Goal: Task Accomplishment & Management: Use online tool/utility

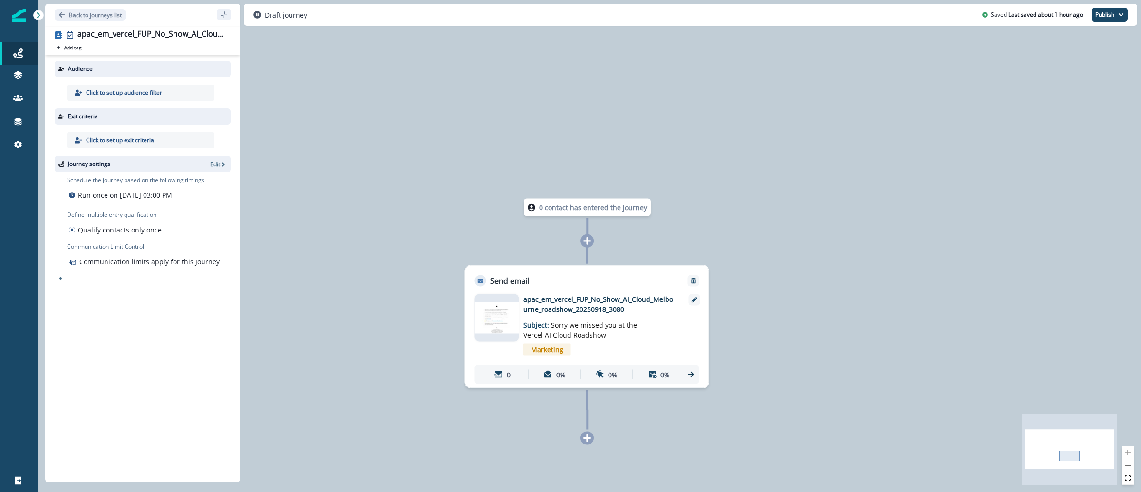
click at [83, 15] on p "Back to journeys list" at bounding box center [95, 15] width 53 height 8
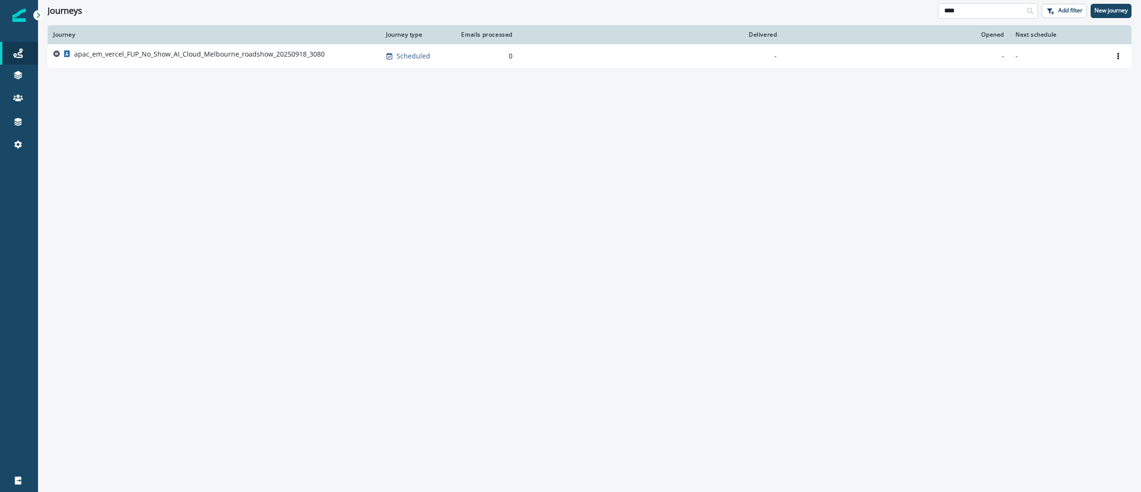
click at [986, 10] on input "****" at bounding box center [988, 10] width 100 height 15
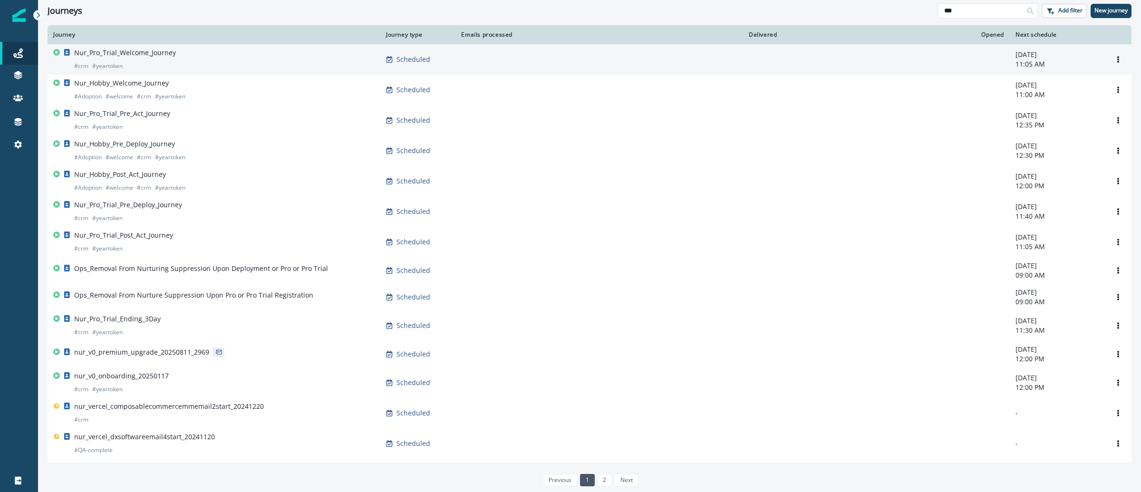
type input "***"
click at [130, 54] on p "Nur_Pro_Trial_Welcome_Journey" at bounding box center [125, 53] width 102 height 10
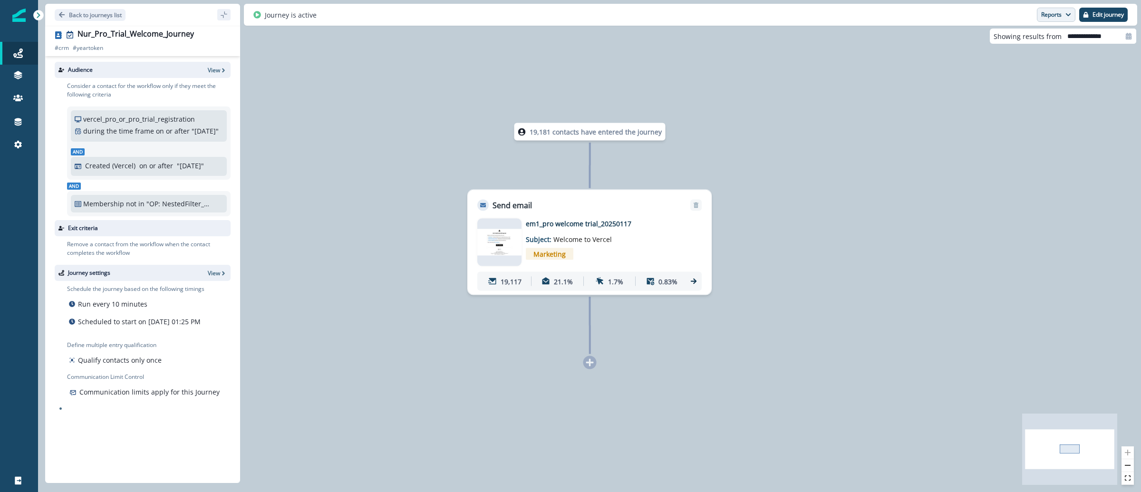
click at [1047, 14] on button "Reports" at bounding box center [1056, 15] width 39 height 14
click at [1007, 38] on p "Email Report" at bounding box center [1005, 38] width 46 height 11
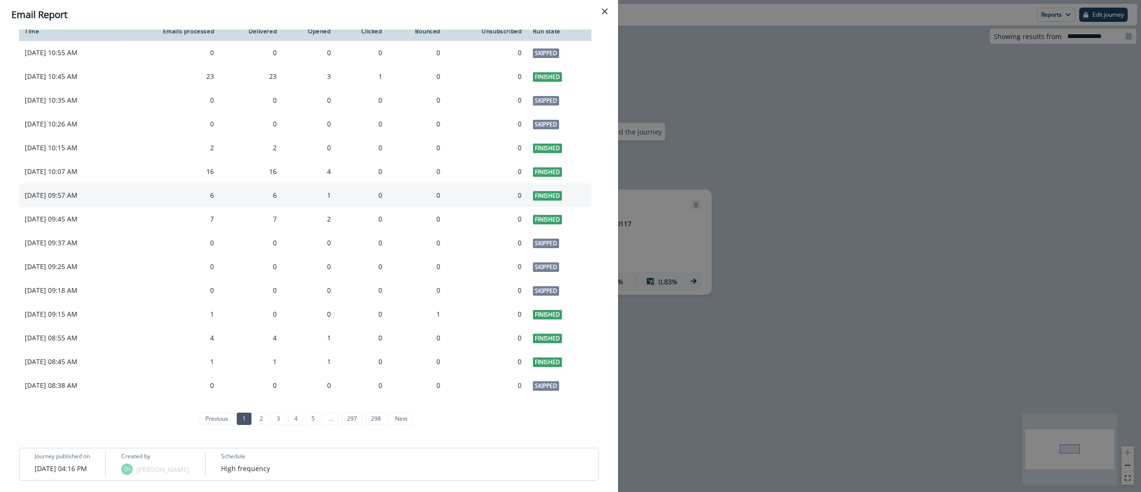
scroll to position [757, 0]
click at [723, 111] on div "**********" at bounding box center [570, 246] width 1141 height 492
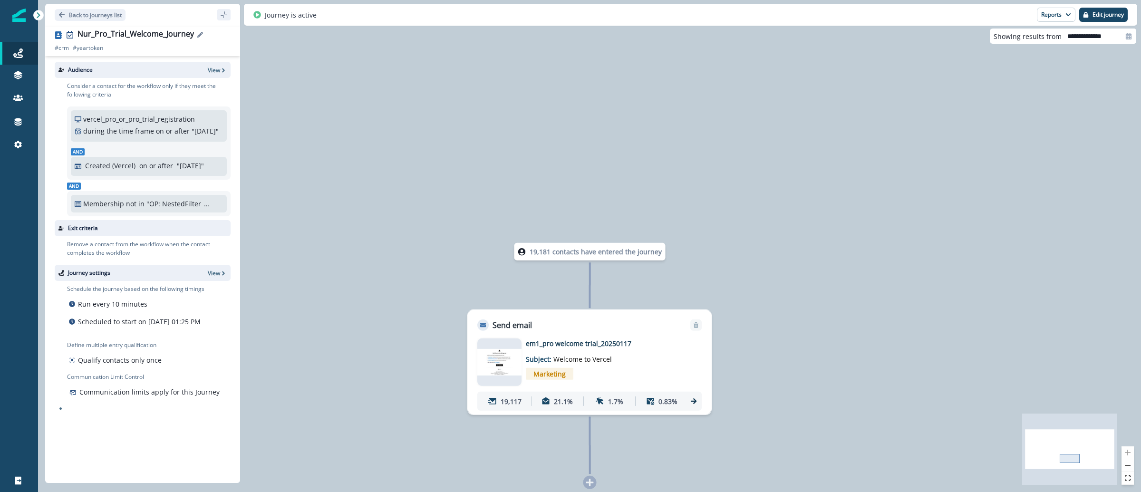
click at [184, 34] on div "Nur_Pro_Trial_Welcome_Journey" at bounding box center [136, 34] width 116 height 10
drag, startPoint x: 192, startPoint y: 34, endPoint x: 104, endPoint y: 31, distance: 87.5
click at [104, 31] on div "Nur_Pro_Trial_Welcome_Journey" at bounding box center [154, 34] width 153 height 10
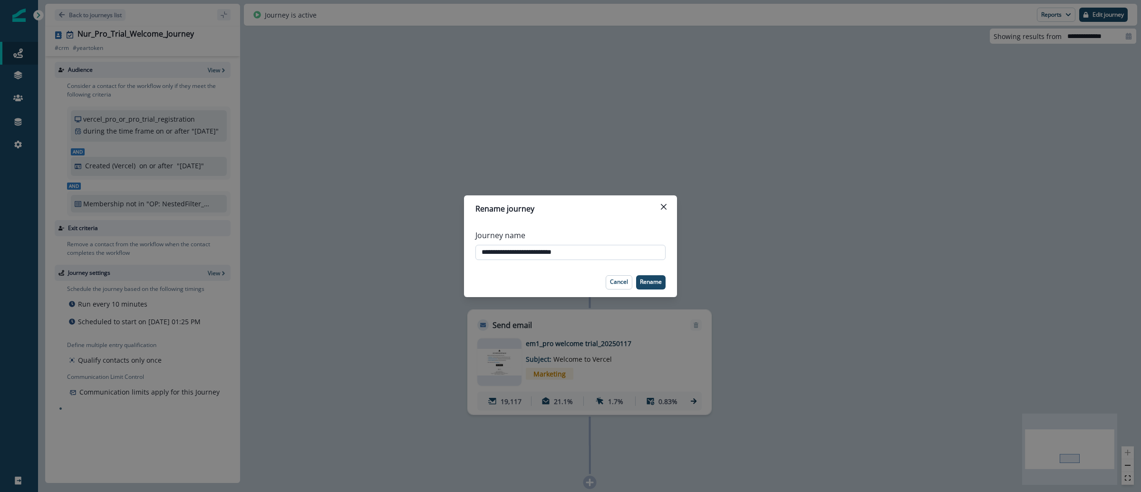
click at [581, 257] on input "**********" at bounding box center [570, 252] width 190 height 15
click at [596, 132] on div "**********" at bounding box center [570, 246] width 1141 height 492
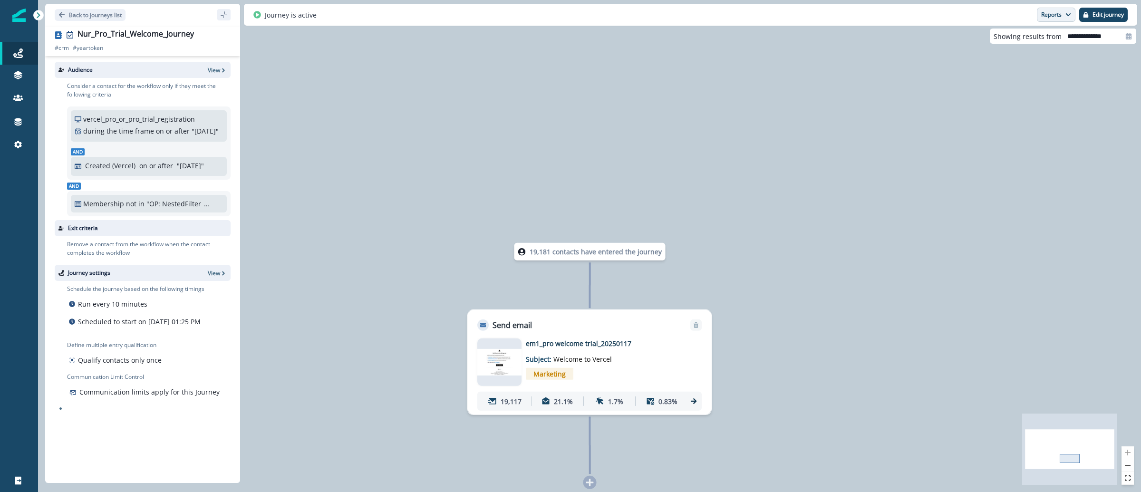
click at [1058, 19] on button "Reports" at bounding box center [1056, 15] width 39 height 14
click at [1004, 37] on p "Email Report" at bounding box center [1005, 38] width 46 height 11
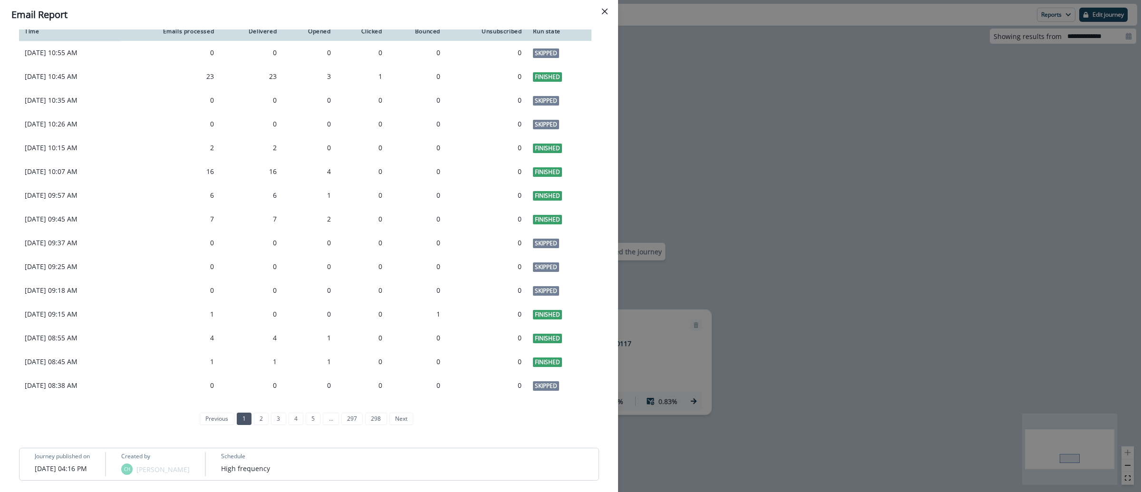
click at [777, 124] on div "**********" at bounding box center [570, 246] width 1141 height 492
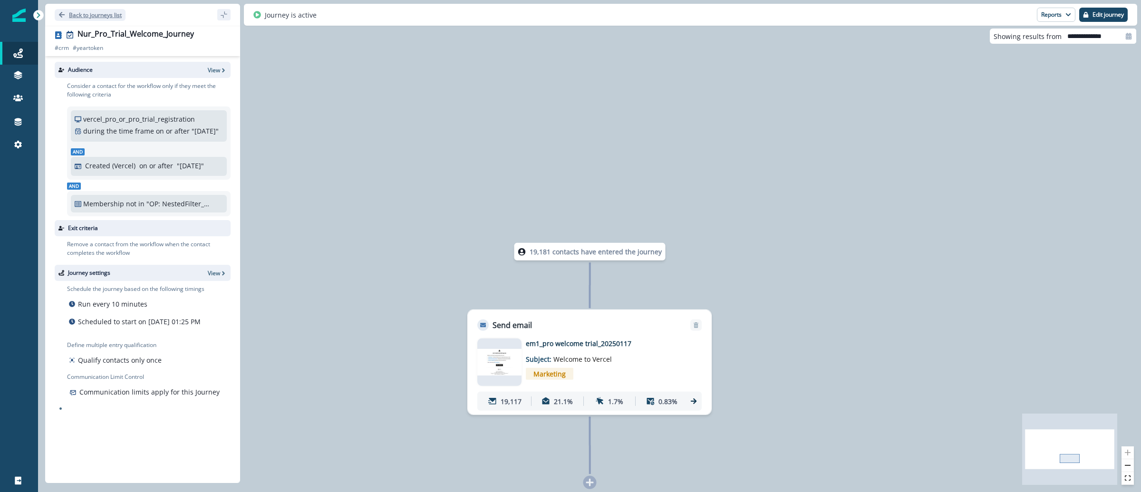
click at [67, 18] on button "Back to journeys list" at bounding box center [90, 15] width 71 height 12
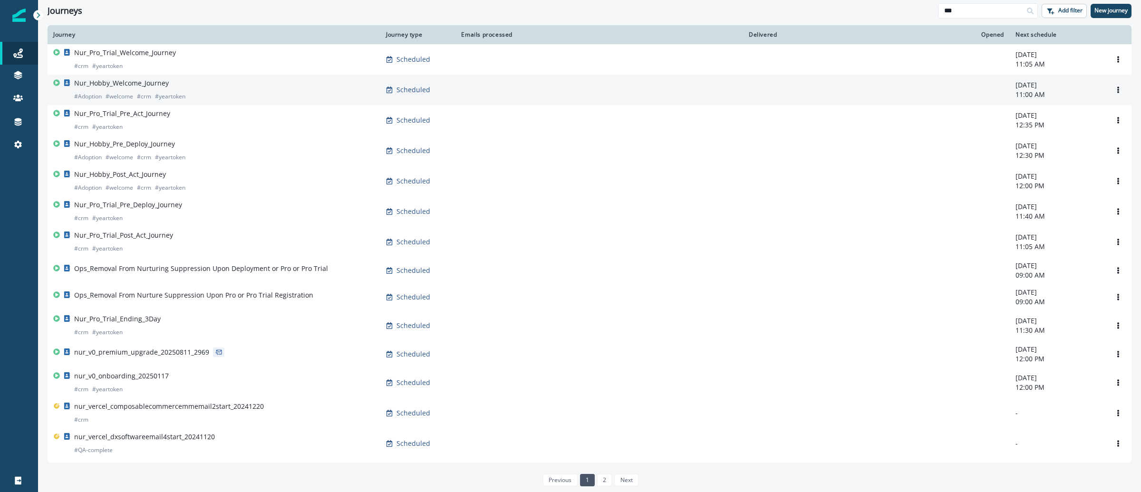
click at [144, 80] on p "Nur_Hobby_Welcome_Journey" at bounding box center [121, 83] width 95 height 10
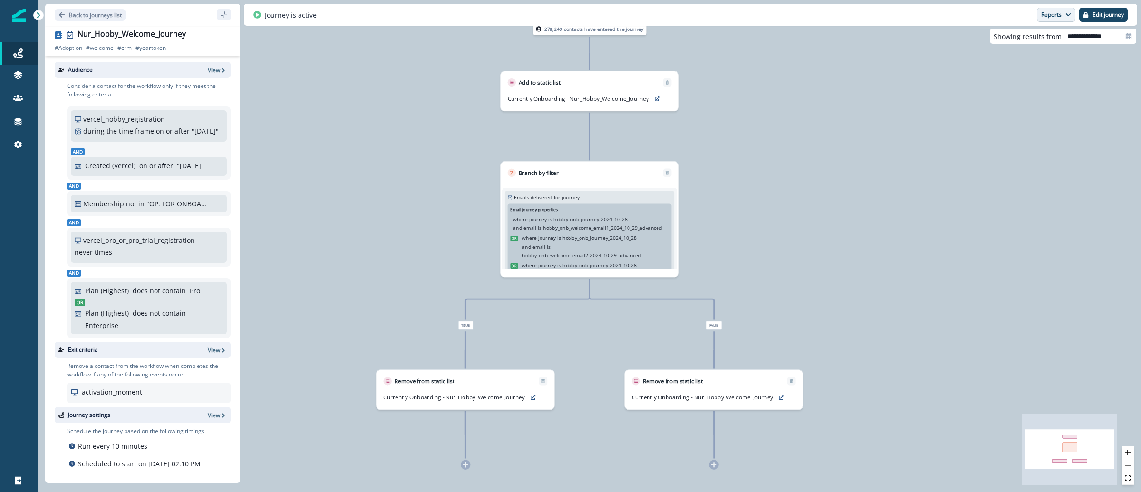
click at [1052, 17] on button "Reports" at bounding box center [1056, 15] width 39 height 14
click at [1022, 40] on p "Email Report" at bounding box center [1005, 38] width 46 height 11
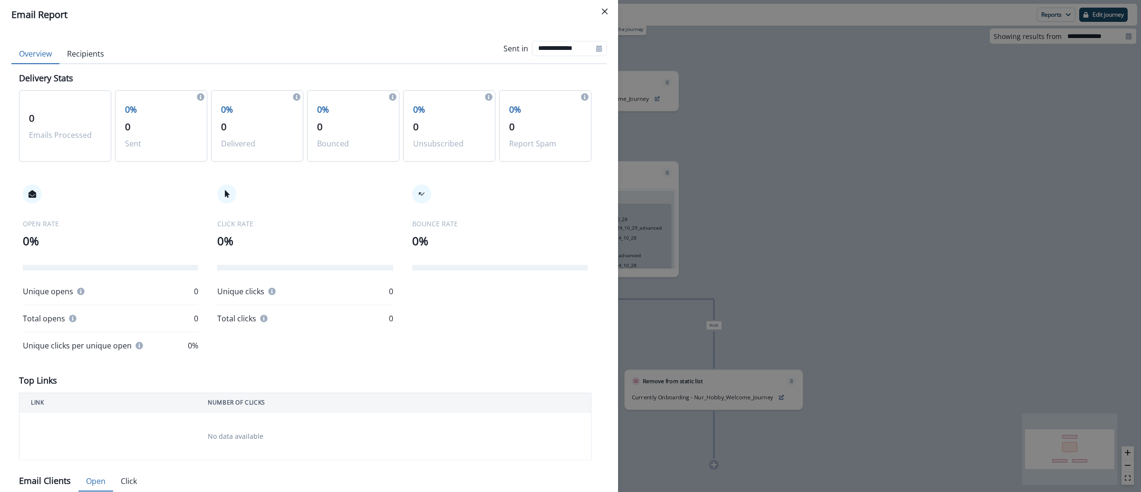
click at [780, 128] on div "**********" at bounding box center [570, 246] width 1141 height 492
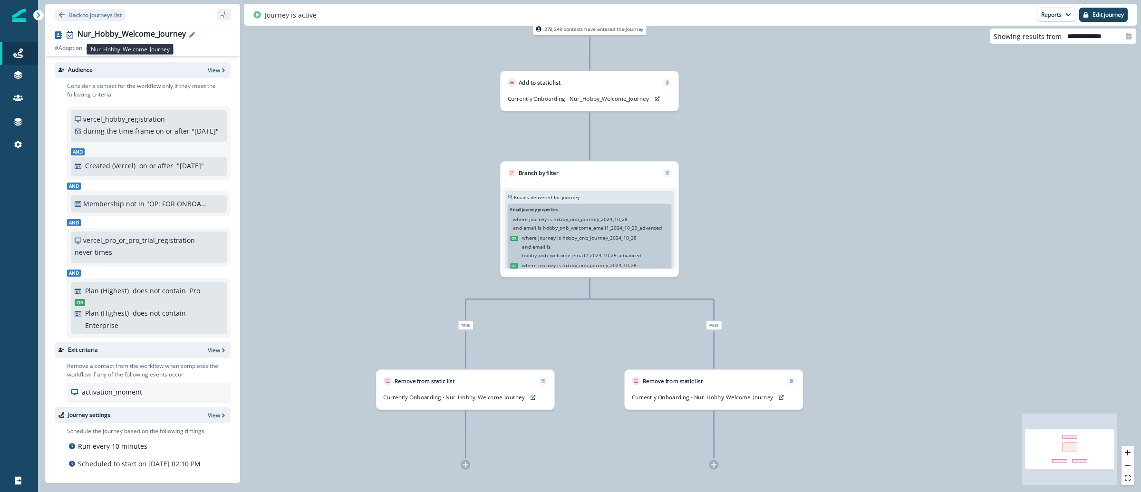
drag, startPoint x: 184, startPoint y: 35, endPoint x: 163, endPoint y: 38, distance: 21.1
click at [163, 38] on div "Nur_Hobby_Welcome_Journey" at bounding box center [154, 34] width 153 height 10
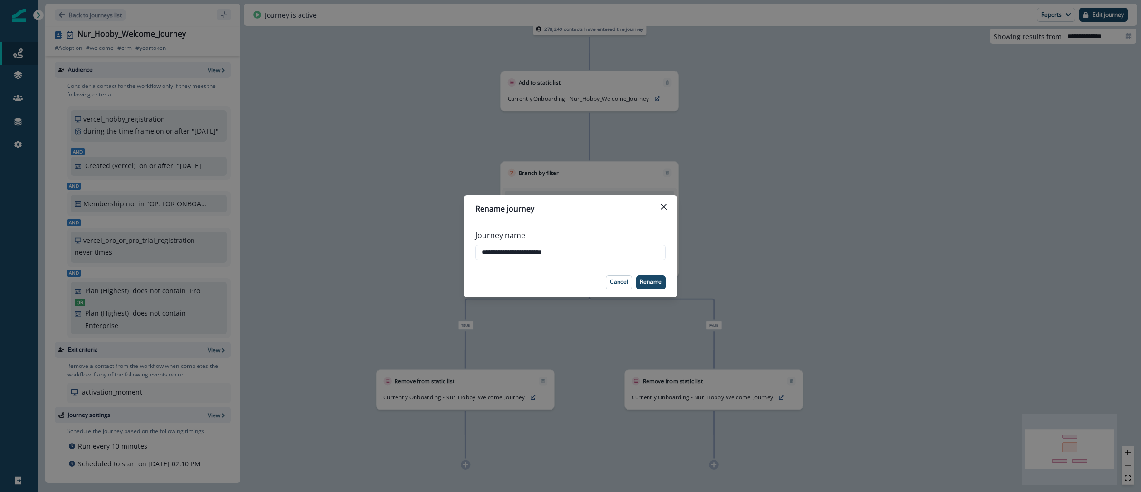
drag, startPoint x: 591, startPoint y: 256, endPoint x: 398, endPoint y: 256, distance: 193.0
click at [398, 256] on div "**********" at bounding box center [570, 246] width 1141 height 492
click at [669, 203] on button "Close" at bounding box center [663, 206] width 15 height 15
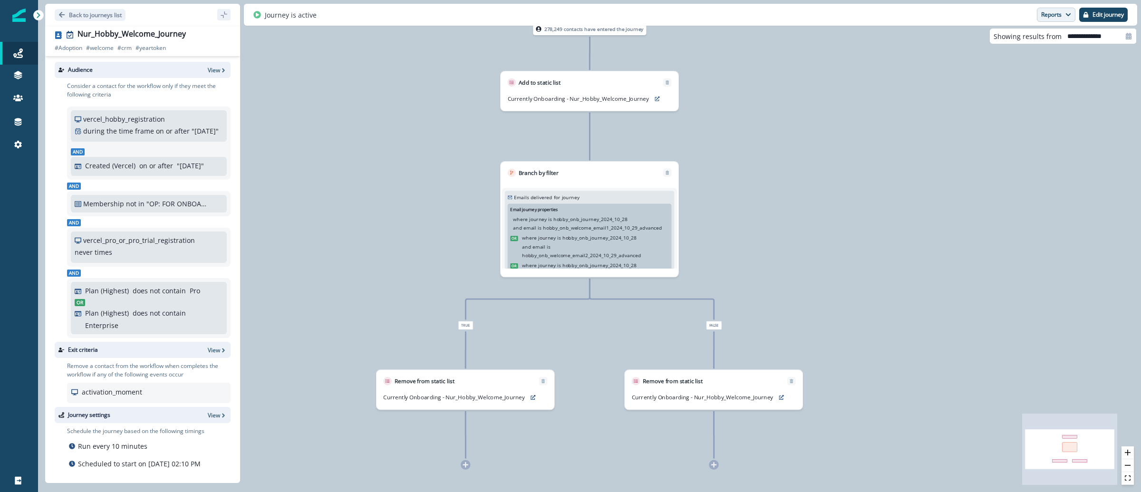
click at [1058, 15] on button "Reports" at bounding box center [1056, 15] width 39 height 14
click at [1035, 40] on button "Email Report" at bounding box center [1020, 38] width 107 height 17
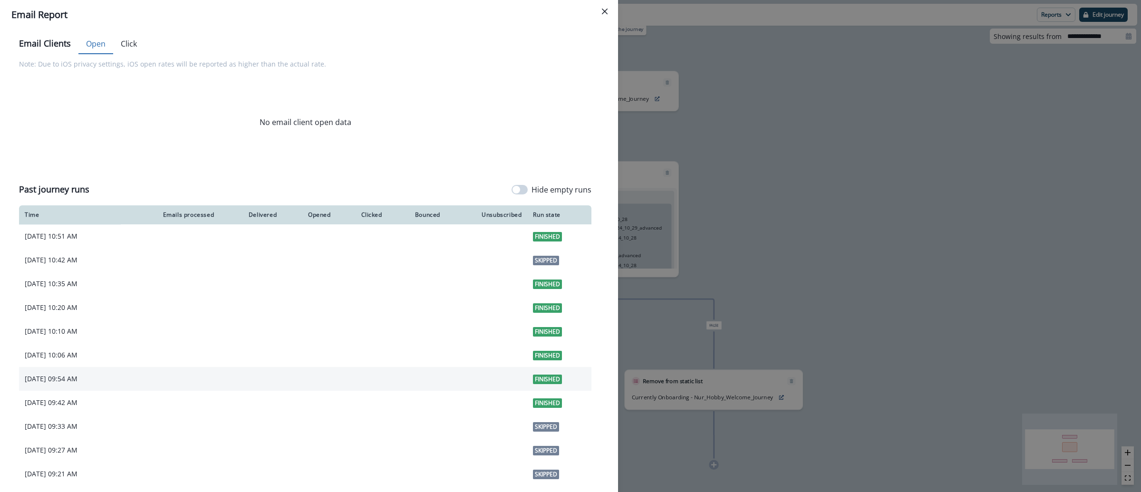
scroll to position [622, 0]
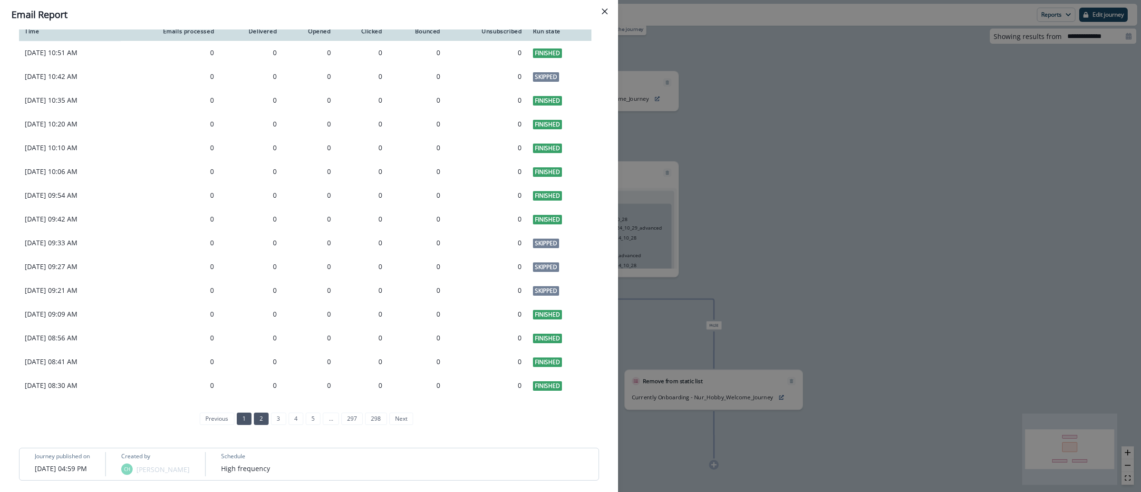
click at [254, 420] on link "2" at bounding box center [261, 419] width 15 height 12
click at [267, 418] on link "3" at bounding box center [269, 419] width 15 height 12
click at [287, 420] on link "4" at bounding box center [287, 419] width 15 height 12
click at [304, 419] on link "5" at bounding box center [304, 419] width 15 height 12
click at [325, 418] on link "7" at bounding box center [330, 419] width 15 height 12
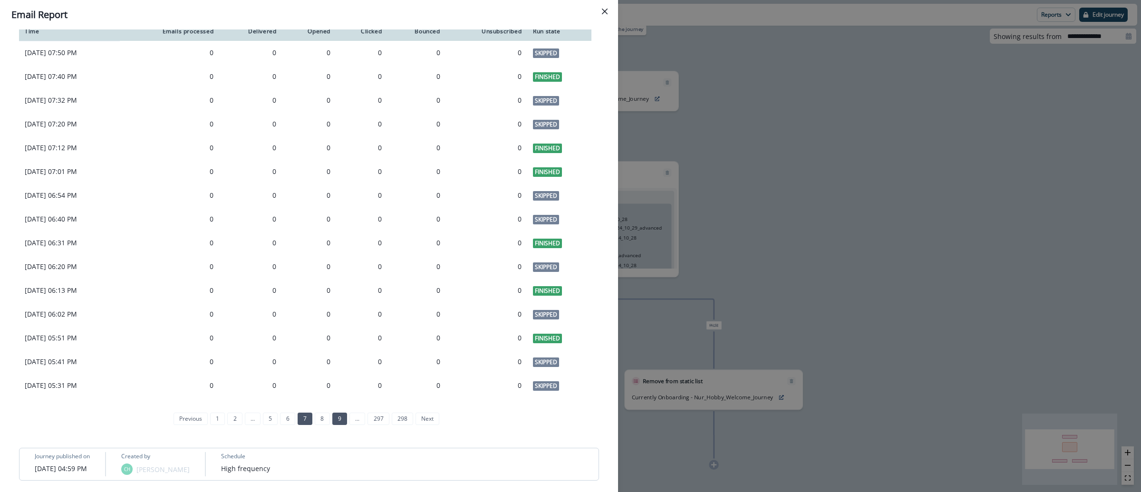
click at [340, 421] on link "9" at bounding box center [339, 419] width 15 height 12
click at [338, 418] on link "11" at bounding box center [341, 419] width 18 height 12
click at [339, 418] on link "13" at bounding box center [345, 419] width 18 height 12
click at [339, 418] on link "15" at bounding box center [346, 419] width 18 height 12
click at [339, 418] on link "17" at bounding box center [346, 419] width 18 height 12
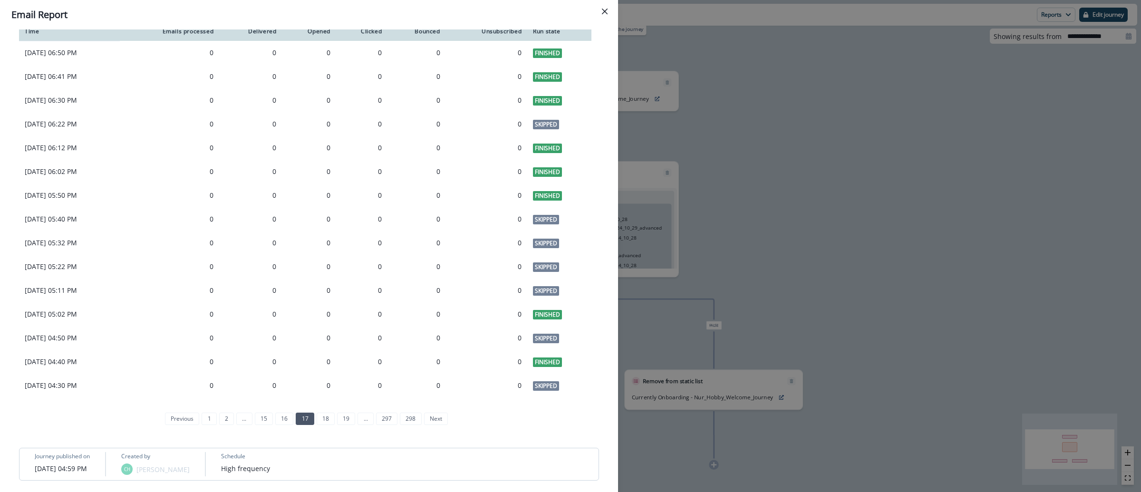
click at [339, 418] on link "19" at bounding box center [346, 419] width 18 height 12
click at [340, 417] on link "21" at bounding box center [346, 419] width 18 height 12
click at [340, 417] on link "23" at bounding box center [346, 419] width 18 height 12
click at [340, 417] on link "25" at bounding box center [346, 419] width 18 height 12
click at [340, 417] on link "27" at bounding box center [346, 419] width 18 height 12
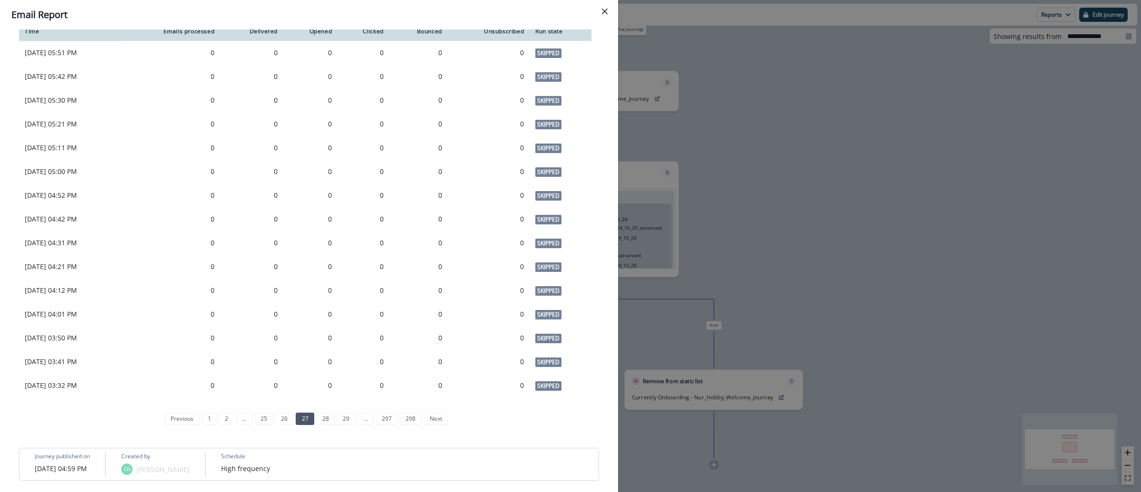
click at [340, 417] on link "29" at bounding box center [346, 419] width 18 height 12
click at [342, 417] on link "31" at bounding box center [346, 419] width 18 height 12
click at [342, 417] on link "33" at bounding box center [346, 419] width 18 height 12
click at [342, 417] on link "35" at bounding box center [346, 419] width 18 height 12
click at [342, 417] on link "37" at bounding box center [346, 419] width 18 height 12
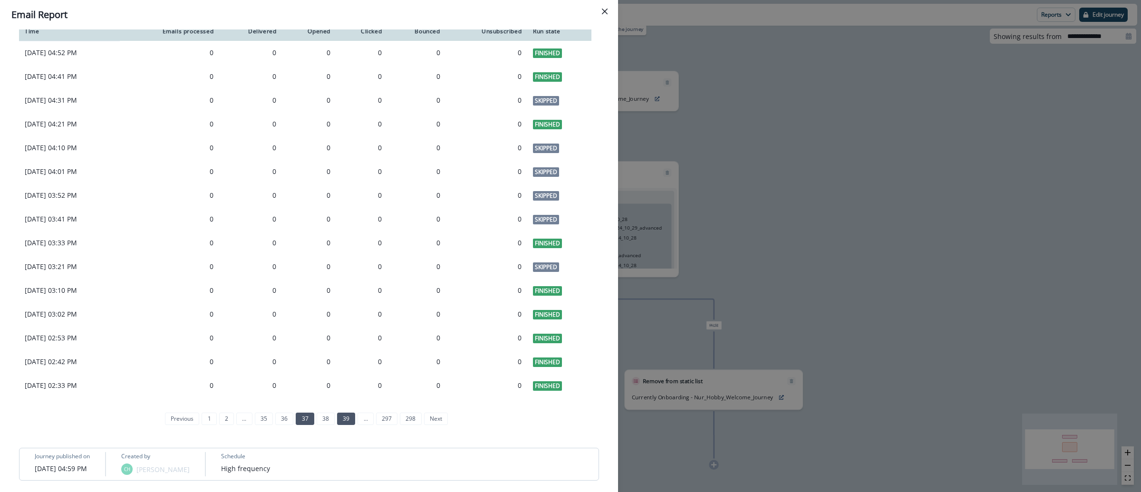
click at [343, 417] on link "39" at bounding box center [346, 419] width 18 height 12
click at [343, 417] on link "41" at bounding box center [346, 419] width 18 height 12
click at [344, 417] on link "43" at bounding box center [346, 419] width 18 height 12
click at [344, 417] on link "45" at bounding box center [346, 419] width 18 height 12
click at [343, 419] on link "47" at bounding box center [346, 419] width 18 height 12
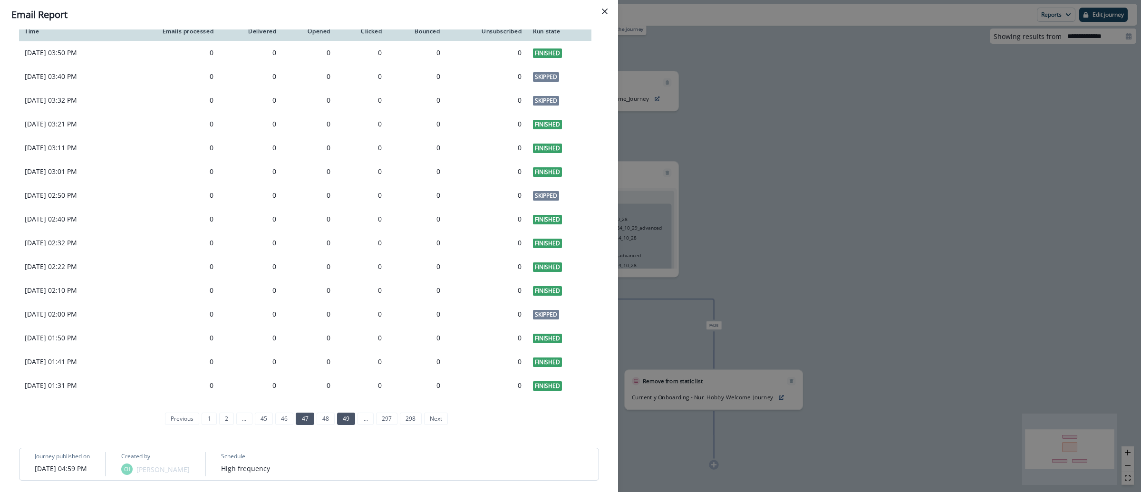
click at [343, 417] on link "49" at bounding box center [346, 419] width 18 height 12
click at [343, 417] on link "51" at bounding box center [346, 419] width 18 height 12
click at [343, 417] on link "53" at bounding box center [346, 419] width 18 height 12
click at [345, 417] on link "55" at bounding box center [346, 419] width 18 height 12
click at [345, 419] on link "57" at bounding box center [346, 419] width 18 height 12
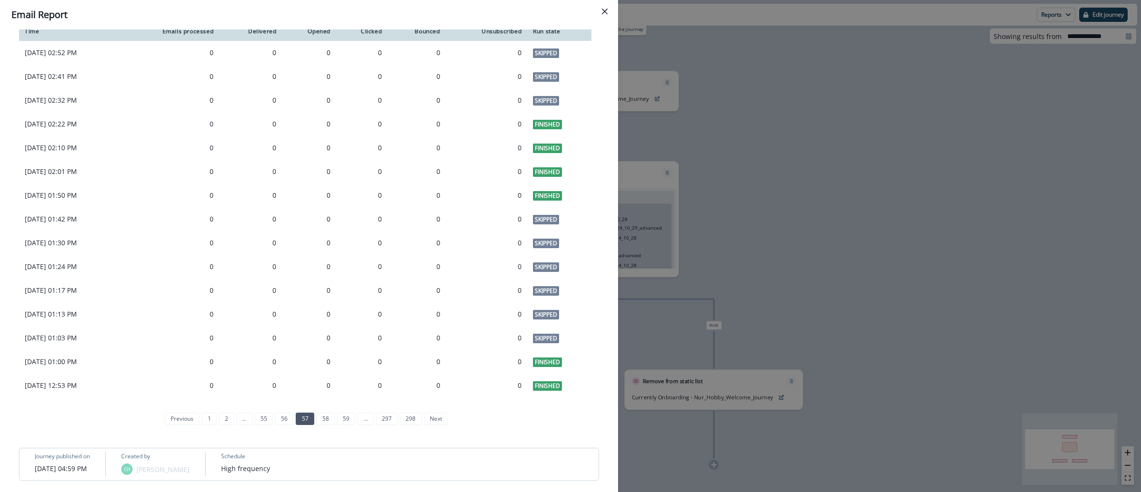
click at [345, 419] on link "59" at bounding box center [346, 419] width 18 height 12
click at [345, 419] on link "61" at bounding box center [346, 419] width 18 height 12
click at [345, 419] on link "63" at bounding box center [346, 419] width 18 height 12
click at [345, 419] on link "65" at bounding box center [346, 419] width 18 height 12
click at [345, 419] on link "67" at bounding box center [346, 419] width 18 height 12
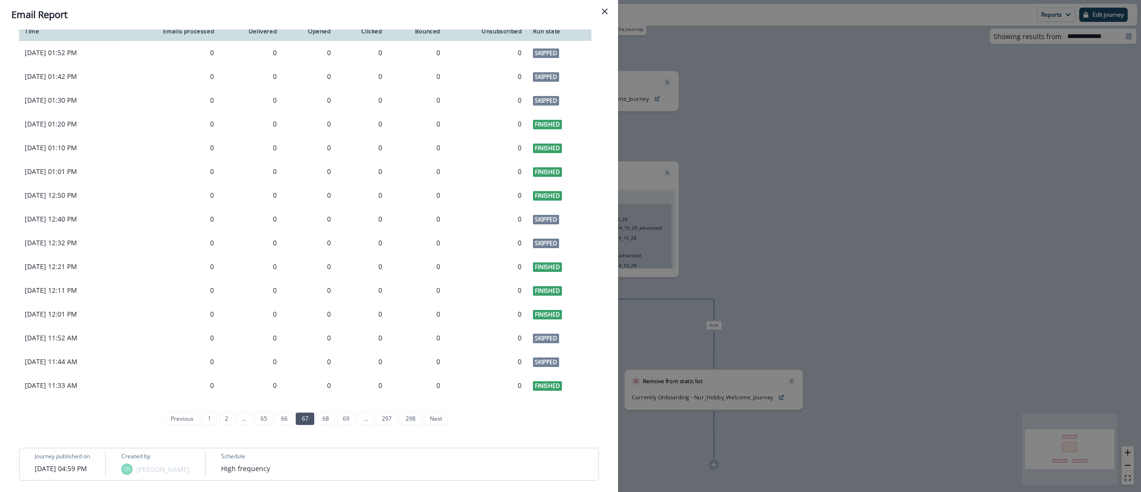
click at [345, 419] on link "69" at bounding box center [346, 419] width 18 height 12
click at [345, 419] on link "71" at bounding box center [346, 419] width 18 height 12
click at [345, 419] on link "73" at bounding box center [346, 419] width 18 height 12
click at [345, 419] on link "75" at bounding box center [346, 419] width 18 height 12
click at [345, 419] on link "77" at bounding box center [346, 419] width 18 height 12
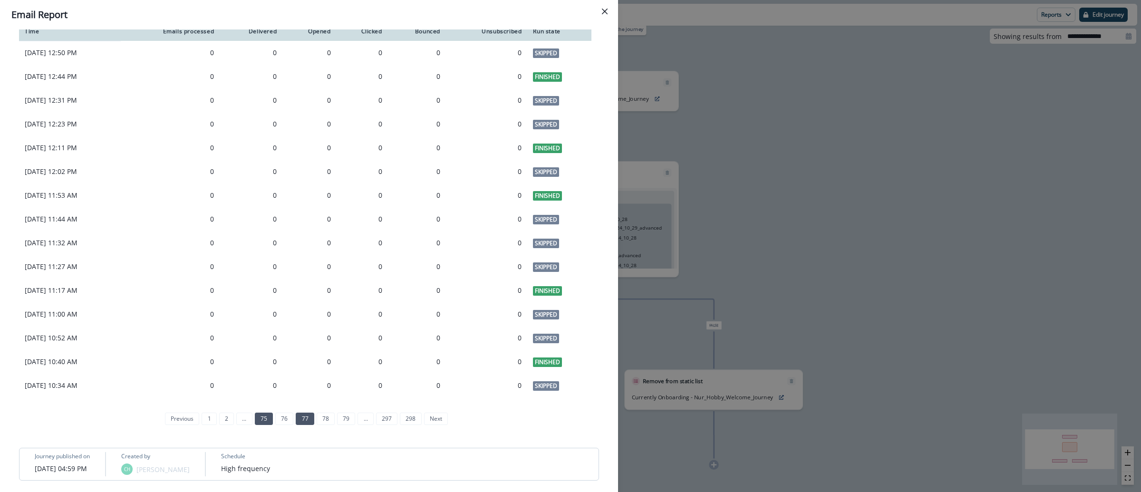
click at [345, 419] on link "79" at bounding box center [346, 419] width 18 height 12
click at [345, 419] on link "81" at bounding box center [346, 419] width 18 height 12
click at [343, 421] on link "83" at bounding box center [346, 419] width 18 height 12
click at [343, 419] on link "85" at bounding box center [346, 419] width 18 height 12
click at [343, 419] on link "87" at bounding box center [346, 419] width 18 height 12
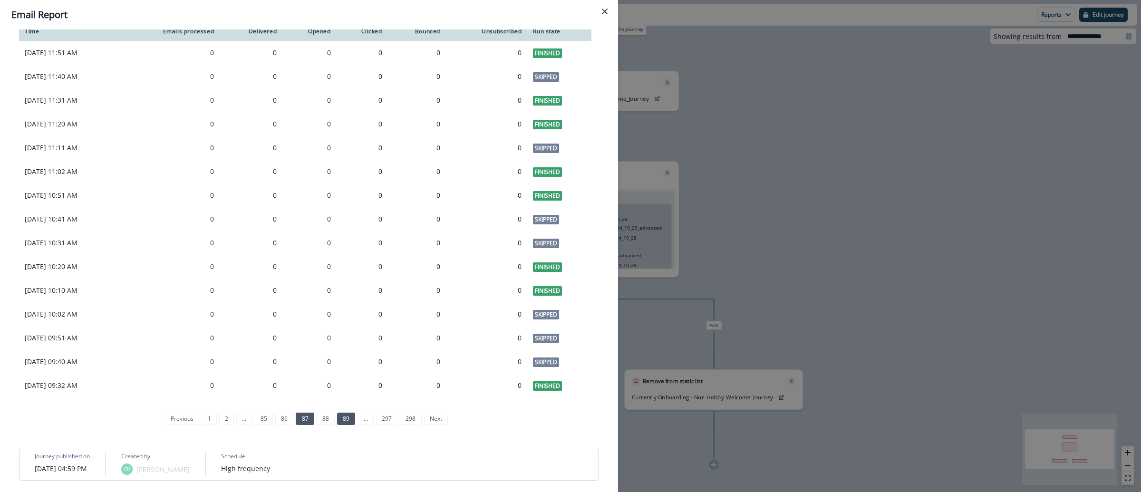
click at [343, 417] on link "89" at bounding box center [346, 419] width 18 height 12
click at [343, 415] on link "91" at bounding box center [346, 419] width 18 height 12
click at [343, 414] on link "93" at bounding box center [346, 419] width 18 height 12
click at [343, 414] on link "95" at bounding box center [346, 419] width 18 height 12
click at [343, 414] on link "97" at bounding box center [346, 419] width 18 height 12
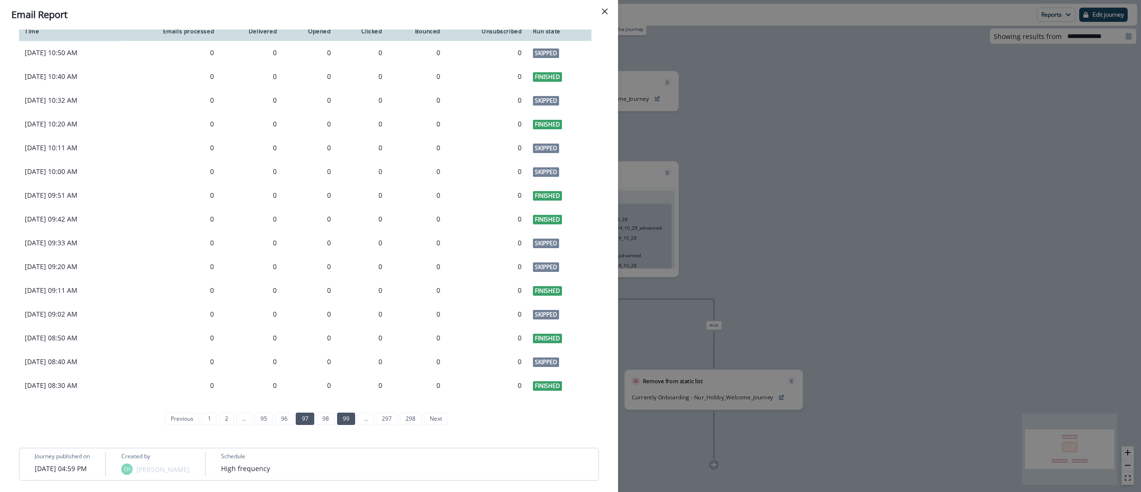
click at [344, 416] on link "99" at bounding box center [346, 419] width 18 height 12
click at [344, 416] on link "101" at bounding box center [347, 419] width 21 height 12
click at [344, 416] on link "103" at bounding box center [350, 419] width 21 height 12
click at [343, 416] on link "105" at bounding box center [352, 419] width 21 height 12
click at [343, 418] on link "107" at bounding box center [352, 419] width 21 height 12
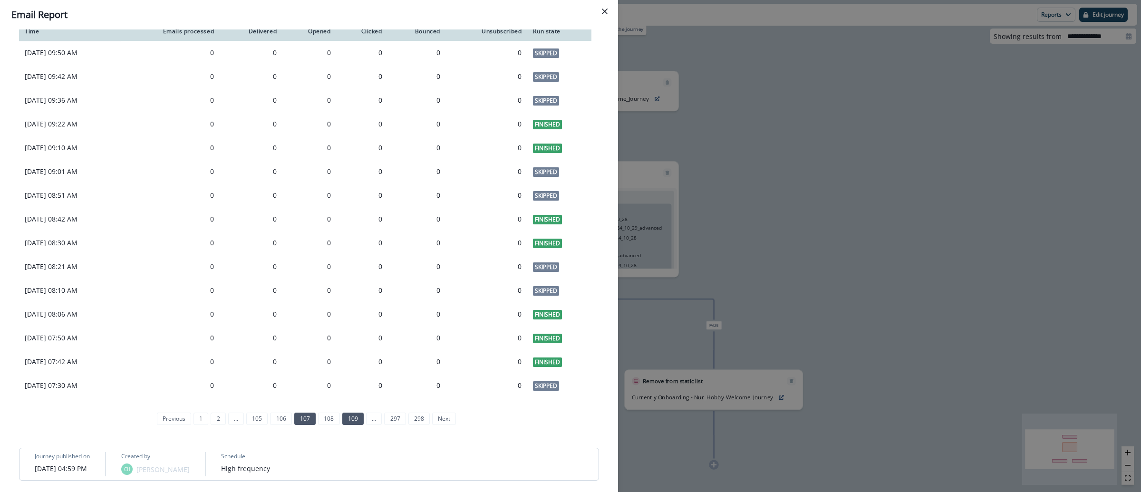
click at [346, 418] on link "109" at bounding box center [352, 419] width 21 height 12
click at [346, 418] on link "111" at bounding box center [352, 419] width 21 height 12
click at [346, 418] on link "113" at bounding box center [352, 419] width 21 height 12
click at [346, 418] on link "115" at bounding box center [352, 419] width 21 height 12
click at [346, 417] on link "117" at bounding box center [352, 419] width 21 height 12
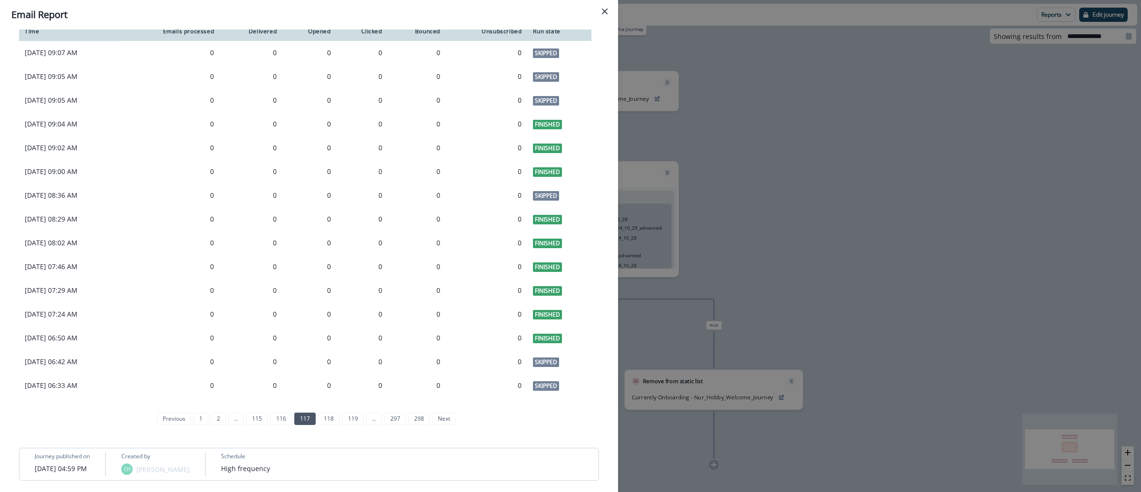
click at [346, 417] on link "119" at bounding box center [352, 419] width 21 height 12
click at [347, 416] on link "121" at bounding box center [352, 419] width 21 height 12
click at [347, 416] on link "123" at bounding box center [352, 419] width 21 height 12
click at [348, 415] on link "125" at bounding box center [352, 419] width 21 height 12
click at [348, 415] on link "127" at bounding box center [352, 419] width 21 height 12
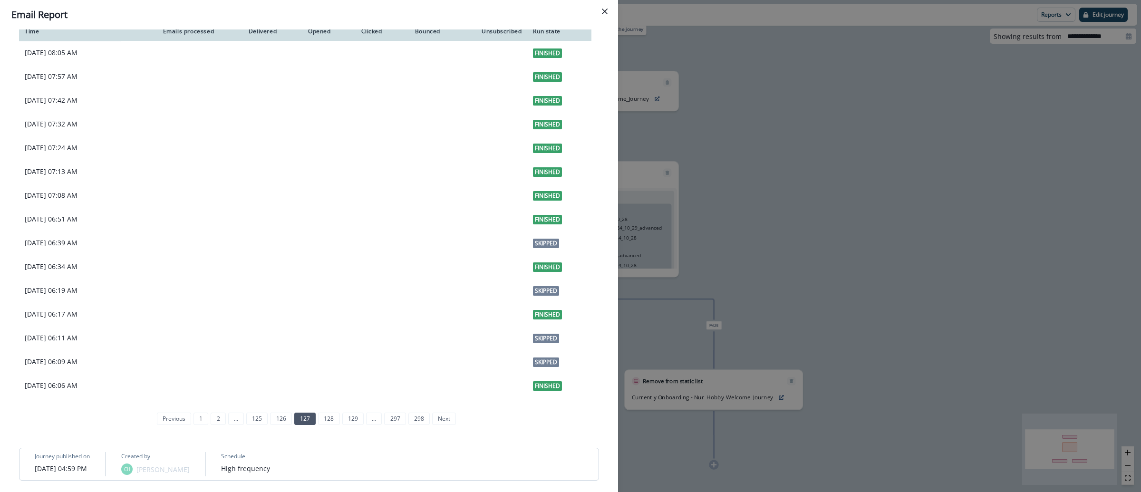
click at [348, 415] on link "129" at bounding box center [352, 419] width 21 height 12
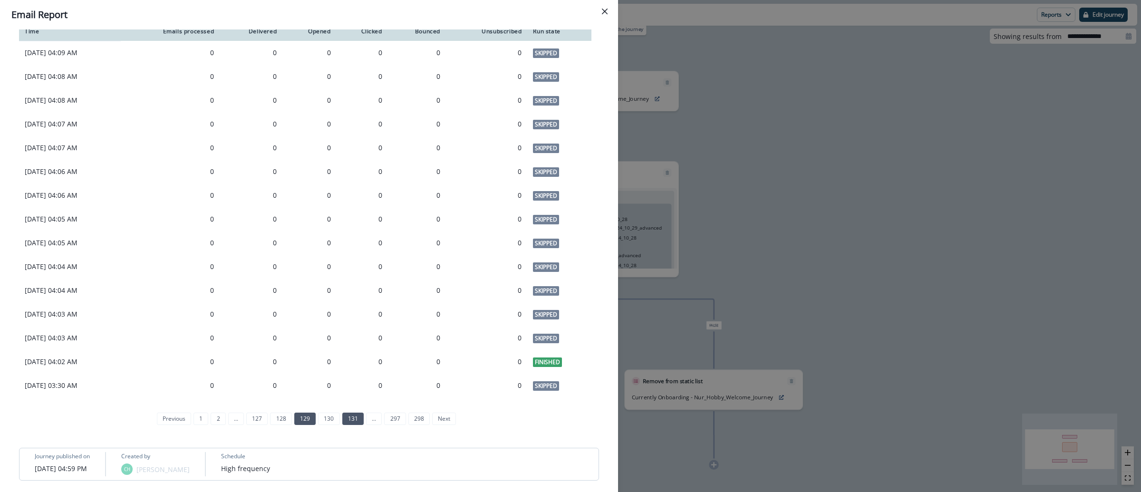
click at [348, 416] on link "131" at bounding box center [352, 419] width 21 height 12
click at [348, 416] on link "133" at bounding box center [352, 419] width 21 height 12
click at [349, 420] on link "135" at bounding box center [352, 419] width 21 height 12
click at [350, 417] on link "137" at bounding box center [352, 419] width 21 height 12
click at [350, 417] on link "139" at bounding box center [352, 419] width 21 height 12
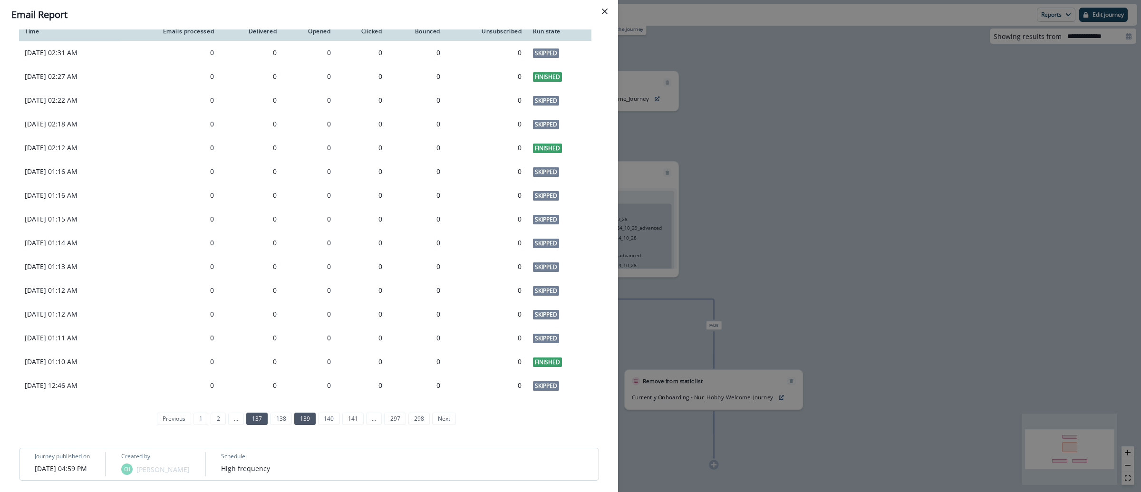
click at [350, 417] on link "141" at bounding box center [352, 419] width 21 height 12
click at [350, 417] on link "143" at bounding box center [352, 419] width 21 height 12
click at [350, 417] on link "145" at bounding box center [352, 419] width 21 height 12
click at [350, 417] on link "147" at bounding box center [352, 419] width 21 height 12
click at [350, 417] on link "149" at bounding box center [352, 419] width 21 height 12
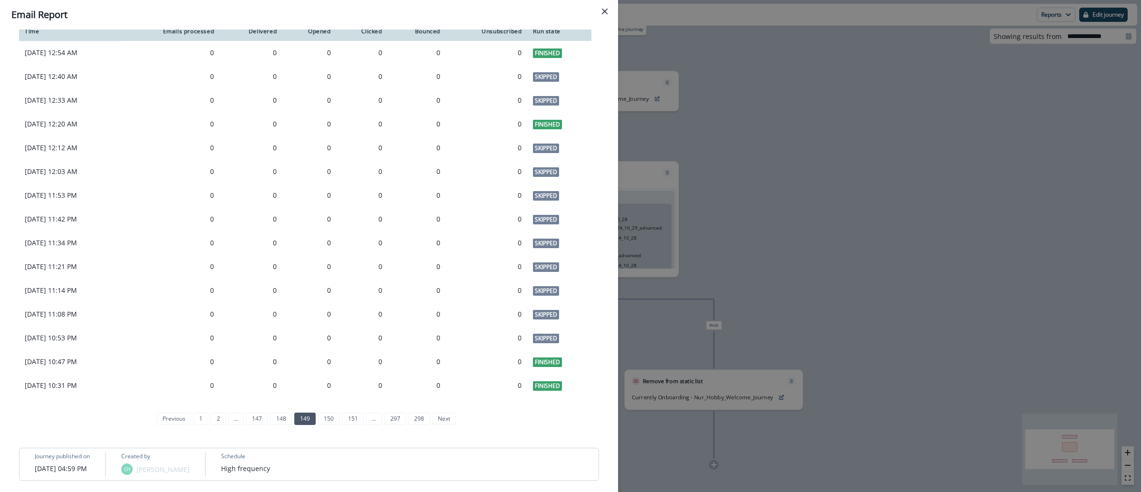
click at [350, 417] on link "151" at bounding box center [352, 419] width 21 height 12
click at [350, 417] on link "153" at bounding box center [352, 419] width 21 height 12
click at [350, 417] on link "155" at bounding box center [352, 419] width 21 height 12
click at [350, 417] on link "157" at bounding box center [352, 419] width 21 height 12
click at [350, 417] on link "159" at bounding box center [352, 419] width 21 height 12
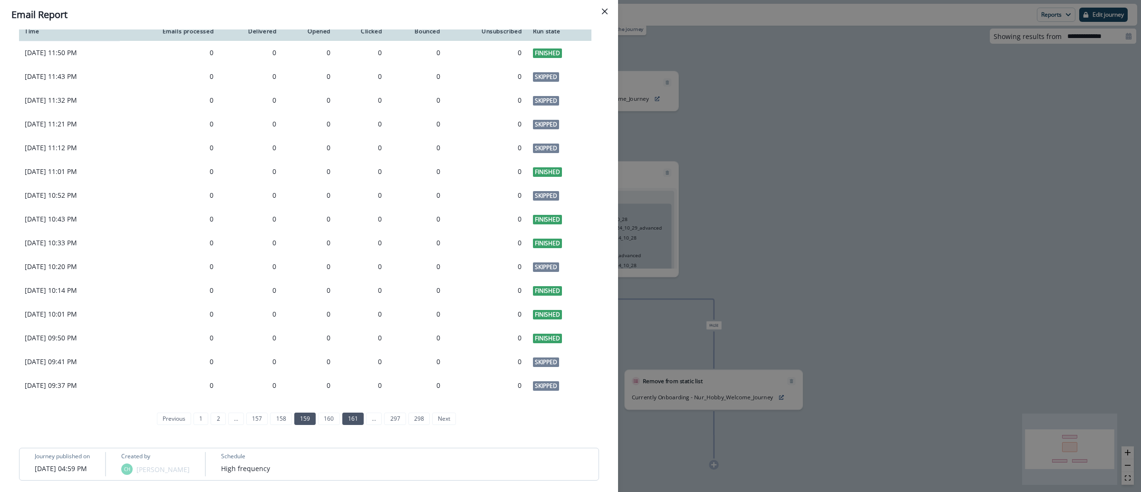
click at [350, 418] on link "161" at bounding box center [352, 419] width 21 height 12
click at [350, 418] on link "163" at bounding box center [352, 419] width 21 height 12
click at [351, 418] on link "165" at bounding box center [352, 419] width 21 height 12
click at [351, 418] on link "167" at bounding box center [352, 419] width 21 height 12
click at [351, 418] on link "169" at bounding box center [352, 419] width 21 height 12
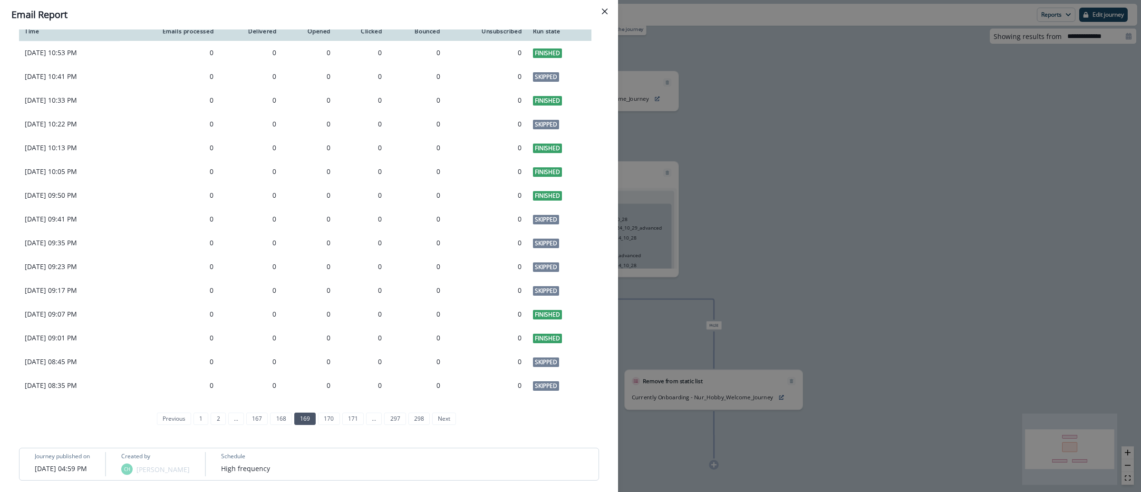
click at [351, 418] on link "171" at bounding box center [352, 419] width 21 height 12
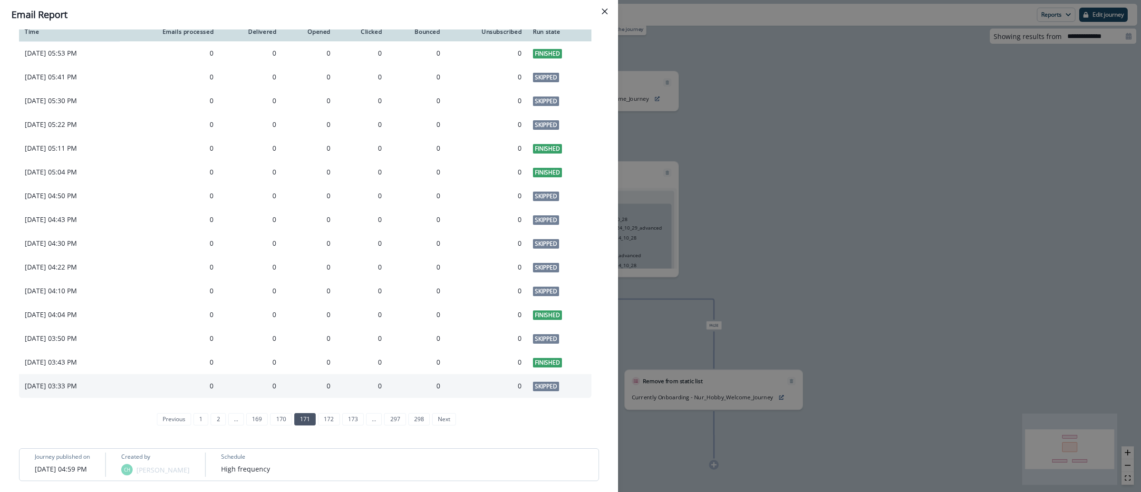
scroll to position [620, 0]
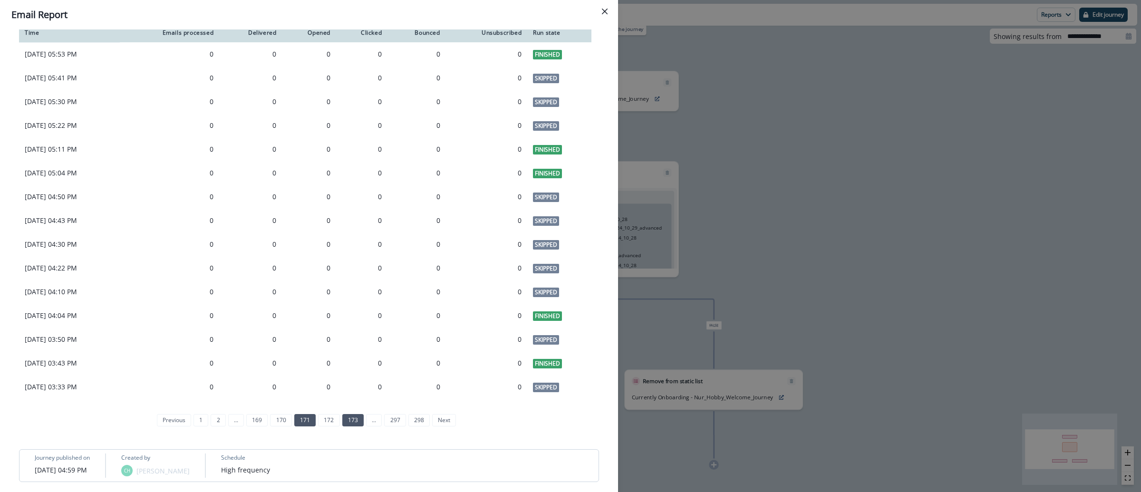
click at [349, 419] on link "173" at bounding box center [352, 420] width 21 height 12
click at [348, 422] on link "175" at bounding box center [352, 420] width 21 height 12
click at [359, 417] on link "177" at bounding box center [352, 420] width 21 height 12
click at [352, 422] on link "179" at bounding box center [352, 420] width 21 height 12
click at [351, 424] on link "181" at bounding box center [352, 420] width 21 height 12
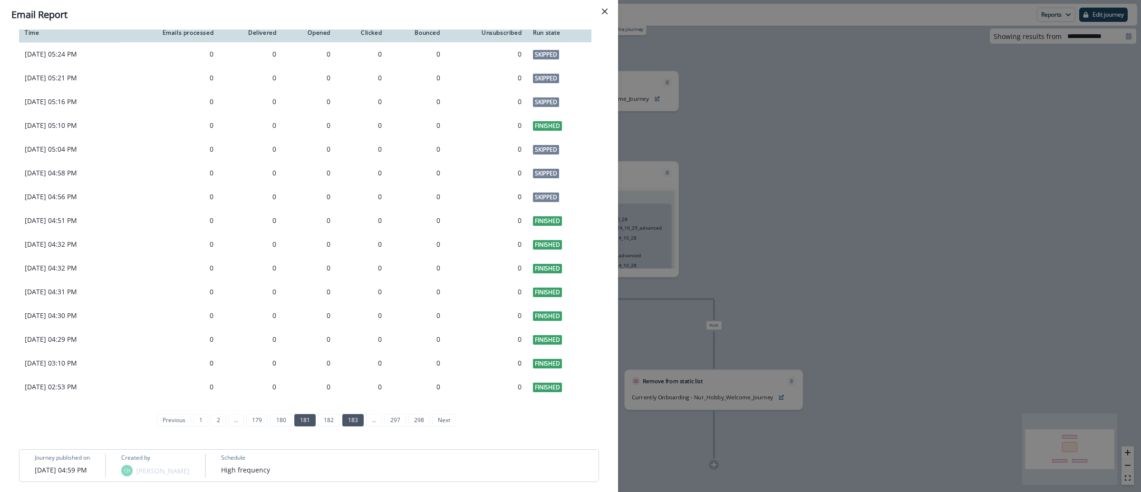
click at [342, 417] on link "183" at bounding box center [352, 420] width 21 height 12
click at [345, 418] on link "185" at bounding box center [352, 420] width 21 height 12
click at [345, 418] on link "187" at bounding box center [352, 420] width 21 height 12
click at [351, 417] on link "189" at bounding box center [352, 420] width 21 height 12
click at [351, 417] on link "191" at bounding box center [352, 420] width 21 height 12
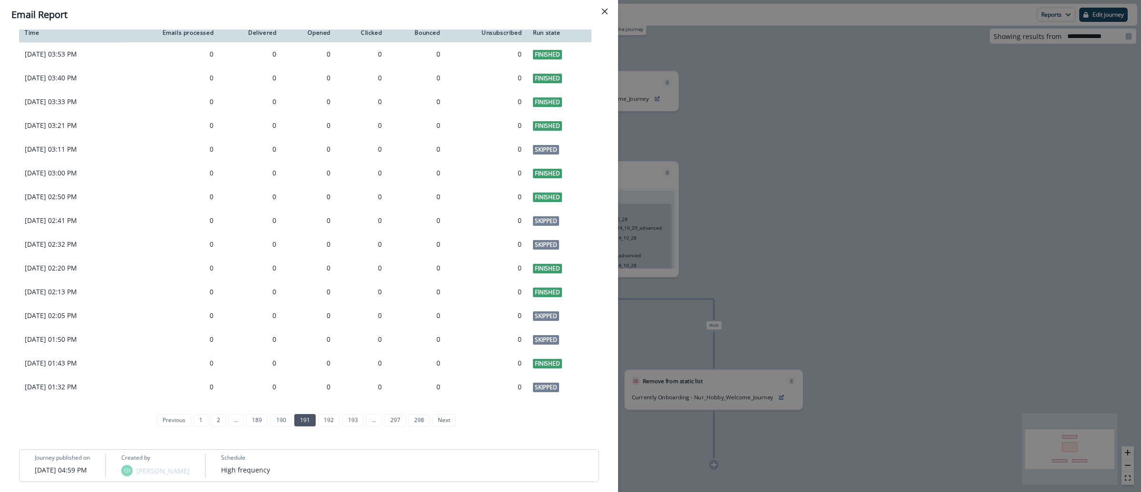
click at [351, 417] on link "193" at bounding box center [352, 420] width 21 height 12
click at [351, 417] on link "195" at bounding box center [352, 420] width 21 height 12
click at [351, 417] on link "197" at bounding box center [352, 420] width 21 height 12
click at [350, 418] on link "199" at bounding box center [352, 420] width 21 height 12
click at [350, 419] on link "201" at bounding box center [352, 420] width 21 height 12
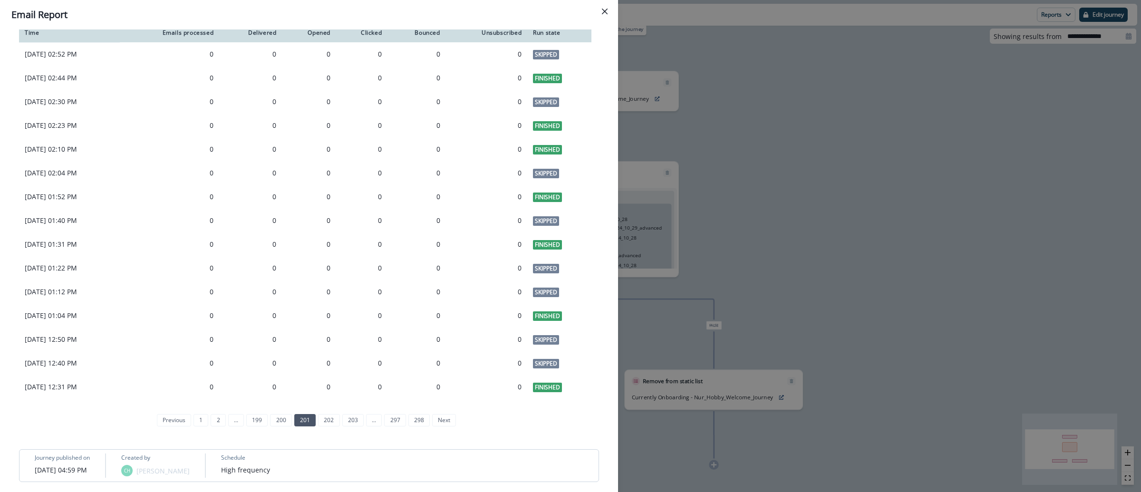
click at [350, 419] on link "203" at bounding box center [352, 420] width 21 height 12
click at [350, 419] on link "205" at bounding box center [352, 420] width 21 height 12
click at [350, 419] on link "207" at bounding box center [352, 420] width 21 height 12
click at [350, 419] on link "209" at bounding box center [352, 420] width 21 height 12
click at [350, 420] on link "211" at bounding box center [352, 420] width 21 height 12
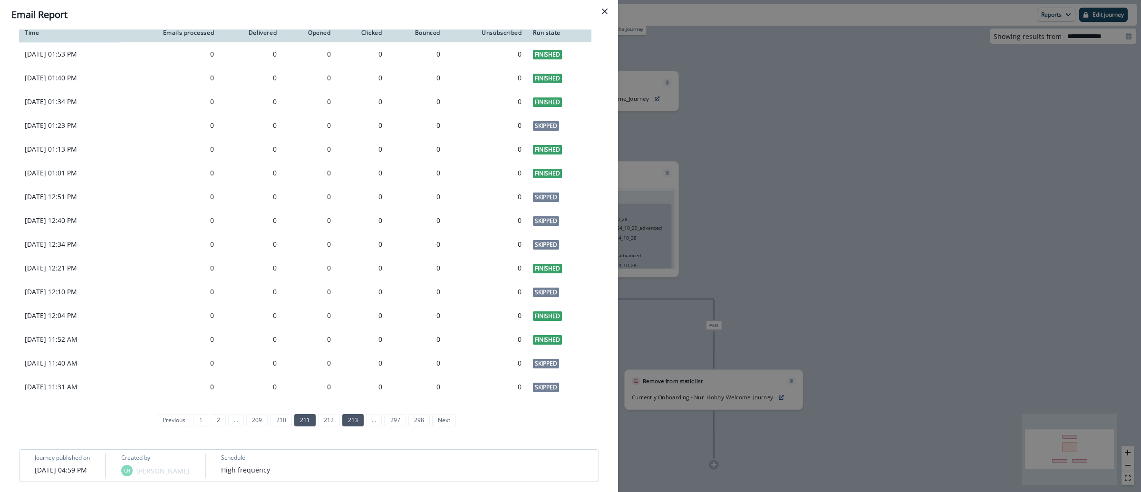
click at [345, 422] on link "213" at bounding box center [352, 420] width 21 height 12
click at [352, 421] on link "215" at bounding box center [352, 420] width 21 height 12
click at [353, 423] on link "217" at bounding box center [352, 420] width 21 height 12
click at [354, 423] on link "219" at bounding box center [352, 420] width 21 height 12
click at [354, 423] on link "221" at bounding box center [352, 420] width 21 height 12
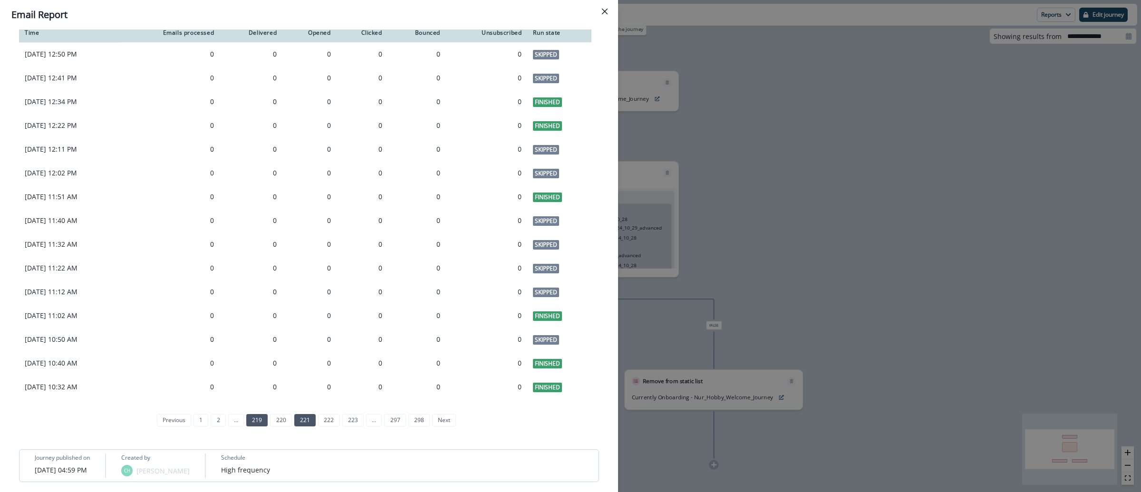
click at [354, 423] on link "223" at bounding box center [352, 420] width 21 height 12
click at [354, 423] on link "225" at bounding box center [352, 420] width 21 height 12
click at [349, 420] on link "227" at bounding box center [352, 420] width 21 height 12
click at [348, 421] on link "229" at bounding box center [352, 420] width 21 height 12
click at [349, 419] on link "231" at bounding box center [352, 420] width 21 height 12
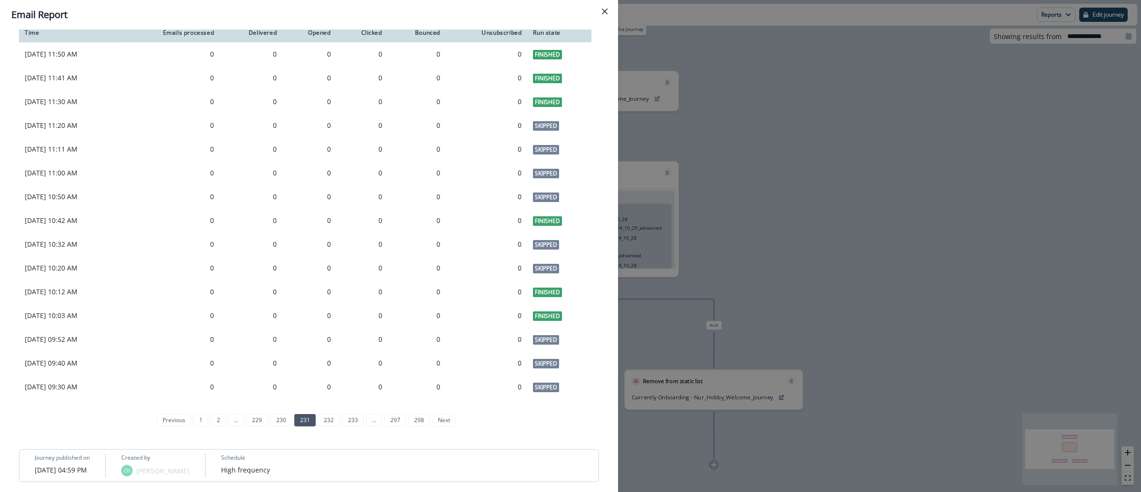
click at [349, 419] on link "233" at bounding box center [352, 420] width 21 height 12
click at [349, 419] on link "235" at bounding box center [352, 420] width 21 height 12
click at [349, 419] on link "237" at bounding box center [352, 420] width 21 height 12
click at [349, 419] on link "239" at bounding box center [352, 420] width 21 height 12
click at [349, 422] on link "241" at bounding box center [352, 420] width 21 height 12
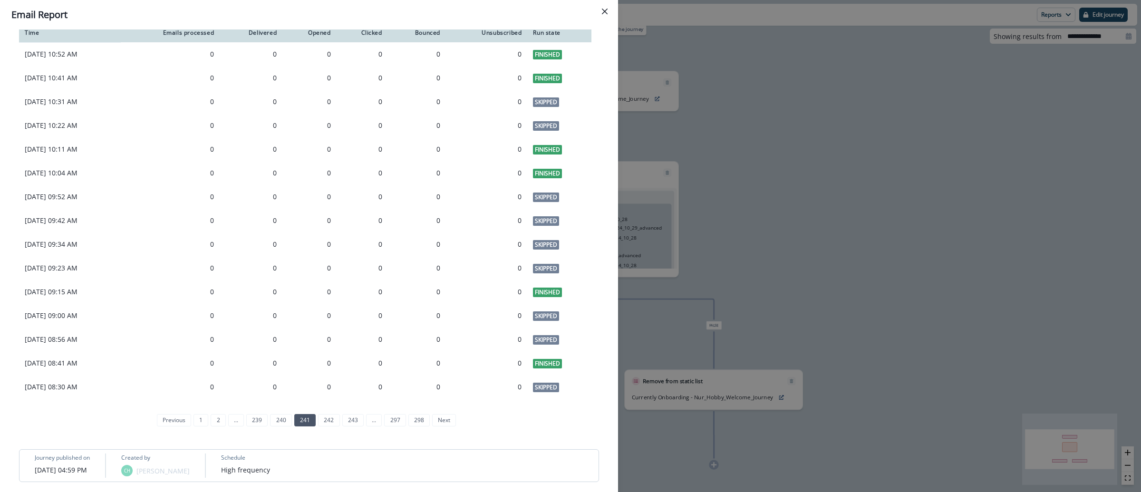
click at [349, 422] on link "243" at bounding box center [352, 420] width 21 height 12
click at [349, 422] on link "245" at bounding box center [352, 420] width 21 height 12
click at [349, 422] on link "247" at bounding box center [352, 420] width 21 height 12
click at [349, 422] on link "249" at bounding box center [352, 420] width 21 height 12
click at [349, 422] on link "251" at bounding box center [352, 420] width 21 height 12
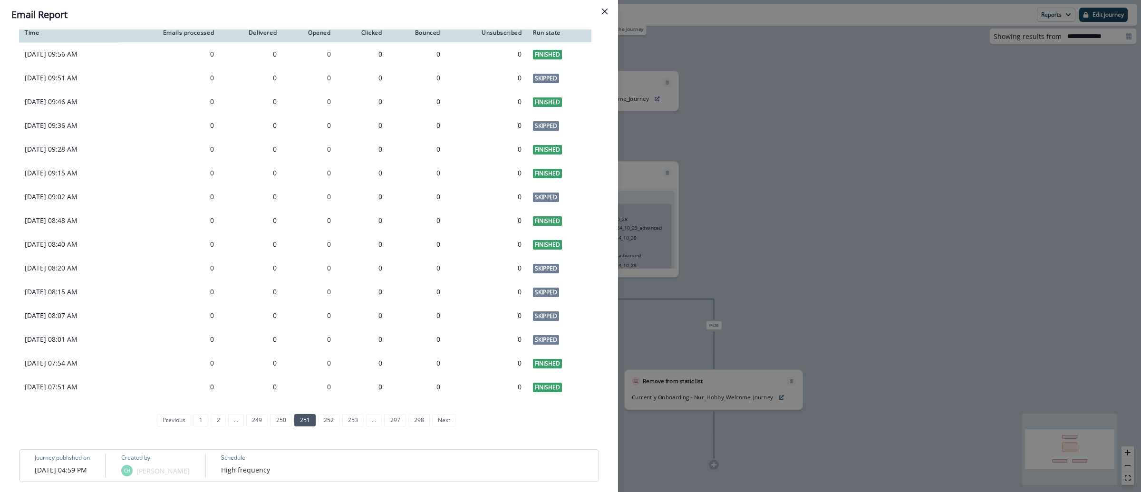
click at [349, 422] on link "253" at bounding box center [352, 420] width 21 height 12
click at [349, 422] on link "255" at bounding box center [352, 420] width 21 height 12
click at [350, 419] on link "257" at bounding box center [352, 420] width 21 height 12
click at [350, 419] on link "259" at bounding box center [352, 420] width 21 height 12
click at [350, 419] on link "261" at bounding box center [352, 420] width 21 height 12
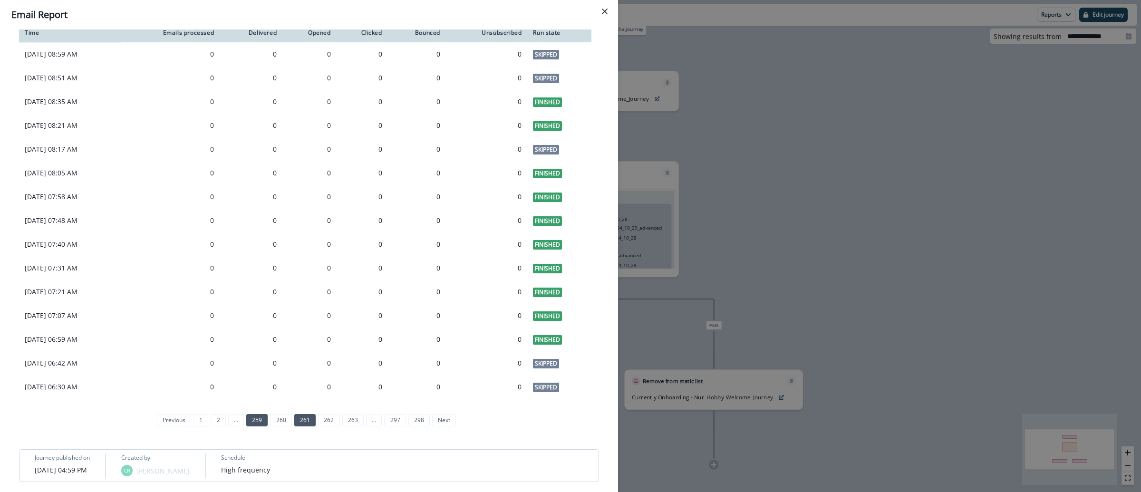
click at [350, 419] on link "263" at bounding box center [352, 420] width 21 height 12
click at [350, 419] on link "265" at bounding box center [352, 420] width 21 height 12
click at [342, 417] on link "267" at bounding box center [352, 420] width 21 height 12
click at [349, 420] on link "269" at bounding box center [352, 420] width 21 height 12
click at [354, 417] on link "271" at bounding box center [352, 420] width 21 height 12
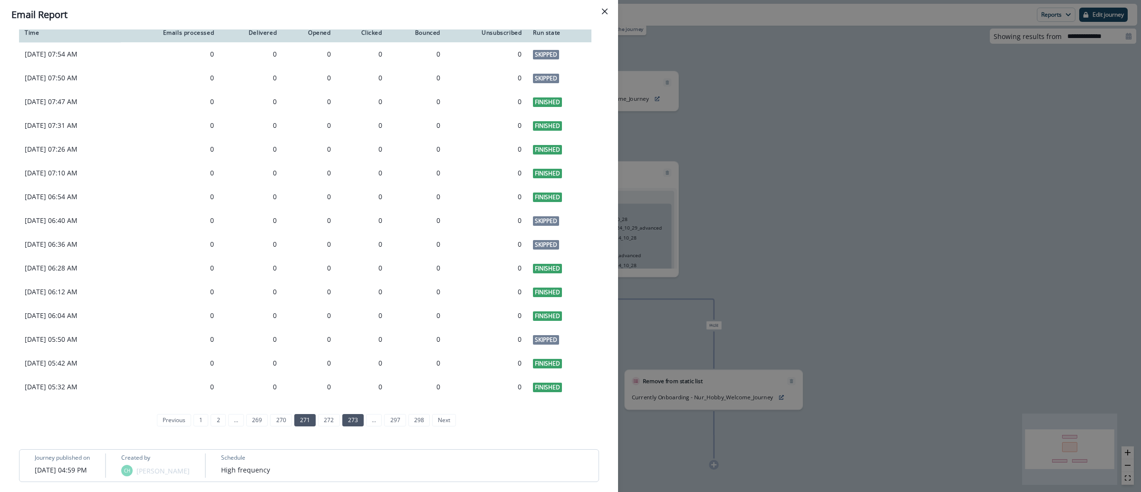
click at [352, 421] on link "273" at bounding box center [352, 420] width 21 height 12
click at [349, 419] on link "275" at bounding box center [352, 420] width 21 height 12
click at [342, 415] on link "277" at bounding box center [352, 420] width 21 height 12
click at [351, 419] on link "279" at bounding box center [352, 420] width 21 height 12
click at [349, 421] on link "281" at bounding box center [352, 420] width 21 height 12
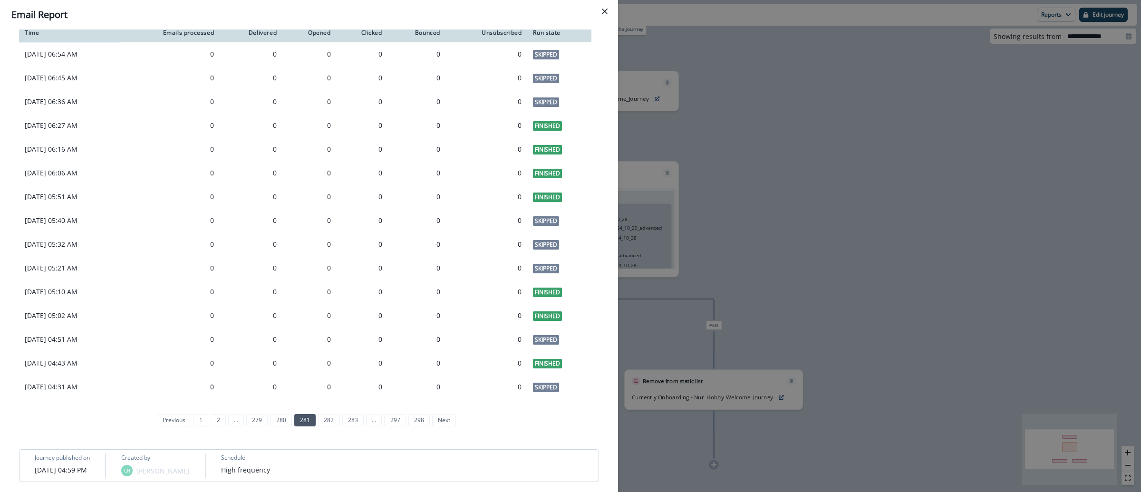
click at [349, 421] on link "283" at bounding box center [352, 420] width 21 height 12
click at [349, 421] on link "285" at bounding box center [352, 420] width 21 height 12
click at [349, 421] on link "287" at bounding box center [352, 420] width 21 height 12
click at [349, 421] on link "289" at bounding box center [352, 420] width 21 height 12
click at [349, 421] on link "291" at bounding box center [352, 420] width 21 height 12
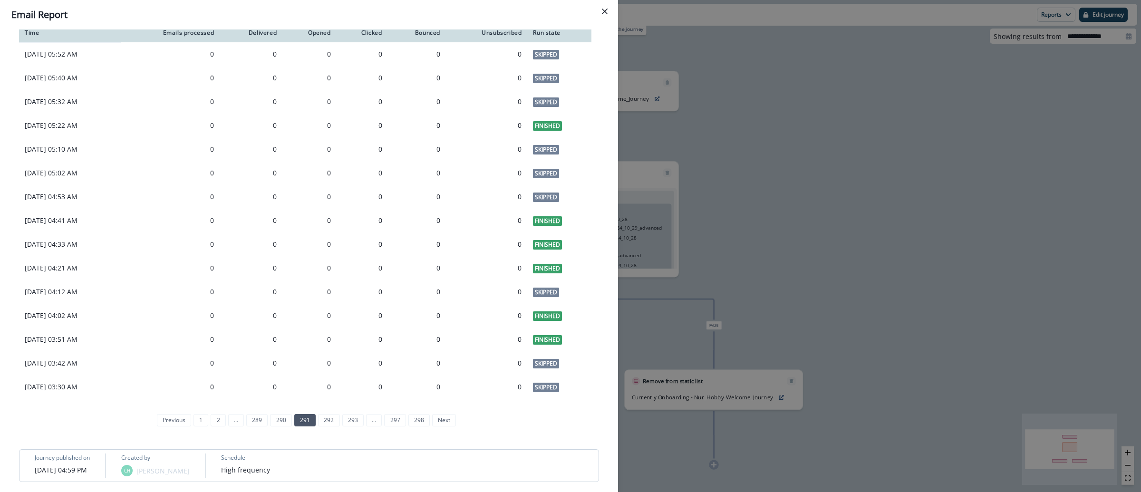
click at [349, 421] on link "293" at bounding box center [352, 420] width 21 height 12
click at [388, 423] on link "297" at bounding box center [397, 420] width 21 height 12
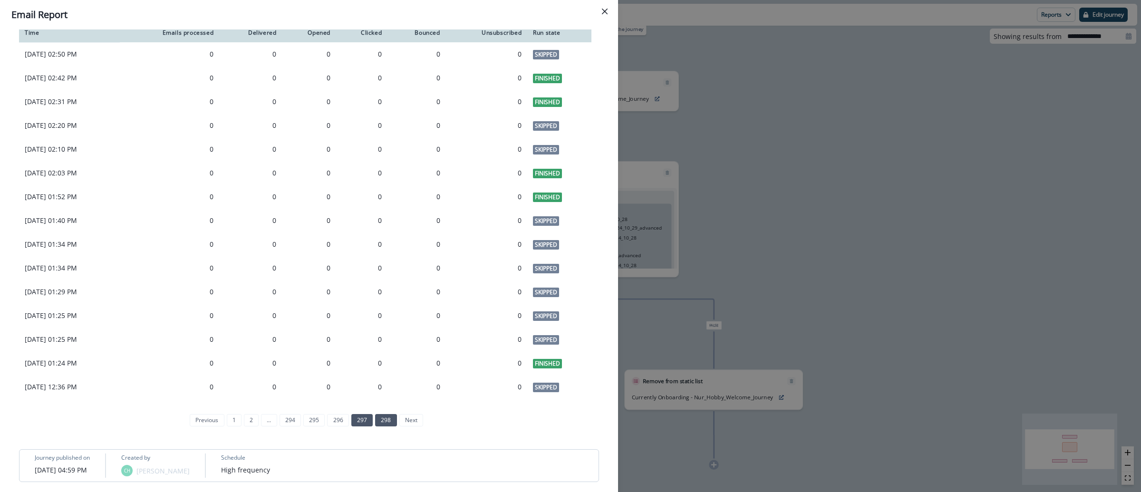
click at [392, 417] on link "298" at bounding box center [385, 420] width 21 height 12
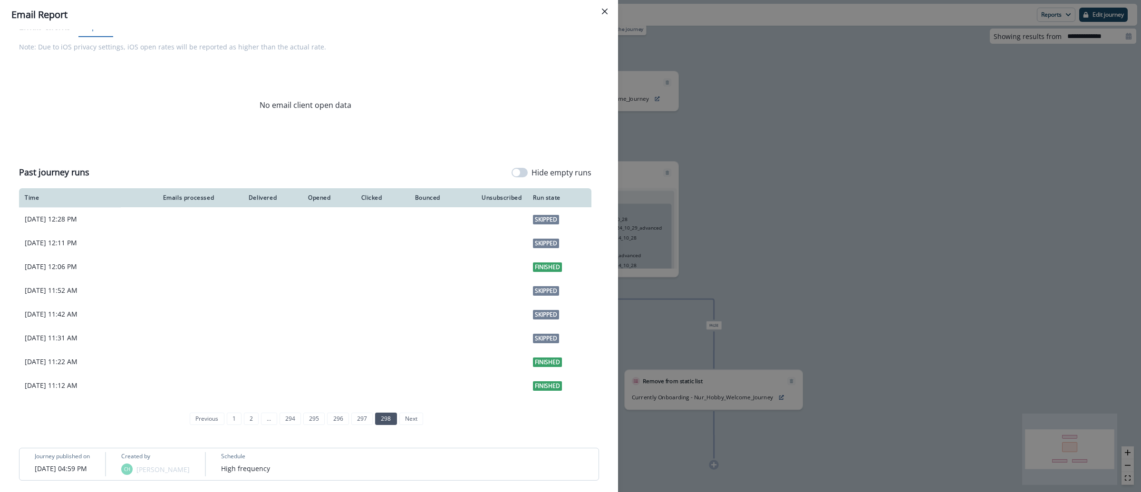
scroll to position [455, 0]
click at [513, 170] on span at bounding box center [517, 173] width 8 height 8
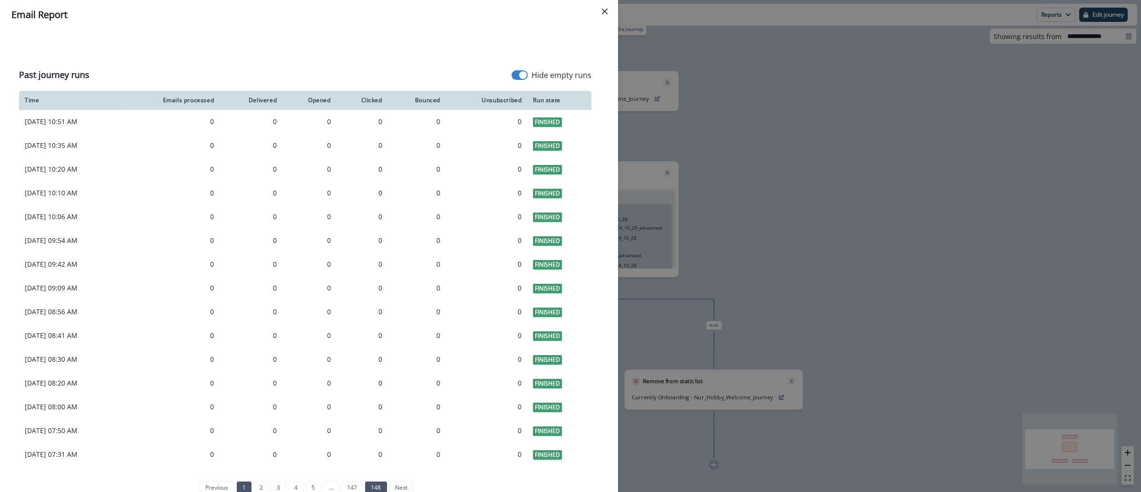
scroll to position [559, 0]
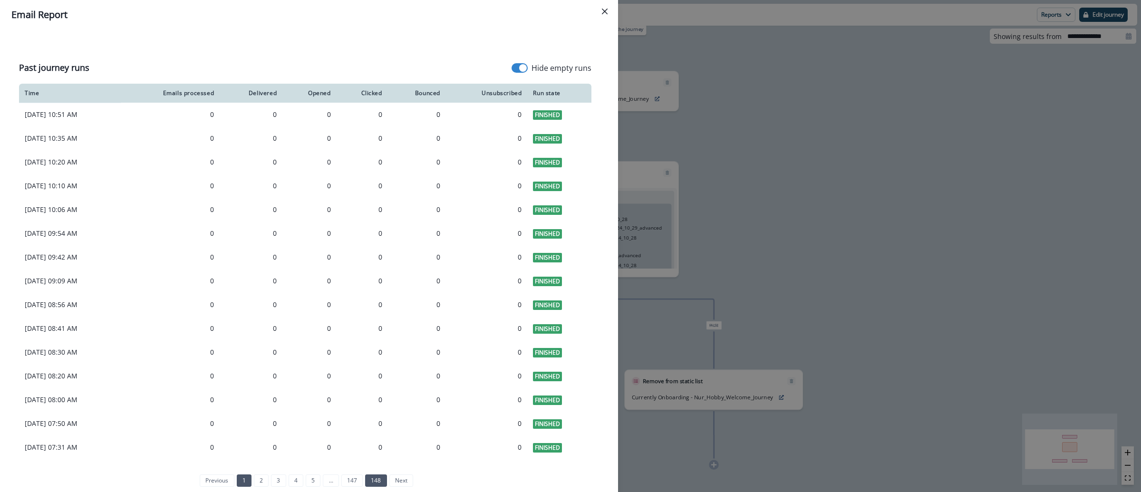
click at [377, 481] on link "148" at bounding box center [375, 481] width 21 height 12
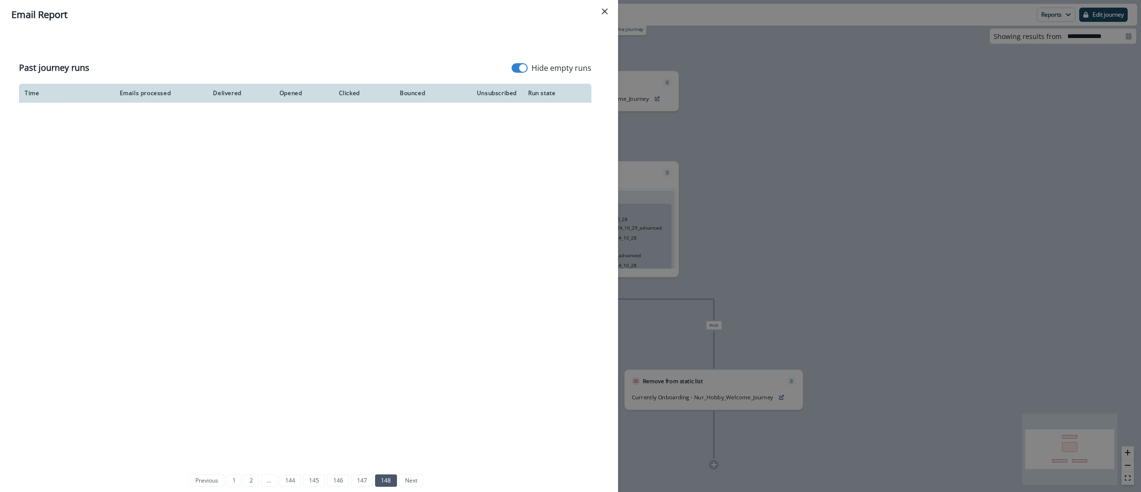
scroll to position [479, 0]
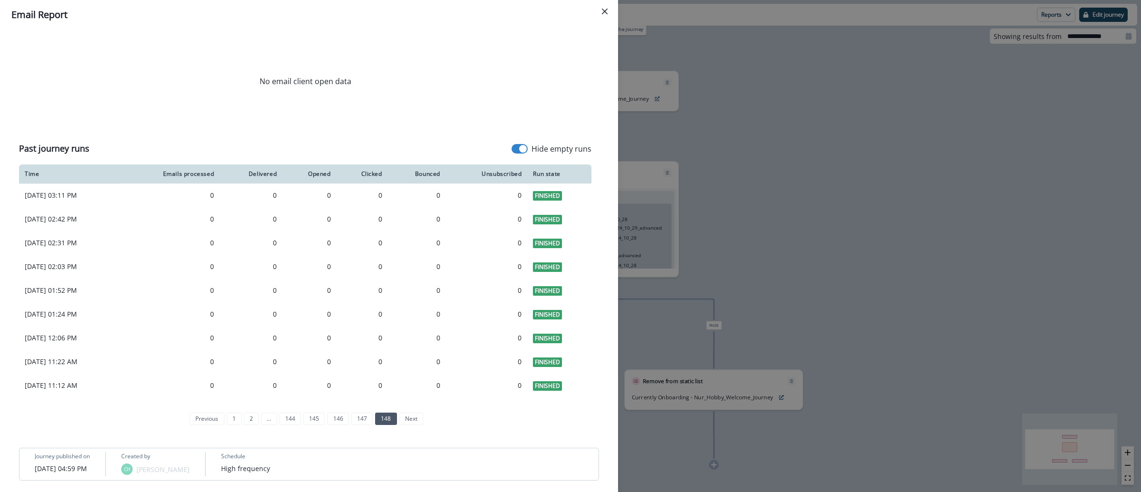
click at [519, 146] on span at bounding box center [520, 149] width 16 height 10
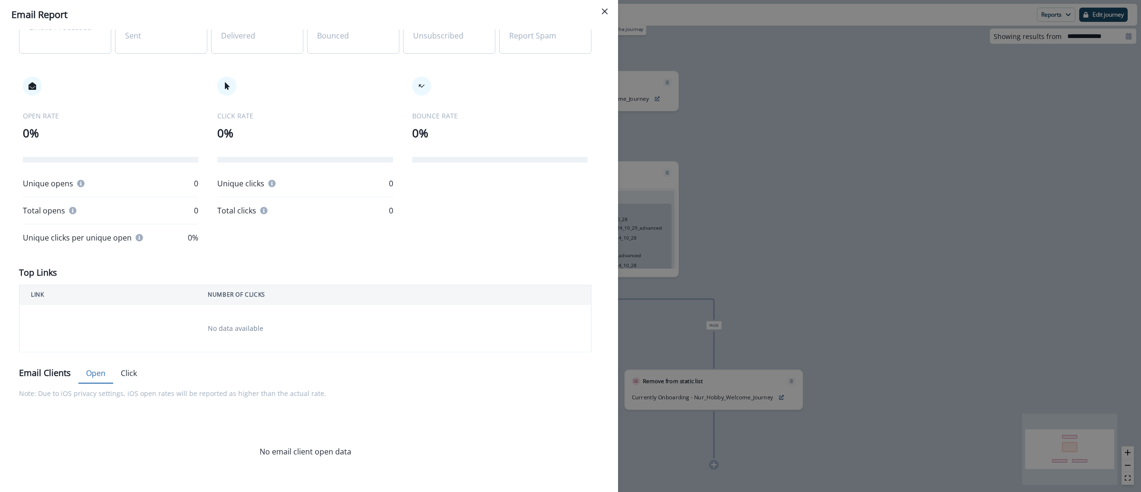
scroll to position [0, 0]
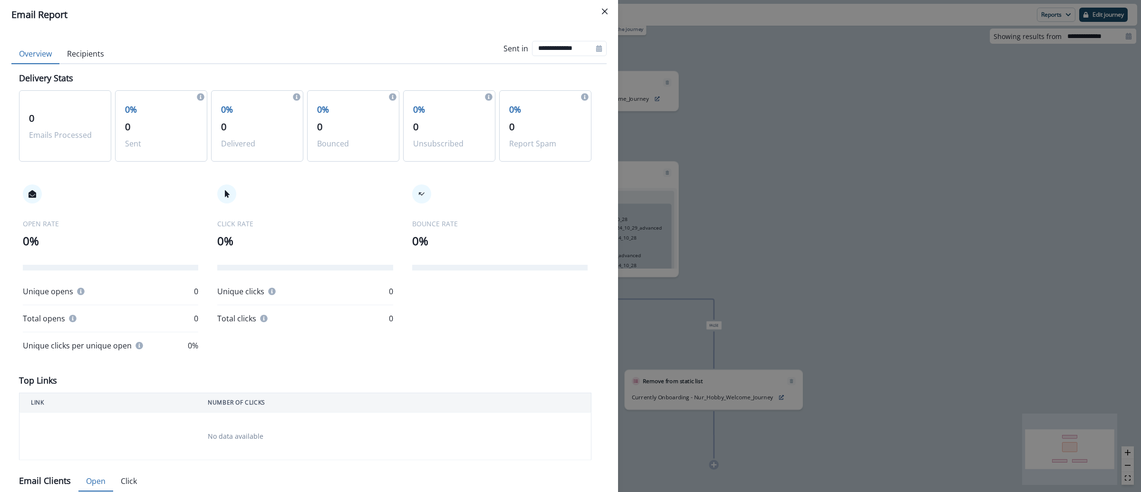
click at [596, 50] on icon at bounding box center [599, 48] width 7 height 7
select select "*"
select select "****"
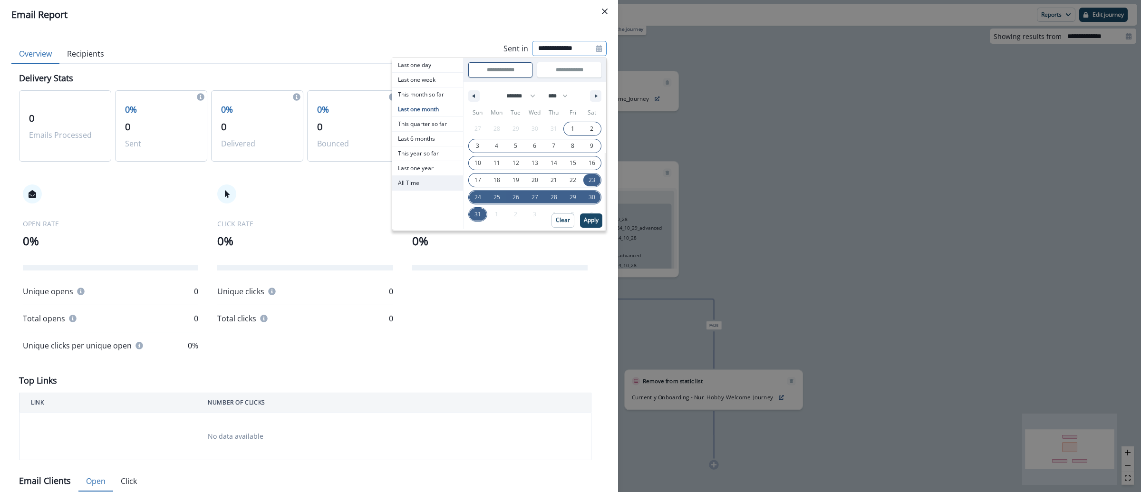
click at [419, 182] on span "All Time" at bounding box center [427, 183] width 71 height 14
type input "********"
type input "**********"
select select "**"
select select "****"
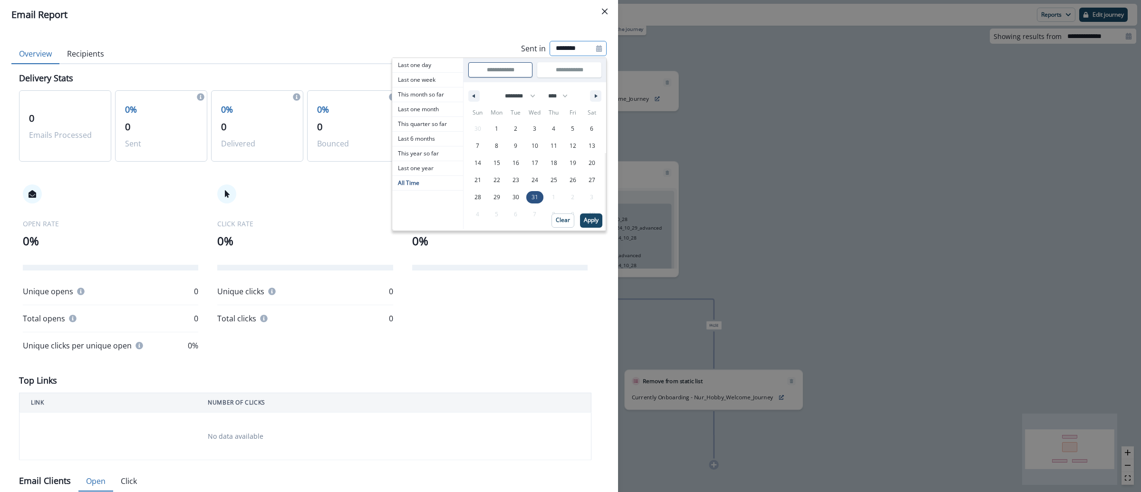
click at [584, 222] on p "Apply" at bounding box center [591, 220] width 15 height 7
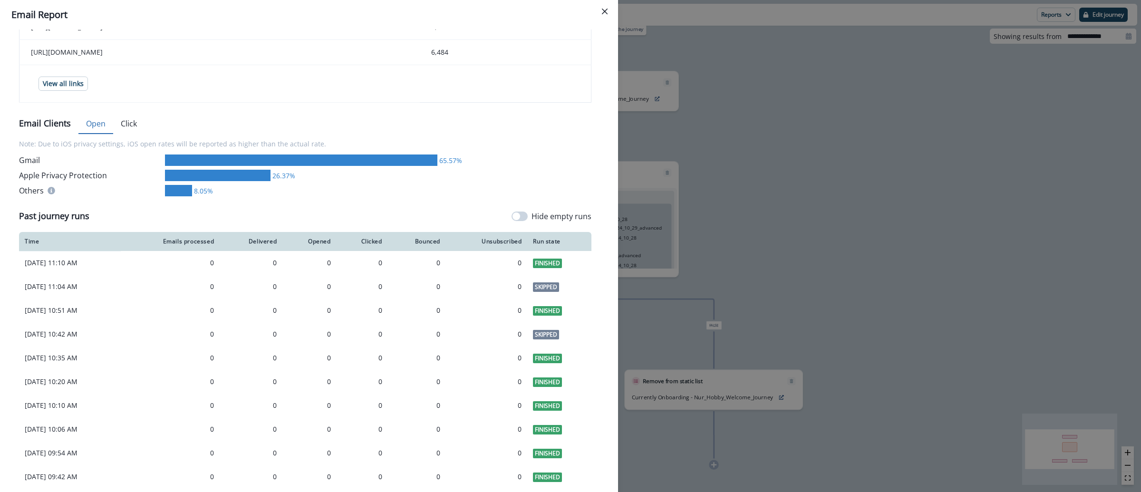
scroll to position [497, 0]
click at [513, 221] on span at bounding box center [517, 217] width 8 height 8
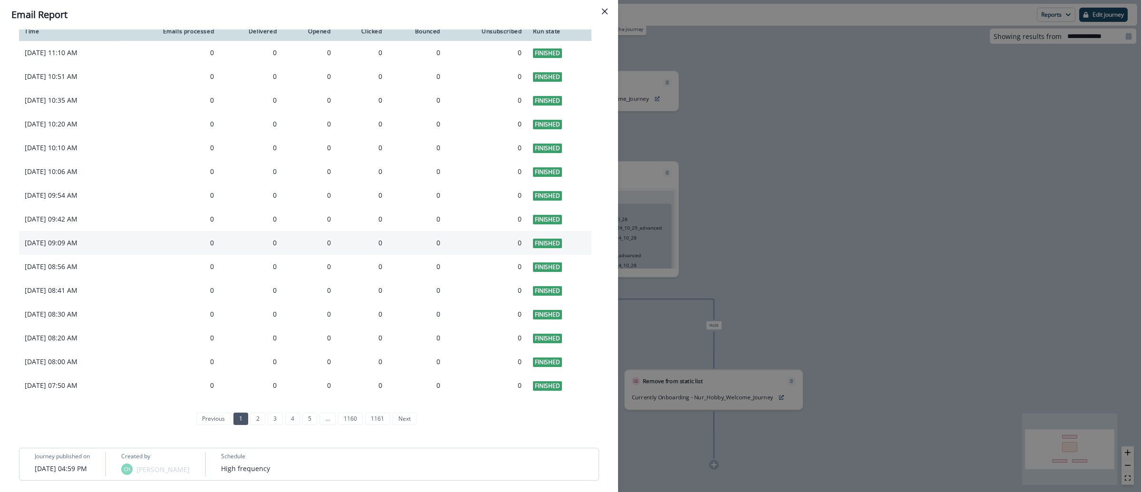
scroll to position [728, 0]
click at [349, 425] on link "1160" at bounding box center [350, 419] width 25 height 12
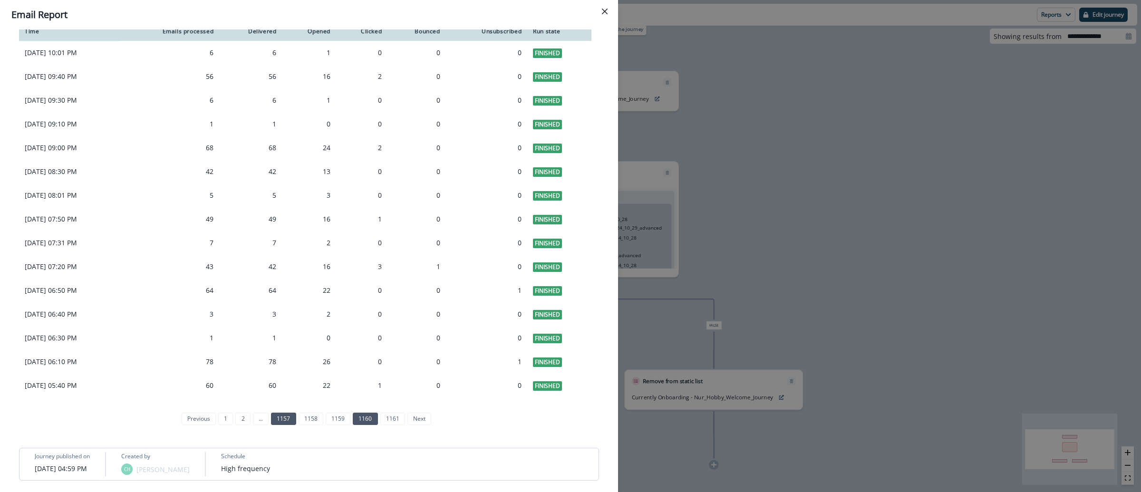
click at [276, 425] on link "1157" at bounding box center [283, 419] width 25 height 12
click at [215, 425] on link "2" at bounding box center [215, 419] width 15 height 12
click at [312, 425] on link "6" at bounding box center [318, 419] width 15 height 12
click at [336, 425] on link "8" at bounding box center [336, 419] width 15 height 12
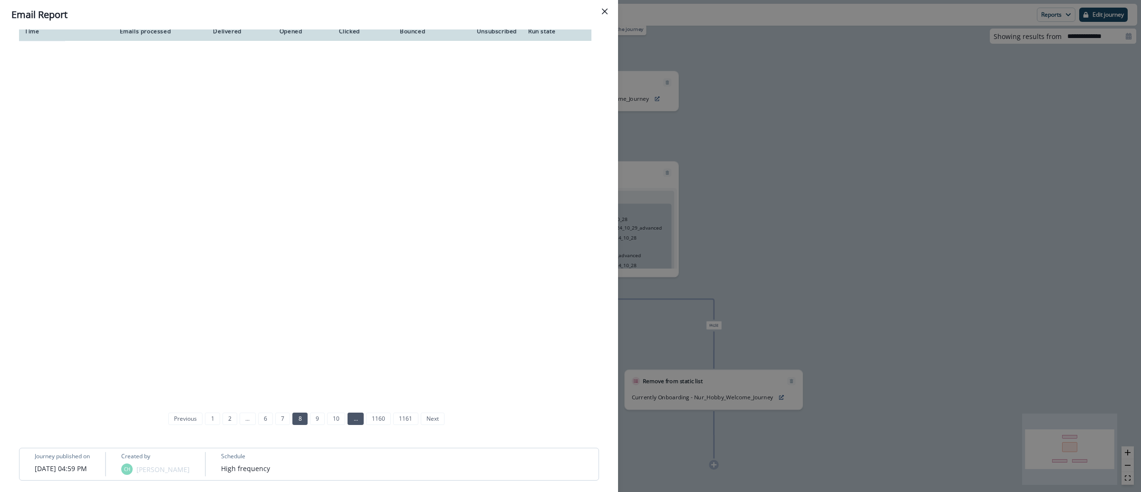
click at [354, 425] on link "..." at bounding box center [356, 419] width 16 height 12
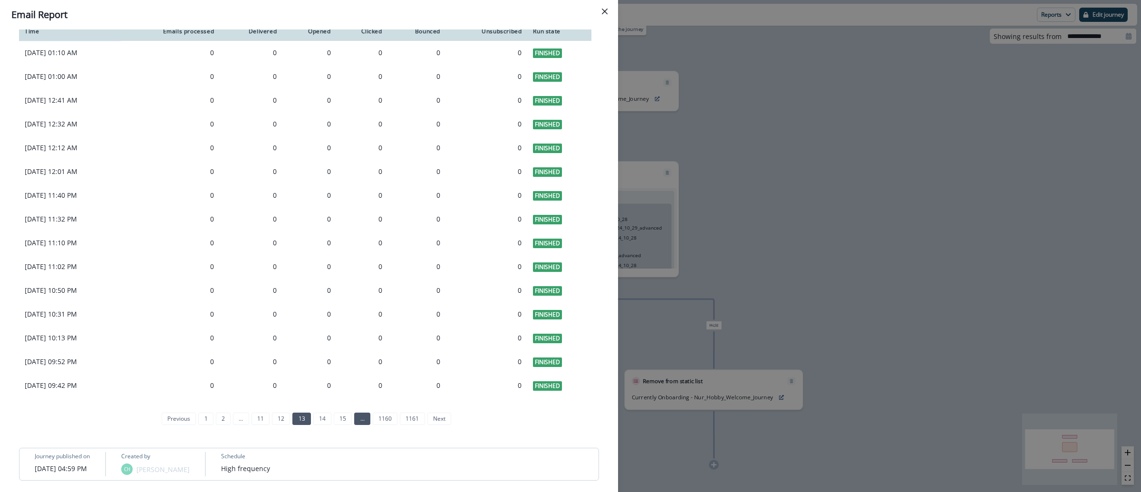
click at [360, 425] on link "..." at bounding box center [362, 419] width 16 height 12
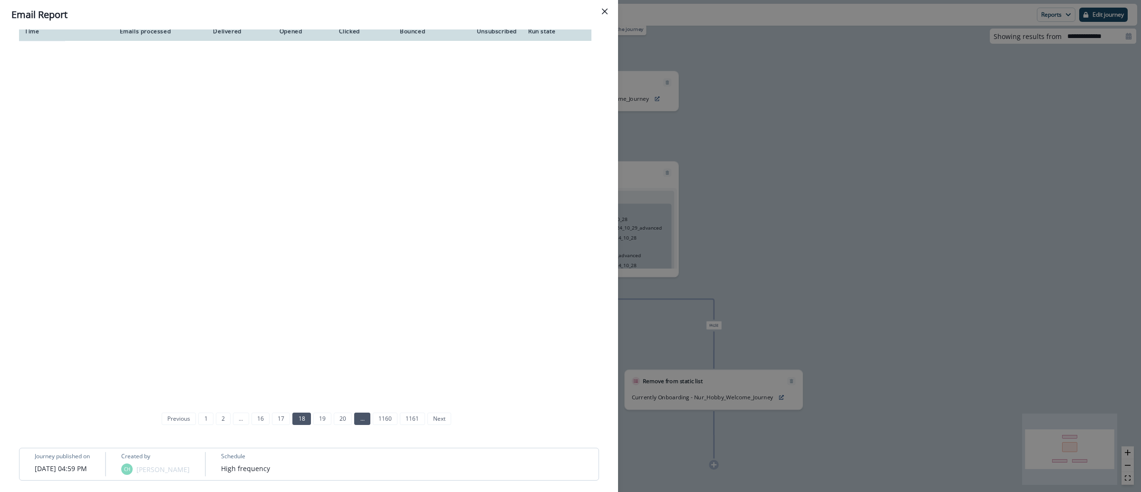
click at [360, 425] on link "..." at bounding box center [362, 419] width 16 height 12
click at [359, 425] on link "..." at bounding box center [362, 419] width 16 height 12
click at [346, 425] on link "35" at bounding box center [343, 419] width 18 height 12
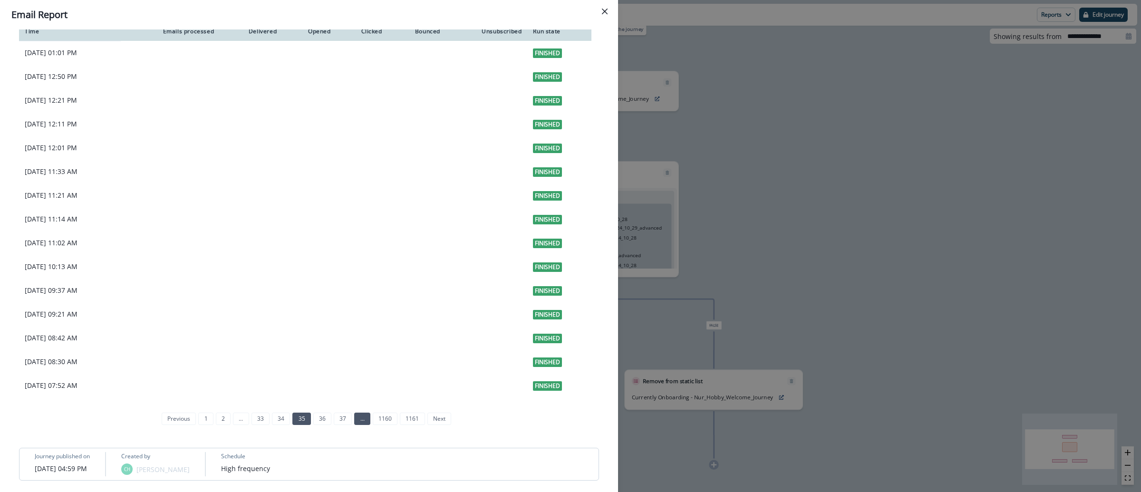
click at [359, 425] on link "..." at bounding box center [362, 419] width 16 height 12
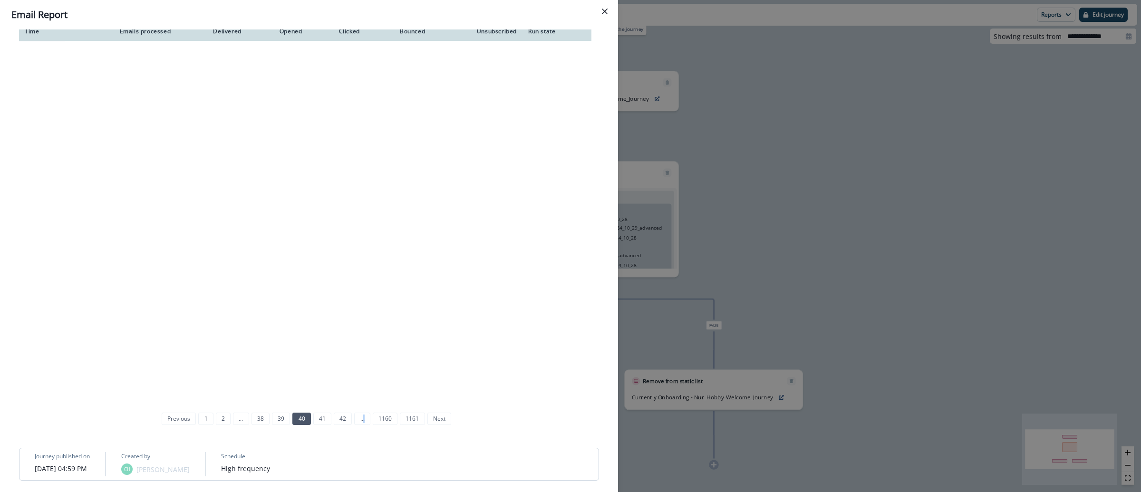
click at [359, 425] on link "..." at bounding box center [362, 419] width 16 height 12
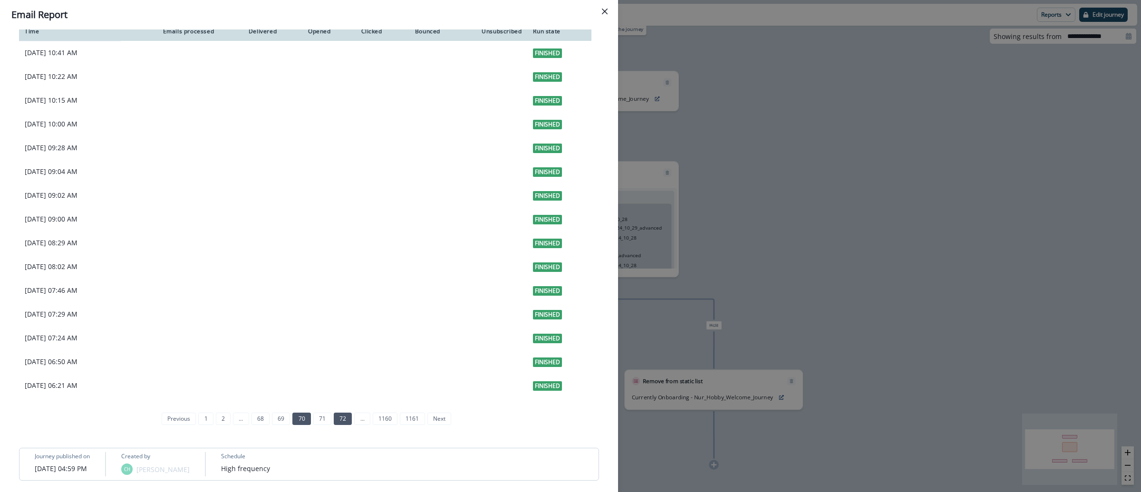
click at [337, 425] on link "72" at bounding box center [343, 419] width 18 height 12
click at [354, 425] on link "..." at bounding box center [362, 419] width 16 height 12
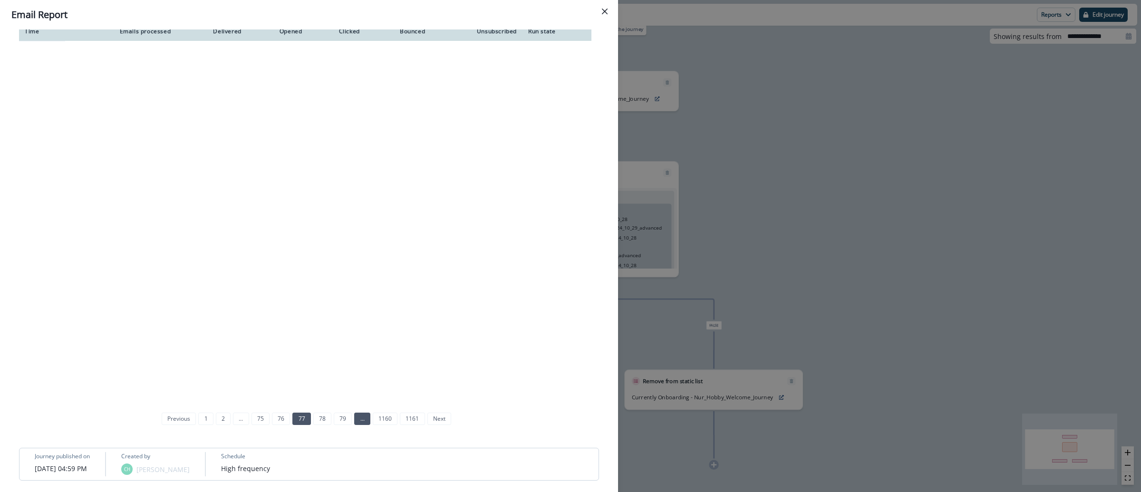
click at [361, 425] on link "..." at bounding box center [362, 419] width 16 height 12
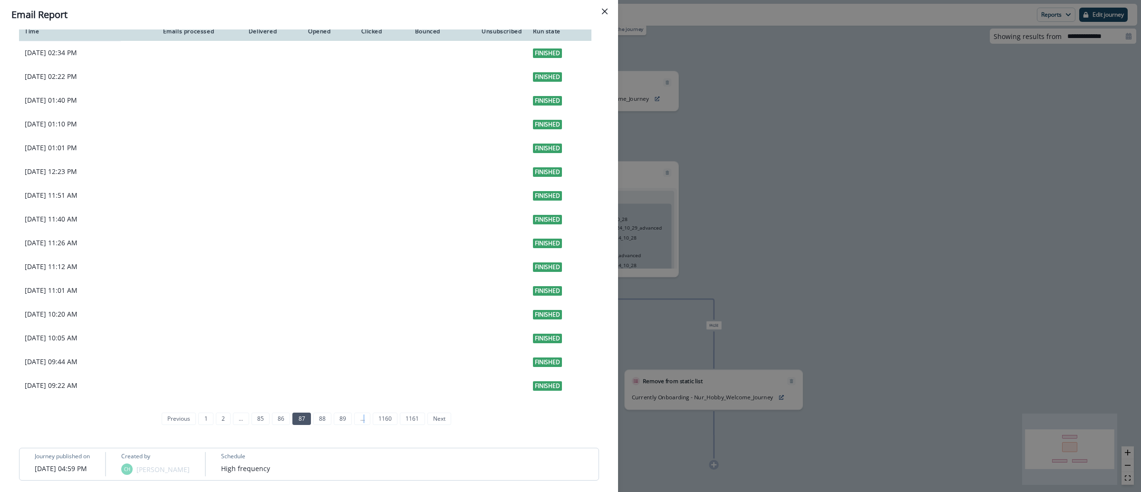
click at [361, 425] on link "..." at bounding box center [362, 419] width 16 height 12
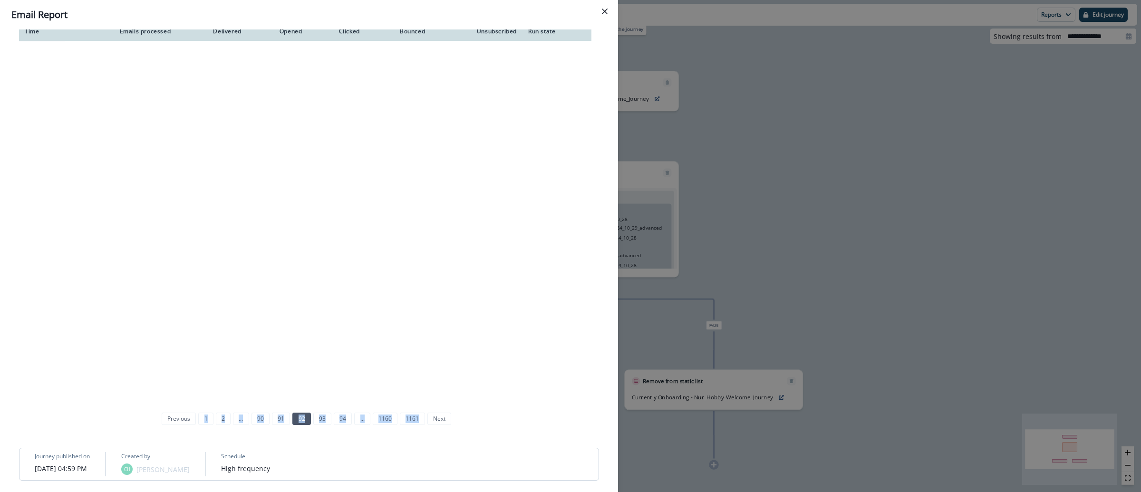
click at [361, 425] on link "..." at bounding box center [362, 419] width 16 height 12
click at [363, 425] on link "..." at bounding box center [371, 419] width 16 height 12
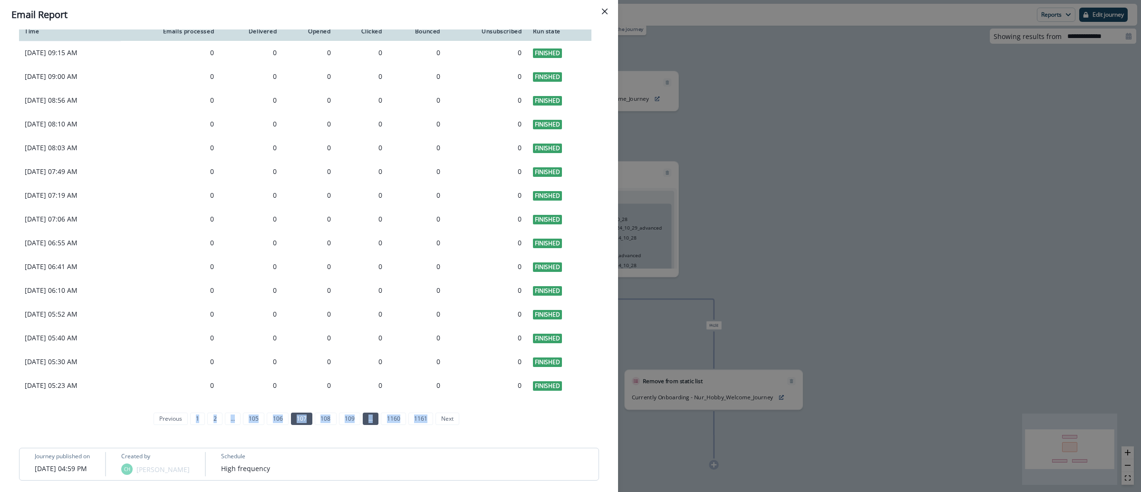
click at [363, 425] on link "..." at bounding box center [371, 419] width 16 height 12
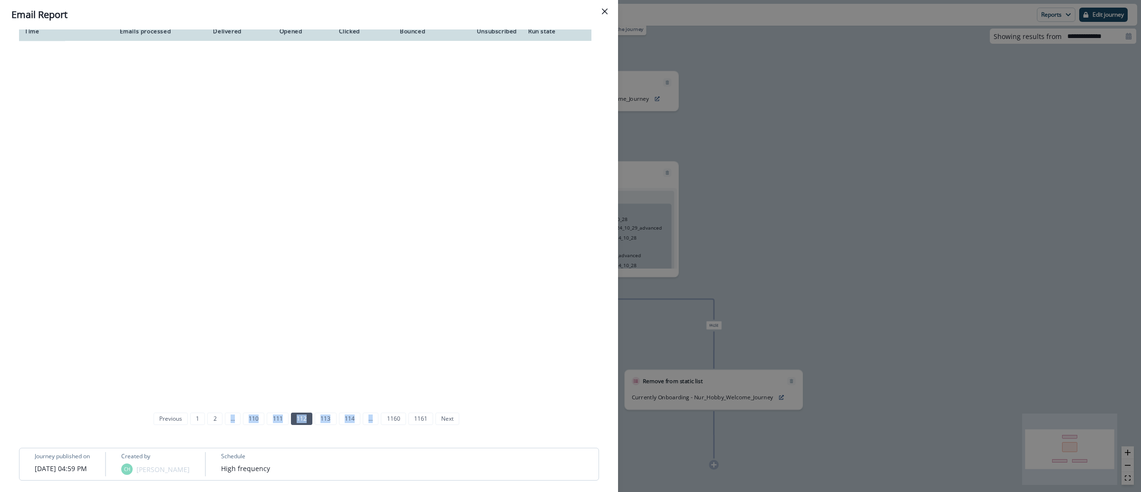
click at [363, 425] on link "..." at bounding box center [371, 419] width 16 height 12
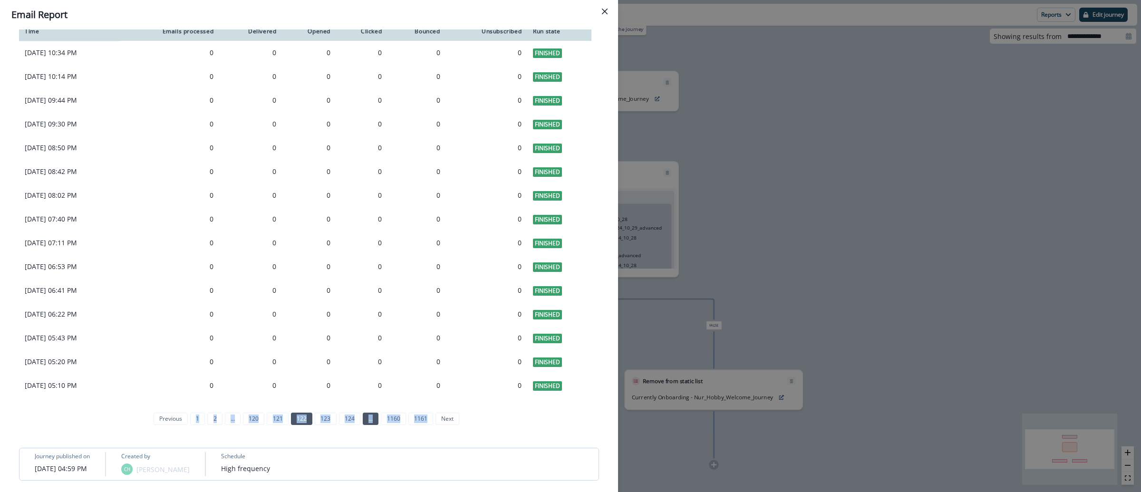
click at [366, 425] on link "..." at bounding box center [371, 419] width 16 height 12
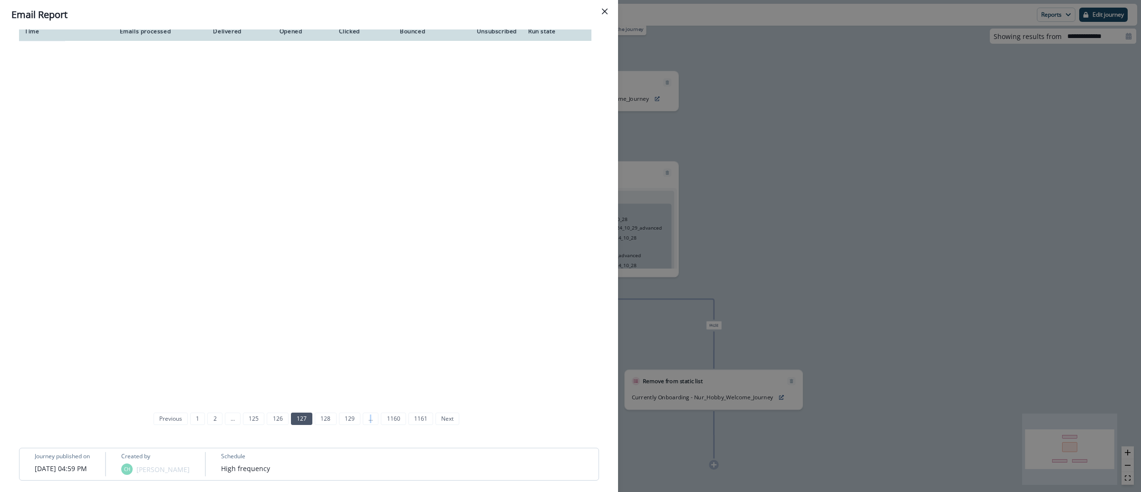
click at [366, 425] on link "..." at bounding box center [371, 419] width 16 height 12
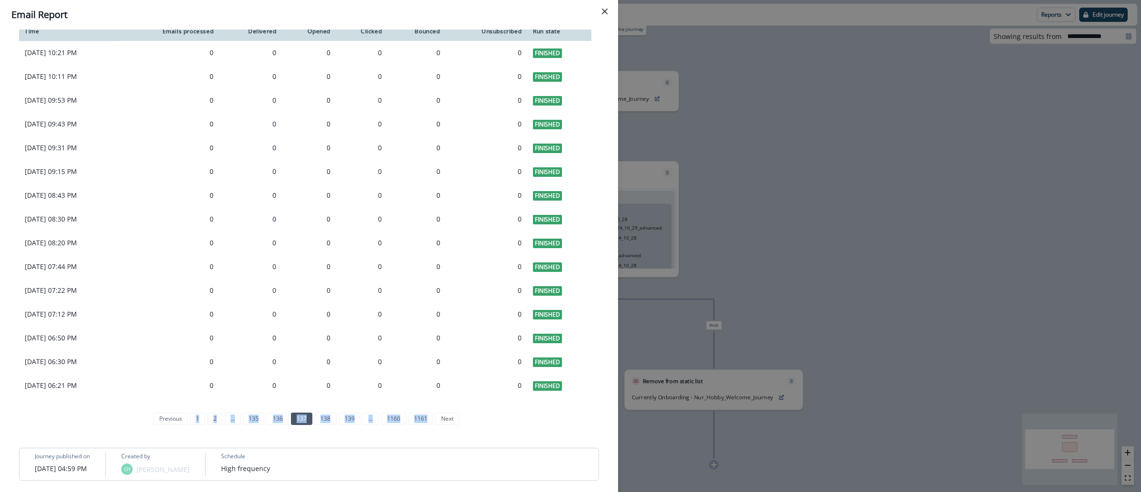
click at [366, 425] on link "..." at bounding box center [371, 419] width 16 height 12
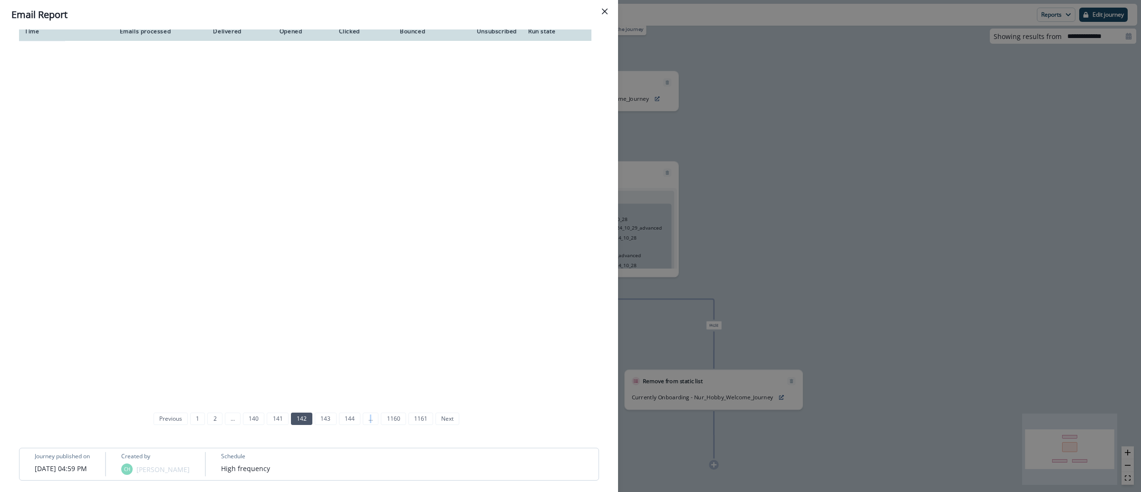
click at [366, 425] on link "..." at bounding box center [371, 419] width 16 height 12
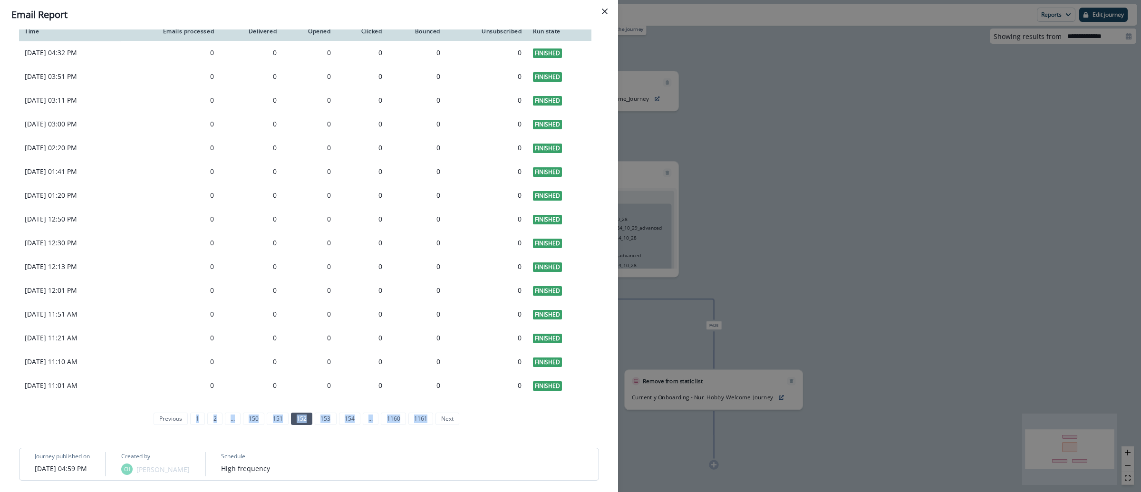
click at [366, 425] on link "..." at bounding box center [371, 419] width 16 height 12
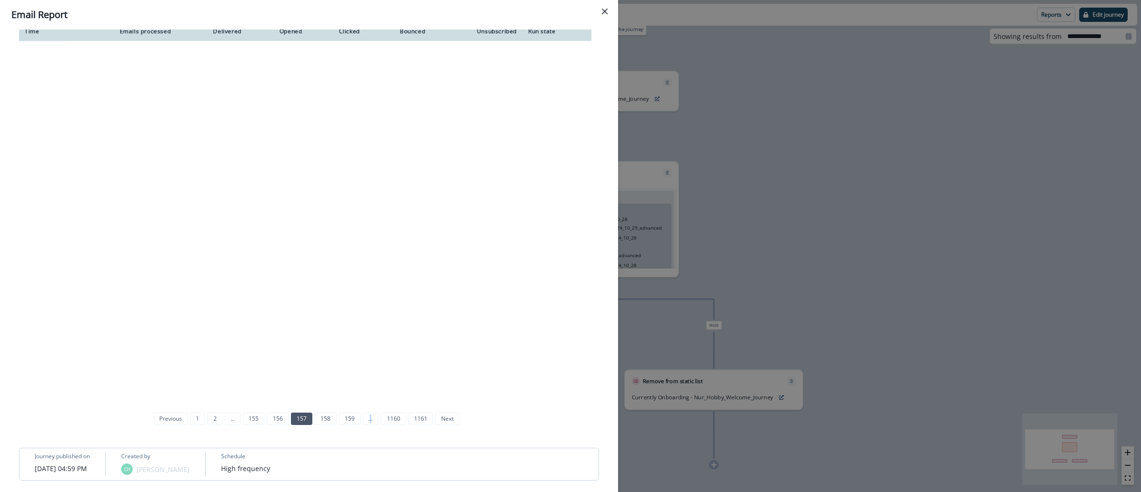
click at [366, 425] on link "..." at bounding box center [371, 419] width 16 height 12
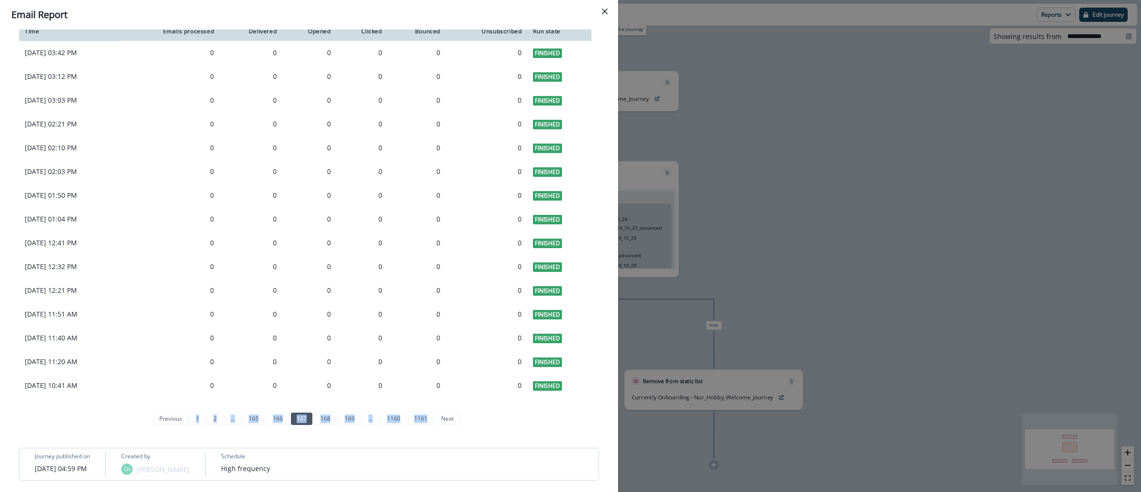
click at [366, 425] on link "..." at bounding box center [371, 419] width 16 height 12
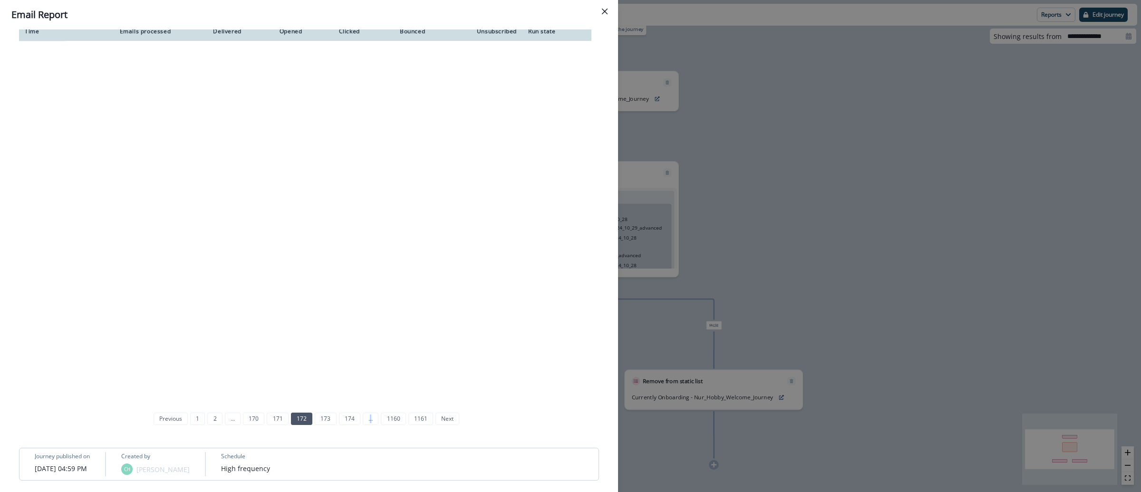
click at [366, 425] on link "..." at bounding box center [371, 419] width 16 height 12
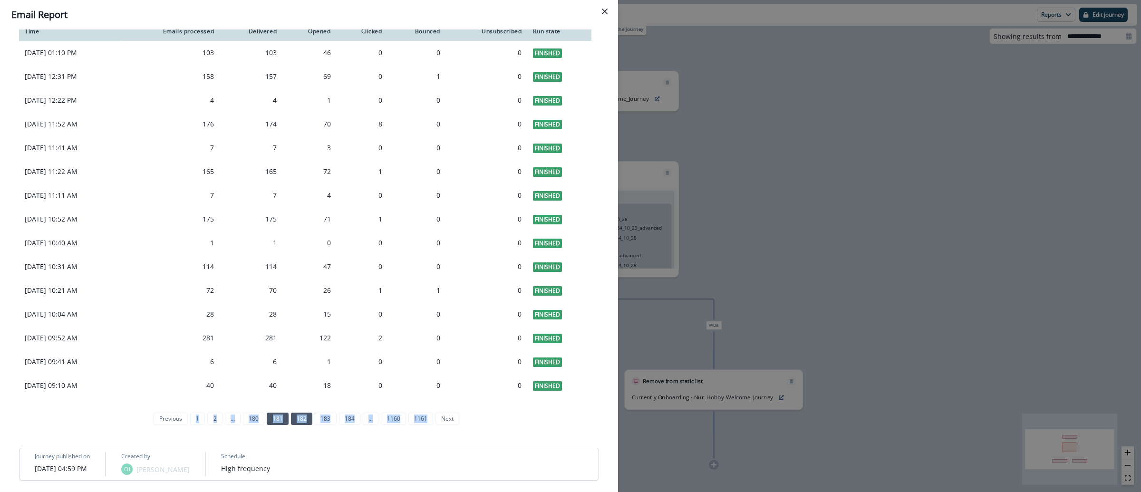
click at [267, 425] on link "181" at bounding box center [277, 419] width 21 height 12
click at [255, 425] on link "179" at bounding box center [253, 419] width 21 height 12
click at [233, 425] on link "..." at bounding box center [233, 419] width 16 height 12
click at [274, 425] on link "173" at bounding box center [277, 419] width 21 height 12
click at [246, 425] on link "171" at bounding box center [253, 419] width 21 height 12
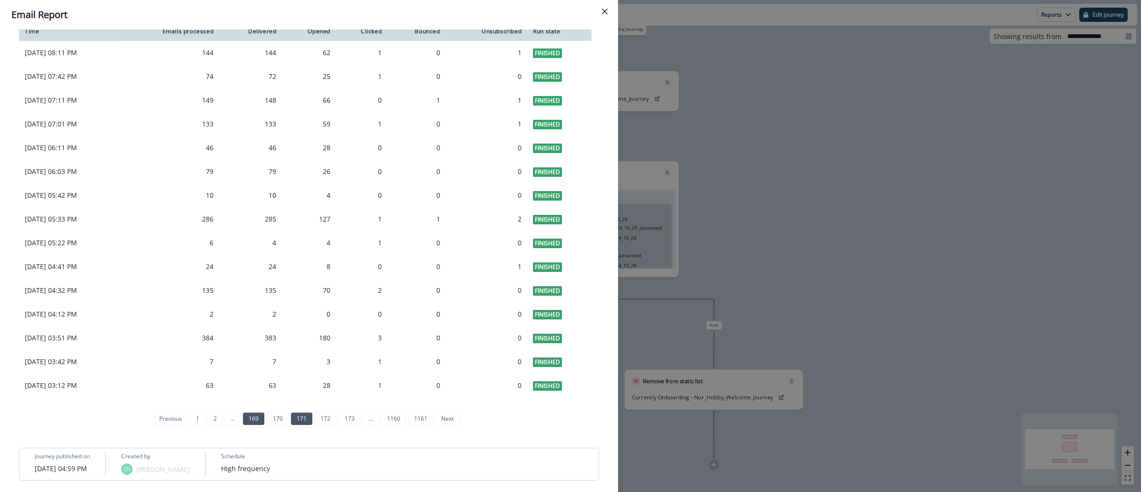
click at [249, 425] on link "169" at bounding box center [253, 419] width 21 height 12
click at [249, 425] on link "167" at bounding box center [253, 419] width 21 height 12
click at [249, 425] on link "165" at bounding box center [253, 419] width 21 height 12
click at [249, 425] on link "163" at bounding box center [253, 419] width 21 height 12
click at [249, 425] on link "161" at bounding box center [253, 419] width 21 height 12
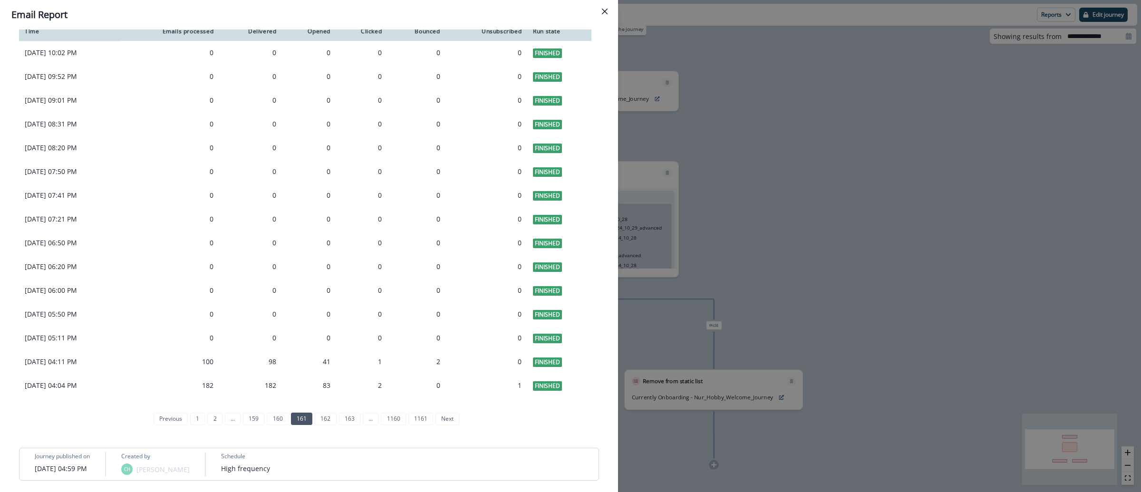
click at [872, 104] on div "Email Report Overview Recipients Sent in ******** Delivery Stats 1.63 Million E…" at bounding box center [570, 246] width 1141 height 492
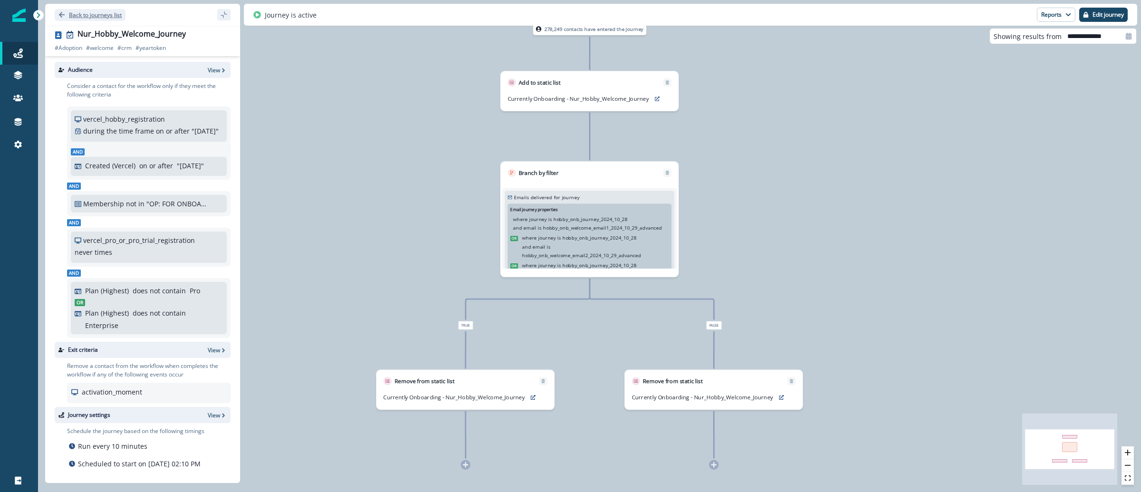
click at [117, 17] on p "Back to journeys list" at bounding box center [95, 15] width 53 height 8
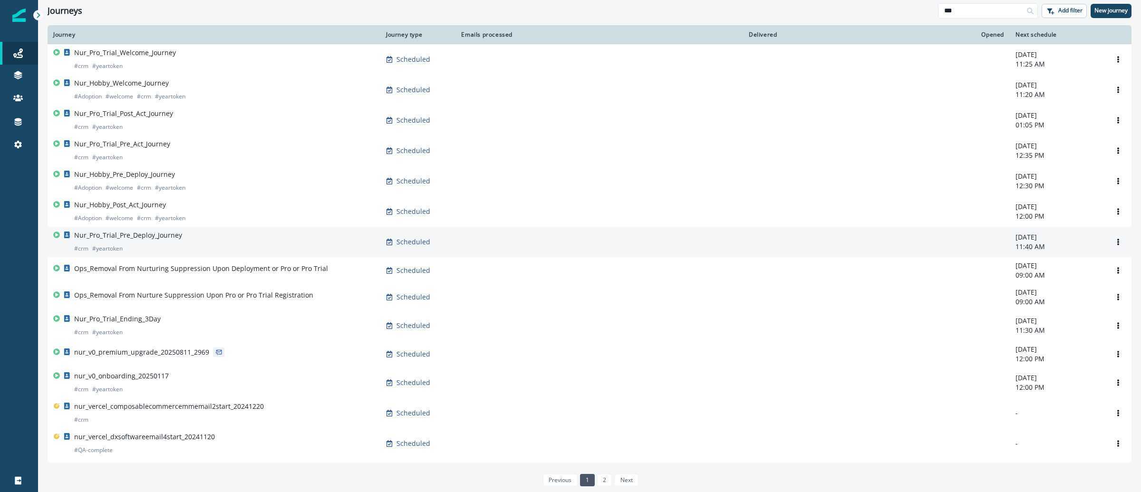
click at [149, 238] on p "Nur_Pro_Trial_Pre_Deploy_Journey" at bounding box center [128, 236] width 108 height 10
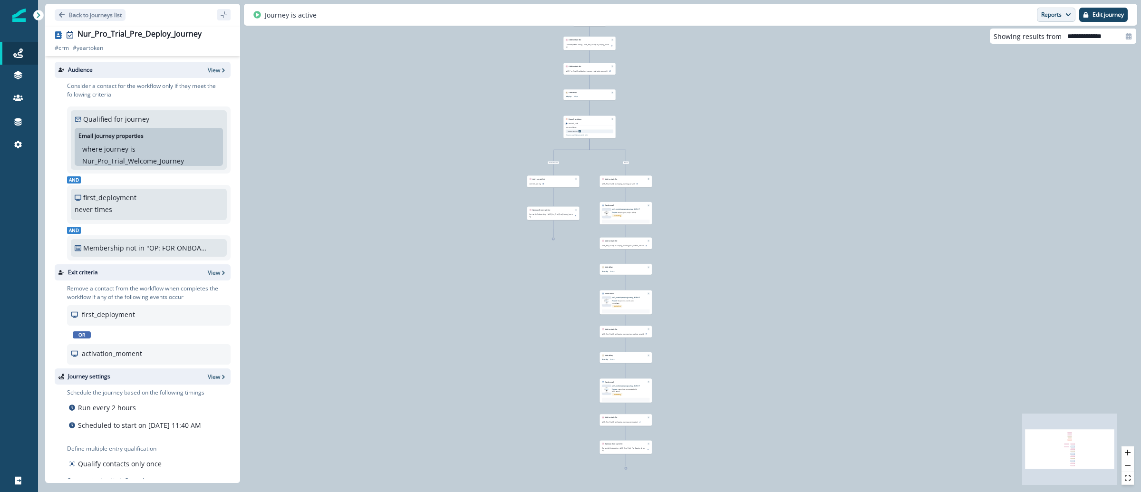
click at [1064, 14] on button "Reports" at bounding box center [1056, 15] width 39 height 14
click at [1024, 43] on p "Email Report" at bounding box center [1005, 38] width 46 height 11
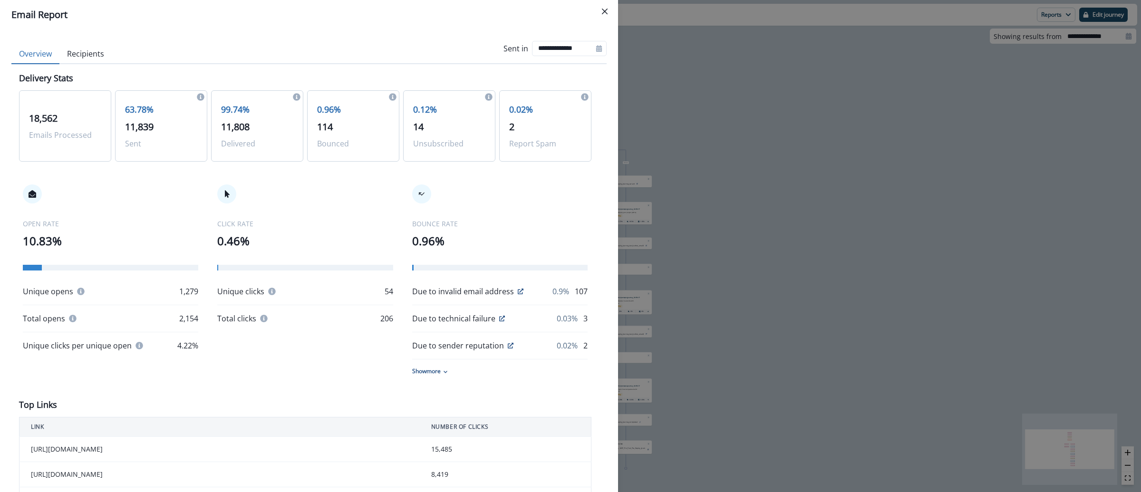
click at [872, 170] on div "**********" at bounding box center [570, 246] width 1141 height 492
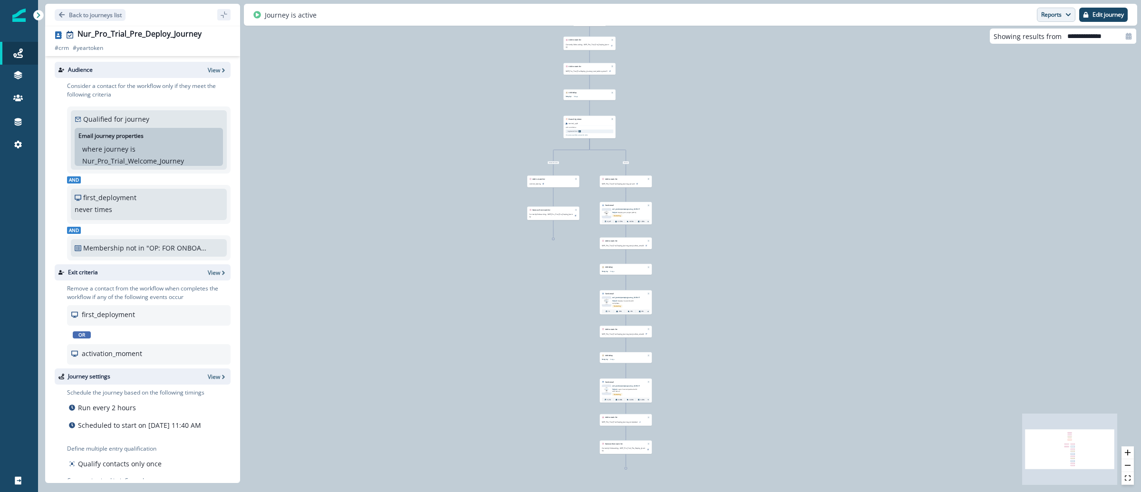
click at [1057, 15] on button "Reports" at bounding box center [1056, 15] width 39 height 14
click at [1012, 40] on p "Email Report" at bounding box center [1005, 38] width 46 height 11
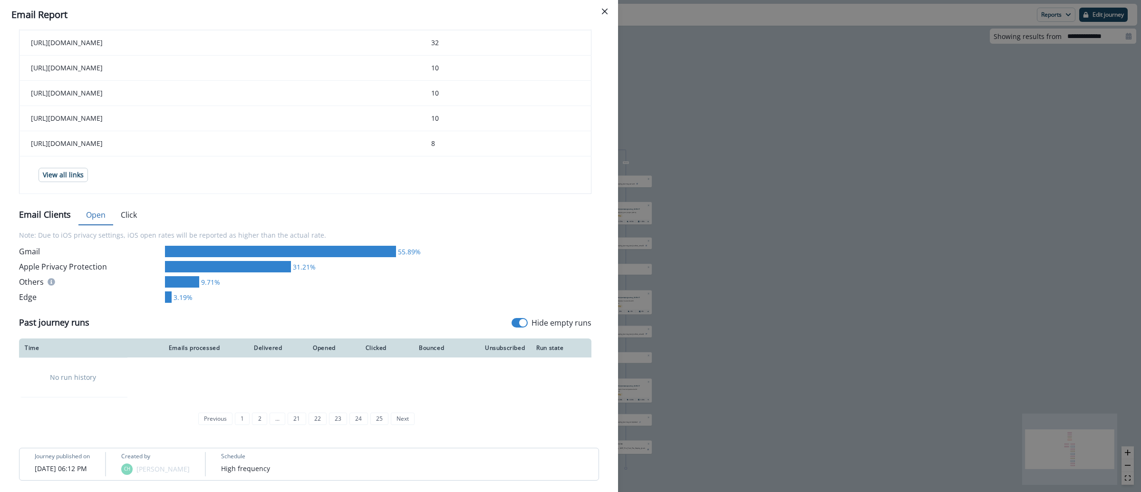
scroll to position [455, 0]
click at [519, 323] on span at bounding box center [523, 323] width 8 height 8
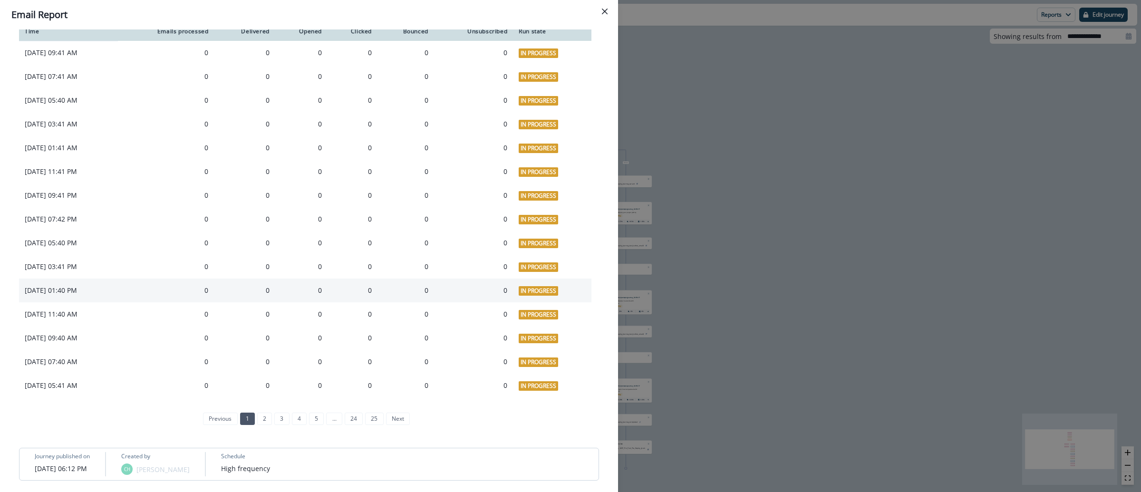
scroll to position [773, 0]
click at [365, 416] on link "25" at bounding box center [374, 419] width 18 height 12
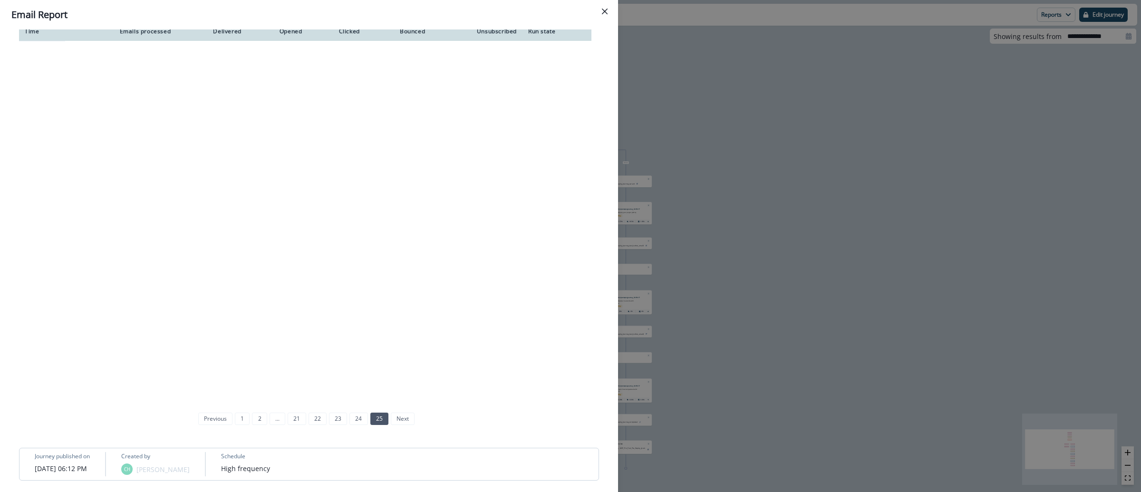
scroll to position [701, 0]
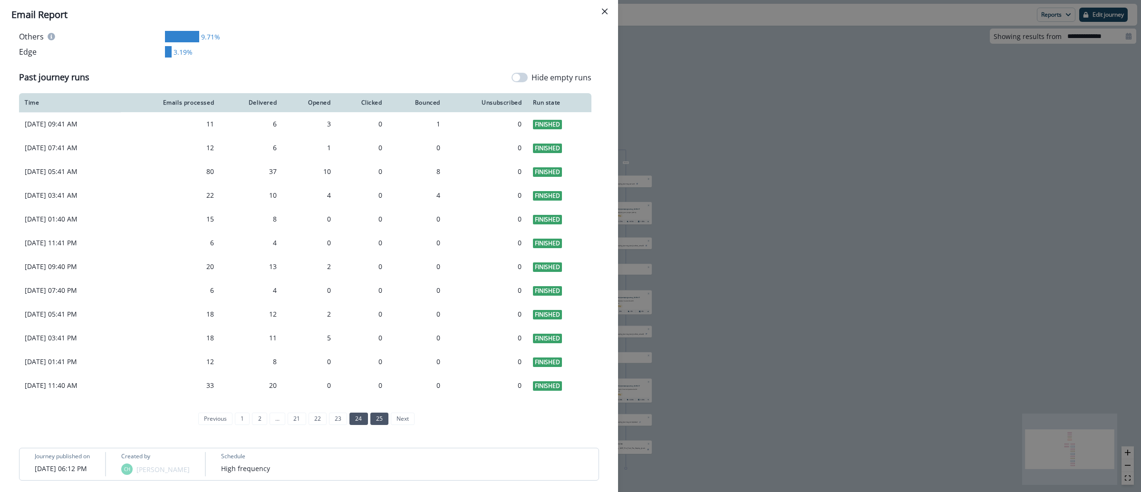
click at [352, 420] on link "24" at bounding box center [358, 419] width 18 height 12
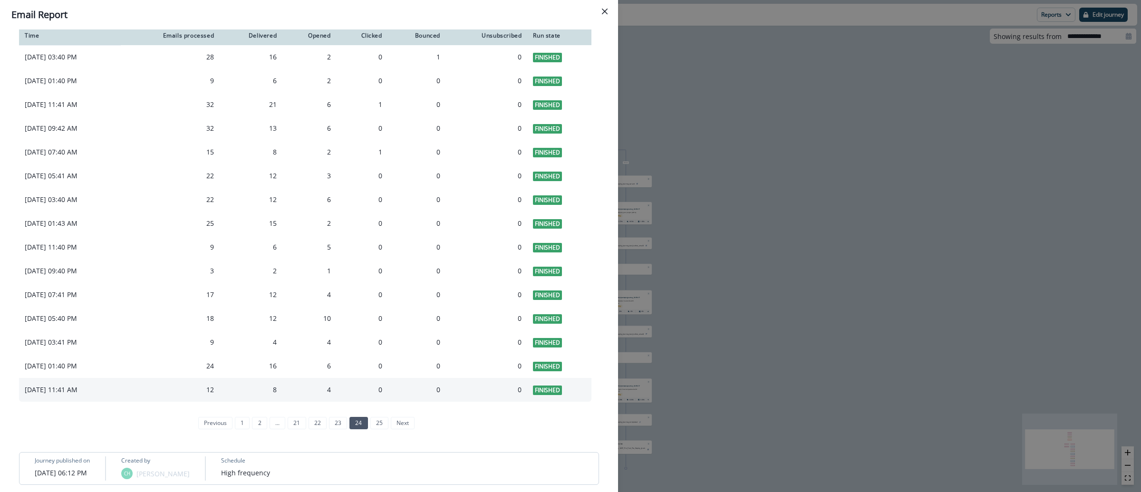
scroll to position [720, 0]
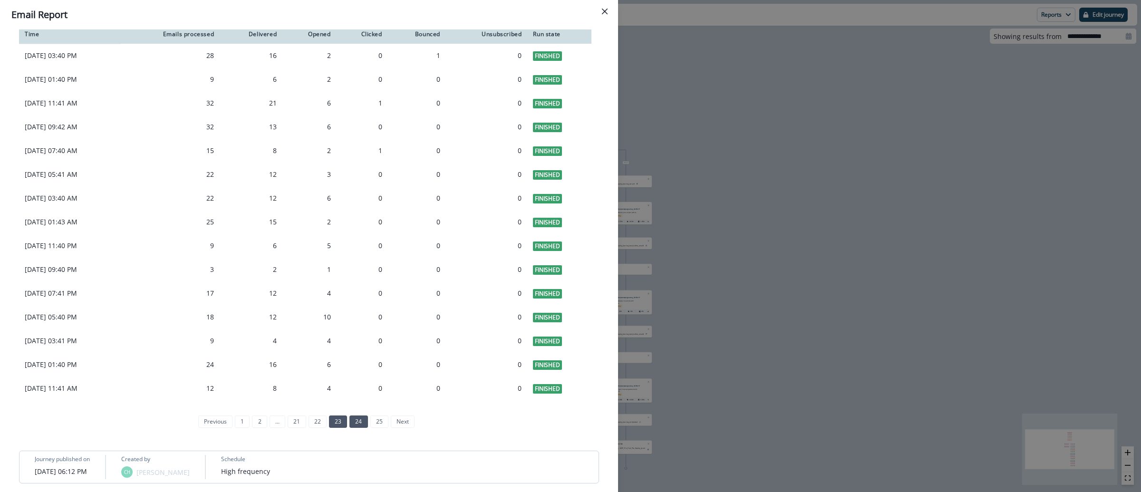
click at [340, 428] on link "23" at bounding box center [338, 422] width 18 height 12
click at [312, 428] on link "22" at bounding box center [318, 422] width 18 height 12
click at [307, 428] on link "21" at bounding box center [307, 422] width 18 height 12
click at [300, 428] on link "20" at bounding box center [297, 422] width 18 height 12
click at [282, 428] on link "19" at bounding box center [286, 422] width 18 height 12
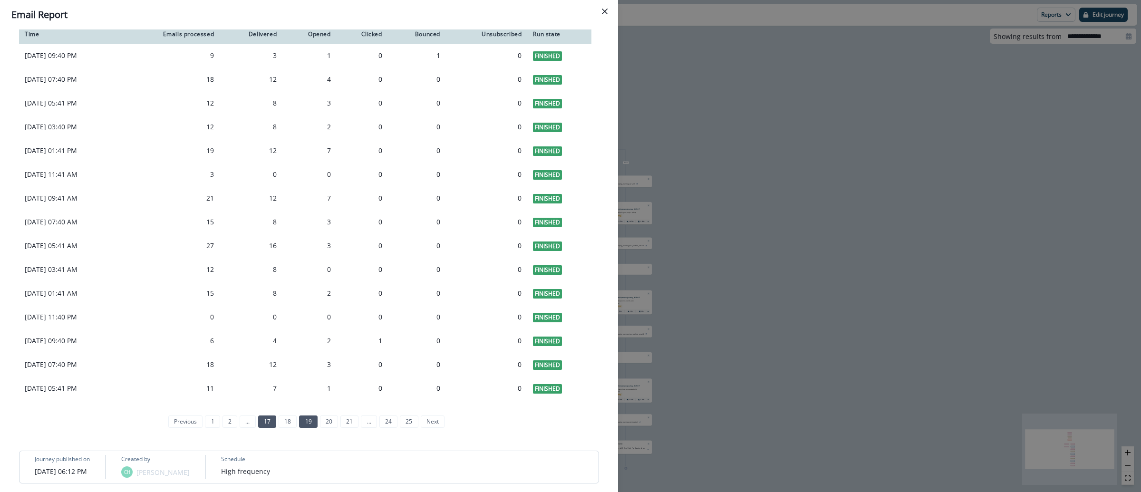
click at [259, 428] on link "17" at bounding box center [267, 422] width 18 height 12
click at [258, 428] on link "15" at bounding box center [267, 422] width 18 height 12
click at [258, 428] on link "13" at bounding box center [267, 422] width 18 height 12
click at [258, 428] on link "11" at bounding box center [267, 422] width 18 height 12
click at [260, 428] on link "9" at bounding box center [267, 422] width 15 height 12
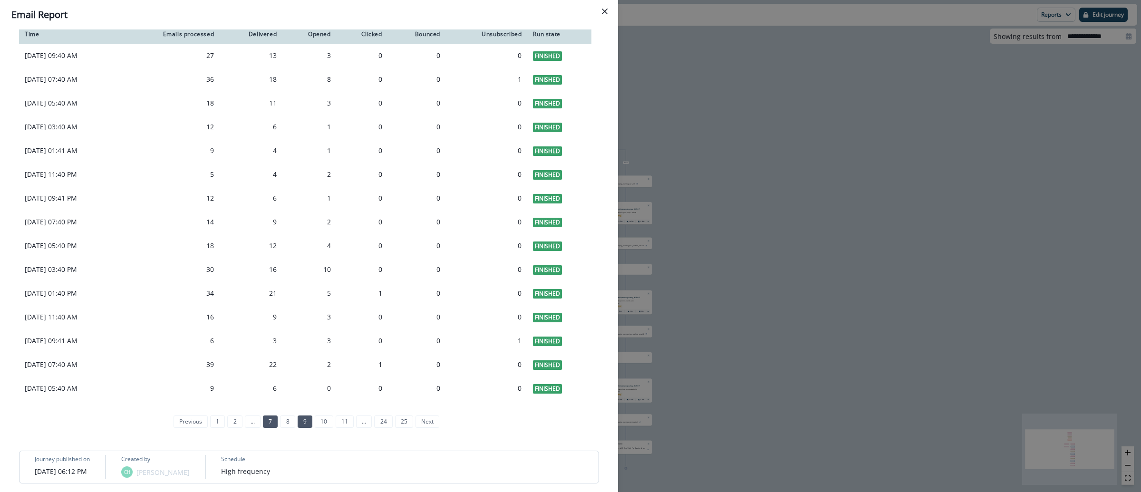
click at [269, 428] on link "7" at bounding box center [270, 422] width 15 height 12
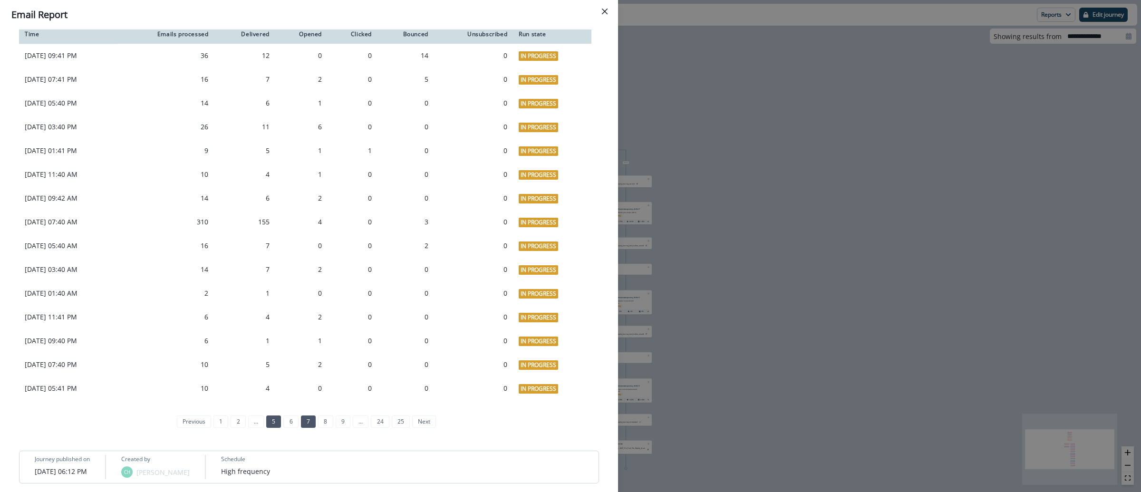
click at [268, 428] on link "5" at bounding box center [273, 422] width 15 height 12
click at [316, 428] on link "6" at bounding box center [316, 422] width 15 height 12
click at [336, 428] on link "8" at bounding box center [342, 422] width 15 height 12
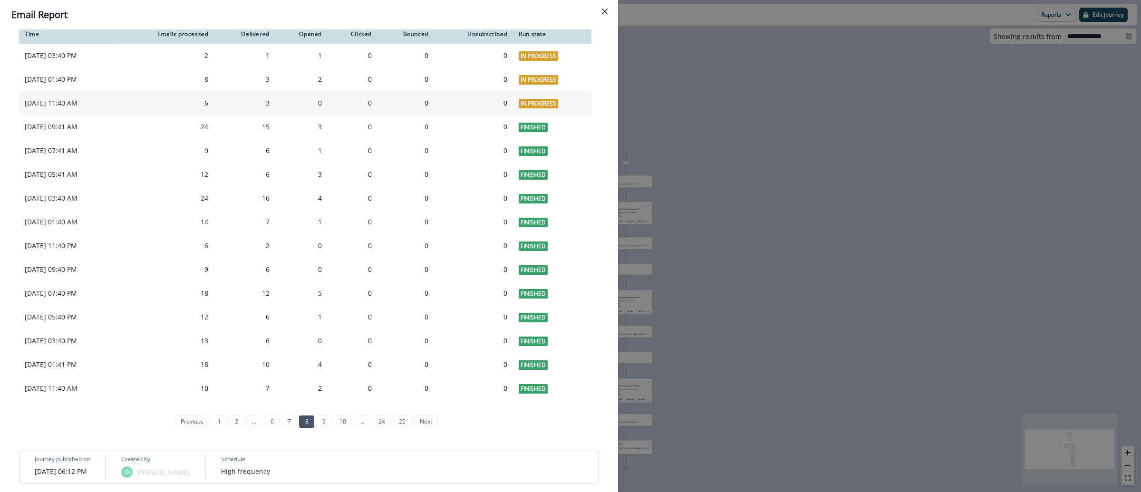
click at [535, 108] on span "In Progress" at bounding box center [538, 104] width 39 height 10
click at [282, 428] on link "7" at bounding box center [289, 422] width 15 height 12
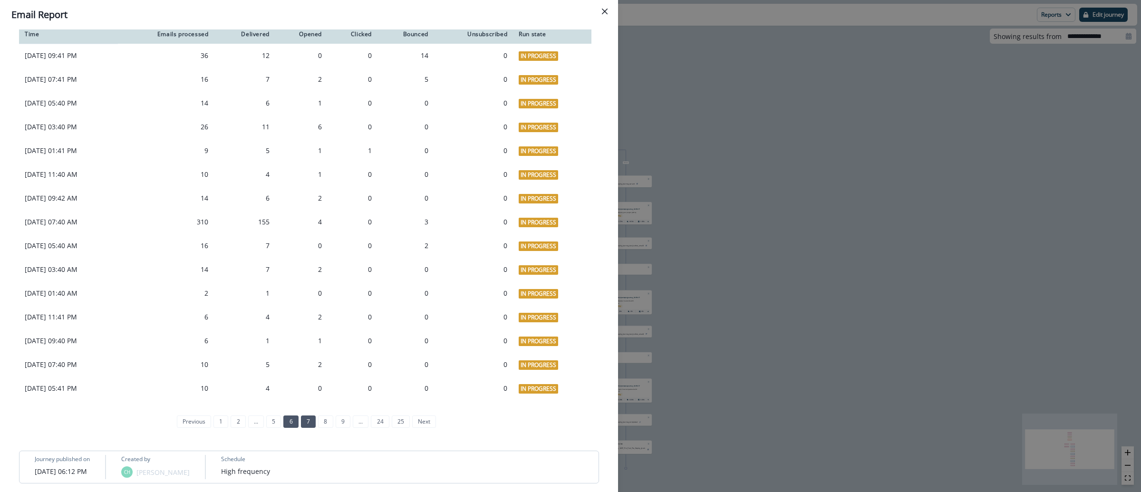
click at [288, 428] on link "6" at bounding box center [290, 422] width 15 height 12
click at [271, 428] on link "4" at bounding box center [273, 422] width 15 height 12
click at [232, 428] on link "1" at bounding box center [238, 422] width 15 height 12
click at [262, 428] on link "2" at bounding box center [264, 422] width 15 height 12
click at [268, 428] on link "3" at bounding box center [273, 422] width 15 height 12
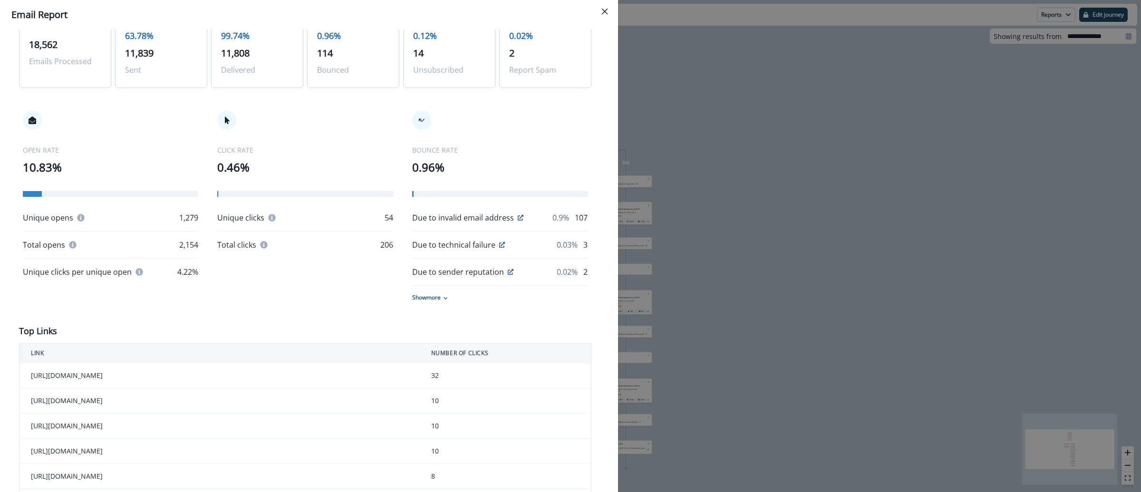
scroll to position [0, 0]
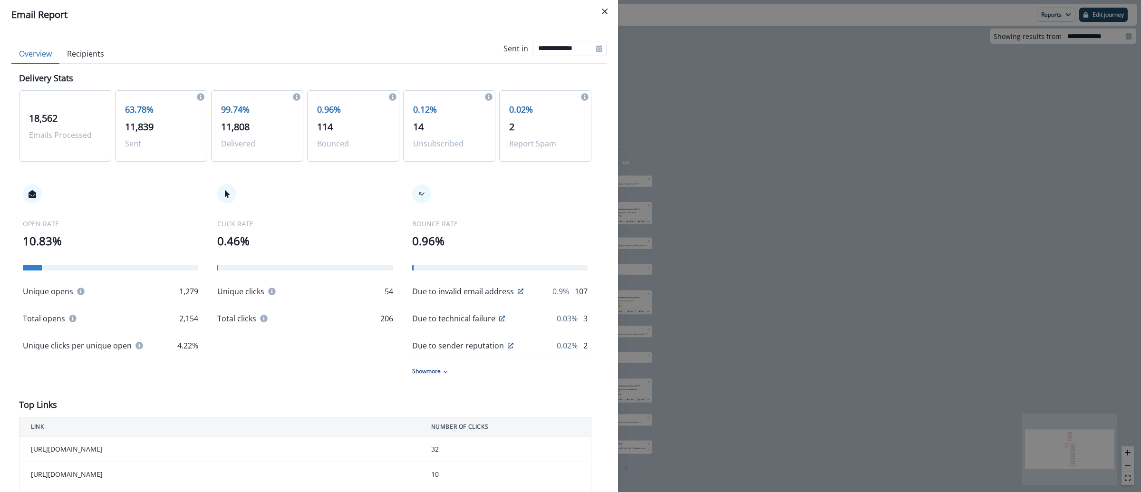
click at [732, 54] on div "**********" at bounding box center [570, 246] width 1141 height 492
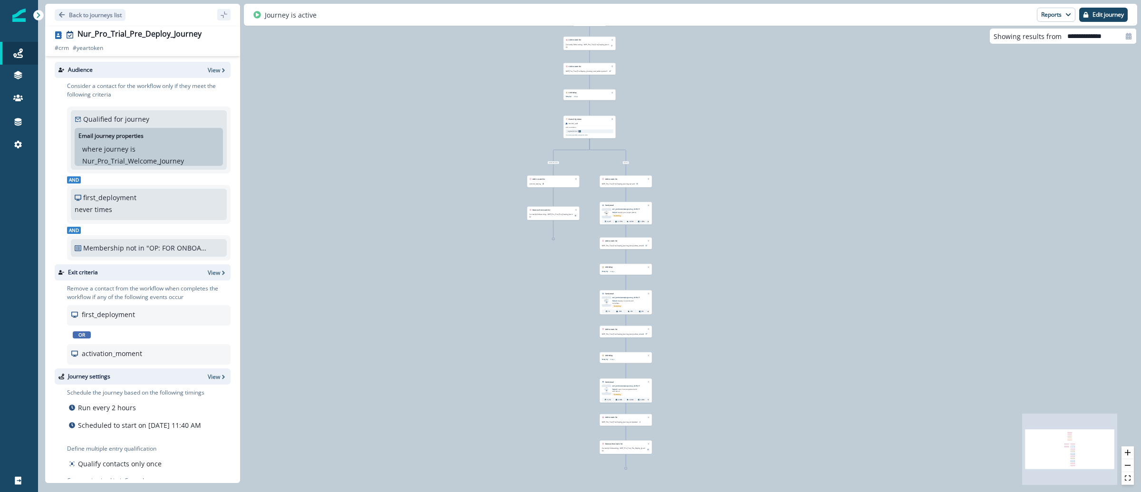
click at [200, 40] on div "Nur_Pro_Trial_Pre_Deploy_Journey # crm # yeartoken # crm # yeartoken Search or …" at bounding box center [143, 40] width 176 height 23
click at [194, 38] on div "Nur_Pro_Trial_Pre_Deploy_Journey" at bounding box center [140, 34] width 124 height 10
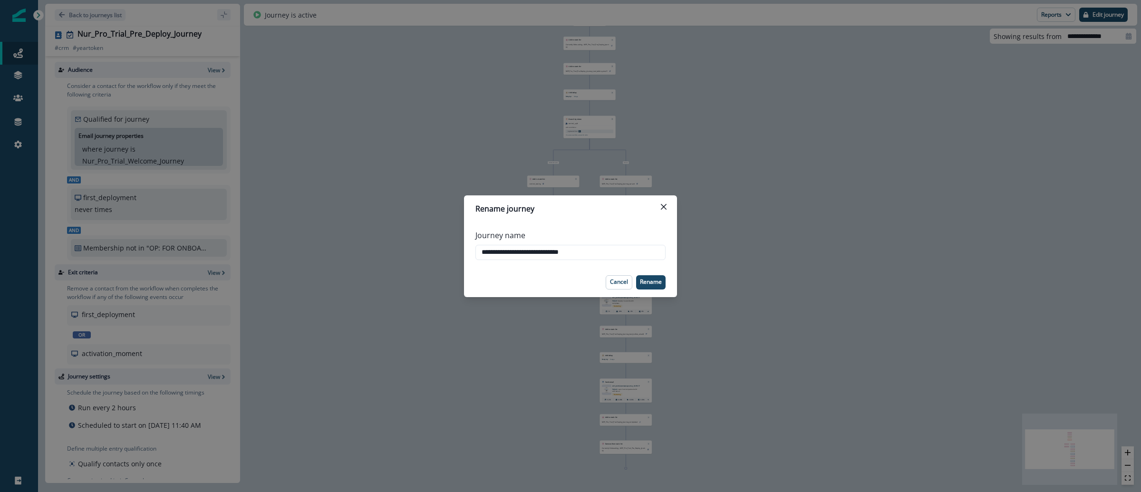
drag, startPoint x: 599, startPoint y: 252, endPoint x: 468, endPoint y: 251, distance: 130.3
click at [466, 252] on div "**********" at bounding box center [570, 245] width 213 height 46
click at [378, 235] on div "**********" at bounding box center [570, 246] width 1141 height 492
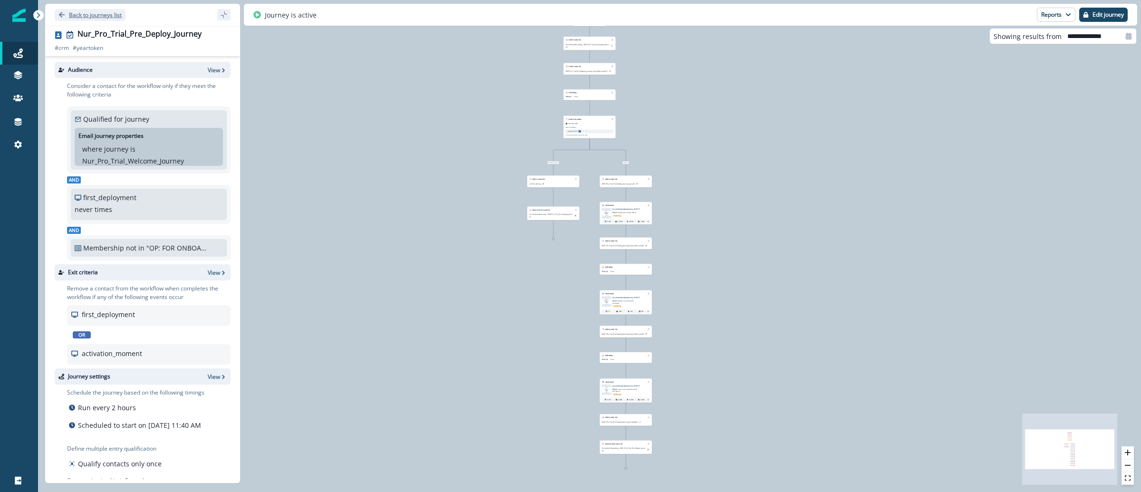
click at [110, 18] on p "Back to journeys list" at bounding box center [95, 15] width 53 height 8
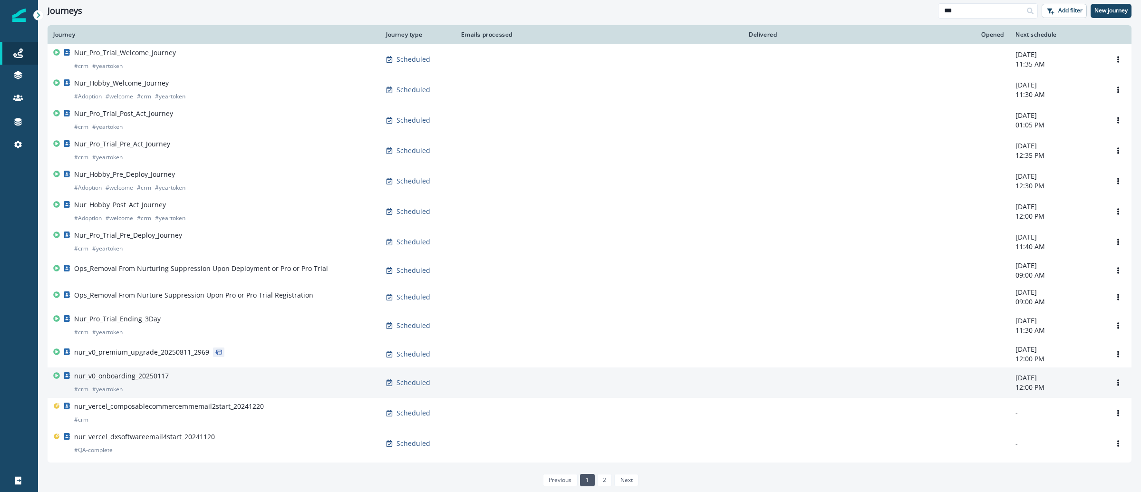
click at [135, 381] on p "nur_v0_onboarding_20250117" at bounding box center [121, 376] width 95 height 10
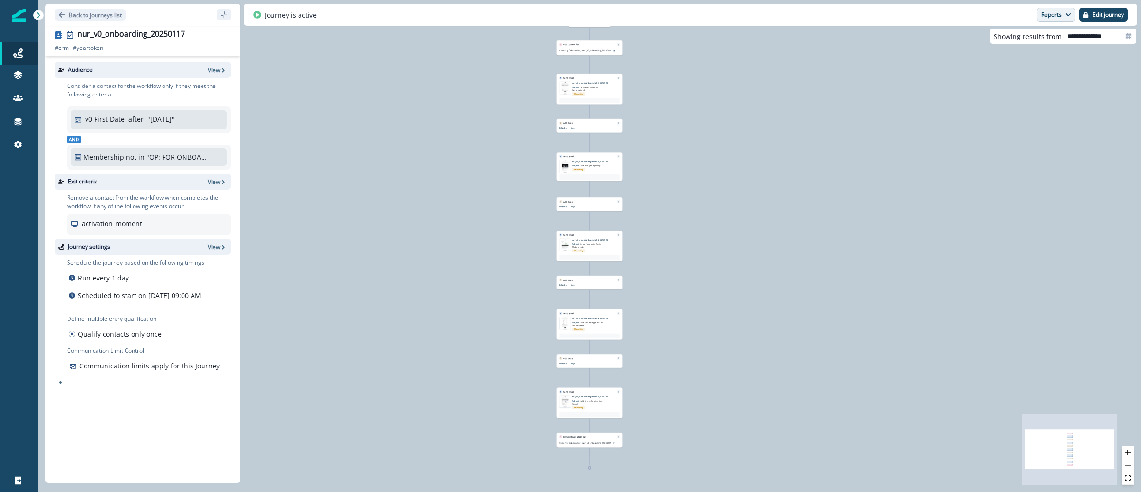
drag, startPoint x: 1071, startPoint y: 11, endPoint x: 1064, endPoint y: 15, distance: 7.9
click at [1071, 11] on button "Reports" at bounding box center [1056, 15] width 39 height 14
click at [997, 43] on p "Email Report" at bounding box center [1005, 38] width 46 height 11
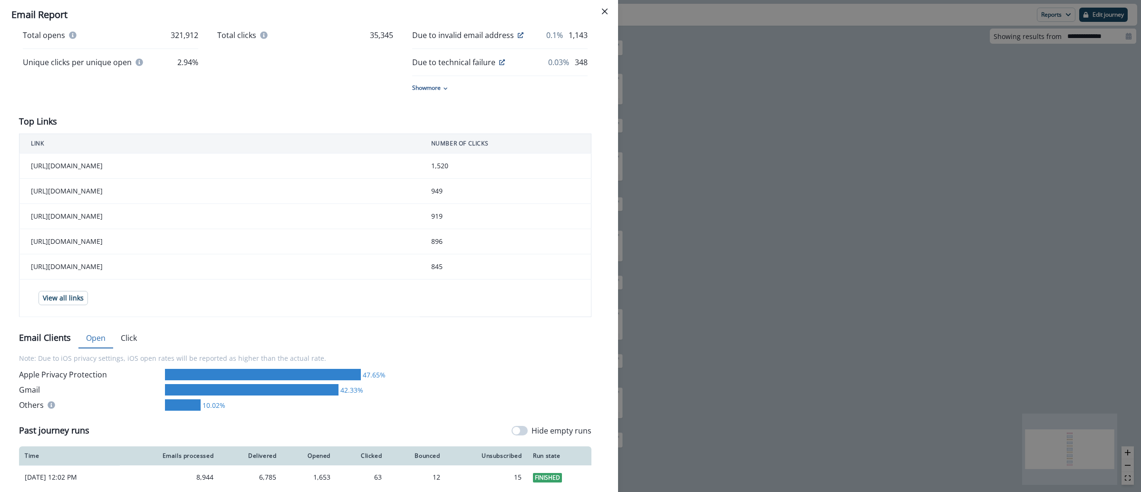
scroll to position [386, 0]
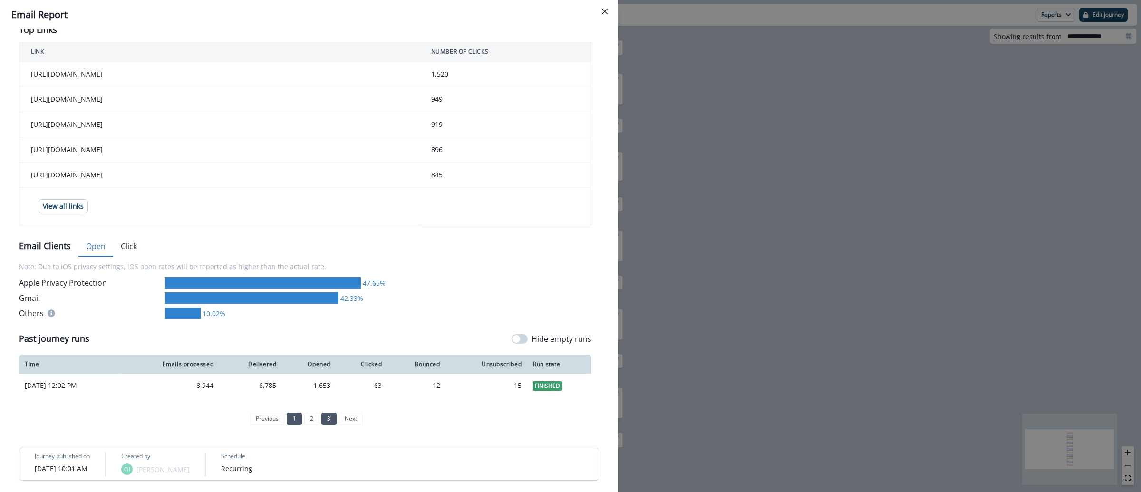
click at [290, 420] on link "1" at bounding box center [294, 419] width 15 height 12
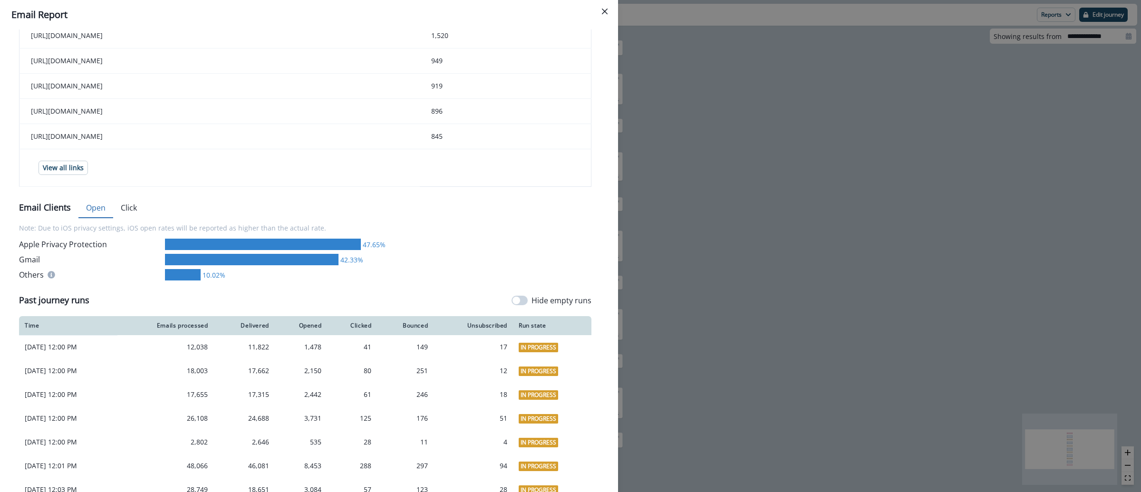
scroll to position [0, 0]
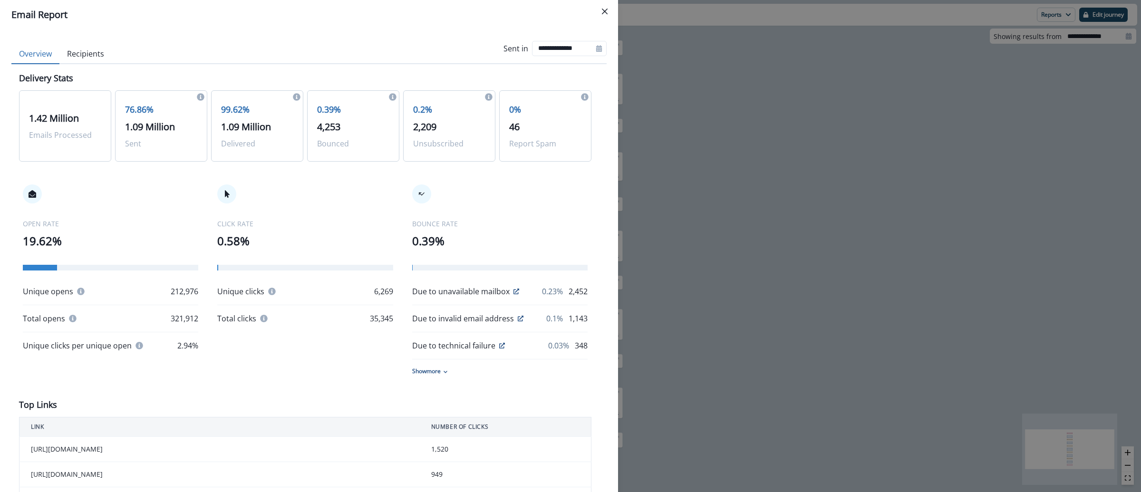
click at [695, 48] on div "**********" at bounding box center [570, 246] width 1141 height 492
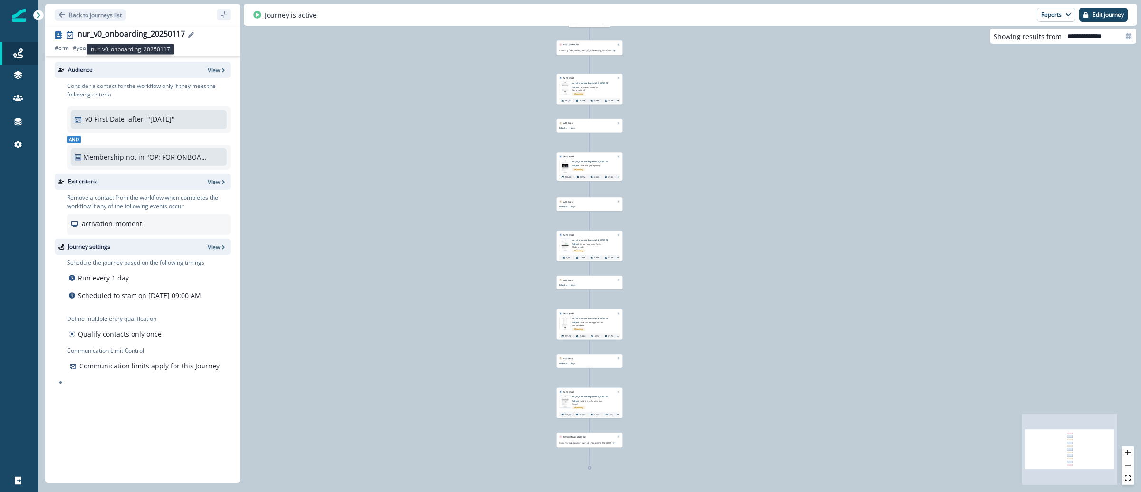
click at [163, 31] on div "nur_v0_onboarding_20250117" at bounding box center [131, 34] width 107 height 10
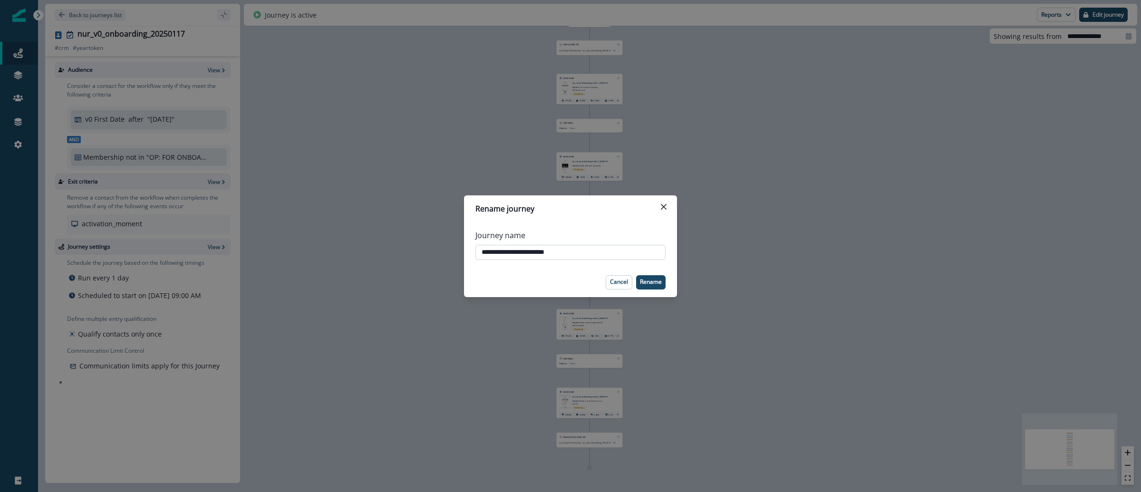
click at [519, 252] on input "**********" at bounding box center [570, 252] width 190 height 15
click at [520, 252] on input "**********" at bounding box center [570, 252] width 190 height 15
drag, startPoint x: 955, startPoint y: 178, endPoint x: 1085, endPoint y: 212, distance: 134.0
click at [955, 178] on div "**********" at bounding box center [570, 246] width 1141 height 492
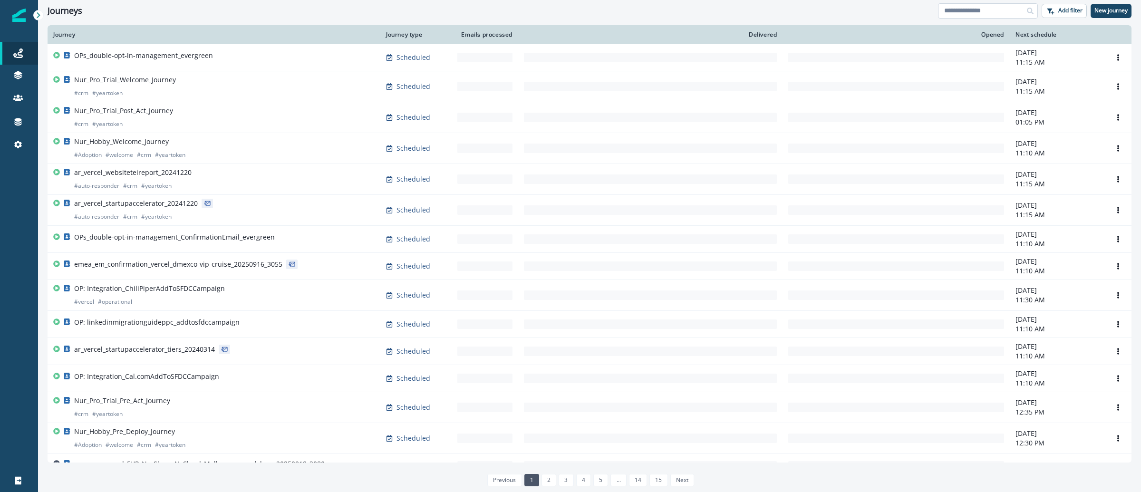
click at [980, 9] on input at bounding box center [988, 10] width 100 height 15
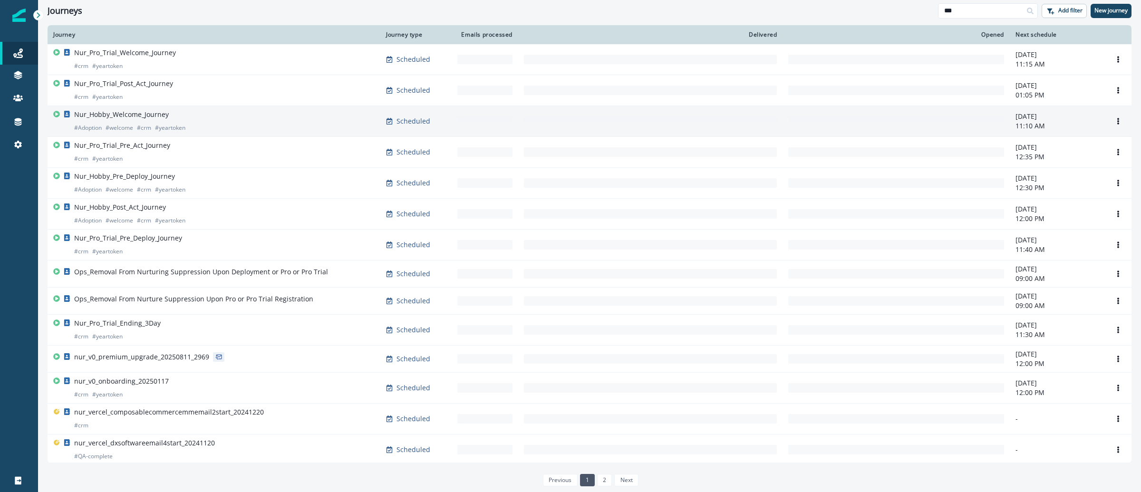
type input "***"
click at [119, 118] on p "Nur_Hobby_Welcome_Journey" at bounding box center [121, 115] width 95 height 10
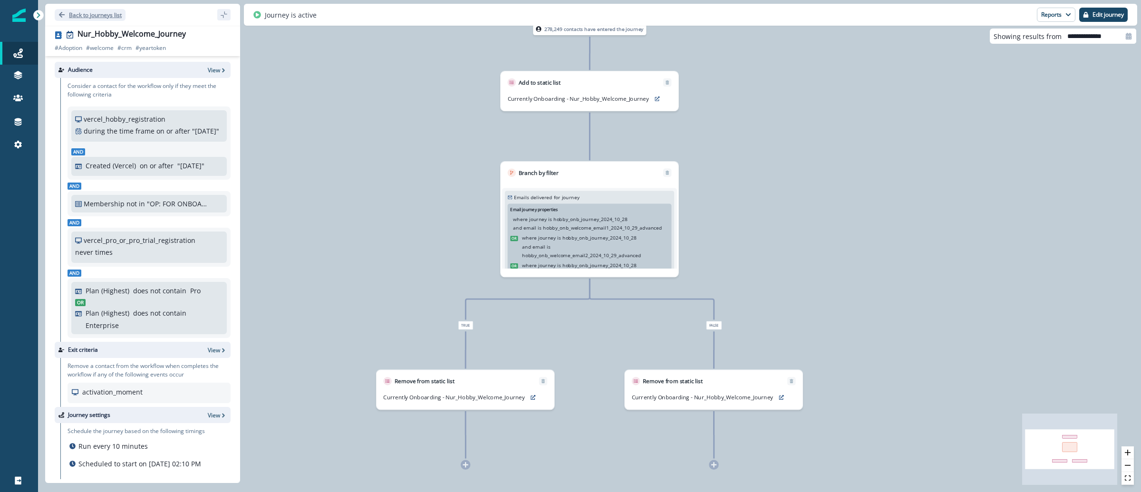
click at [86, 16] on p "Back to journeys list" at bounding box center [95, 15] width 53 height 8
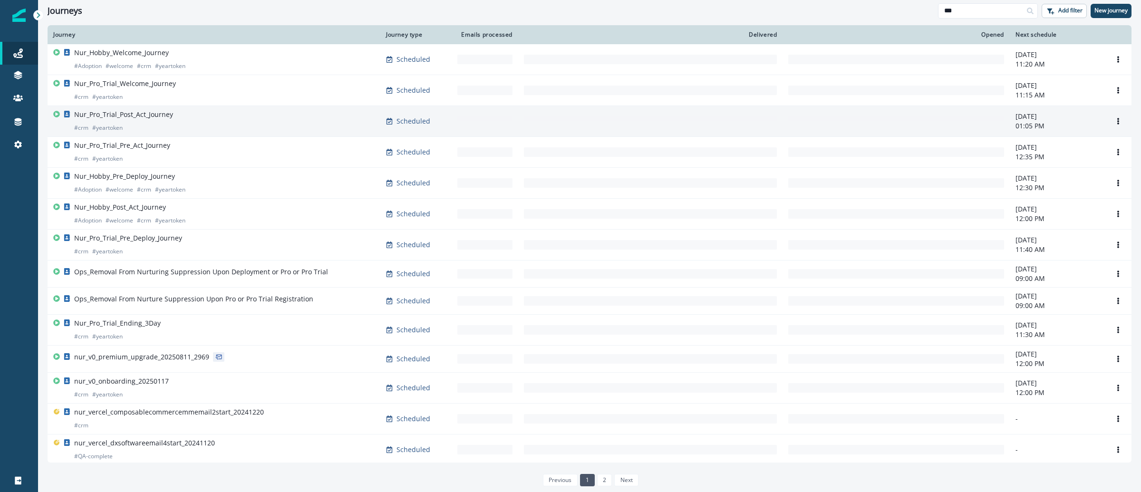
click at [136, 114] on p "Nur_Pro_Trial_Post_Act_Journey" at bounding box center [123, 115] width 99 height 10
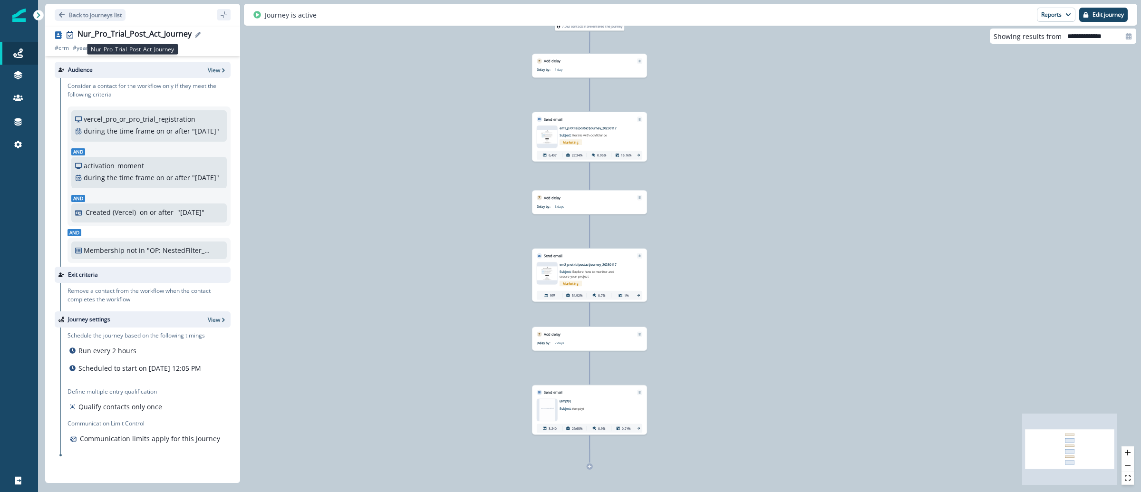
click at [188, 37] on div "Nur_Pro_Trial_Post_Act_Journey" at bounding box center [135, 34] width 114 height 10
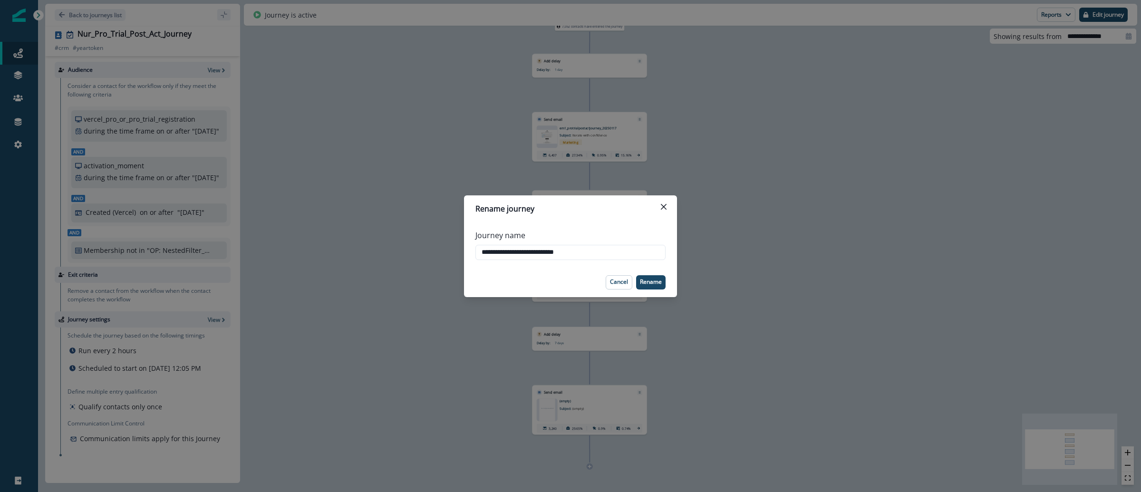
drag, startPoint x: 598, startPoint y: 251, endPoint x: 407, endPoint y: 251, distance: 191.6
click at [407, 251] on div "**********" at bounding box center [570, 246] width 1141 height 492
click at [935, 97] on div "**********" at bounding box center [570, 246] width 1141 height 492
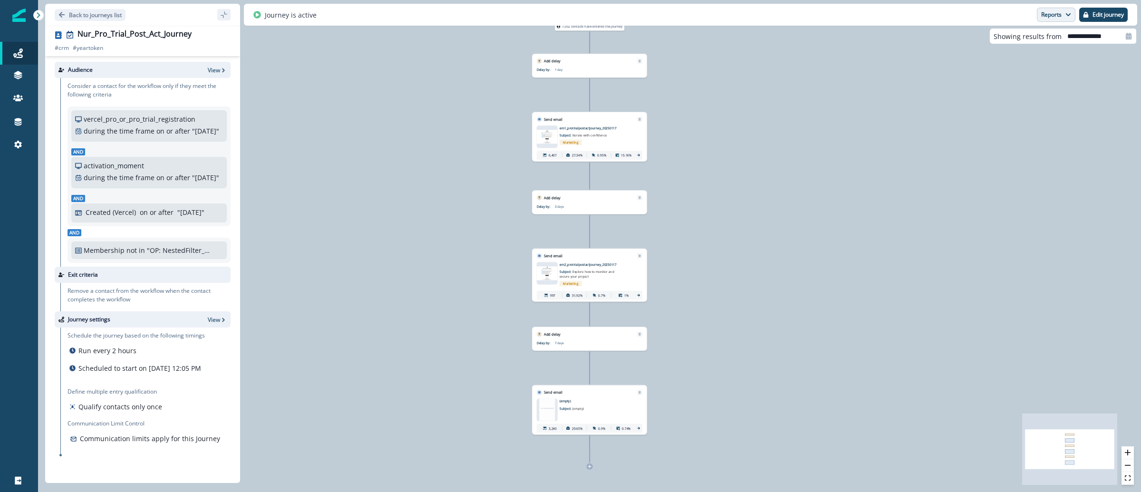
click at [1067, 17] on icon "button" at bounding box center [1069, 15] width 6 height 6
click at [1022, 37] on p "Email Report" at bounding box center [1005, 38] width 46 height 11
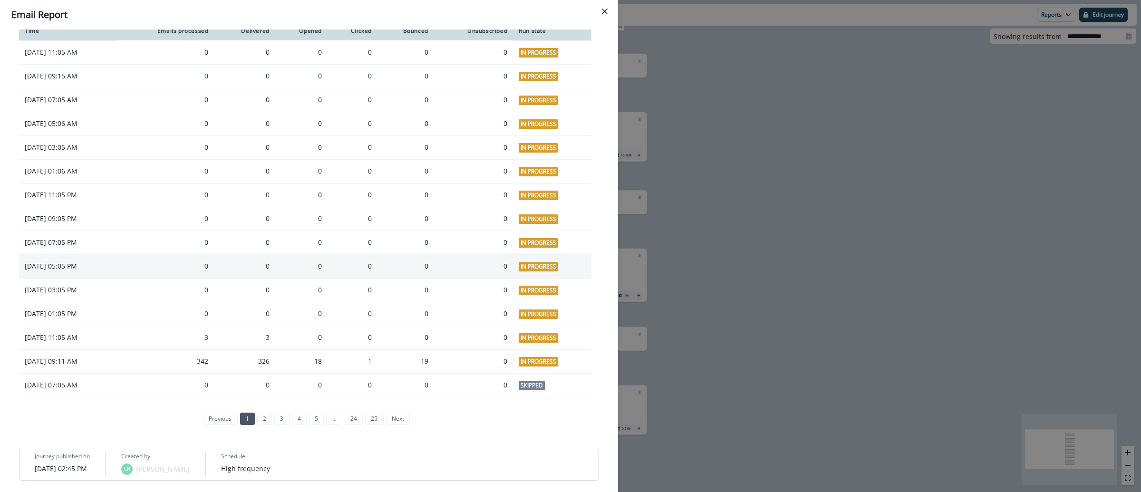
scroll to position [778, 0]
click at [871, 126] on div "**********" at bounding box center [570, 246] width 1141 height 492
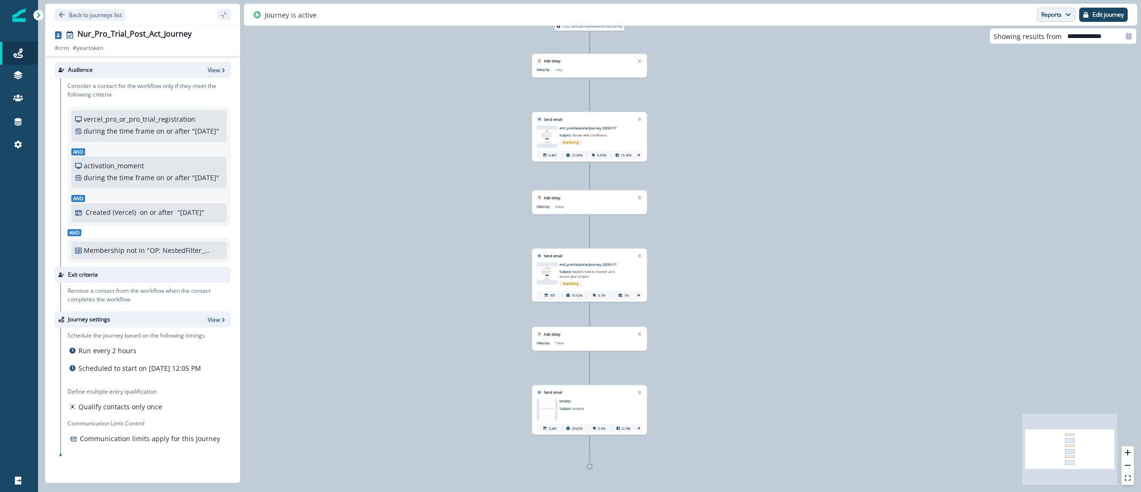
click at [1058, 13] on button "Reports" at bounding box center [1056, 15] width 39 height 14
click at [1037, 36] on button "Email Report" at bounding box center [1020, 38] width 107 height 17
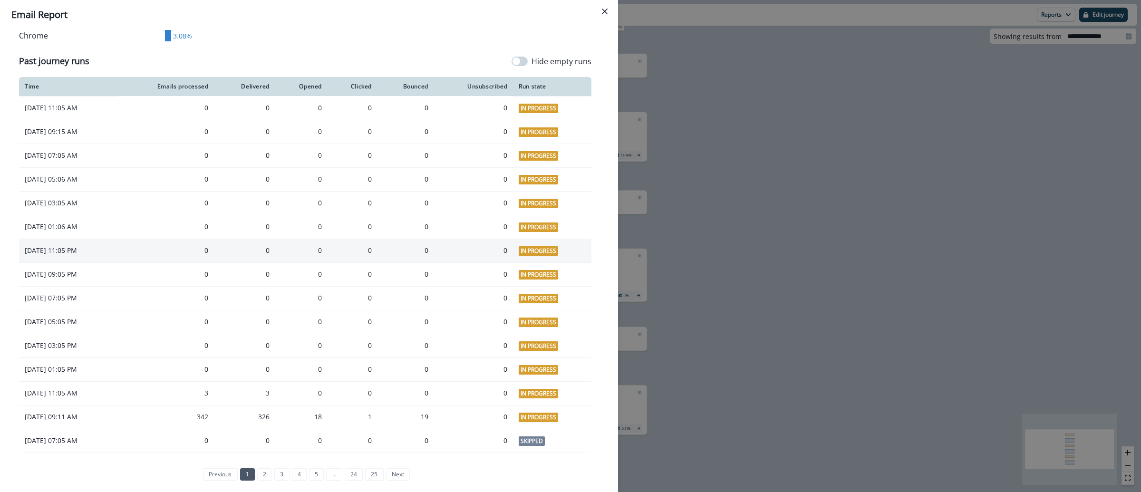
scroll to position [680, 0]
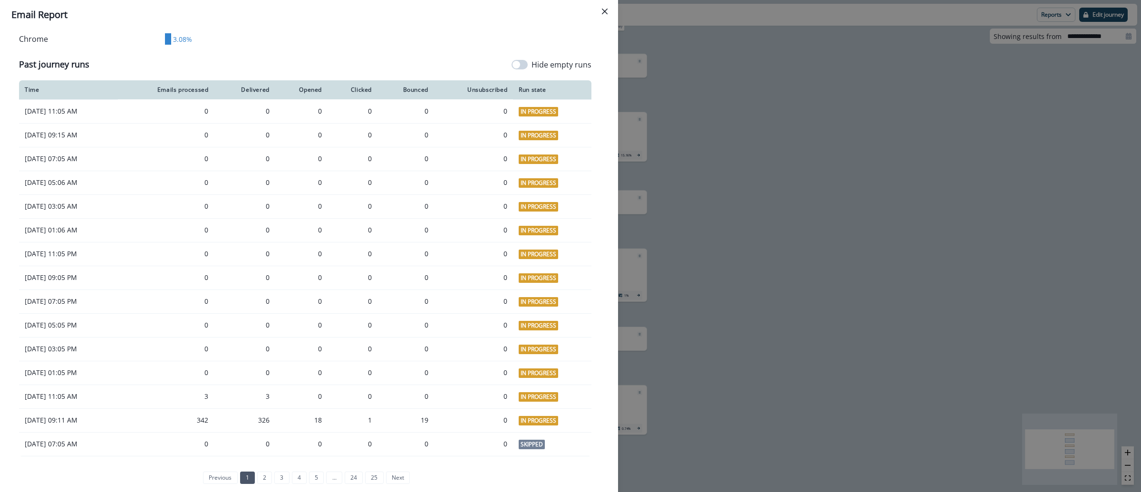
click at [911, 129] on div "**********" at bounding box center [570, 246] width 1141 height 492
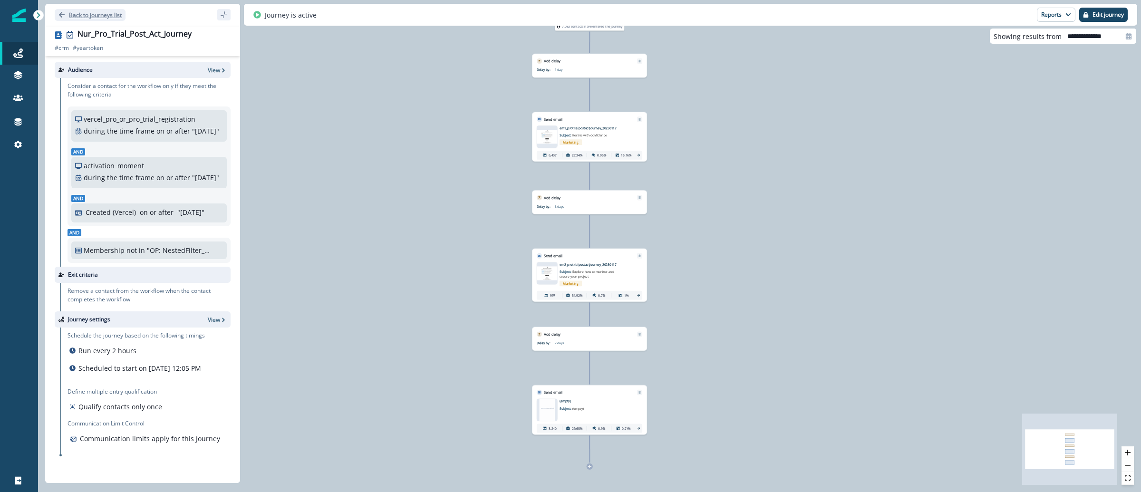
click at [116, 12] on p "Back to journeys list" at bounding box center [95, 15] width 53 height 8
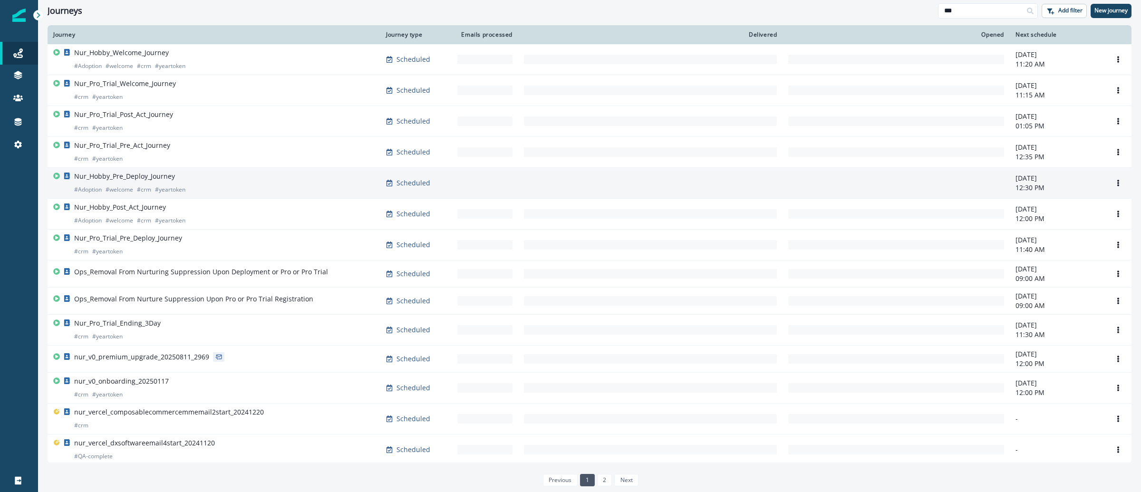
click at [135, 176] on p "Nur_Hobby_Pre_Deploy_Journey" at bounding box center [124, 177] width 101 height 10
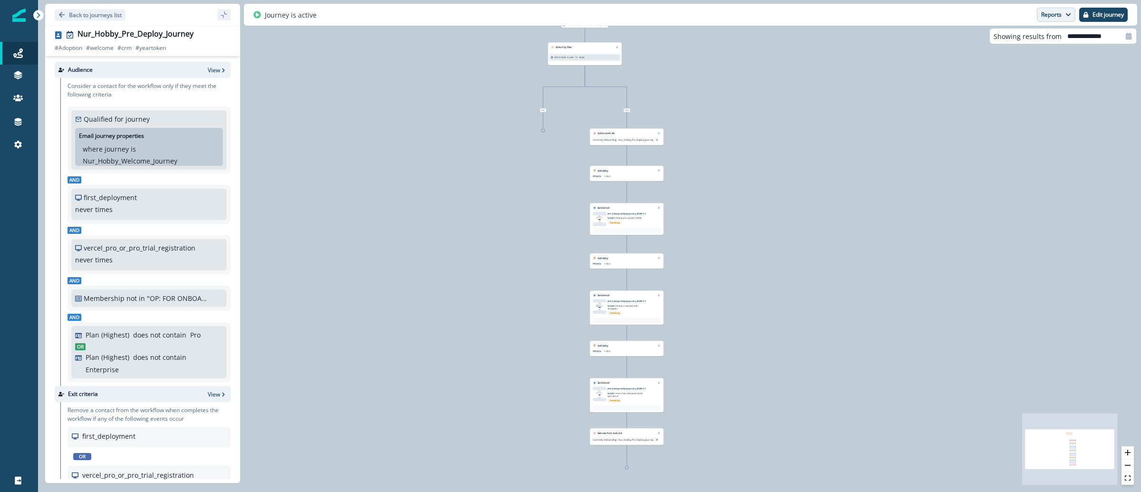
click at [1066, 13] on icon "button" at bounding box center [1069, 15] width 6 height 6
click at [1009, 39] on p "Email Report" at bounding box center [1005, 38] width 46 height 11
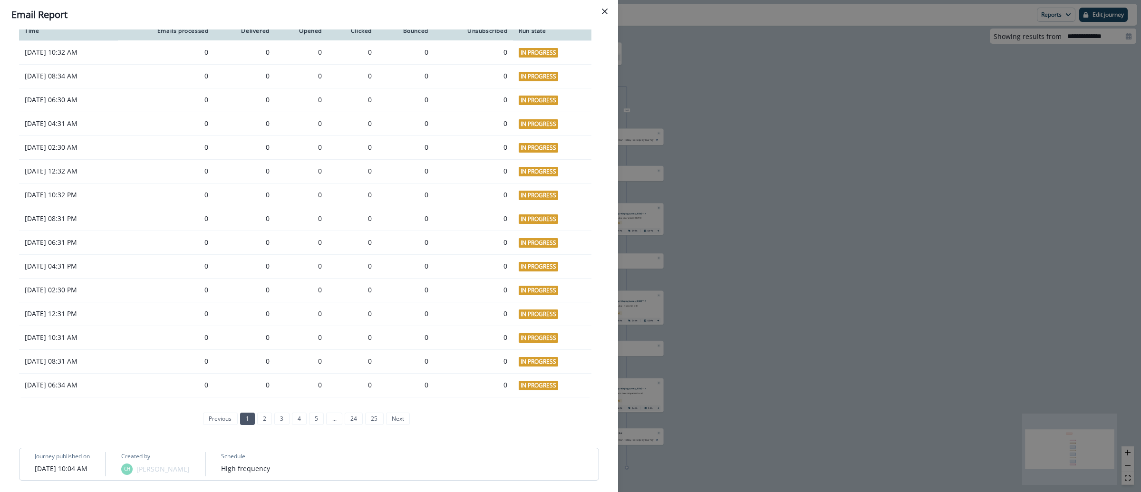
scroll to position [724, 0]
click at [853, 182] on div "**********" at bounding box center [570, 246] width 1141 height 492
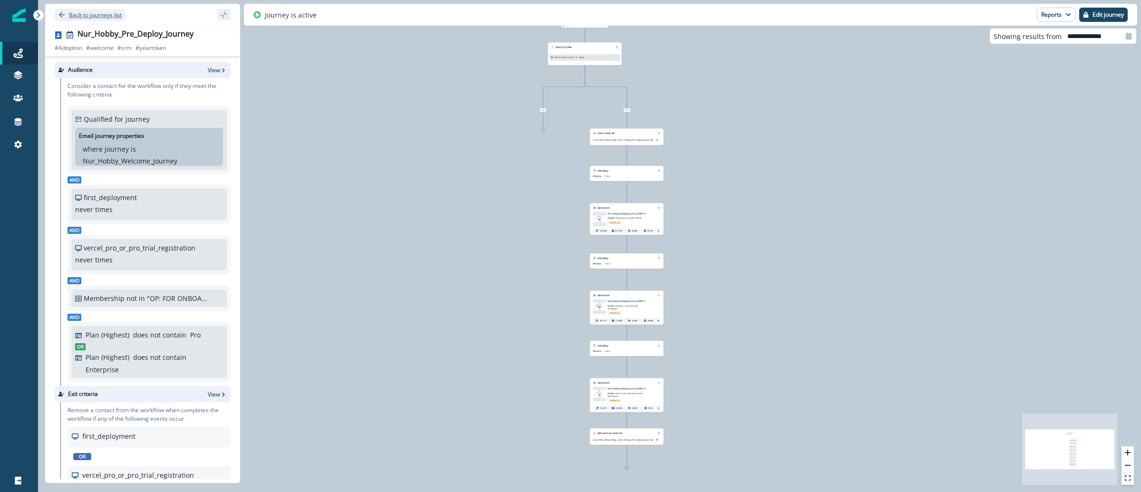
click at [104, 14] on p "Back to journeys list" at bounding box center [95, 15] width 53 height 8
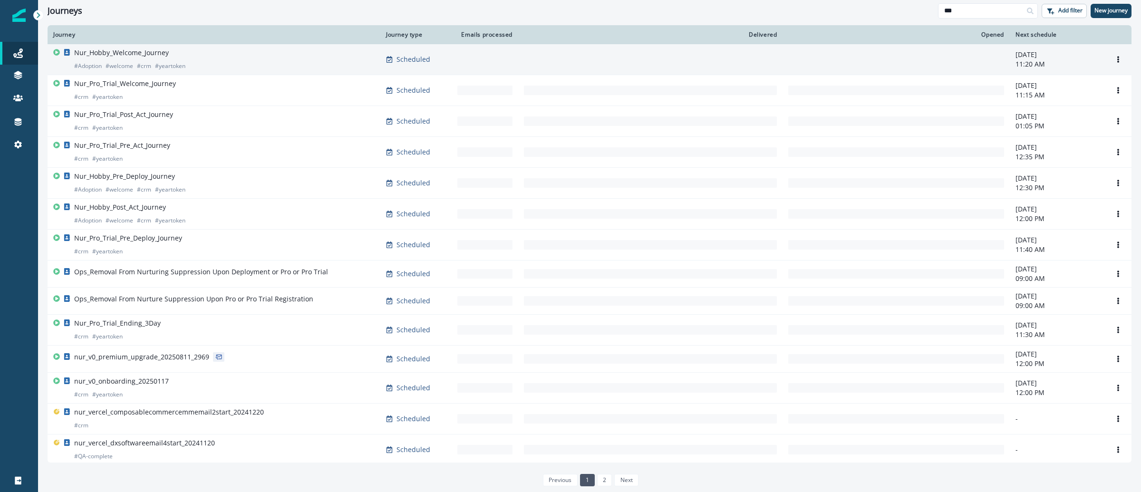
click at [107, 55] on p "Nur_Hobby_Welcome_Journey" at bounding box center [121, 53] width 95 height 10
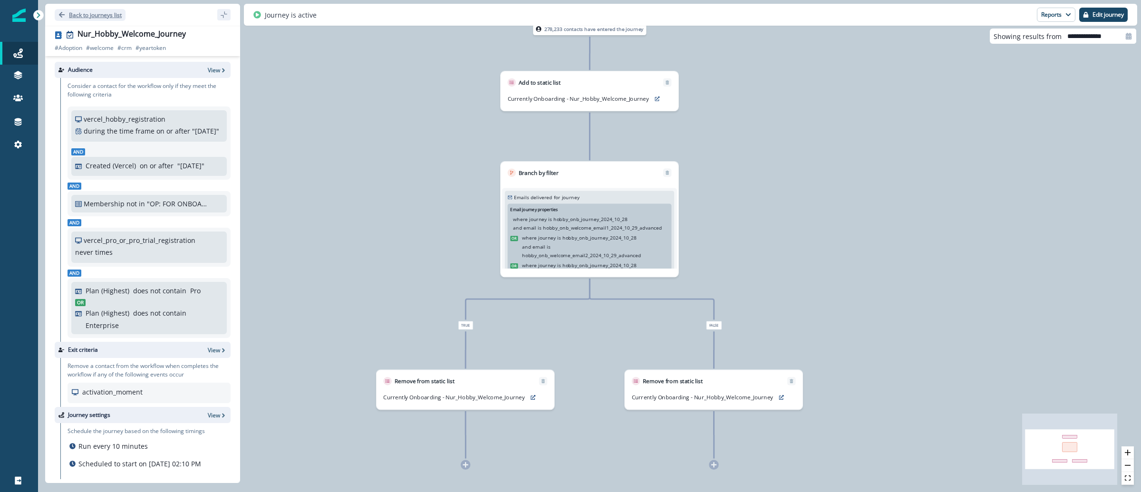
click at [99, 15] on p "Back to journeys list" at bounding box center [95, 15] width 53 height 8
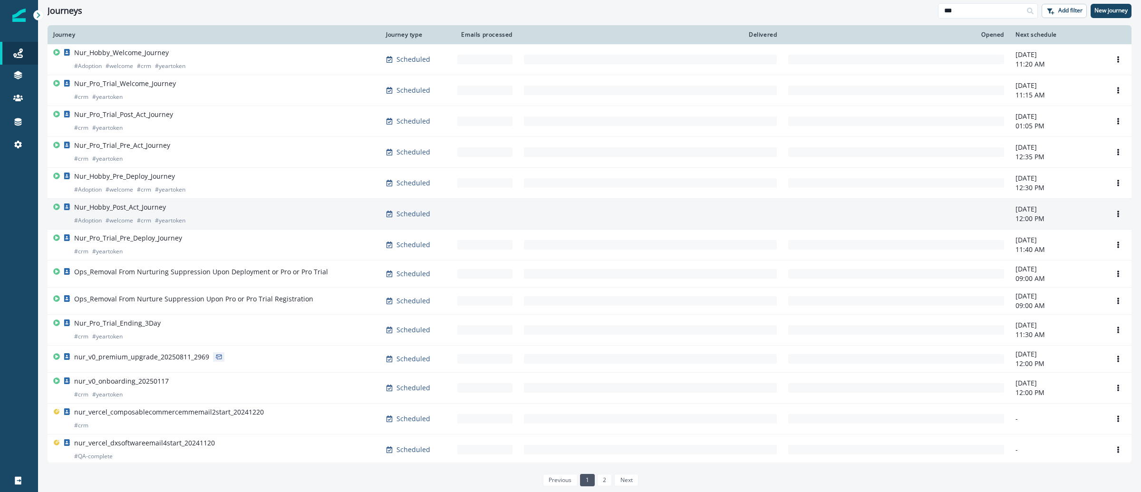
click at [172, 211] on div "Nur_Hobby_Post_Act_Journey # Adoption # welcome # crm # yeartoken" at bounding box center [129, 214] width 111 height 23
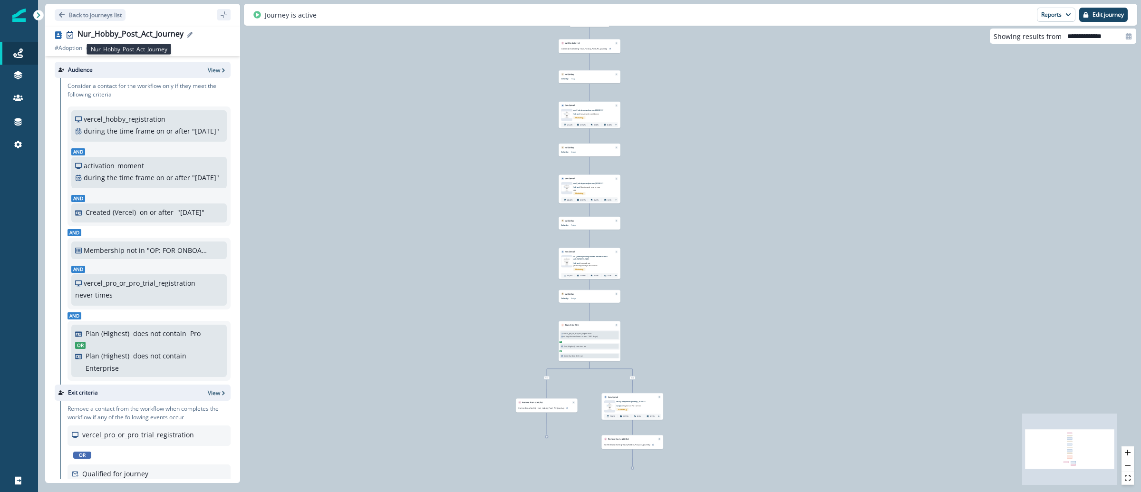
click at [143, 37] on div "Nur_Hobby_Post_Act_Journey" at bounding box center [131, 34] width 106 height 10
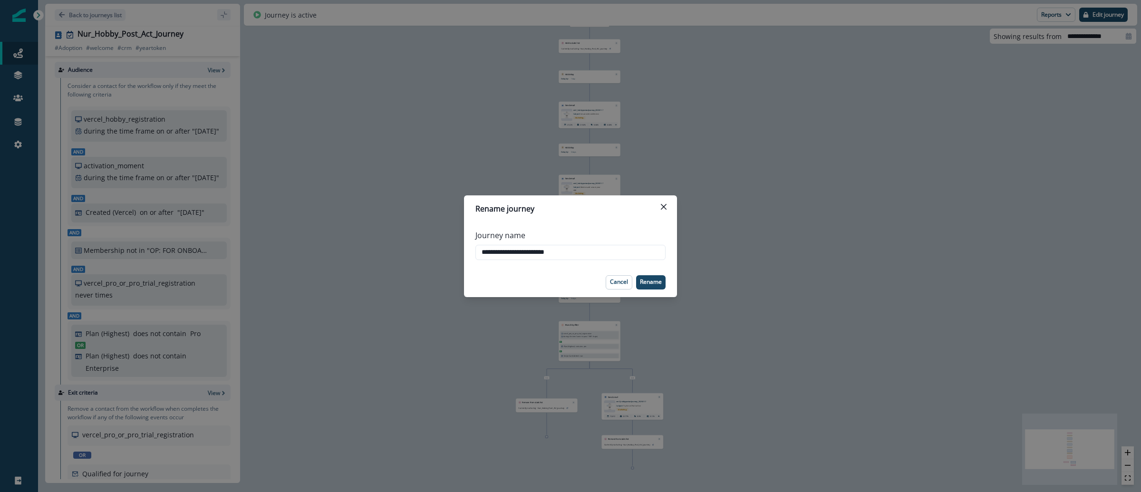
drag, startPoint x: 587, startPoint y: 255, endPoint x: 415, endPoint y: 245, distance: 172.9
click at [415, 245] on div "**********" at bounding box center [570, 246] width 1141 height 492
click at [666, 209] on button "Close" at bounding box center [663, 206] width 15 height 15
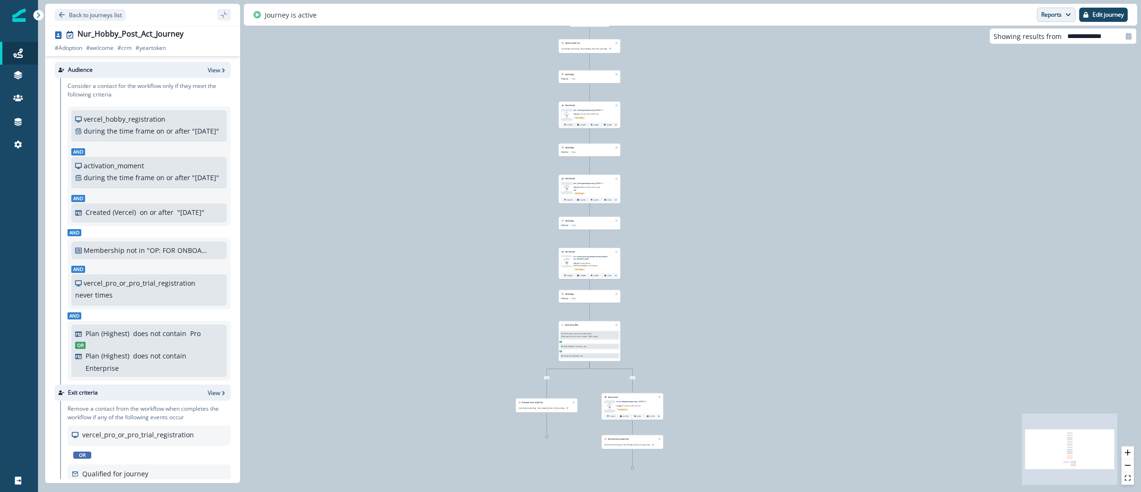
click at [1052, 10] on button "Reports" at bounding box center [1056, 15] width 39 height 14
click at [1032, 36] on button "Email Report" at bounding box center [1020, 38] width 107 height 17
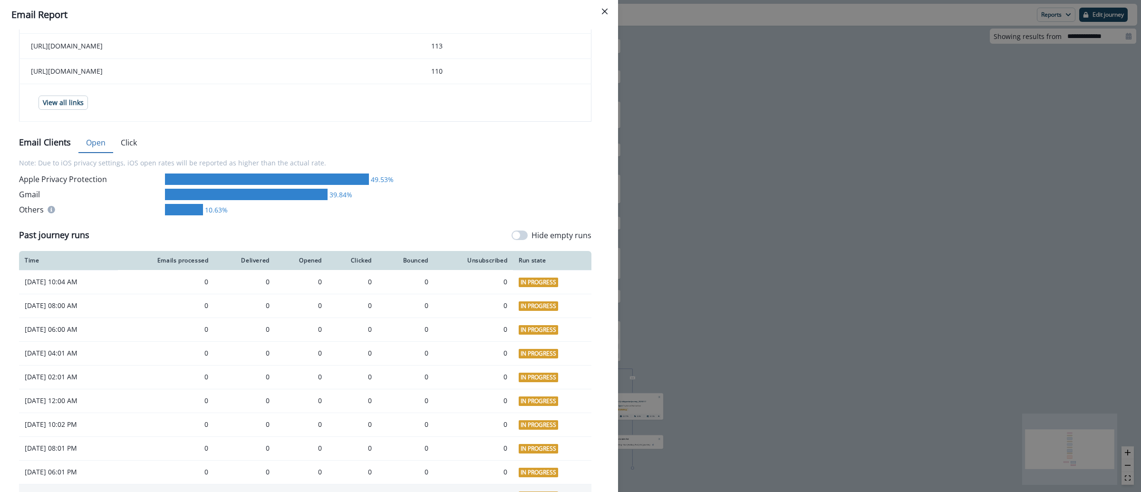
scroll to position [709, 0]
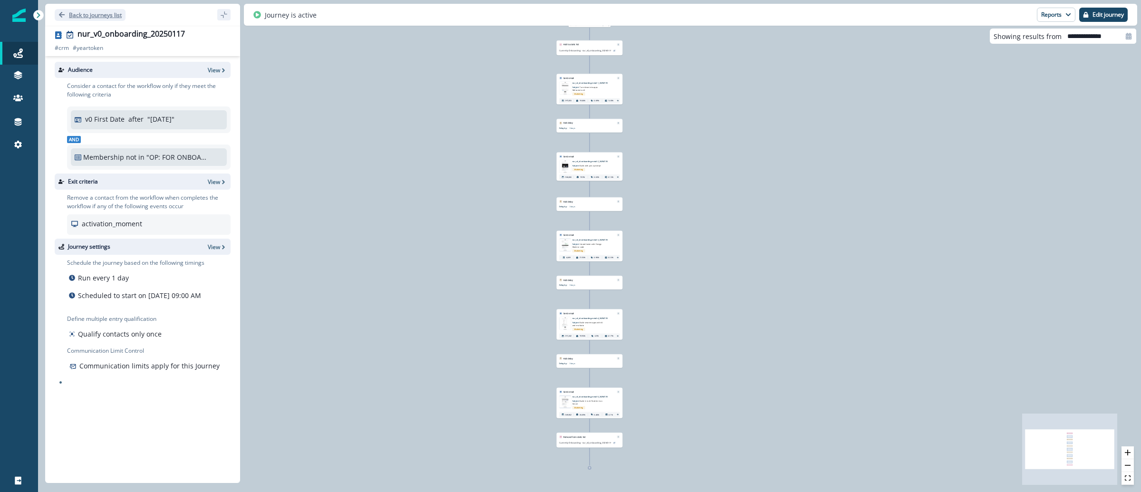
click at [85, 19] on button "Back to journeys list" at bounding box center [90, 15] width 71 height 12
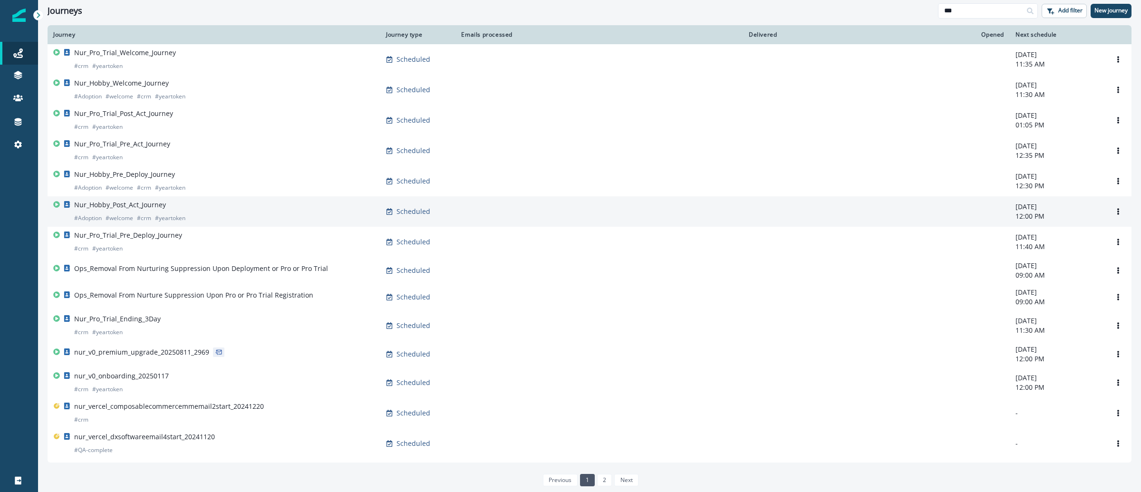
click at [208, 217] on div "Nur_Hobby_Post_Act_Journey # Adoption # welcome # crm # yeartoken" at bounding box center [213, 211] width 321 height 23
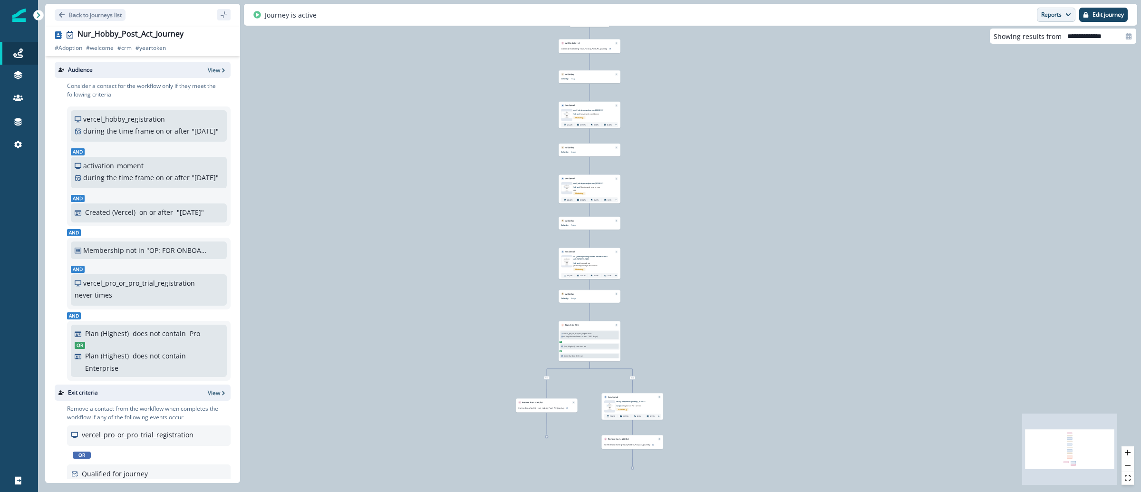
click at [1056, 15] on button "Reports" at bounding box center [1056, 15] width 39 height 14
click at [1030, 41] on button "Email Report" at bounding box center [1020, 38] width 107 height 17
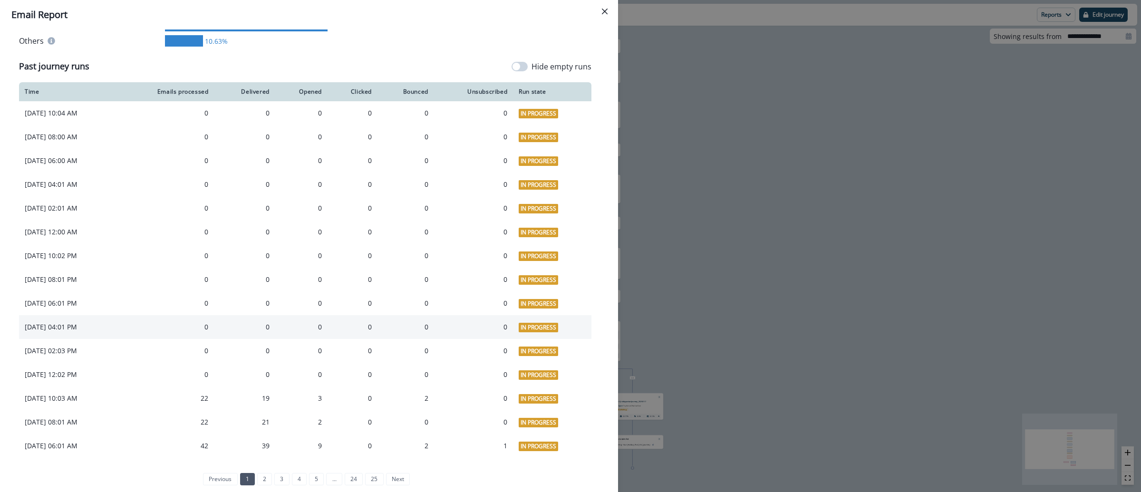
scroll to position [709, 0]
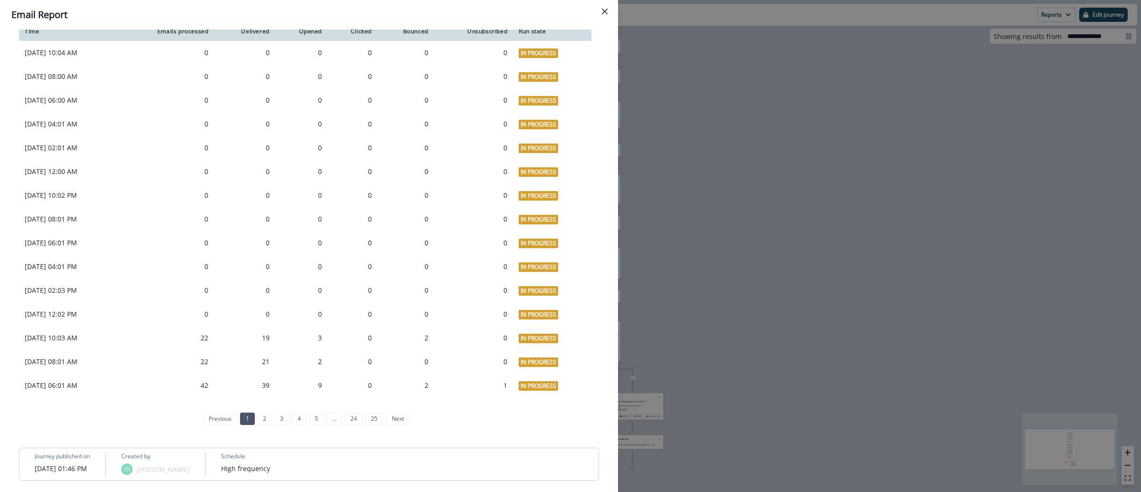
click at [765, 131] on div "**********" at bounding box center [570, 246] width 1141 height 492
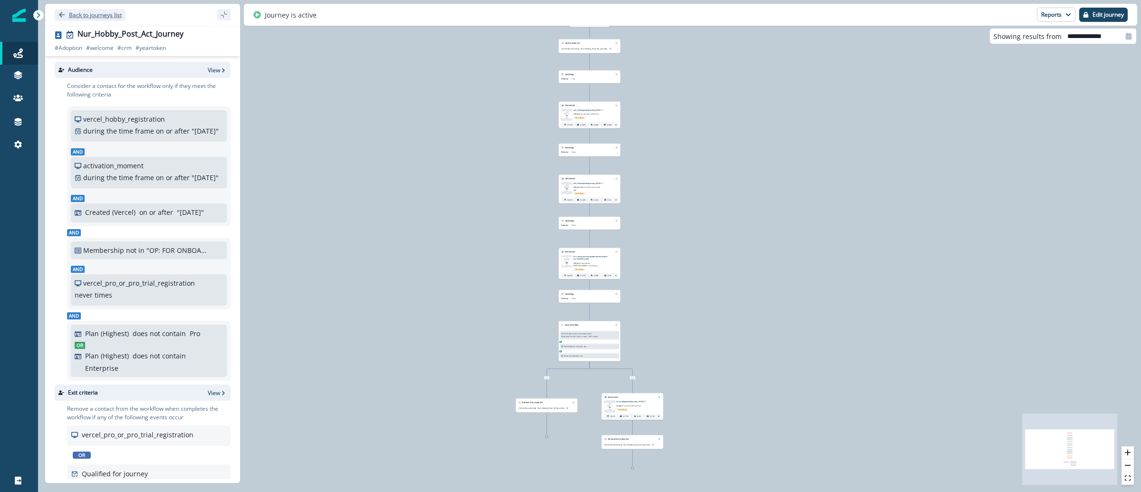
click at [77, 11] on p "Back to journeys list" at bounding box center [95, 15] width 53 height 8
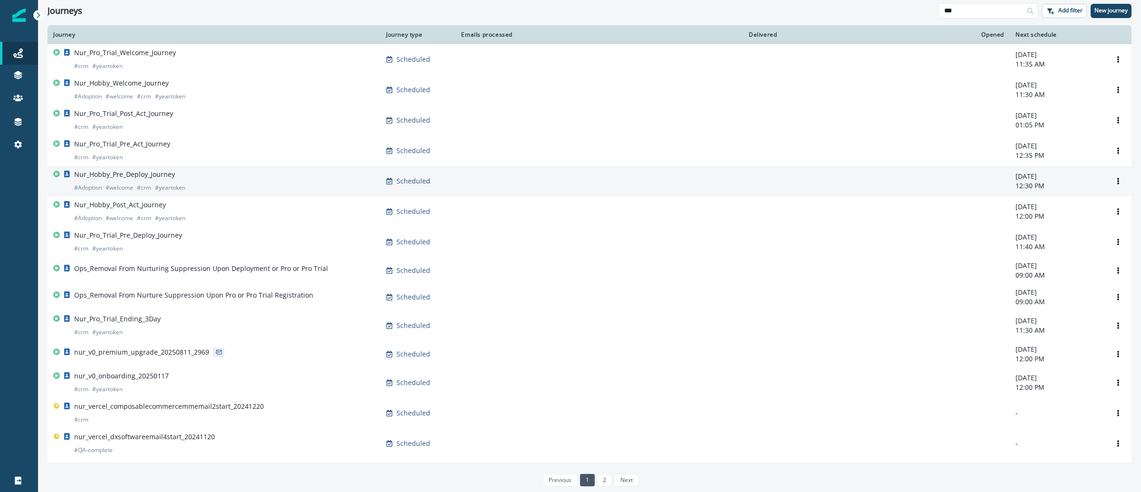
click at [155, 178] on p "Nur_Hobby_Pre_Deploy_Journey" at bounding box center [124, 175] width 101 height 10
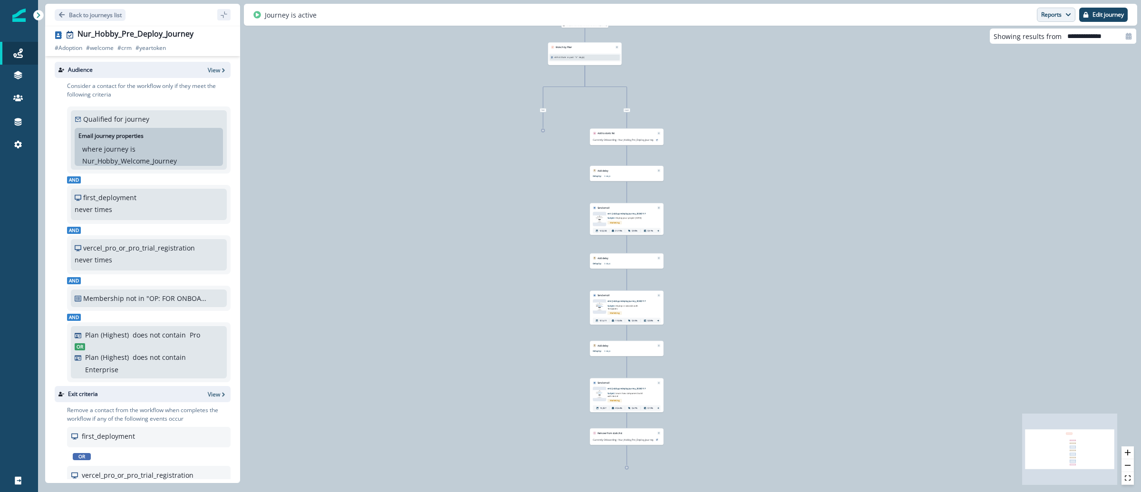
click at [1060, 13] on button "Reports" at bounding box center [1056, 15] width 39 height 14
click at [1031, 40] on button "Email Report" at bounding box center [1020, 38] width 107 height 17
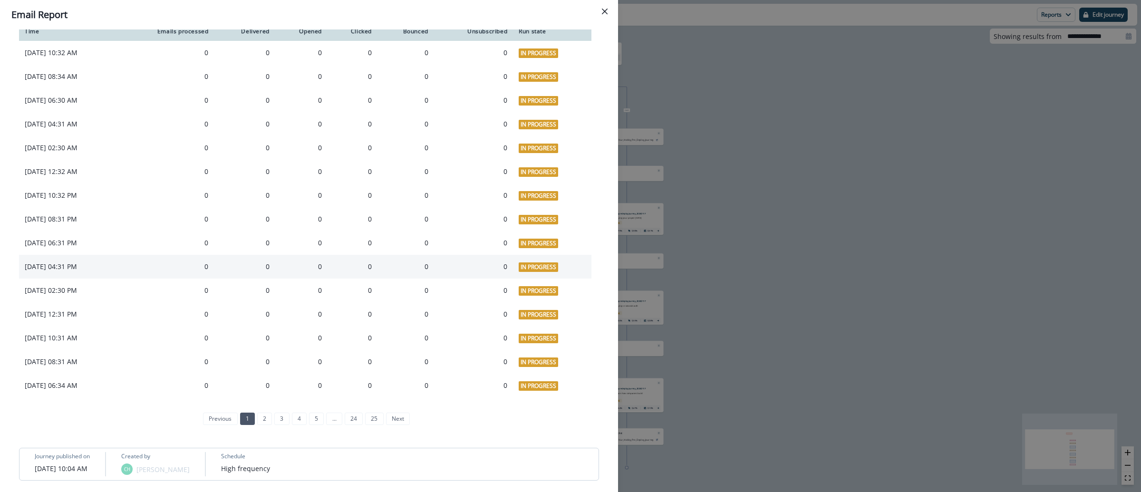
scroll to position [757, 0]
click at [316, 420] on link "5" at bounding box center [316, 419] width 15 height 12
click at [275, 423] on link "4" at bounding box center [281, 419] width 15 height 12
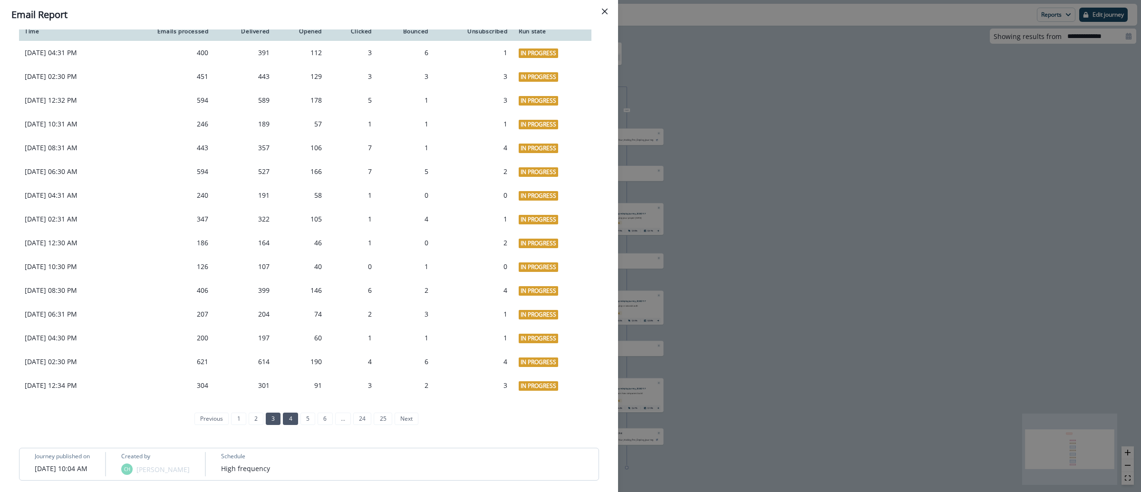
click at [266, 419] on link "3" at bounding box center [273, 419] width 15 height 12
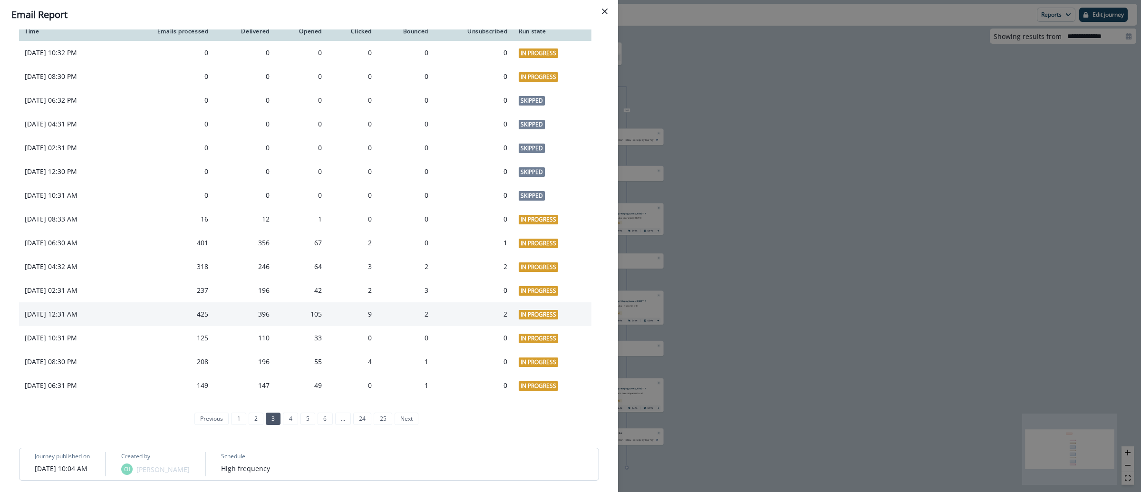
scroll to position [736, 0]
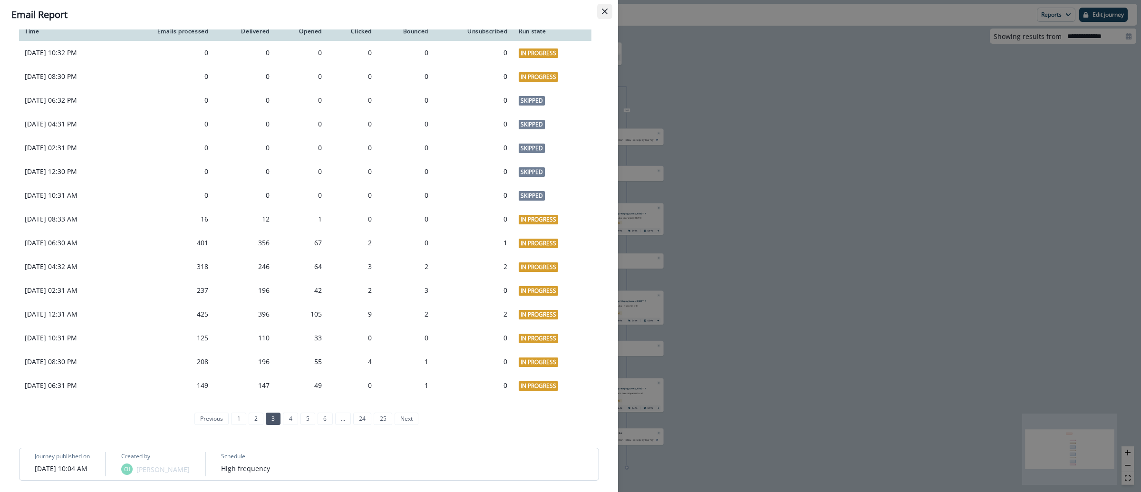
click at [606, 11] on icon "Close" at bounding box center [605, 12] width 6 height 6
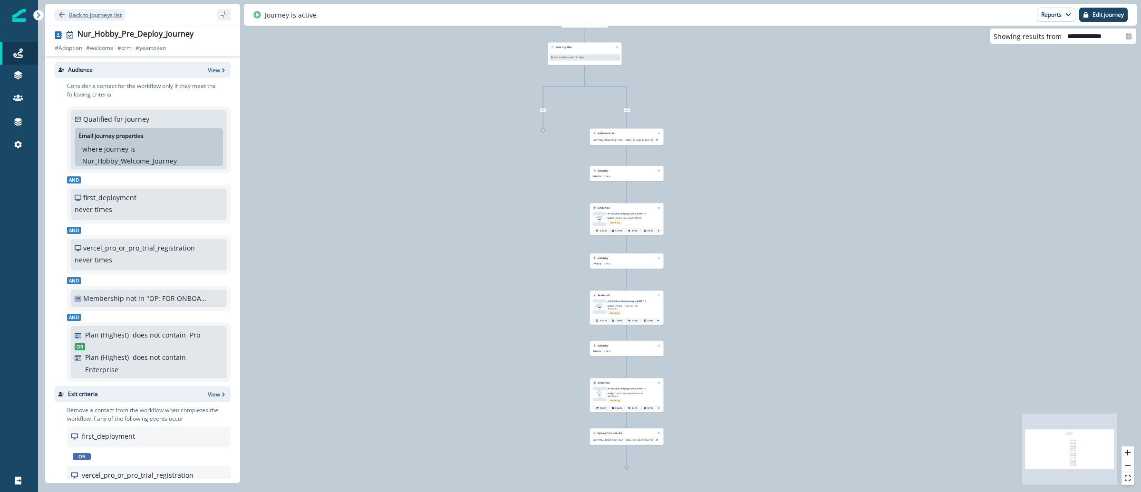
click at [90, 16] on p "Back to journeys list" at bounding box center [95, 15] width 53 height 8
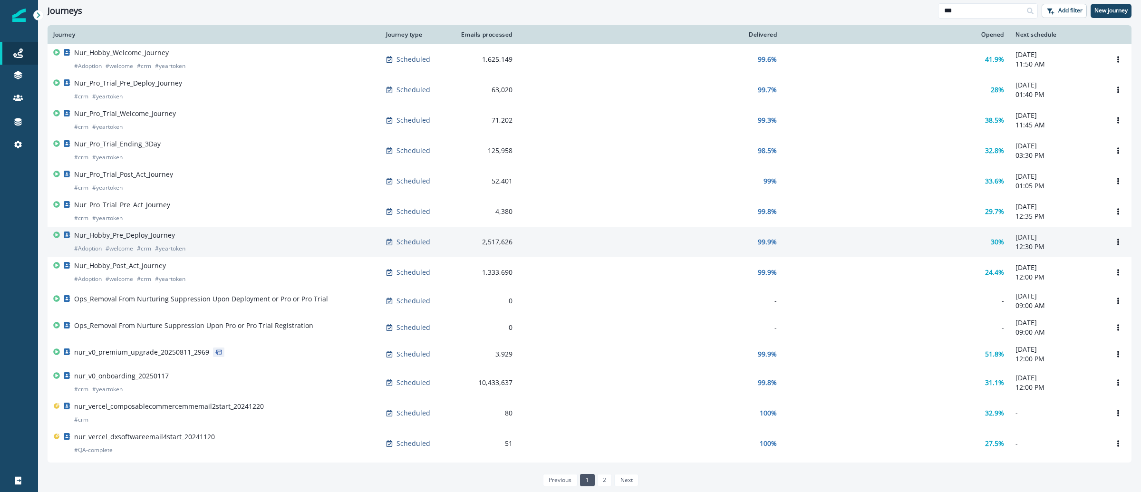
click at [162, 240] on p "Nur_Hobby_Pre_Deploy_Journey" at bounding box center [124, 236] width 101 height 10
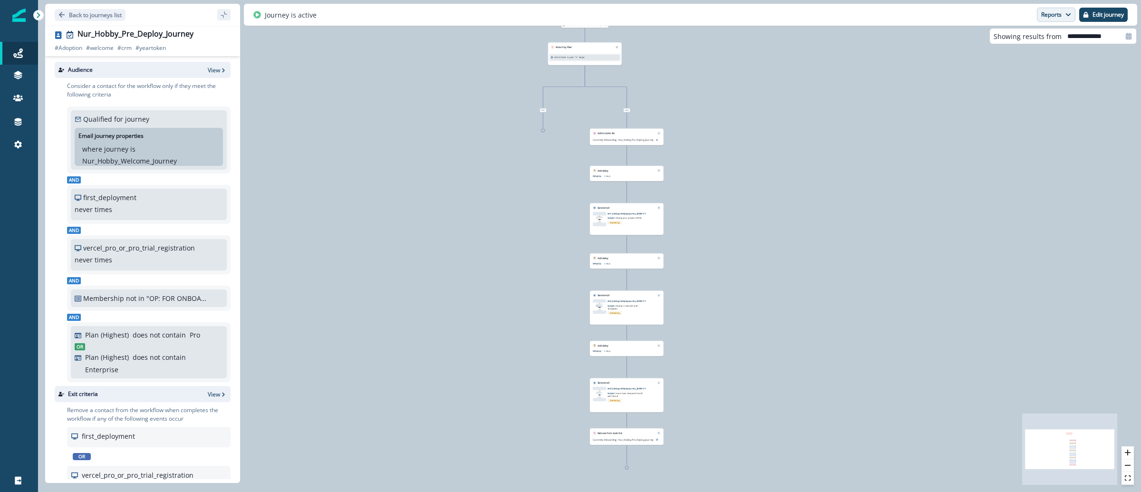
click at [1050, 16] on button "Reports" at bounding box center [1056, 15] width 39 height 14
click at [1050, 39] on button "Email Report" at bounding box center [1020, 38] width 107 height 17
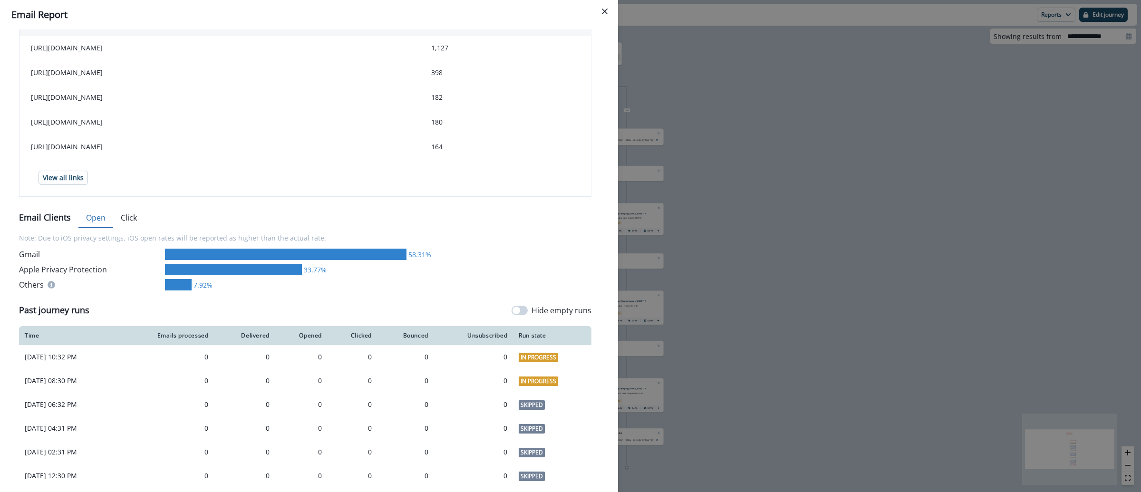
scroll to position [206, 0]
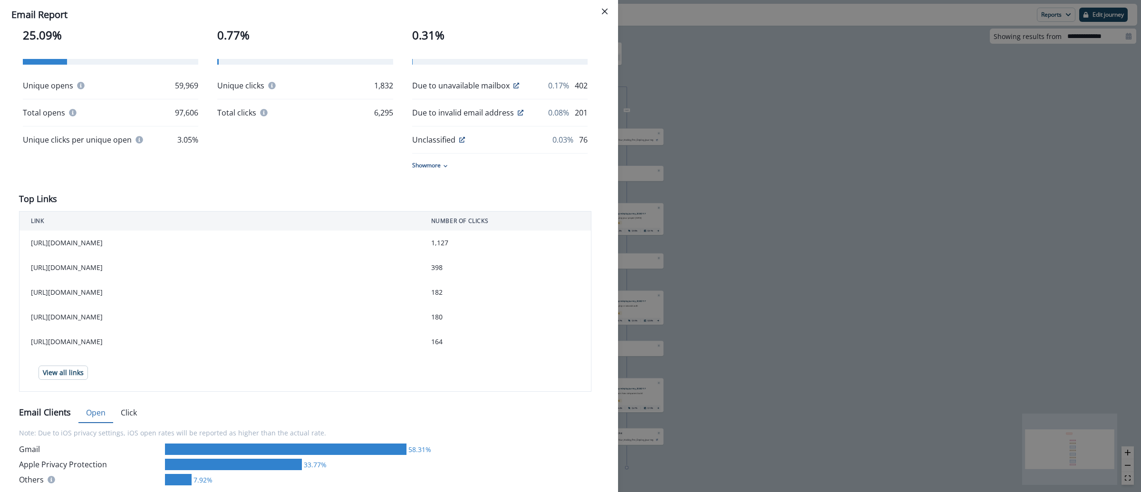
click at [835, 119] on div "**********" at bounding box center [570, 246] width 1141 height 492
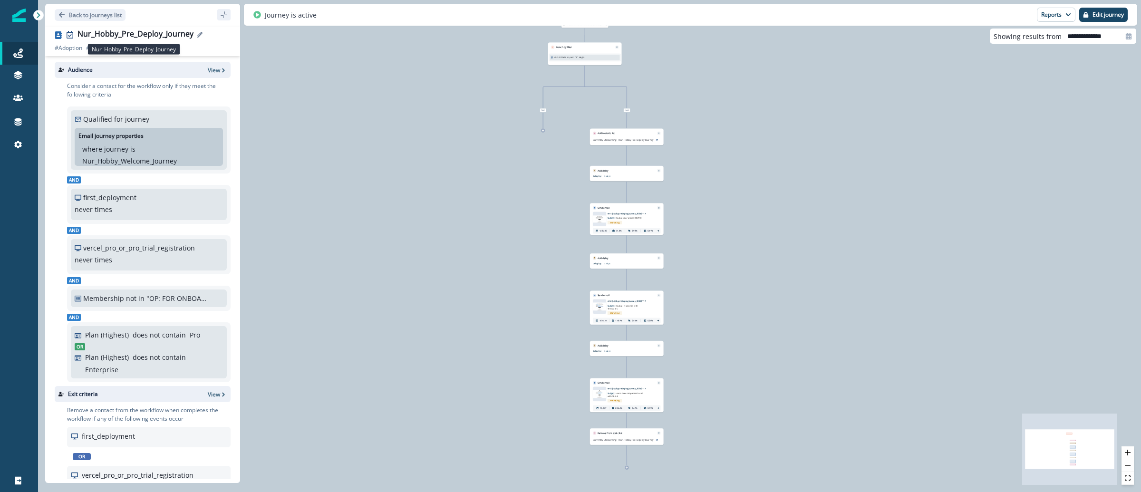
click at [158, 33] on div "Nur_Hobby_Pre_Deploy_Journey" at bounding box center [136, 34] width 116 height 10
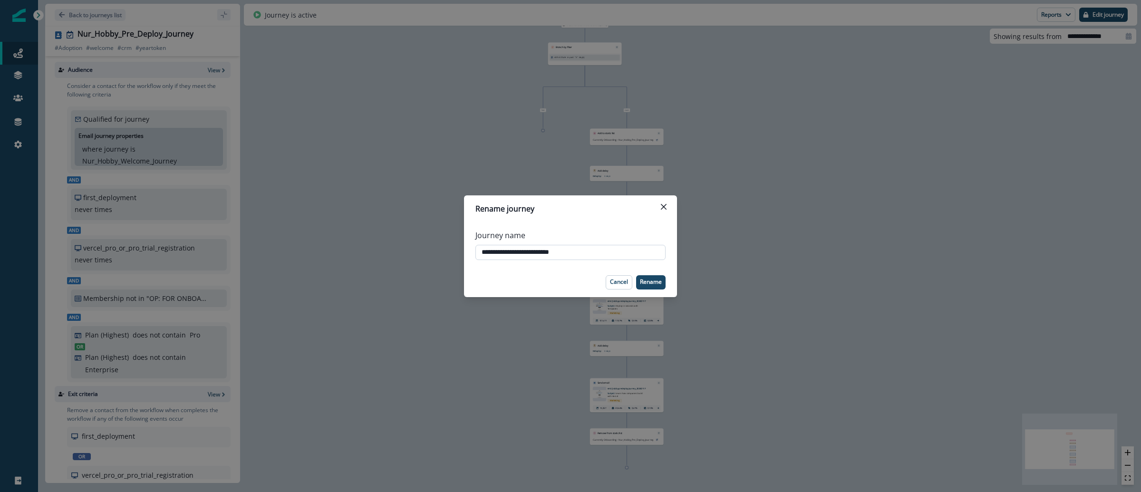
click at [544, 258] on input "**********" at bounding box center [570, 252] width 190 height 15
click at [544, 257] on input "**********" at bounding box center [570, 252] width 190 height 15
click at [806, 137] on div "**********" at bounding box center [570, 246] width 1141 height 492
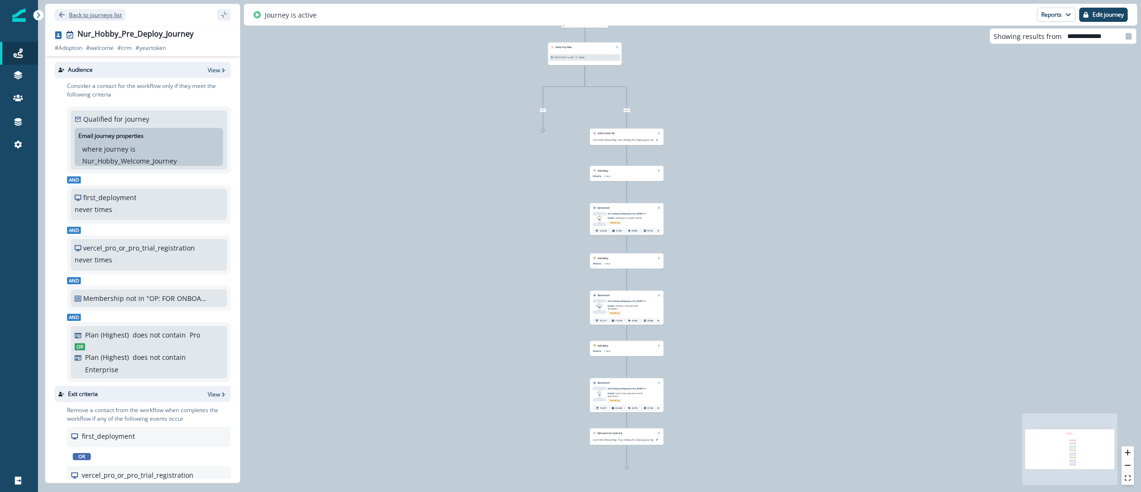
click at [100, 14] on p "Back to journeys list" at bounding box center [95, 15] width 53 height 8
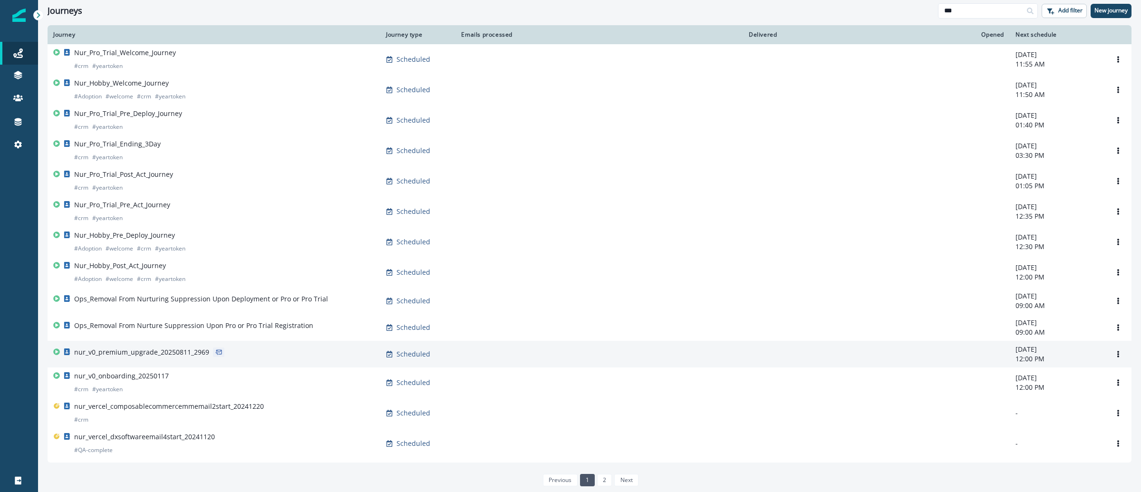
click at [120, 357] on p "nur_v0_premium_upgrade_20250811_2969" at bounding box center [141, 353] width 135 height 10
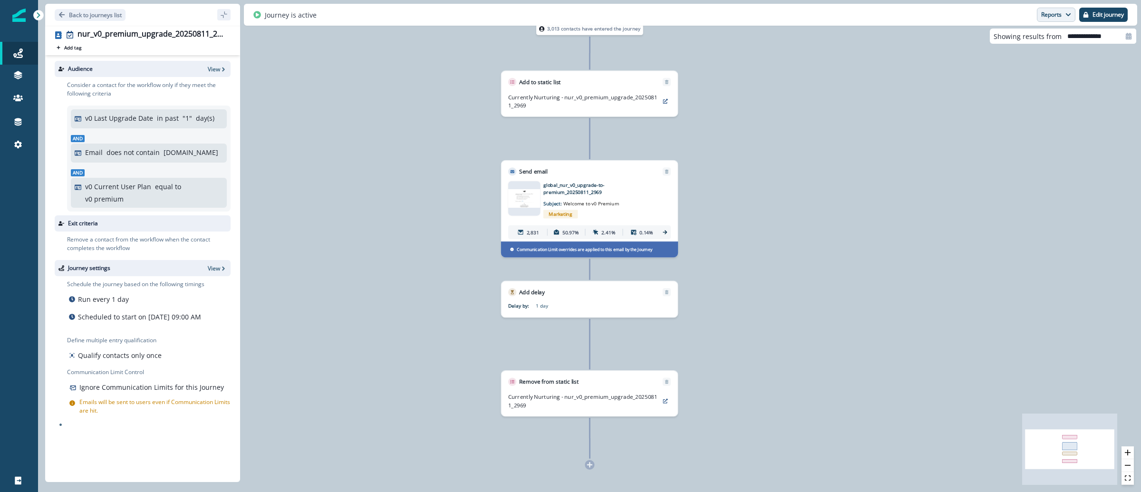
click at [1058, 19] on button "Reports" at bounding box center [1056, 15] width 39 height 14
click at [1044, 39] on button "Email Report" at bounding box center [1020, 38] width 107 height 17
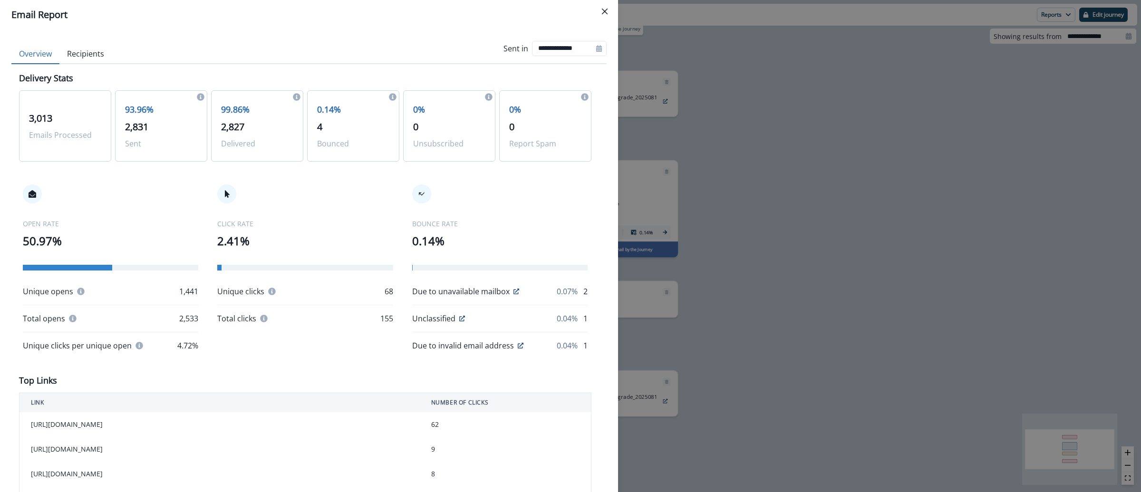
click at [784, 86] on div "**********" at bounding box center [570, 246] width 1141 height 492
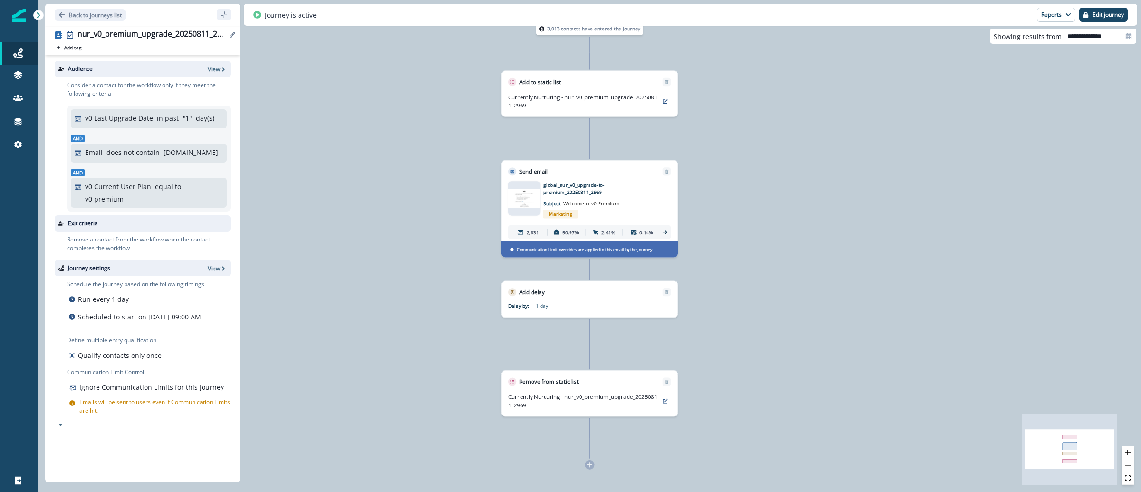
click at [140, 38] on div "nur_v0_premium_upgrade_20250811_2969" at bounding box center [152, 34] width 149 height 10
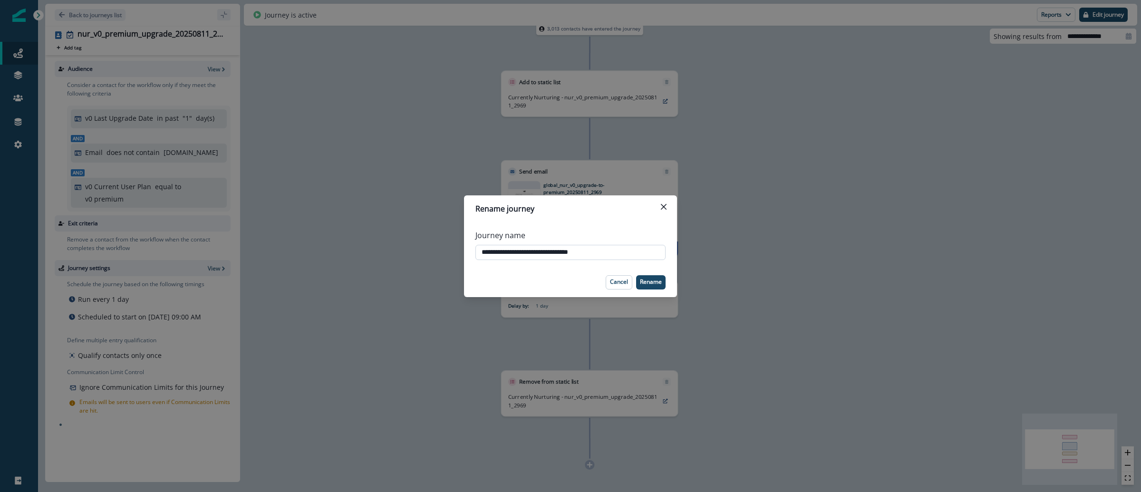
click at [533, 255] on input "**********" at bounding box center [570, 252] width 190 height 15
click at [307, 144] on div "**********" at bounding box center [570, 246] width 1141 height 492
click at [307, 144] on div "3,013 contacts have entered the journey Add to static list Currently Nurturing …" at bounding box center [589, 246] width 1103 height 492
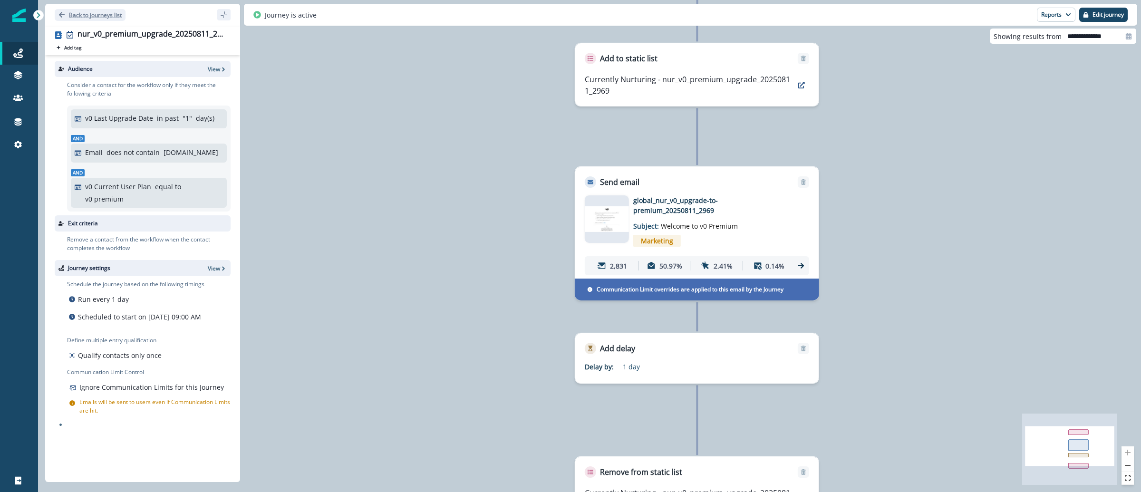
click at [91, 10] on button "Back to journeys list" at bounding box center [90, 15] width 71 height 12
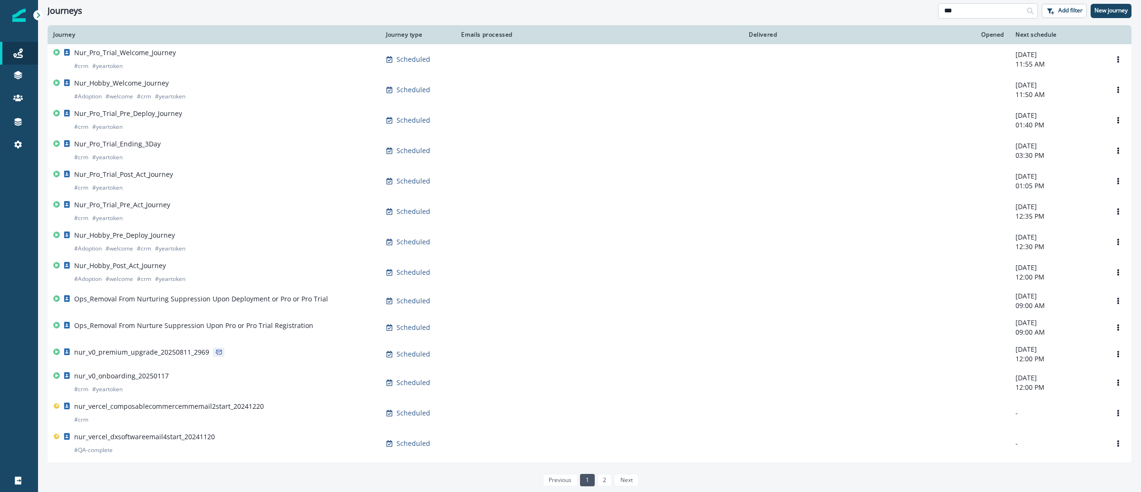
click at [999, 14] on input "***" at bounding box center [988, 10] width 100 height 15
click at [1000, 14] on input "***" at bounding box center [988, 10] width 100 height 15
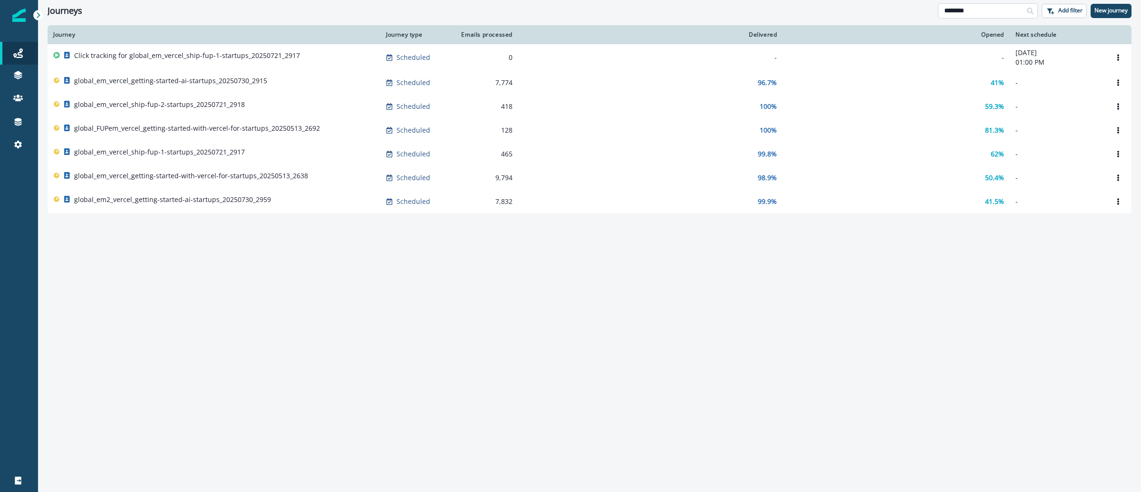
click at [971, 14] on input "********" at bounding box center [988, 10] width 100 height 15
click at [972, 14] on input "********" at bounding box center [988, 10] width 100 height 15
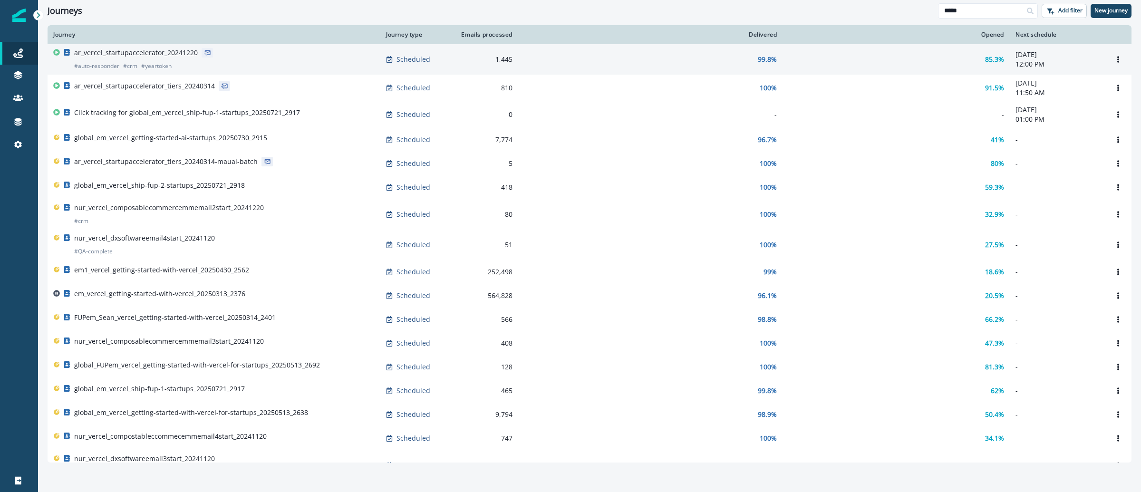
type input "*****"
click at [184, 49] on p "ar_vercel_startupaccelerator_20241220" at bounding box center [136, 53] width 124 height 10
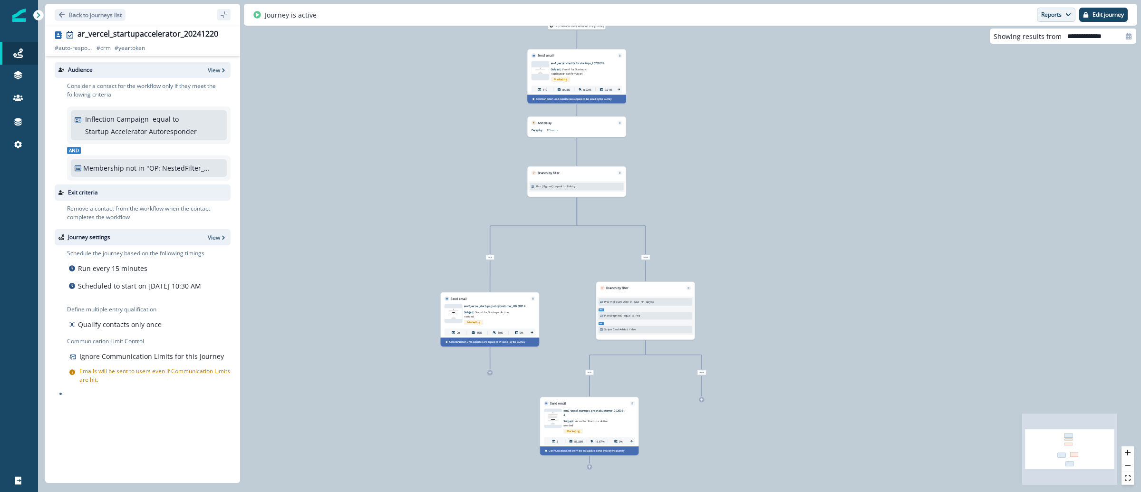
click at [1057, 16] on button "Reports" at bounding box center [1056, 15] width 39 height 14
click at [1008, 35] on p "Email Report" at bounding box center [1005, 38] width 46 height 11
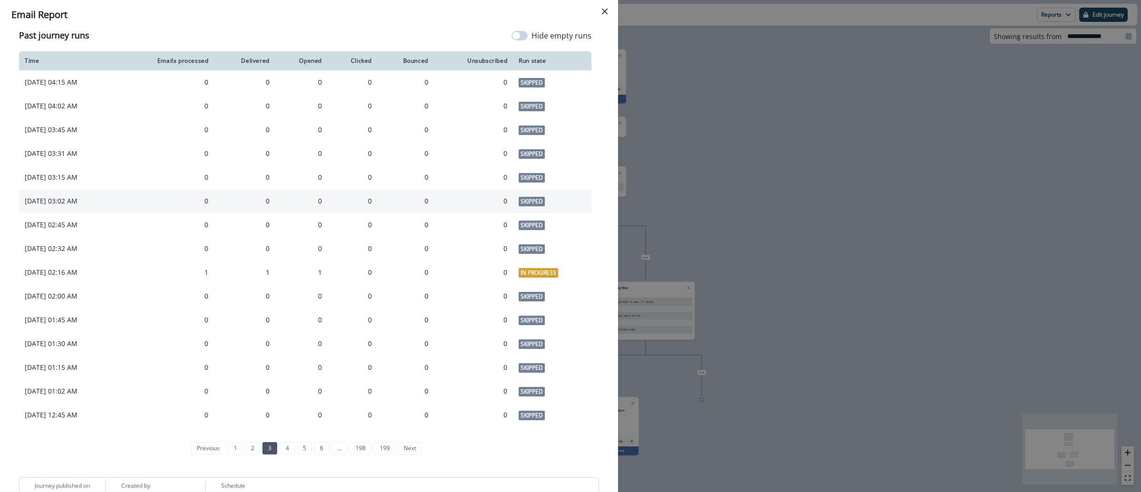
scroll to position [671, 0]
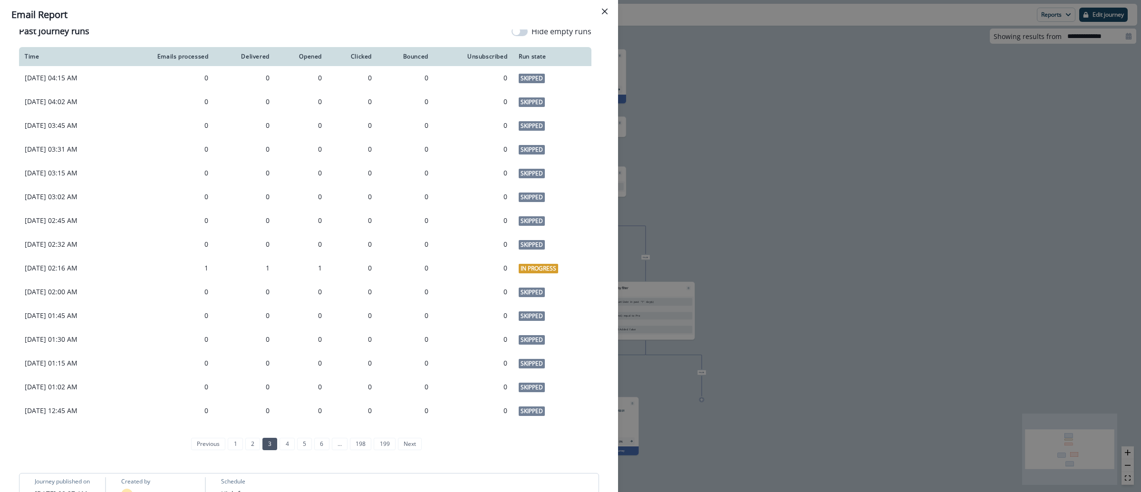
click at [727, 148] on div "**********" at bounding box center [570, 246] width 1141 height 492
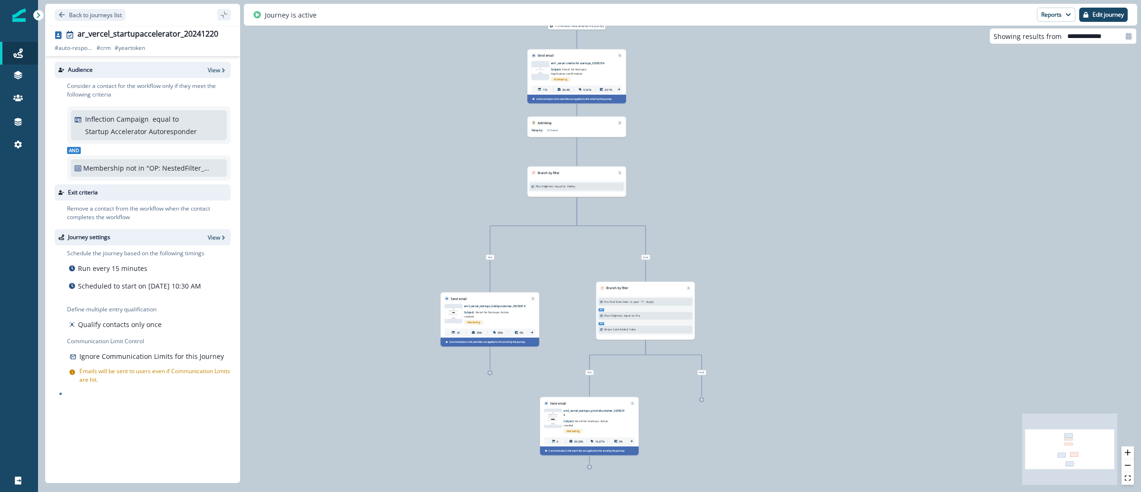
click at [159, 29] on div "ar_vercel_startupaccelerator_20241220 # auto-responder # crm # yeartoken # auto…" at bounding box center [142, 254] width 195 height 457
click at [163, 31] on div "ar_vercel_startupaccelerator_20241220" at bounding box center [148, 34] width 141 height 10
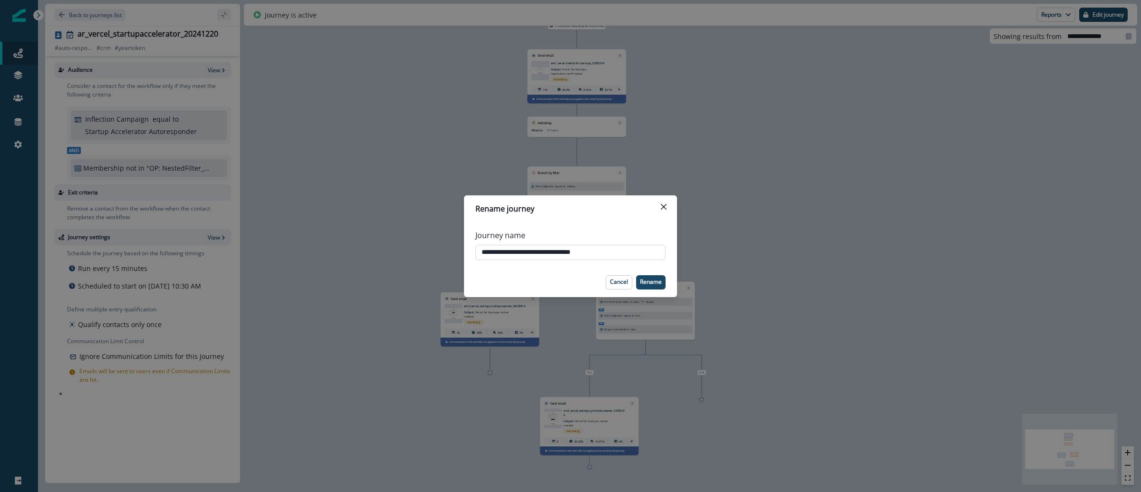
click at [540, 251] on input "**********" at bounding box center [570, 252] width 190 height 15
click at [668, 202] on button "Close" at bounding box center [663, 206] width 15 height 15
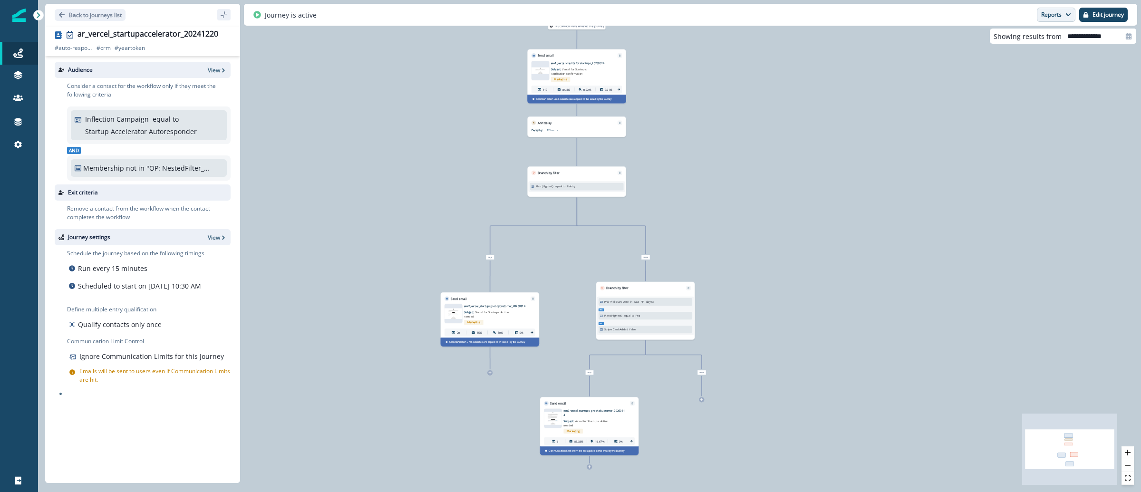
click at [1057, 17] on button "Reports" at bounding box center [1056, 15] width 39 height 14
click at [1024, 34] on p "Email Report" at bounding box center [1005, 38] width 46 height 11
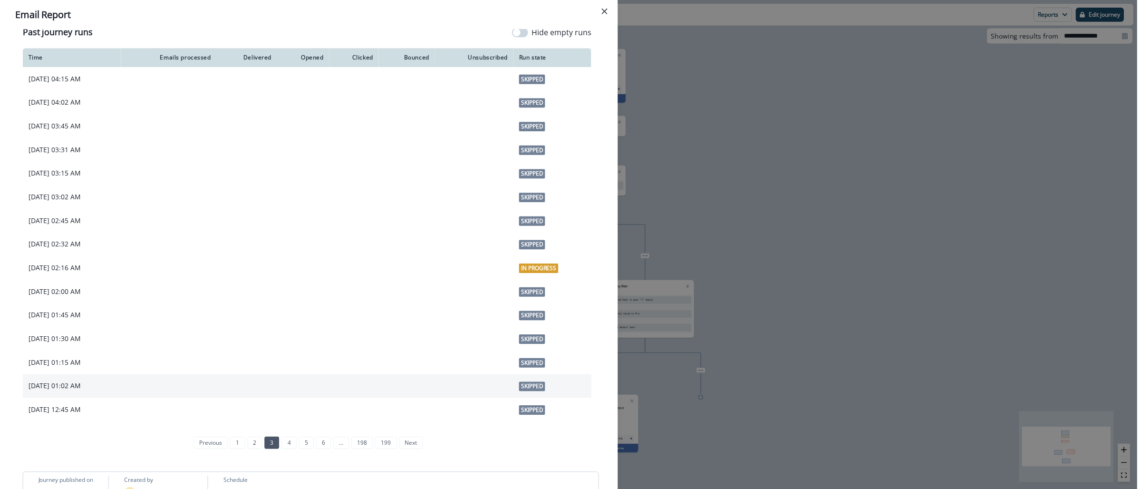
scroll to position [719, 0]
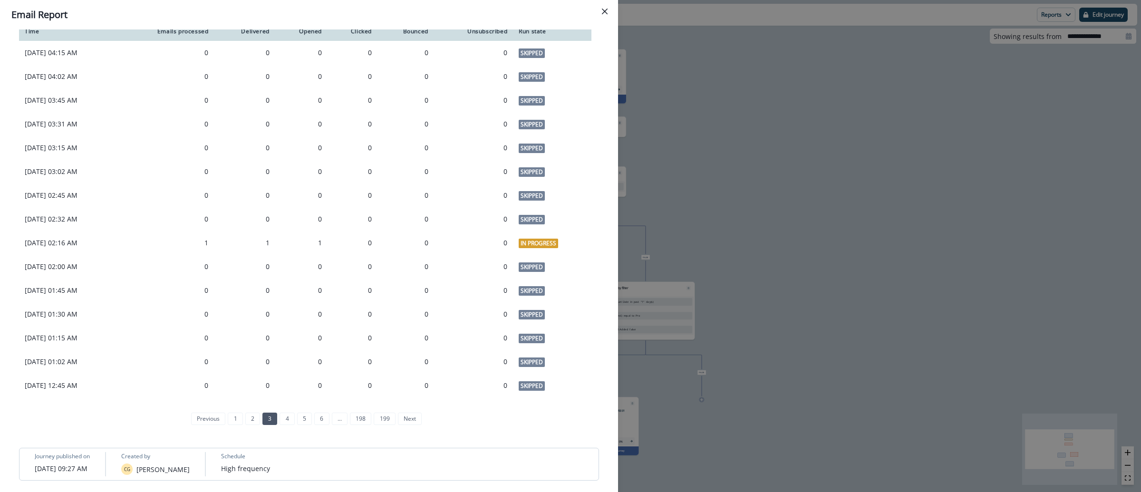
click at [779, 137] on div "**********" at bounding box center [570, 246] width 1141 height 492
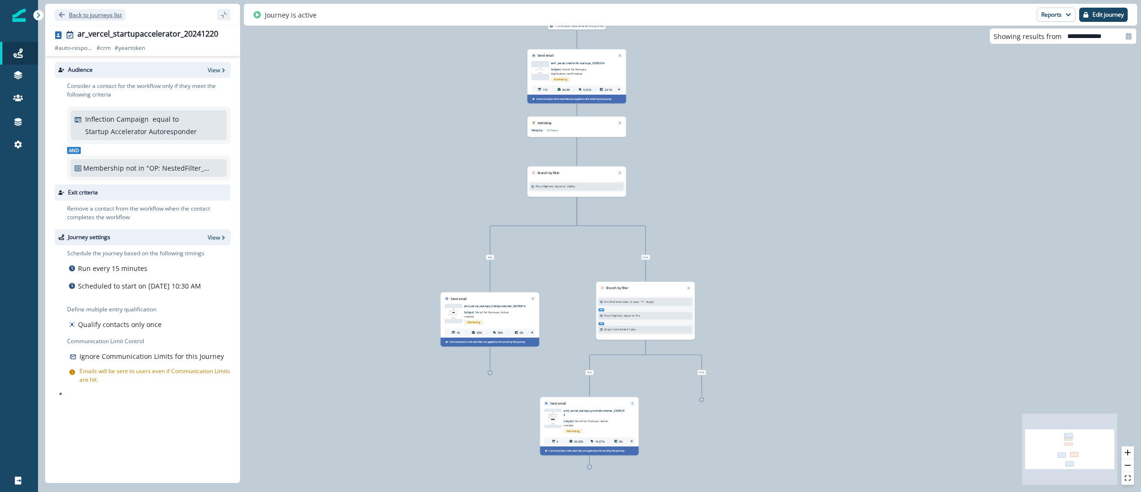
click at [102, 15] on p "Back to journeys list" at bounding box center [95, 15] width 53 height 8
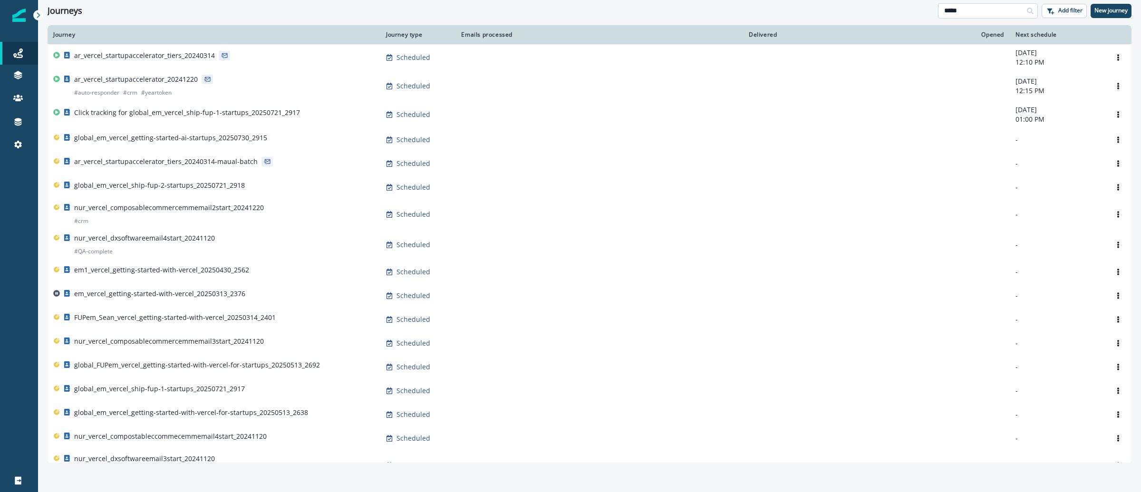
click at [1002, 7] on input "*****" at bounding box center [988, 10] width 100 height 15
click at [1002, 8] on input "*****" at bounding box center [988, 10] width 100 height 15
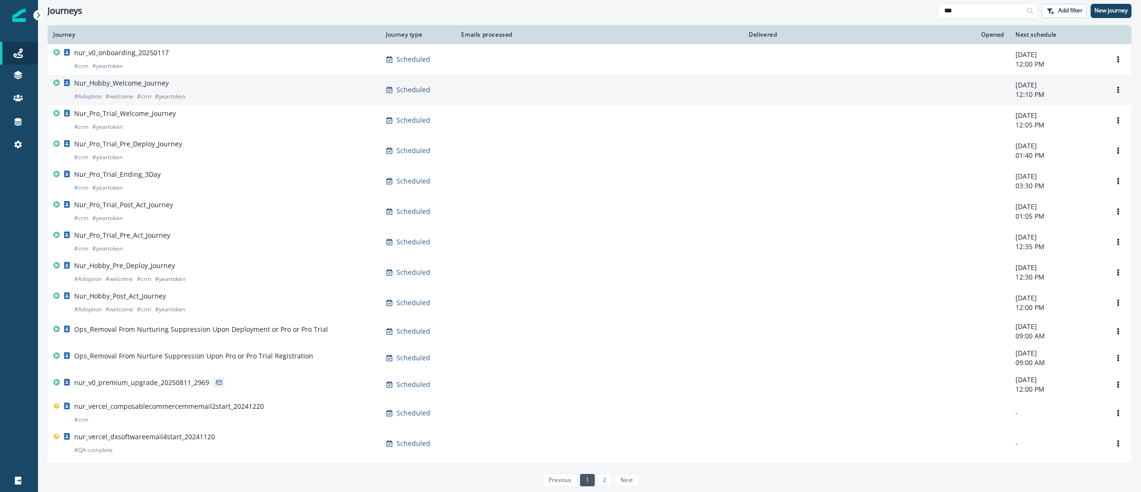
type input "***"
click at [175, 85] on div "Nur_Hobby_Welcome_Journey # Adoption # welcome # crm # yeartoken" at bounding box center [129, 89] width 111 height 23
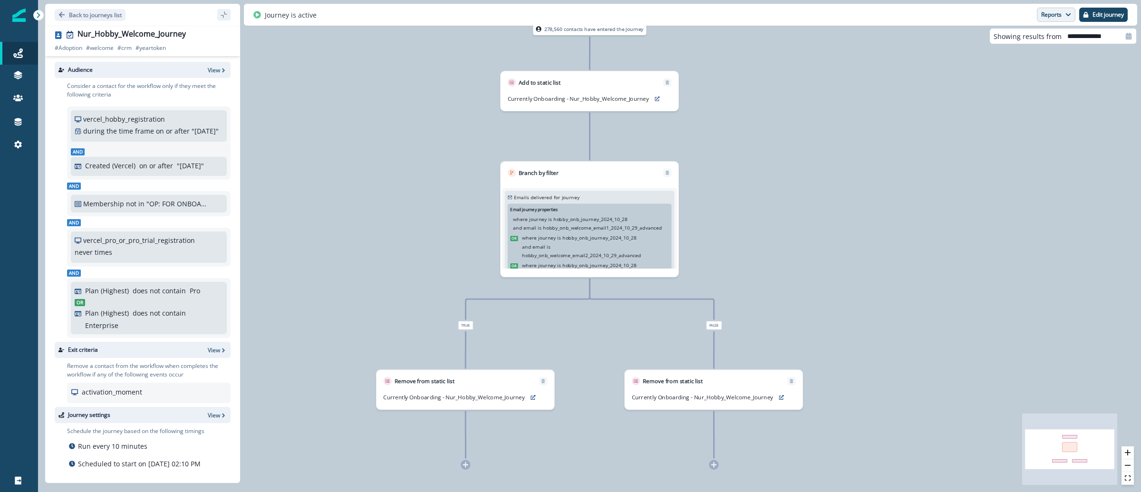
click at [1068, 16] on icon "button" at bounding box center [1069, 15] width 6 height 6
click at [1027, 42] on p "Email Report" at bounding box center [1005, 38] width 46 height 11
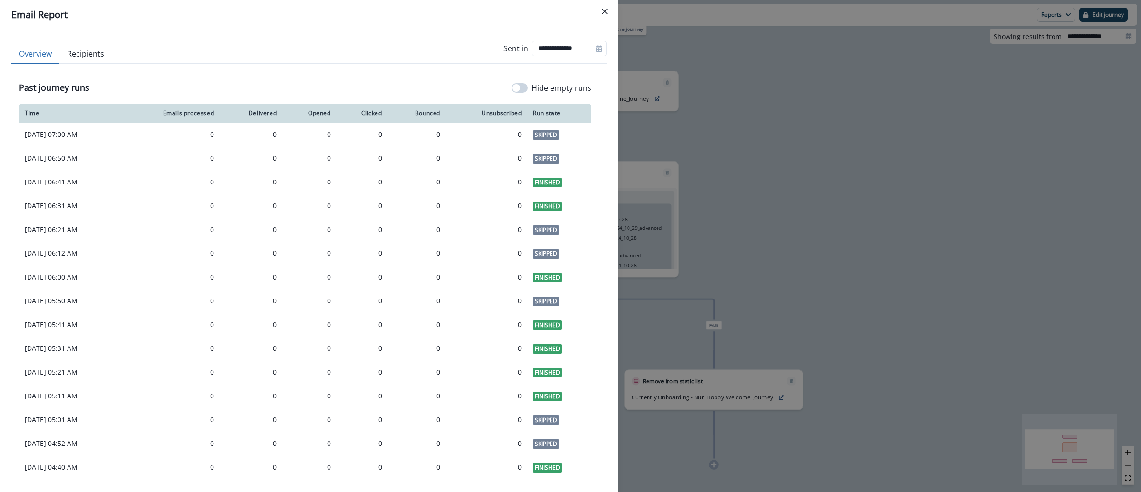
click at [819, 100] on div "**********" at bounding box center [570, 246] width 1141 height 492
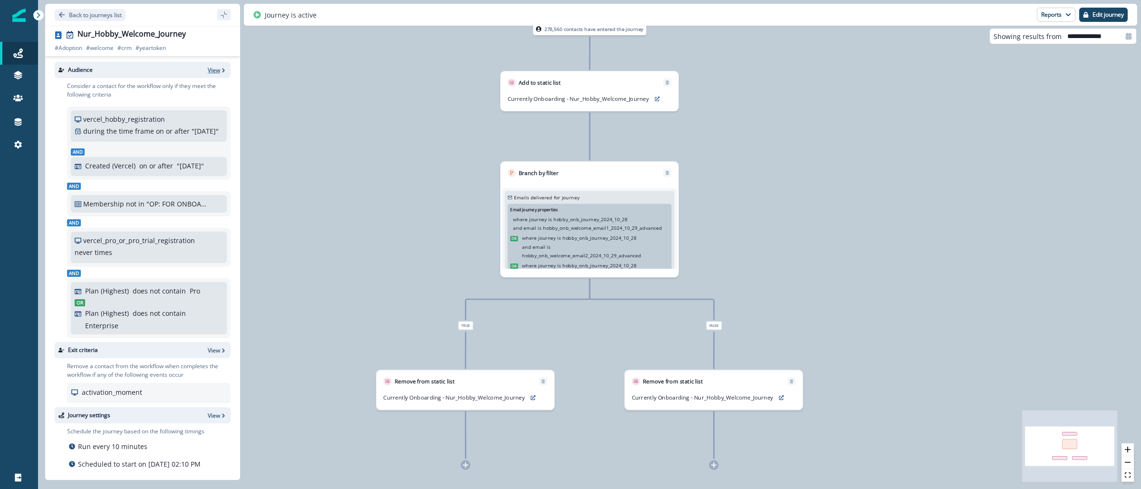
click at [208, 69] on p "View" at bounding box center [214, 70] width 12 height 8
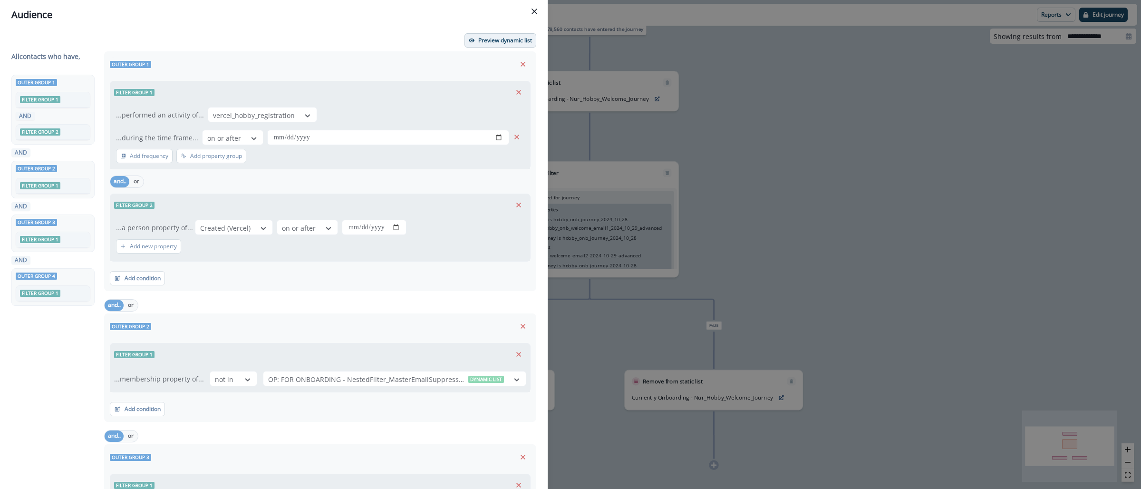
click at [498, 43] on p "Preview dynamic list" at bounding box center [505, 40] width 54 height 7
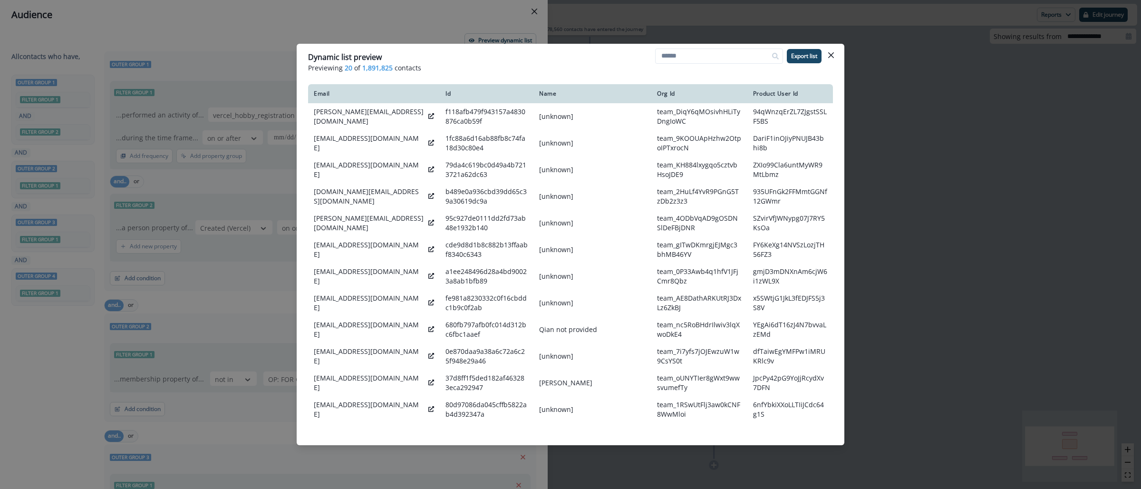
click at [833, 54] on icon "Close" at bounding box center [831, 55] width 6 height 6
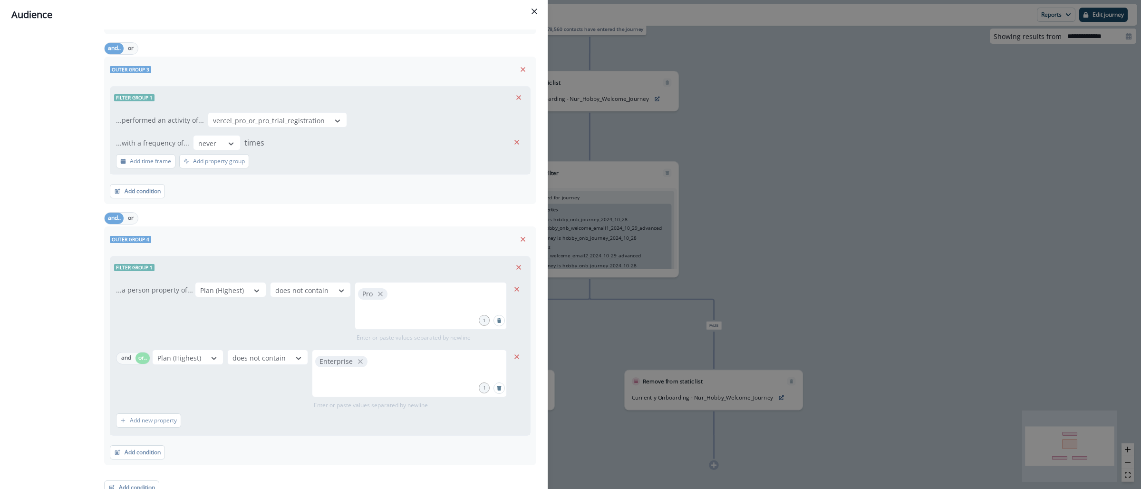
scroll to position [397, 0]
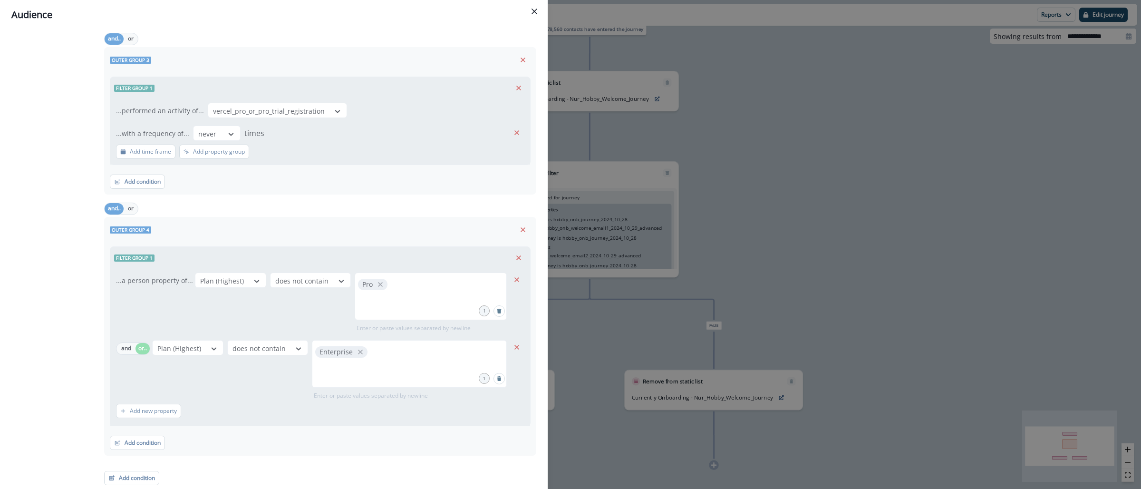
click at [730, 177] on div "**********" at bounding box center [570, 244] width 1141 height 489
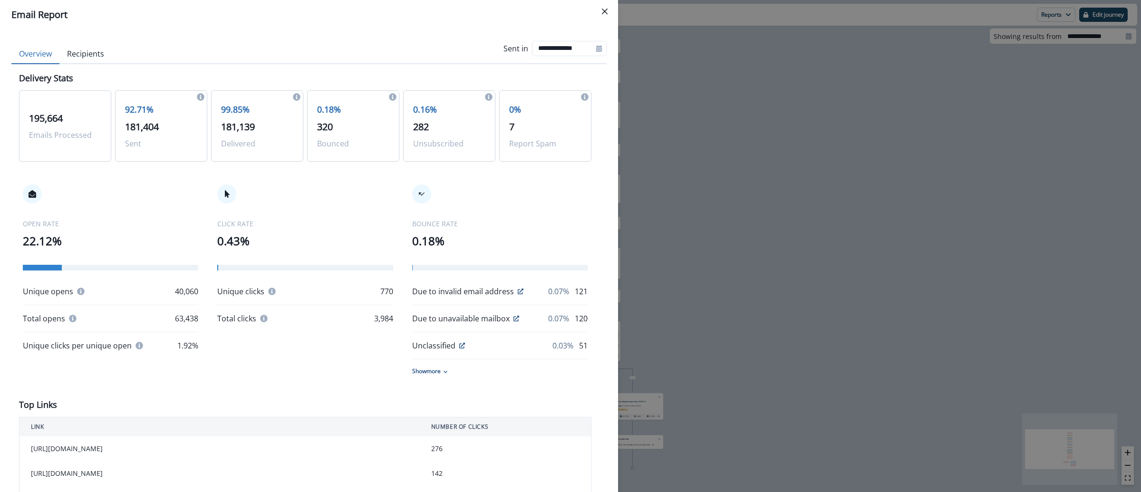
scroll to position [705, 0]
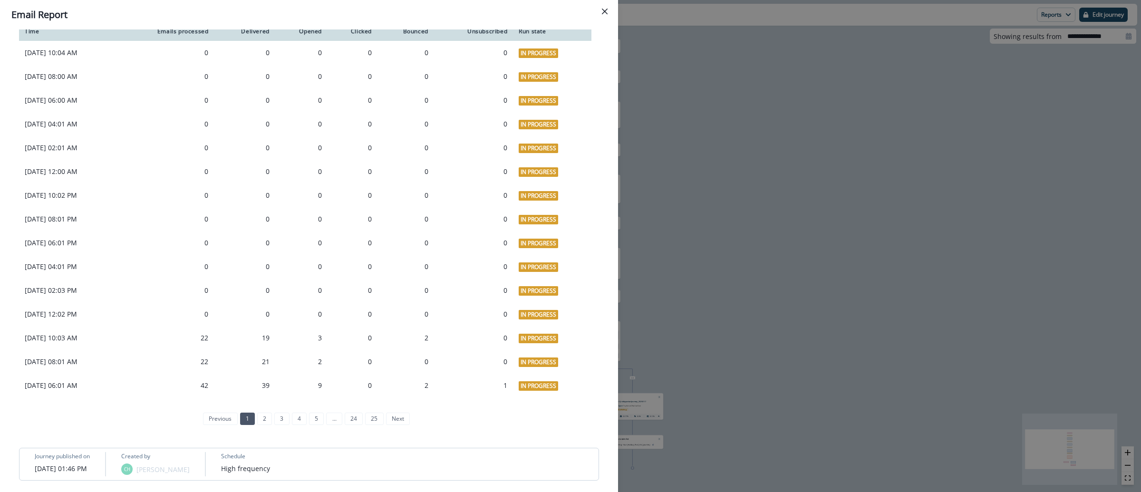
click at [773, 81] on div "**********" at bounding box center [570, 246] width 1141 height 492
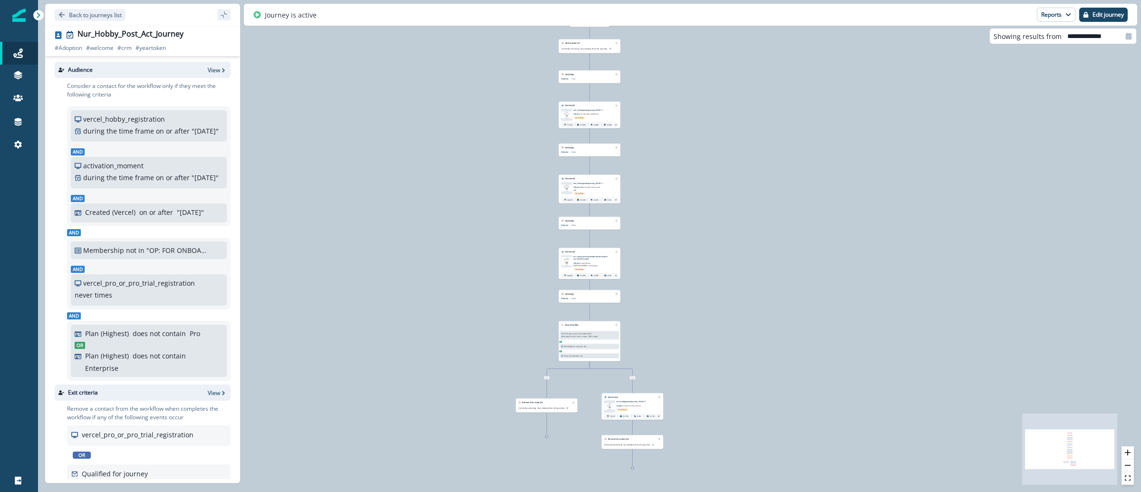
click at [14, 17] on img at bounding box center [18, 15] width 13 height 13
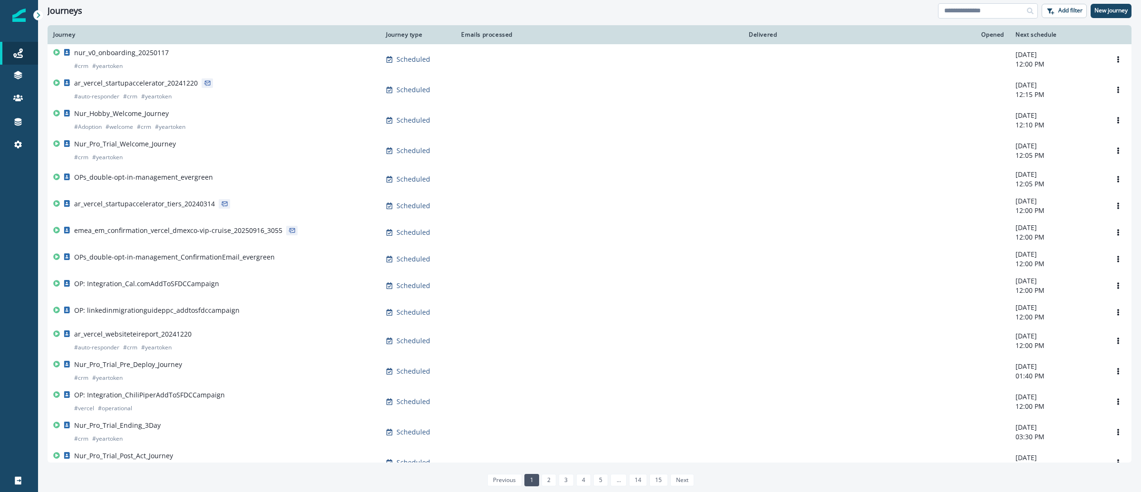
click at [1006, 11] on input at bounding box center [988, 10] width 100 height 15
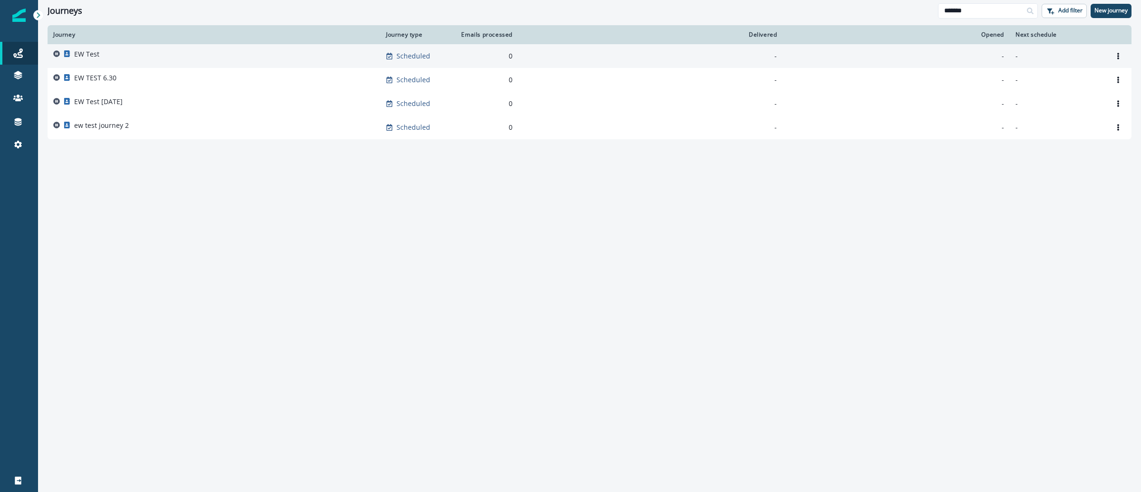
type input "*******"
click at [86, 55] on p "EW Test" at bounding box center [86, 54] width 25 height 10
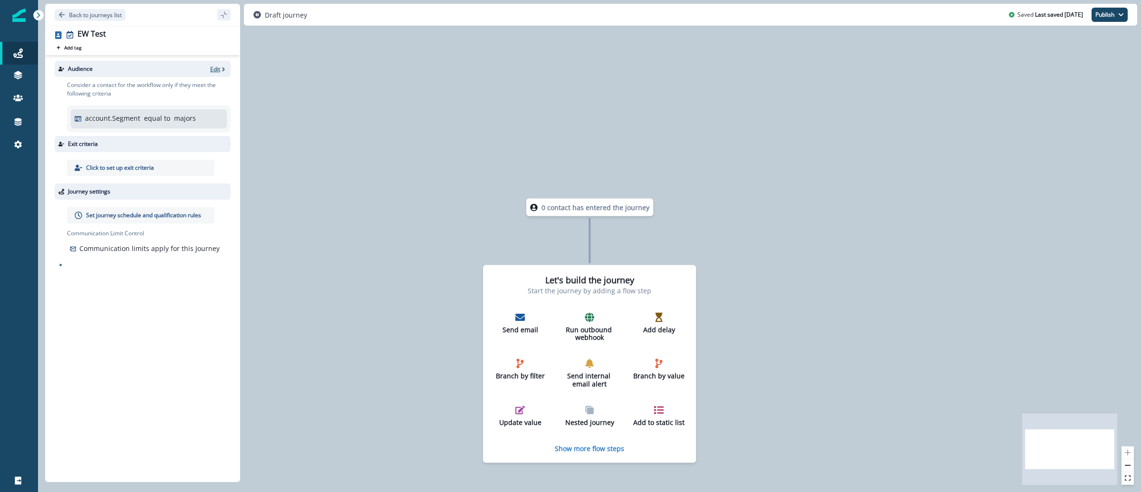
click at [213, 67] on p "Edit" at bounding box center [215, 69] width 10 height 8
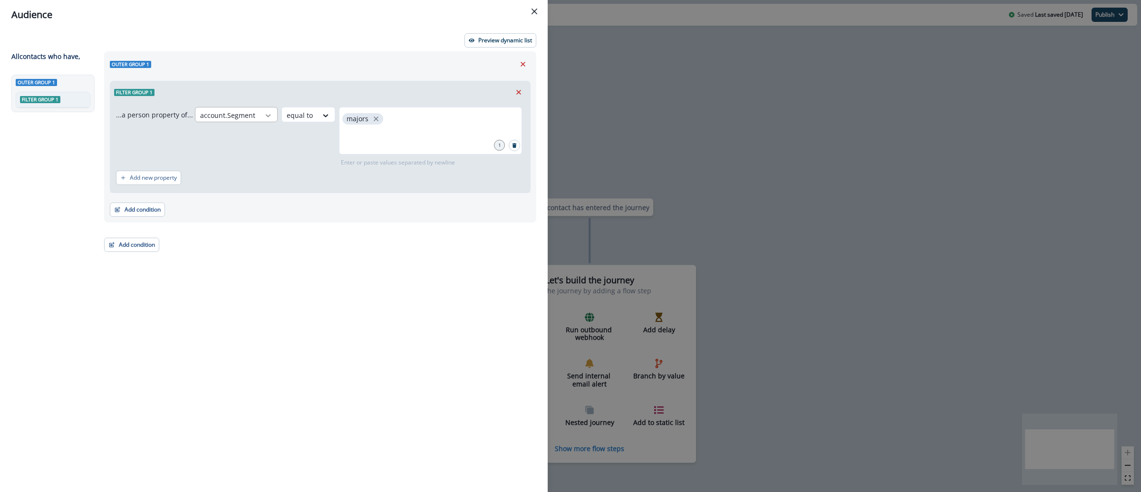
click at [264, 117] on icon at bounding box center [268, 116] width 9 height 10
click at [521, 95] on icon "Remove" at bounding box center [518, 92] width 9 height 9
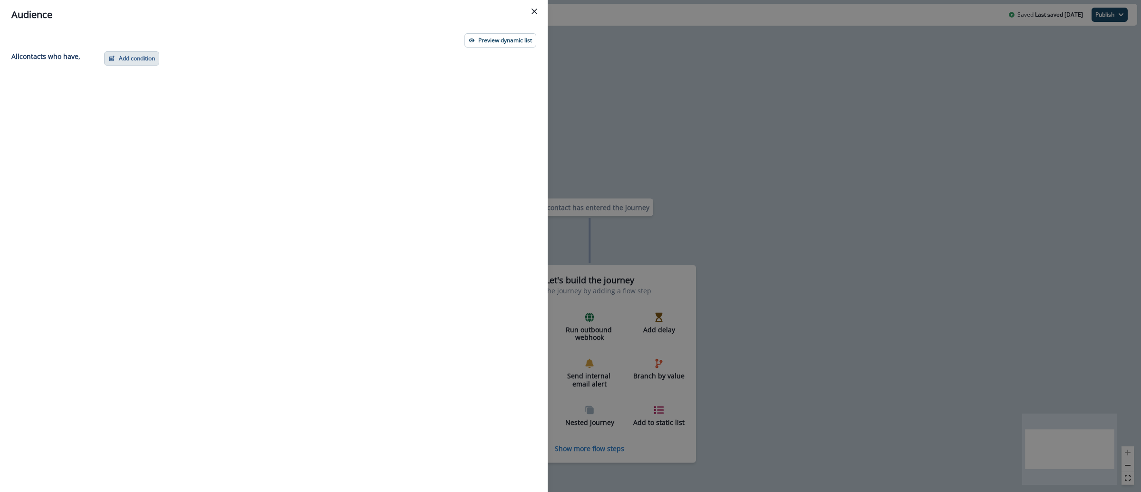
click at [119, 56] on button "Add condition" at bounding box center [131, 58] width 55 height 14
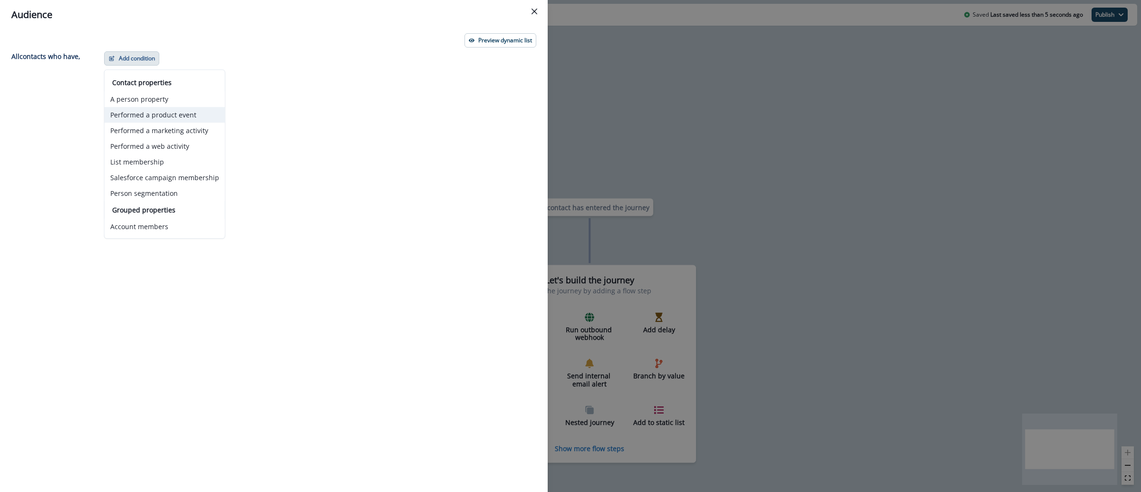
click at [188, 114] on button "Performed a product event" at bounding box center [165, 115] width 120 height 16
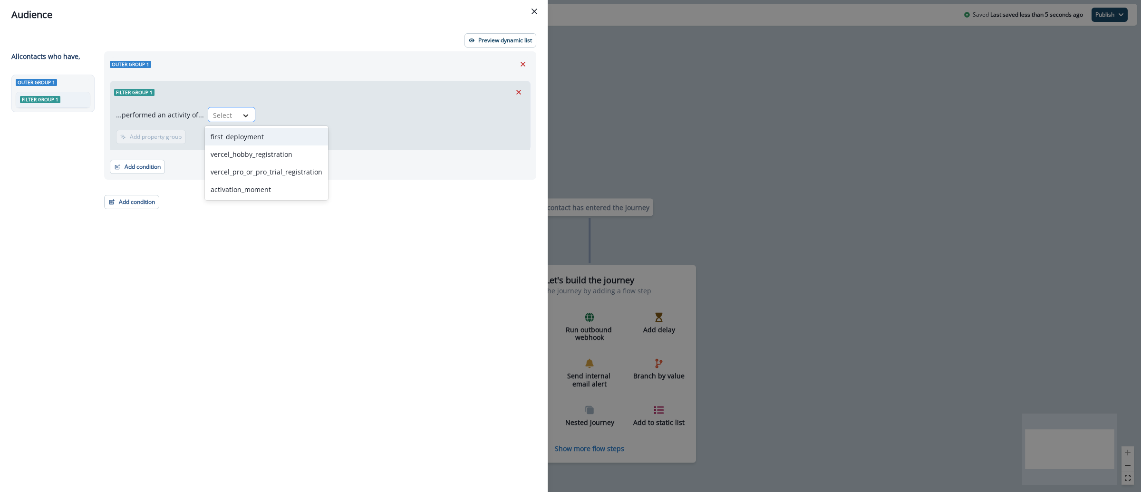
click at [242, 112] on icon at bounding box center [246, 116] width 9 height 10
click at [295, 153] on div "vercel_hobby_registration" at bounding box center [266, 154] width 123 height 18
click at [217, 140] on p "Add time frame" at bounding box center [210, 137] width 41 height 7
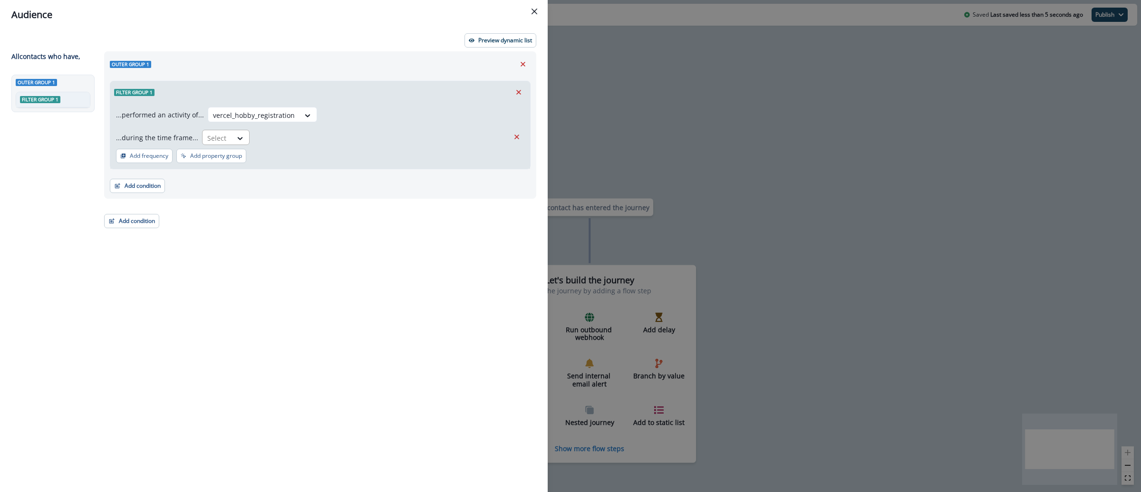
click at [219, 136] on div at bounding box center [217, 138] width 20 height 12
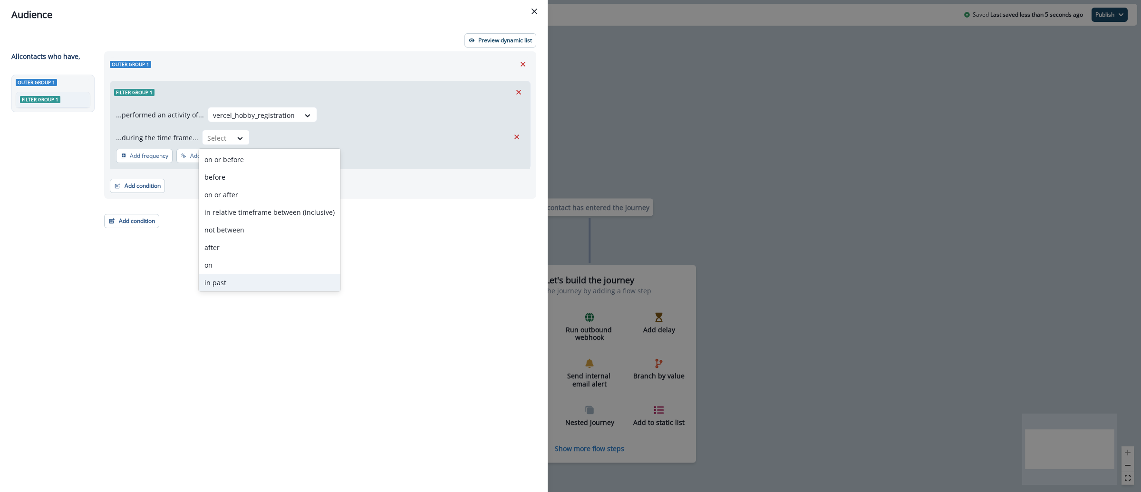
click at [233, 280] on div "in past" at bounding box center [270, 283] width 142 height 18
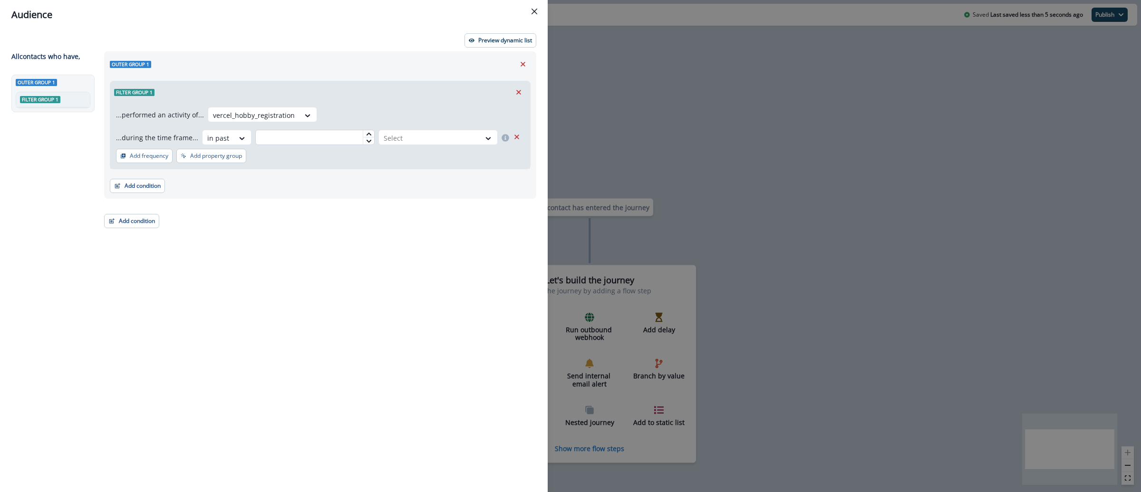
click at [334, 135] on input "text" at bounding box center [314, 137] width 119 height 15
click at [478, 139] on div "Select" at bounding box center [429, 138] width 101 height 16
click at [464, 157] on div "day(s)" at bounding box center [436, 160] width 121 height 18
click at [476, 40] on button "Preview dynamic list" at bounding box center [501, 40] width 72 height 14
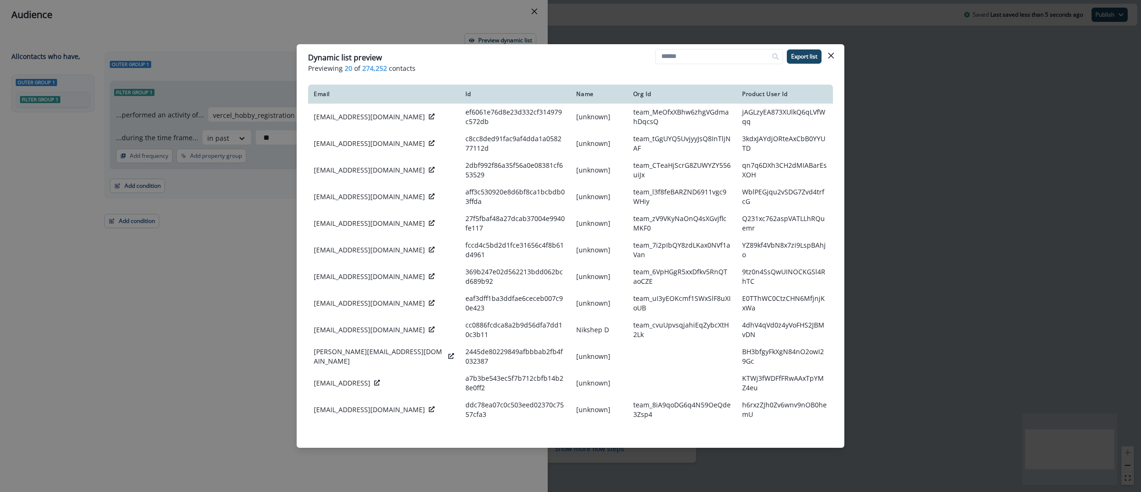
click at [948, 107] on div "Dynamic list preview Previewing 20 of 274,252 contacts Export list Email Id Nam…" at bounding box center [570, 246] width 1141 height 492
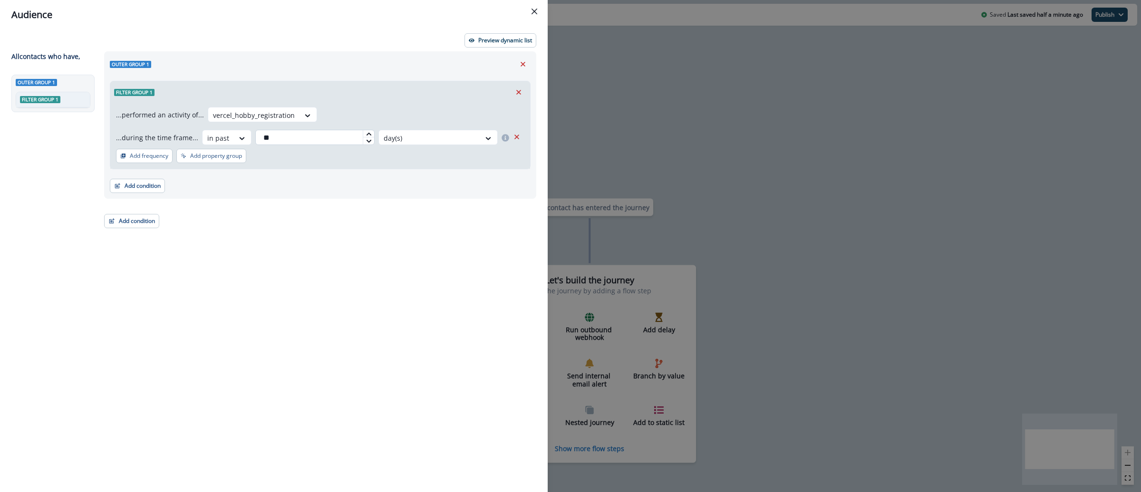
drag, startPoint x: 276, startPoint y: 139, endPoint x: 253, endPoint y: 133, distance: 23.5
click at [255, 133] on input "**" at bounding box center [314, 137] width 119 height 15
click at [472, 39] on icon "button" at bounding box center [472, 41] width 6 height 4
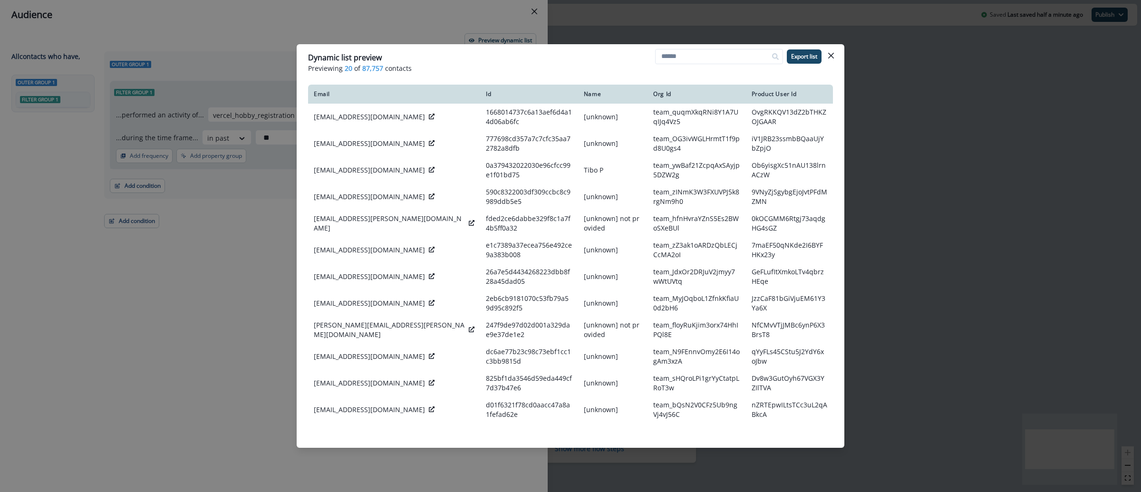
click at [886, 119] on div "Dynamic list preview Previewing 20 of 87,757 contacts Export list Email Id Name…" at bounding box center [570, 246] width 1141 height 492
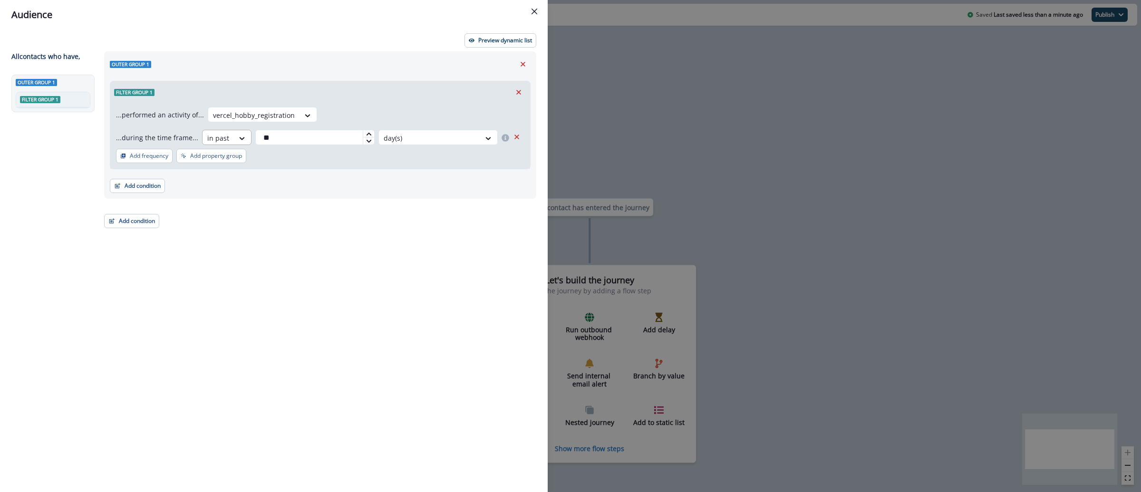
drag, startPoint x: 316, startPoint y: 135, endPoint x: 218, endPoint y: 136, distance: 98.0
click at [218, 136] on div "...during the time frame... in past ** day(s)" at bounding box center [312, 137] width 393 height 15
type input "*"
click at [493, 43] on p "Preview dynamic list" at bounding box center [505, 40] width 54 height 7
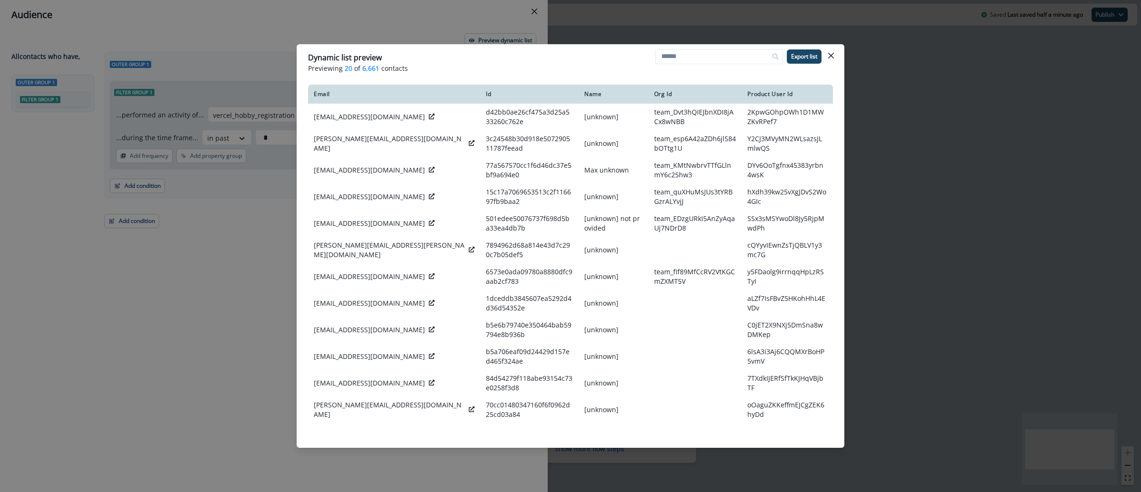
click at [941, 108] on div "Dynamic list preview Previewing 20 of 6,661 contacts Export list Email Id Name …" at bounding box center [570, 246] width 1141 height 492
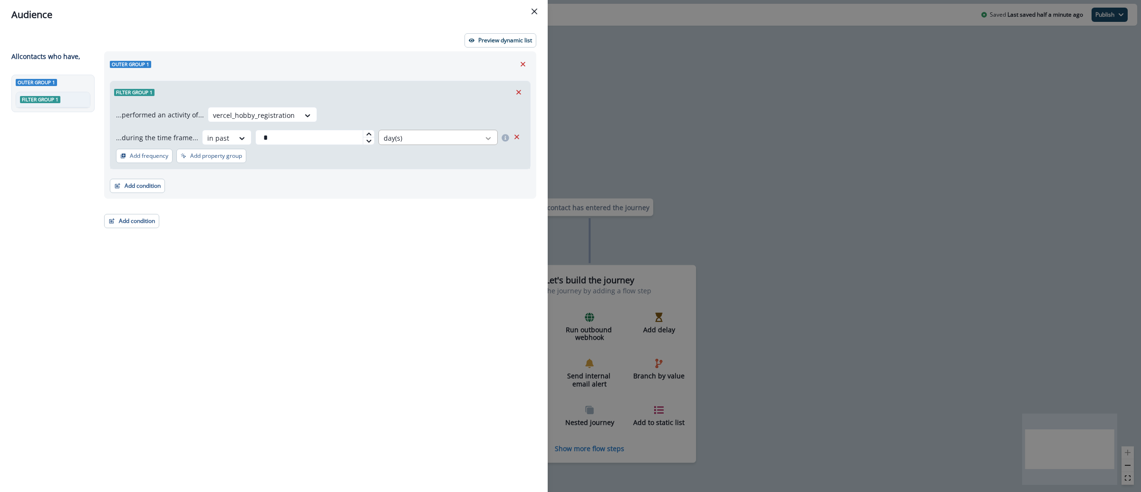
click at [491, 138] on icon at bounding box center [488, 139] width 9 height 10
click at [431, 174] on div "week(s)" at bounding box center [436, 177] width 121 height 18
click at [499, 41] on p "Preview dynamic list" at bounding box center [505, 40] width 54 height 7
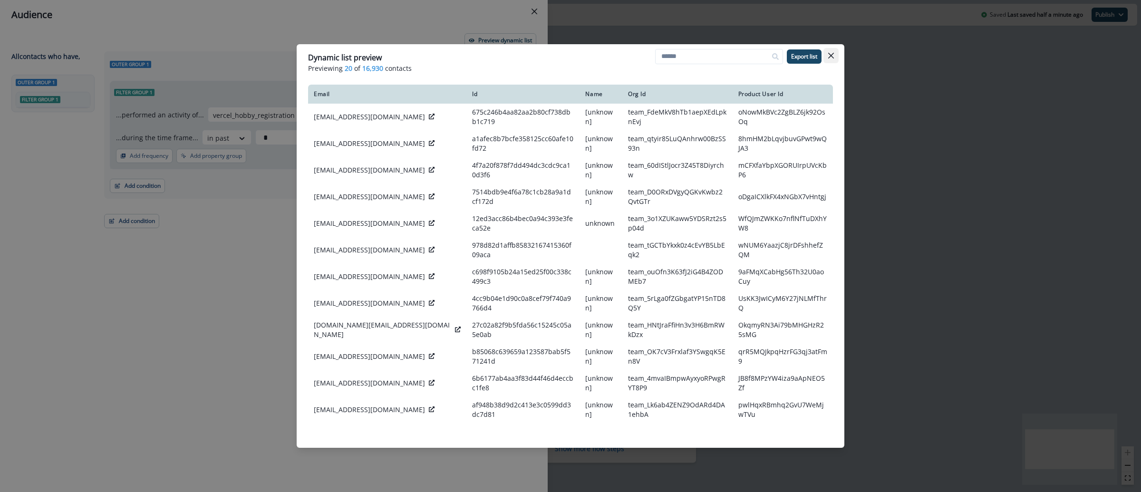
click at [836, 56] on button "Close" at bounding box center [831, 55] width 15 height 15
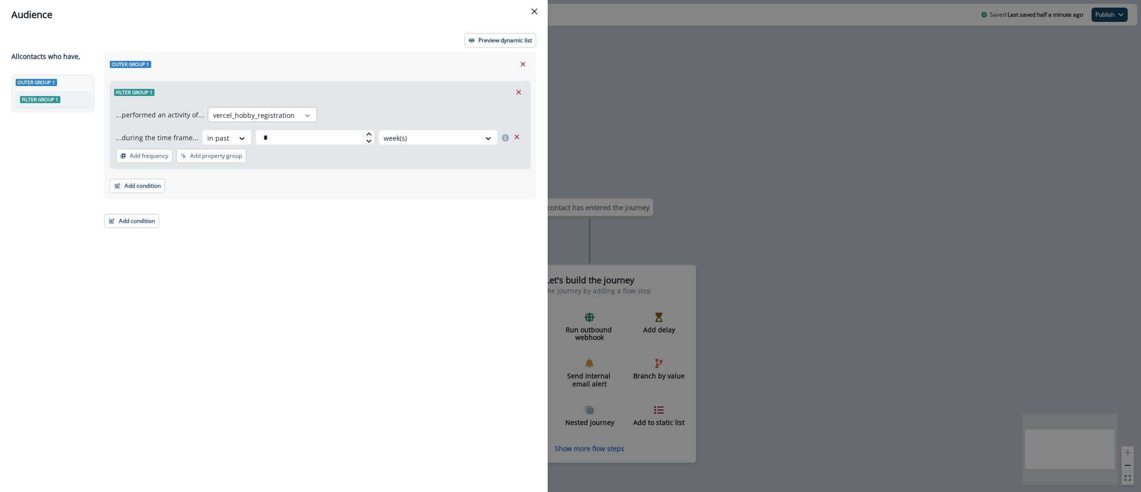
click at [306, 116] on icon at bounding box center [307, 116] width 9 height 10
drag, startPoint x: 354, startPoint y: 90, endPoint x: 482, endPoint y: 67, distance: 129.9
click at [354, 89] on div "Filter group 1" at bounding box center [320, 92] width 420 height 22
click at [520, 89] on icon "Remove" at bounding box center [518, 92] width 9 height 9
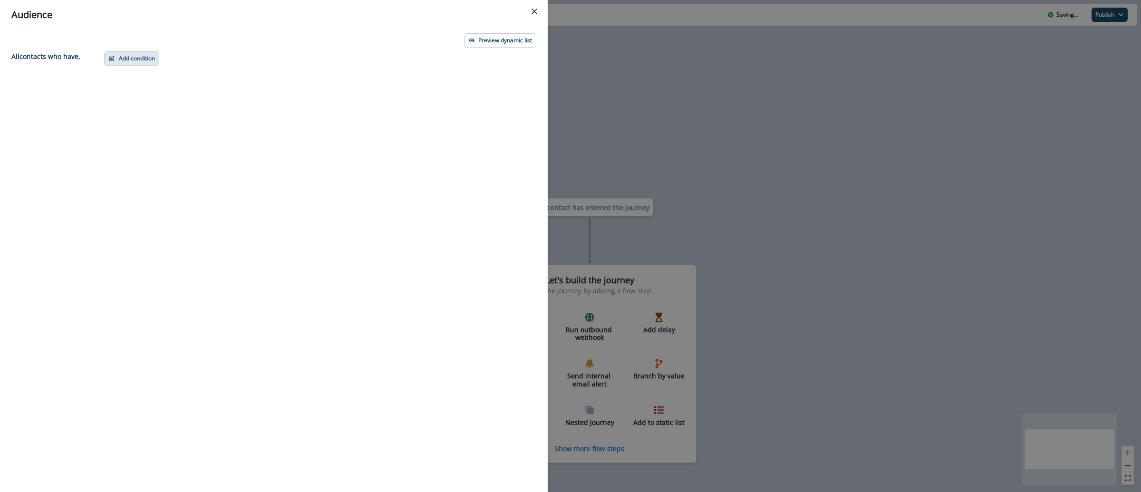
click at [121, 58] on button "Add condition" at bounding box center [131, 58] width 55 height 14
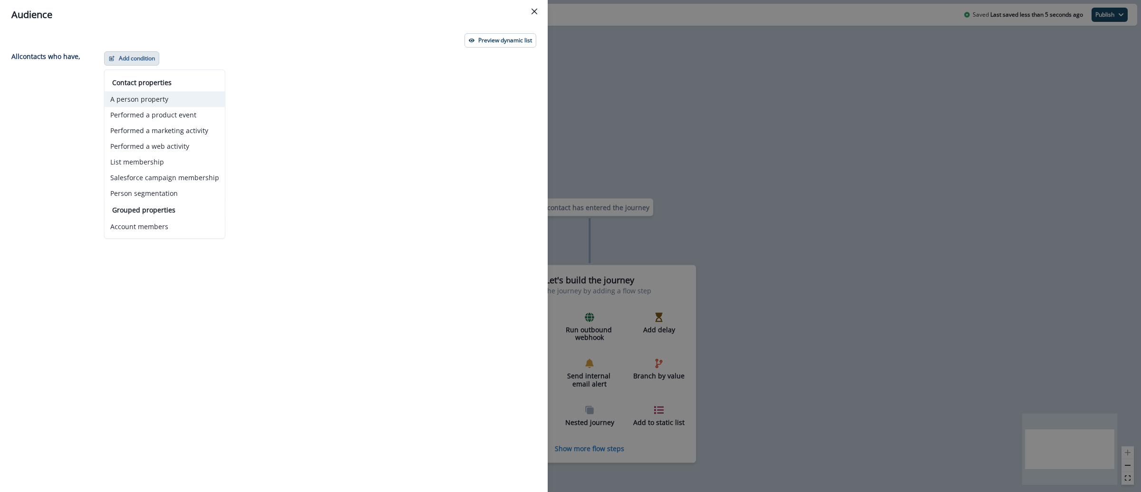
click at [148, 99] on button "A person property" at bounding box center [165, 99] width 120 height 16
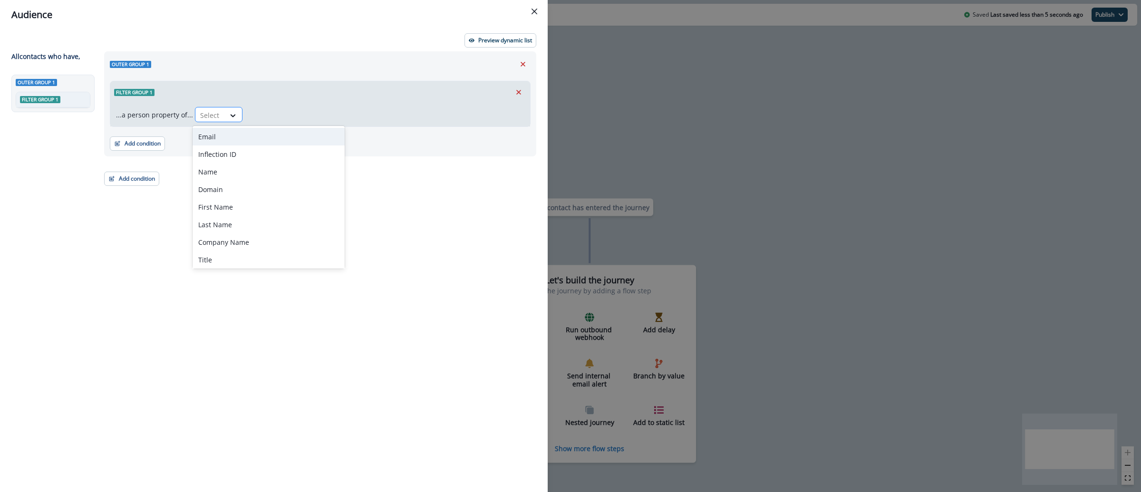
click at [201, 116] on div at bounding box center [210, 115] width 20 height 12
type input "*******"
click at [219, 159] on div "Created (Vercel)" at bounding box center [237, 154] width 88 height 18
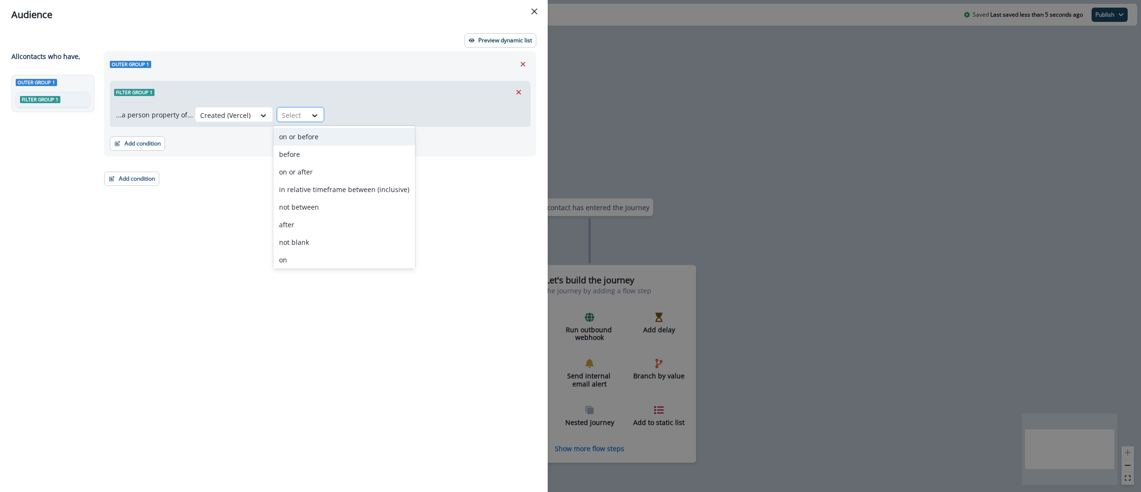
click at [284, 114] on div at bounding box center [292, 115] width 20 height 12
click at [322, 219] on div "in past" at bounding box center [344, 223] width 142 height 18
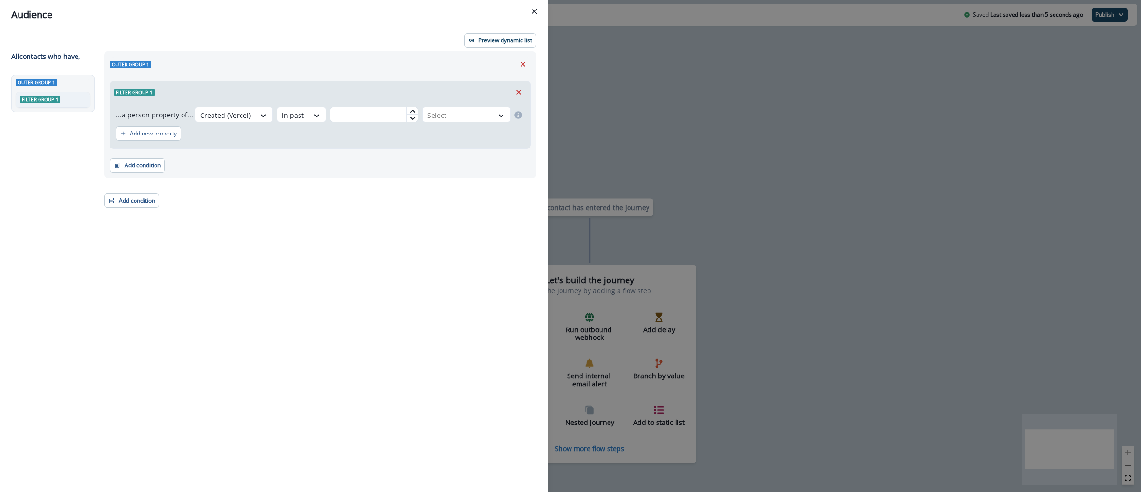
click at [379, 115] on input "text" at bounding box center [374, 114] width 88 height 15
type input "*"
click at [446, 115] on div at bounding box center [457, 115] width 61 height 12
click at [446, 155] on div "week(s)" at bounding box center [465, 154] width 90 height 18
click at [497, 37] on p "Preview dynamic list" at bounding box center [505, 40] width 54 height 7
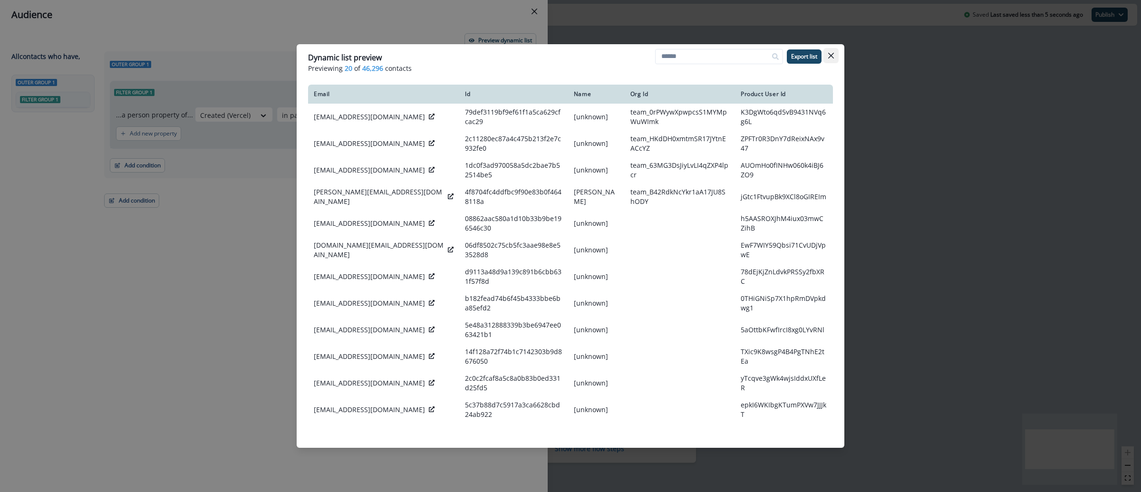
click at [836, 52] on button "Close" at bounding box center [831, 55] width 15 height 15
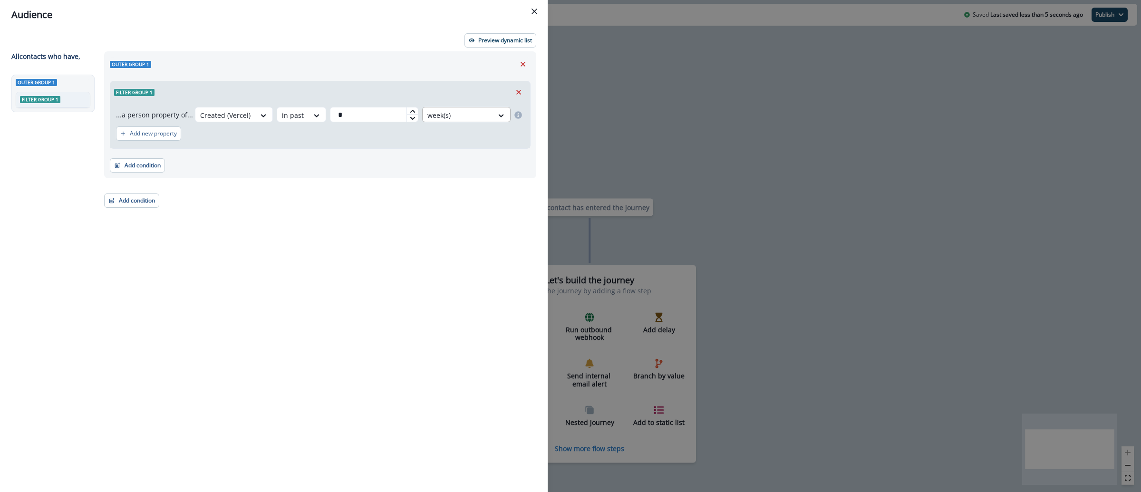
click at [446, 111] on div at bounding box center [457, 115] width 61 height 12
click at [454, 178] on div "month(s)" at bounding box center [465, 172] width 90 height 18
click at [507, 37] on p "Preview dynamic list" at bounding box center [505, 40] width 54 height 7
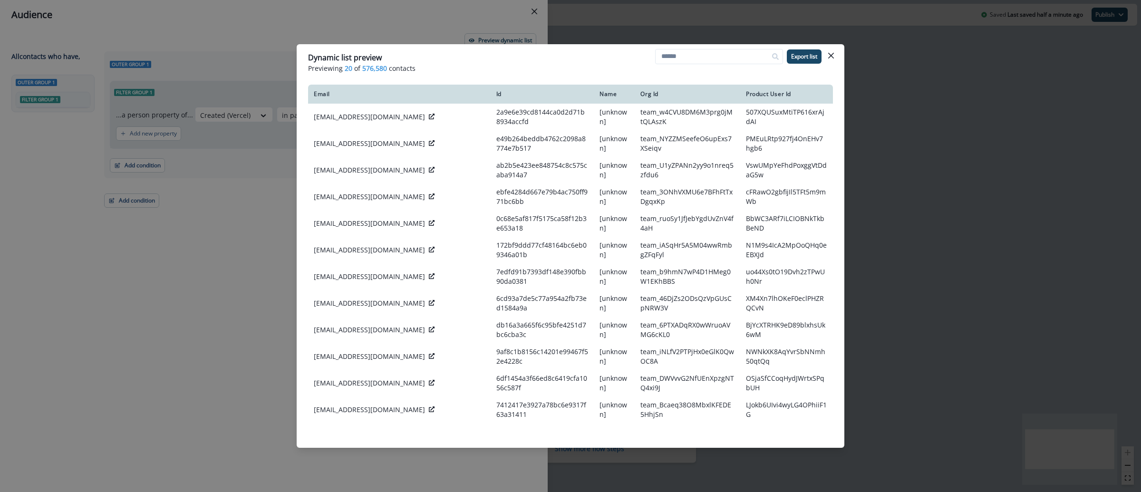
click at [834, 57] on button "Close" at bounding box center [831, 55] width 15 height 15
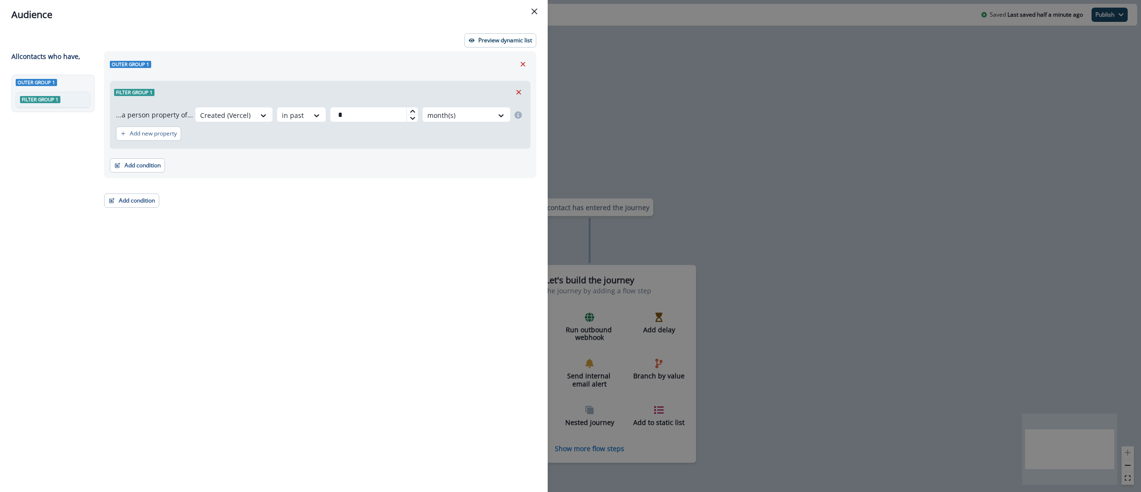
click at [610, 81] on div "Audience Preview dynamic list All contact s who have, Outer group 1 Filter grou…" at bounding box center [570, 246] width 1141 height 492
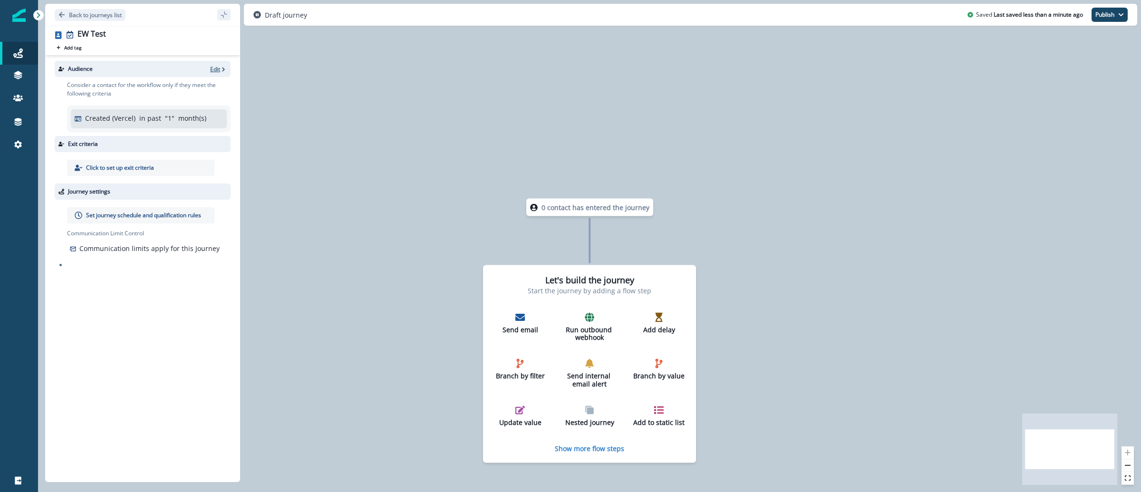
click at [214, 69] on p "Edit" at bounding box center [215, 69] width 10 height 8
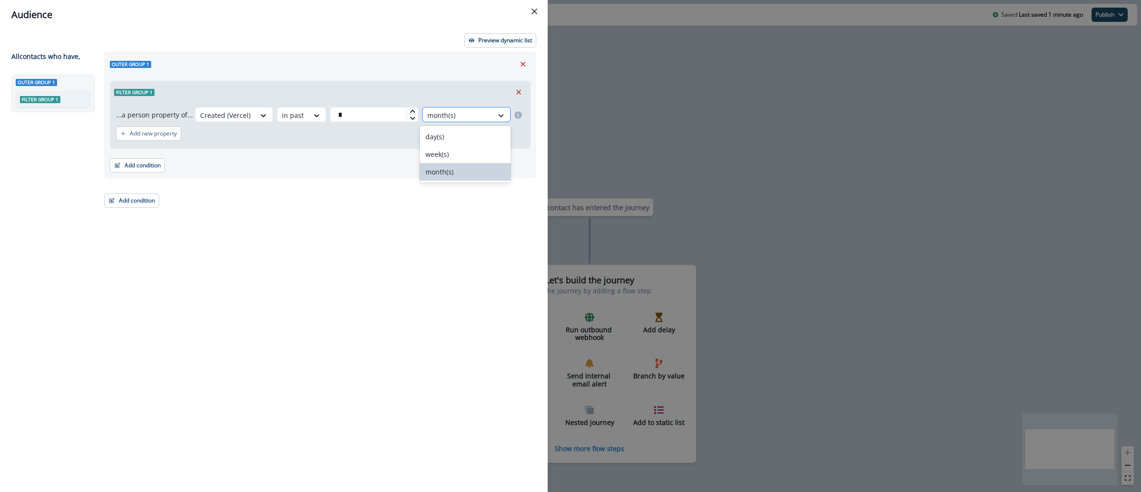
click at [498, 118] on icon at bounding box center [501, 116] width 9 height 10
click at [448, 151] on div "week(s)" at bounding box center [465, 154] width 90 height 18
click at [165, 136] on p "Add new property" at bounding box center [153, 133] width 47 height 7
click at [180, 140] on div "Select" at bounding box center [167, 139] width 29 height 16
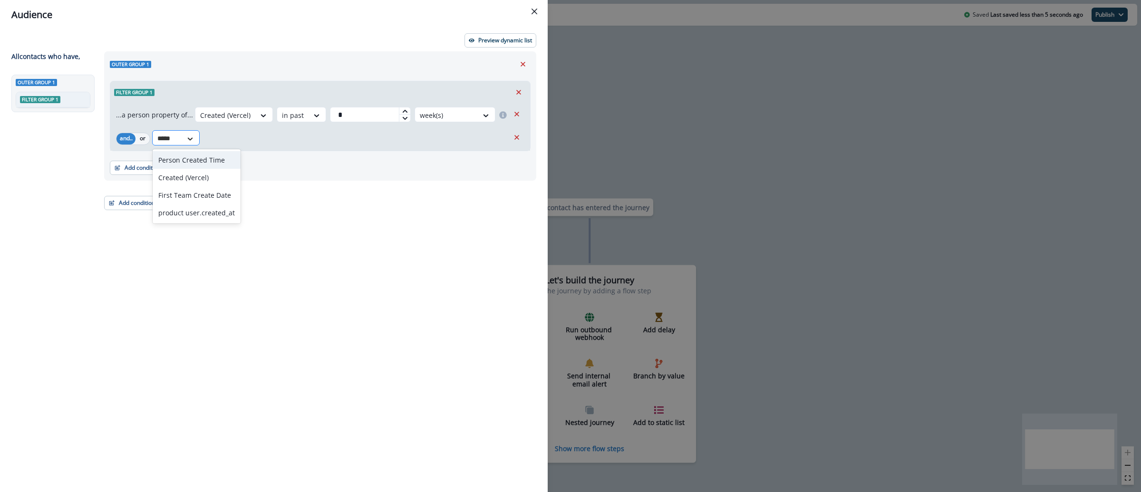
type input "******"
click at [224, 178] on div "Created (Vercel)" at bounding box center [197, 178] width 88 height 18
click at [265, 127] on div "...a person property of... Created (Vercel) in past * week(s) and.. or option C…" at bounding box center [320, 127] width 420 height 48
click at [266, 133] on div at bounding box center [272, 139] width 17 height 16
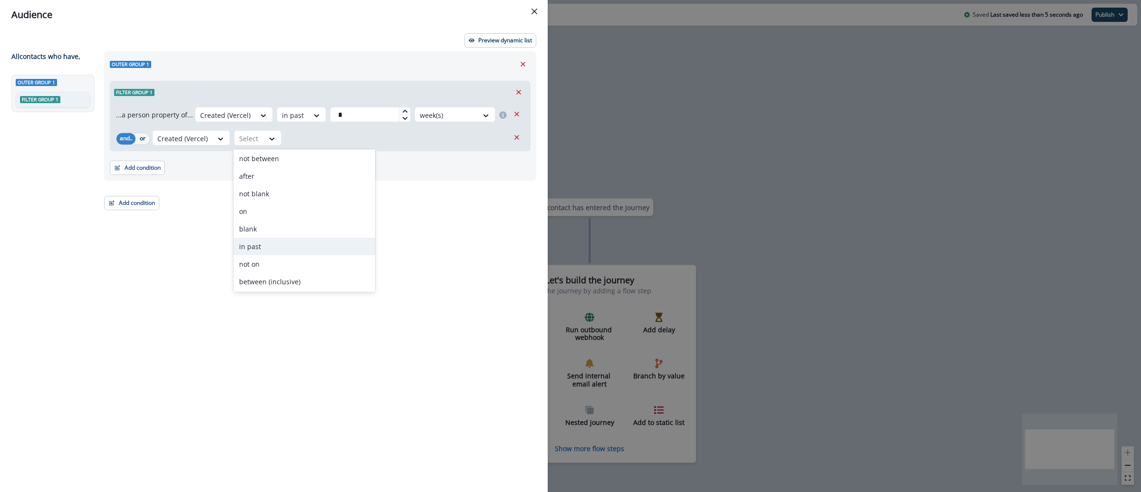
click at [293, 250] on div "in past" at bounding box center [304, 247] width 142 height 18
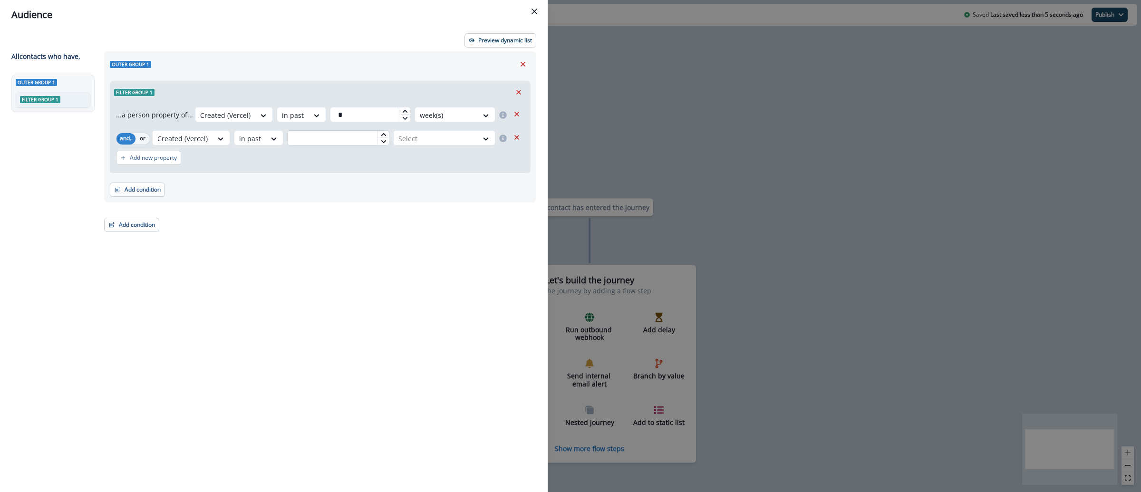
click at [353, 135] on input "text" at bounding box center [338, 137] width 102 height 15
type input "*"
click at [427, 141] on div at bounding box center [435, 139] width 75 height 12
click at [416, 178] on div "week(s)" at bounding box center [443, 178] width 103 height 18
click at [491, 40] on p "Preview dynamic list" at bounding box center [505, 40] width 54 height 7
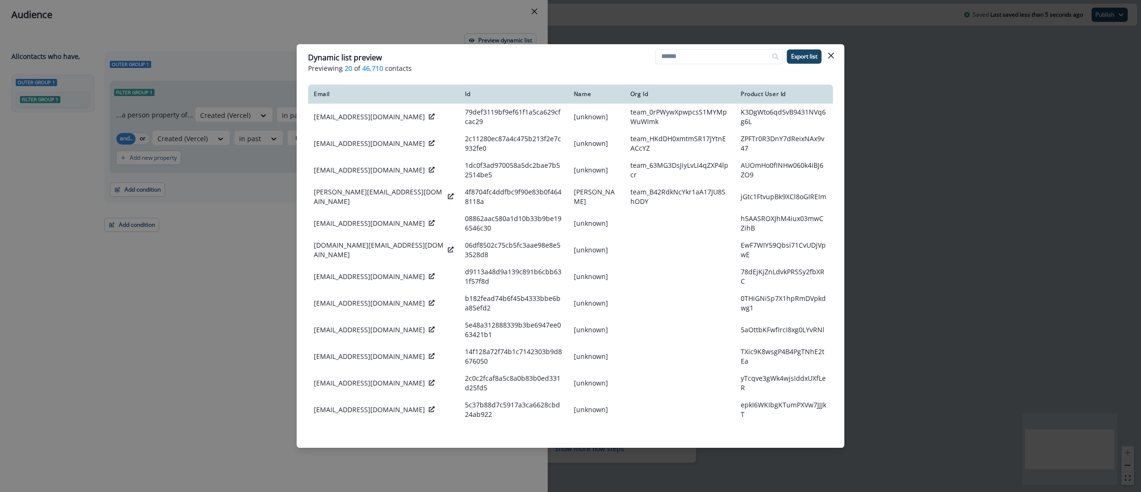
click at [896, 155] on div "Dynamic list preview Previewing 20 of 46,710 contacts Export list Email Id Name…" at bounding box center [570, 246] width 1141 height 492
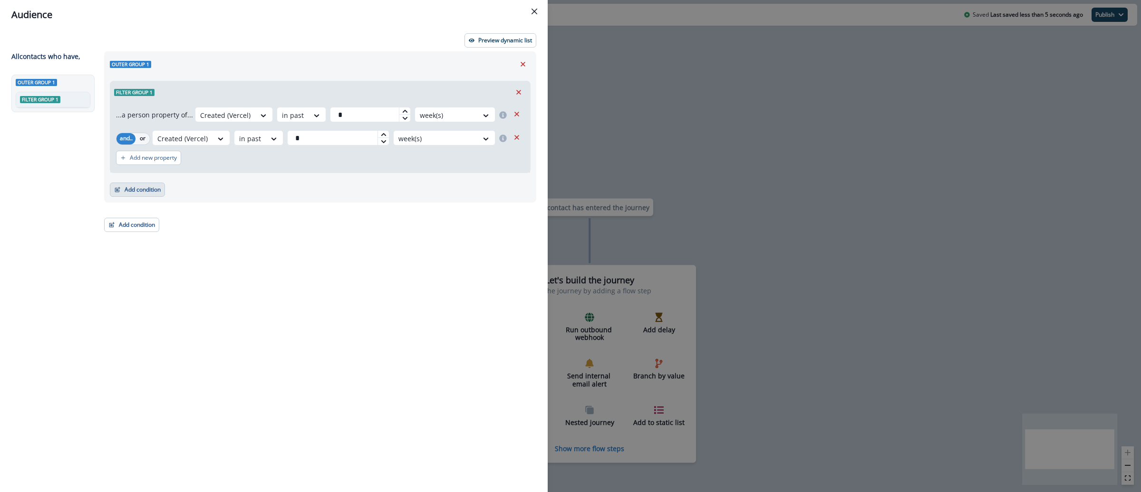
click at [142, 186] on button "Add condition" at bounding box center [137, 190] width 55 height 14
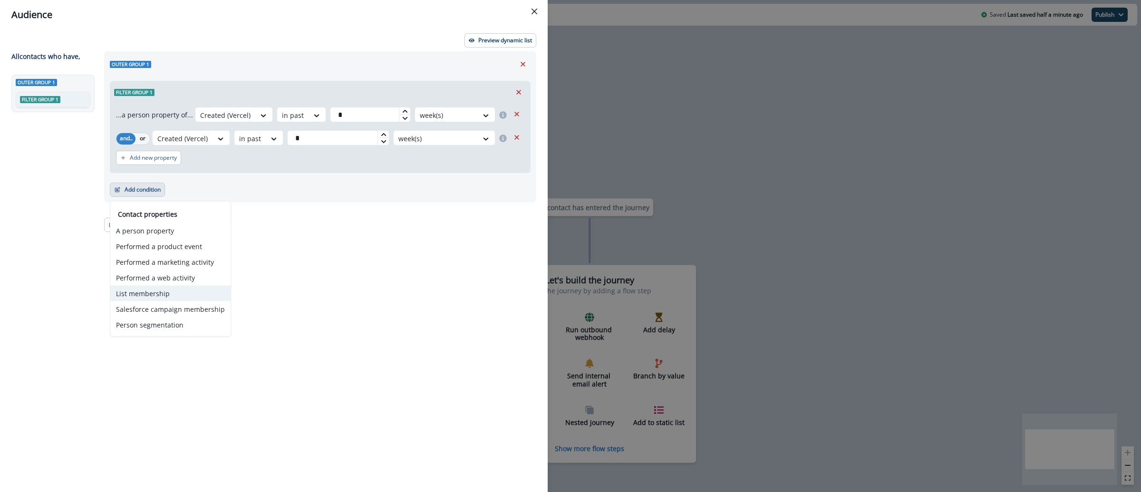
click at [164, 294] on button "List membership" at bounding box center [170, 294] width 120 height 16
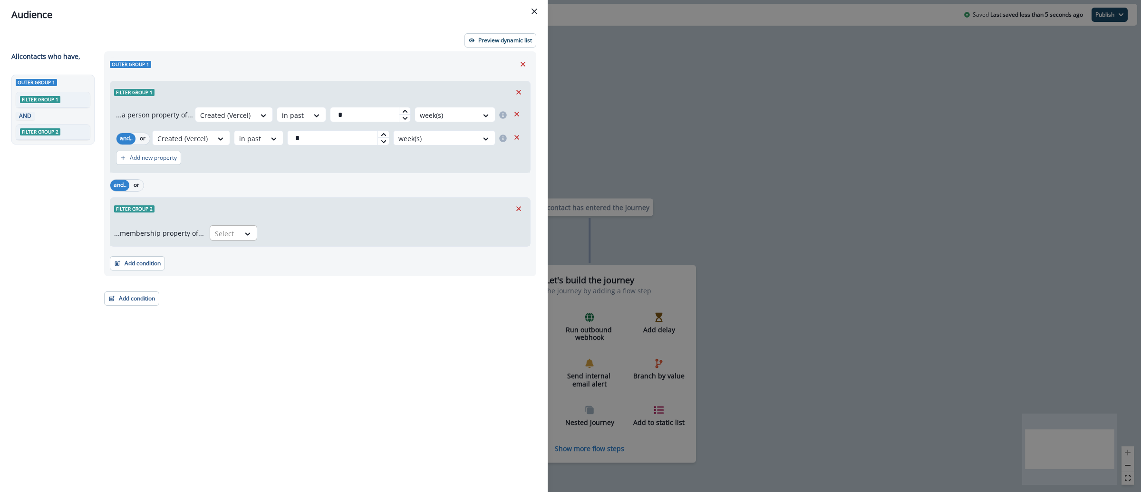
click at [225, 235] on div at bounding box center [225, 234] width 20 height 12
click at [226, 268] on div "not in" at bounding box center [231, 273] width 48 height 18
click at [288, 237] on div at bounding box center [386, 234] width 236 height 12
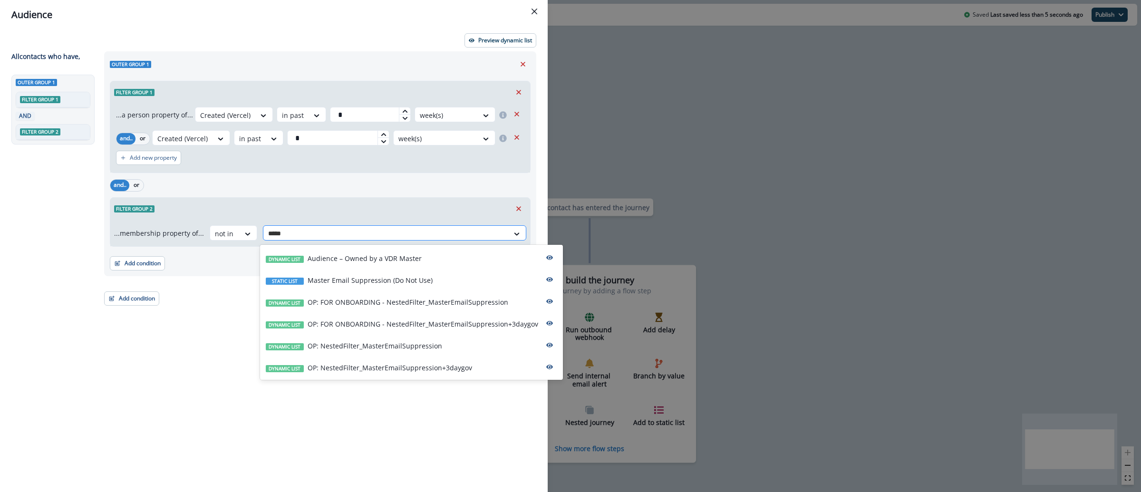
type input "******"
click at [418, 329] on p "OP: FOR ONBOARDING - NestedFilter_MasterEmailSuppression+3daygov" at bounding box center [423, 324] width 231 height 10
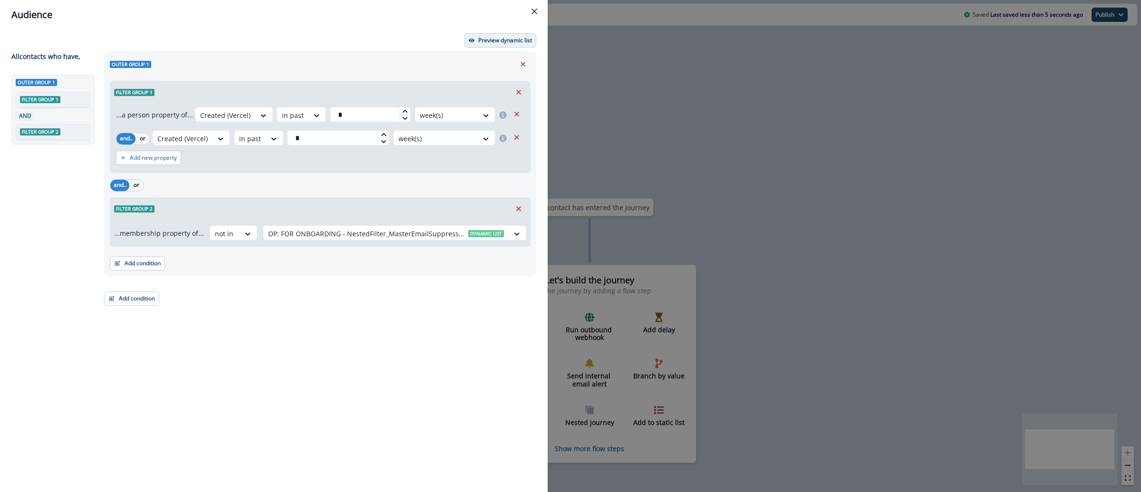
click at [489, 41] on p "Preview dynamic list" at bounding box center [505, 40] width 54 height 7
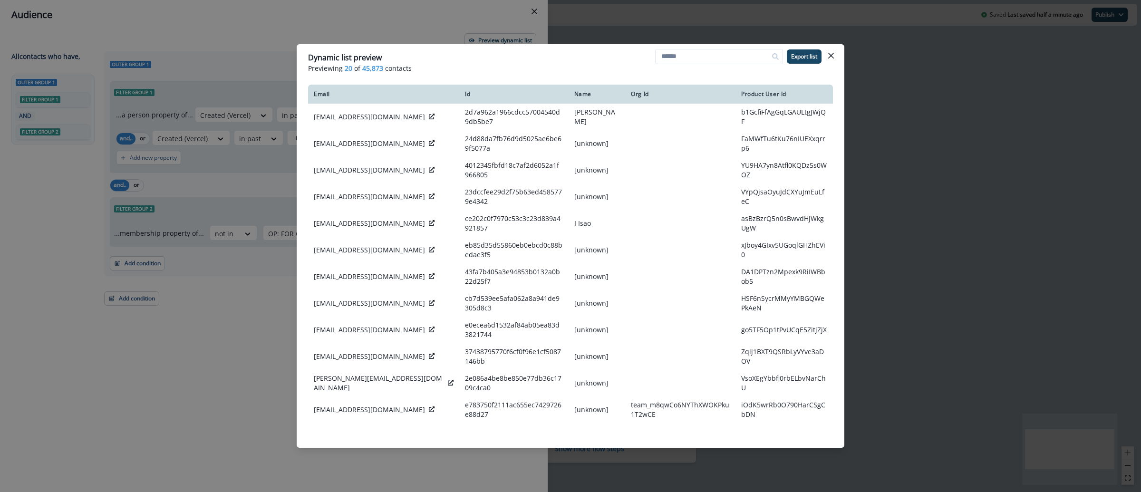
click at [898, 105] on div "Dynamic list preview Previewing 20 of 45,873 contacts Export list Email Id Name…" at bounding box center [570, 246] width 1141 height 492
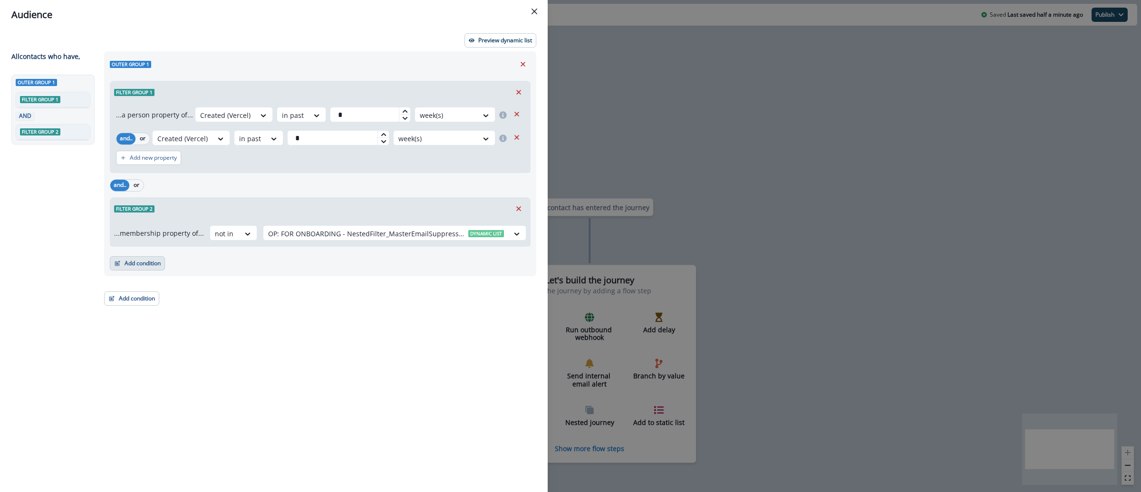
click at [139, 265] on button "Add condition" at bounding box center [137, 263] width 55 height 14
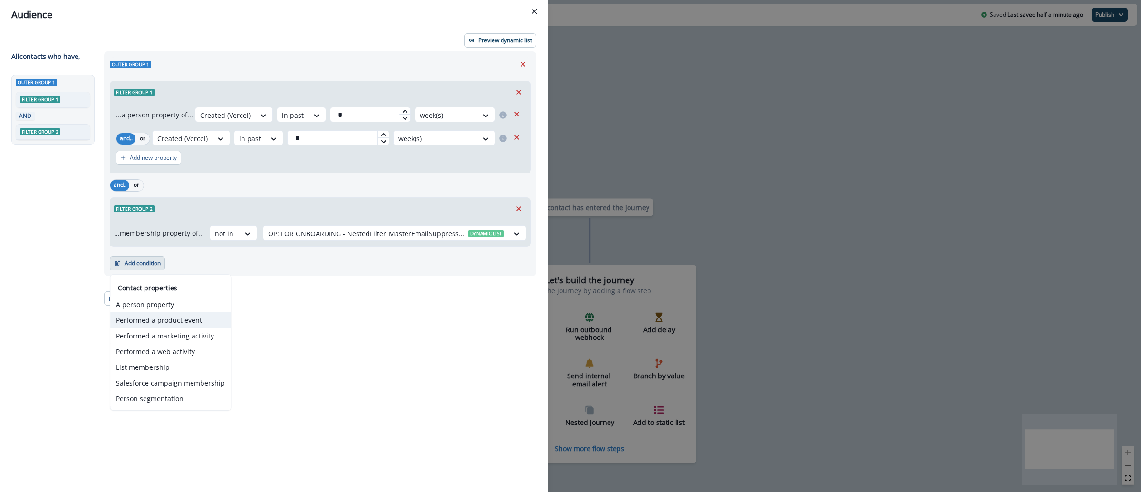
click at [171, 319] on button "Performed a product event" at bounding box center [170, 320] width 120 height 16
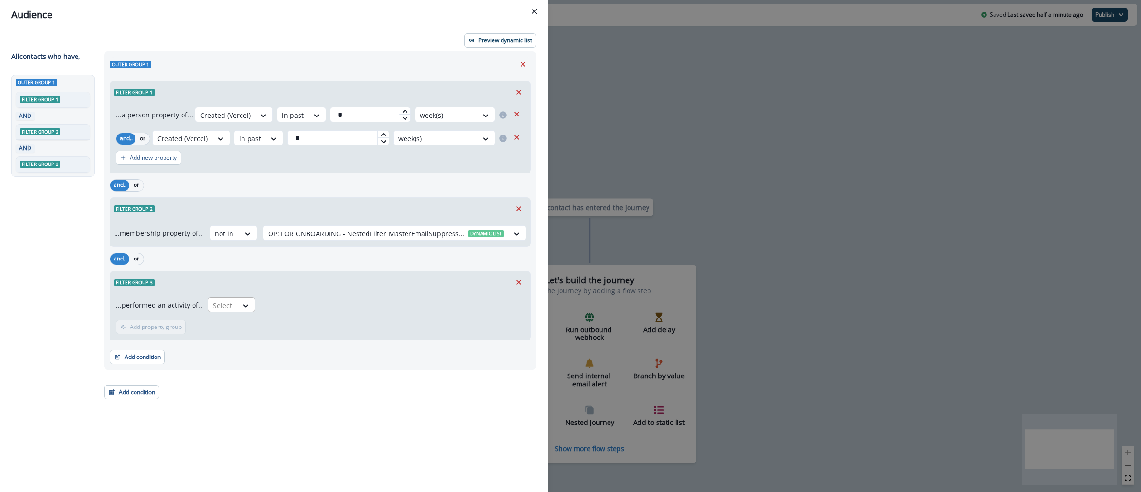
click at [225, 310] on div at bounding box center [223, 306] width 20 height 12
click at [229, 364] on div "vercel_pro_or_pro_trial_registration" at bounding box center [266, 363] width 123 height 18
click at [164, 328] on p "Add frequency" at bounding box center [149, 327] width 39 height 7
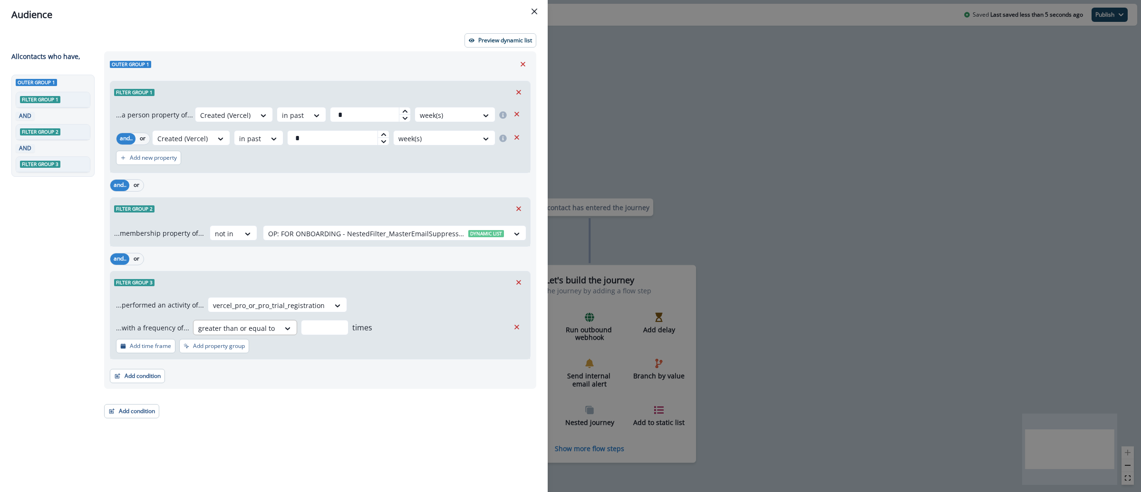
click at [262, 331] on div at bounding box center [236, 328] width 77 height 12
click at [248, 352] on div "never" at bounding box center [241, 350] width 102 height 18
click at [504, 40] on p "Preview dynamic list" at bounding box center [505, 40] width 54 height 7
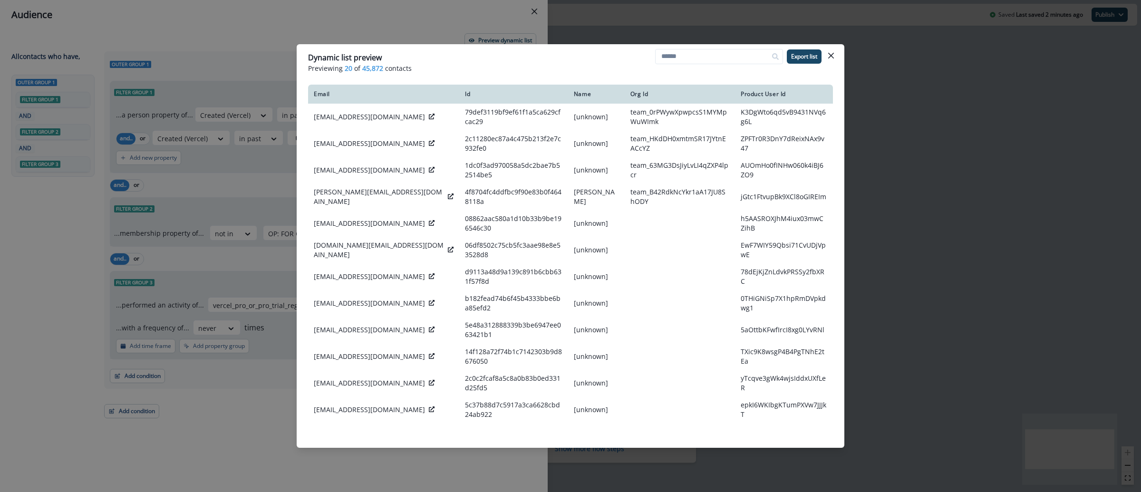
click at [876, 169] on div "Dynamic list preview Previewing 20 of 45,872 contacts Export list Email Id Name…" at bounding box center [570, 246] width 1141 height 492
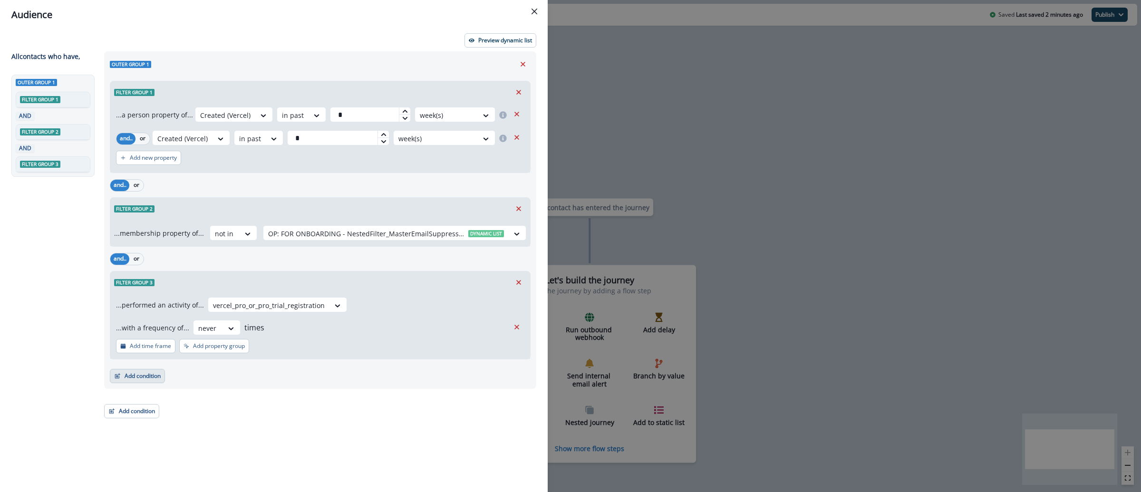
click at [151, 372] on button "Add condition" at bounding box center [137, 376] width 55 height 14
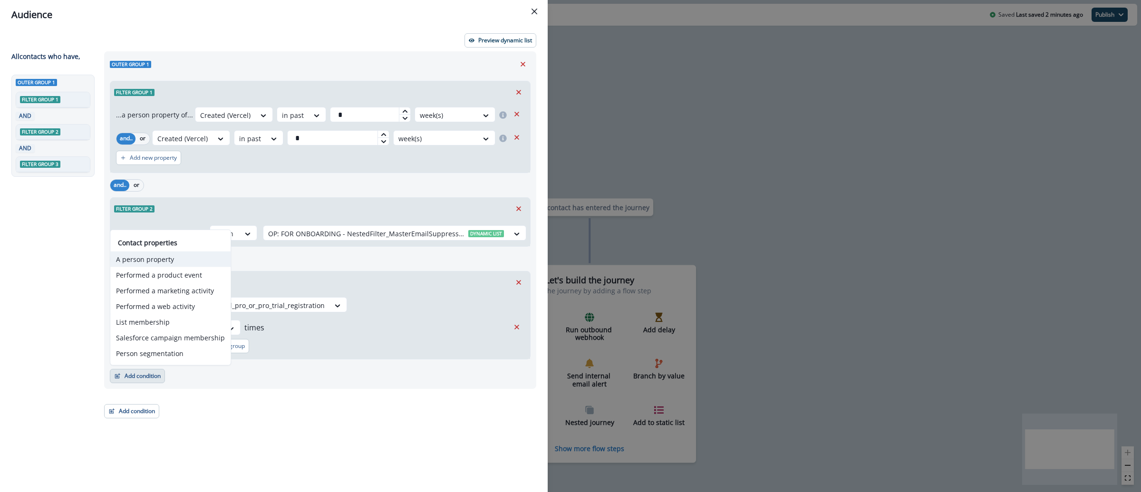
click at [172, 254] on button "A person property" at bounding box center [170, 260] width 120 height 16
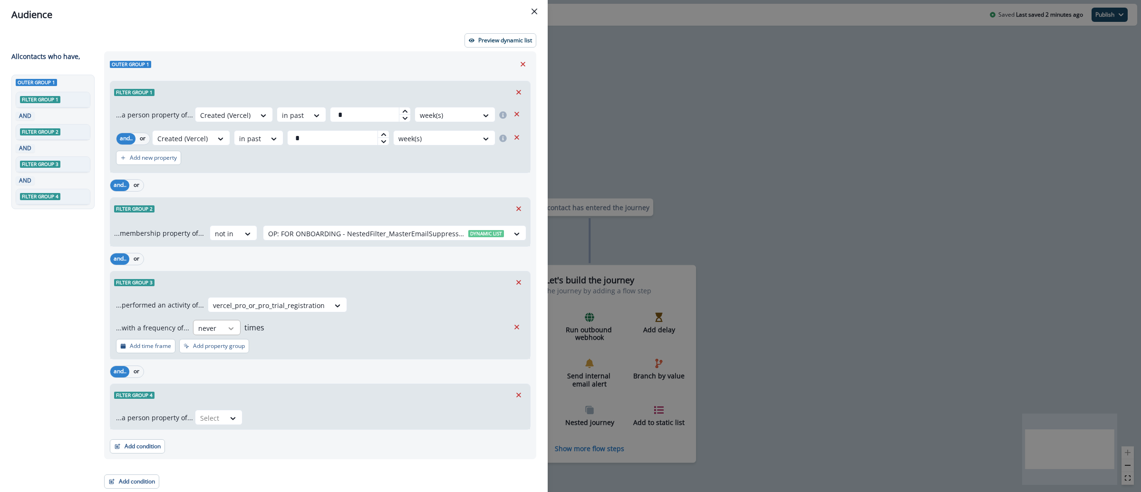
scroll to position [1, 0]
click at [222, 419] on div "Select" at bounding box center [209, 418] width 29 height 16
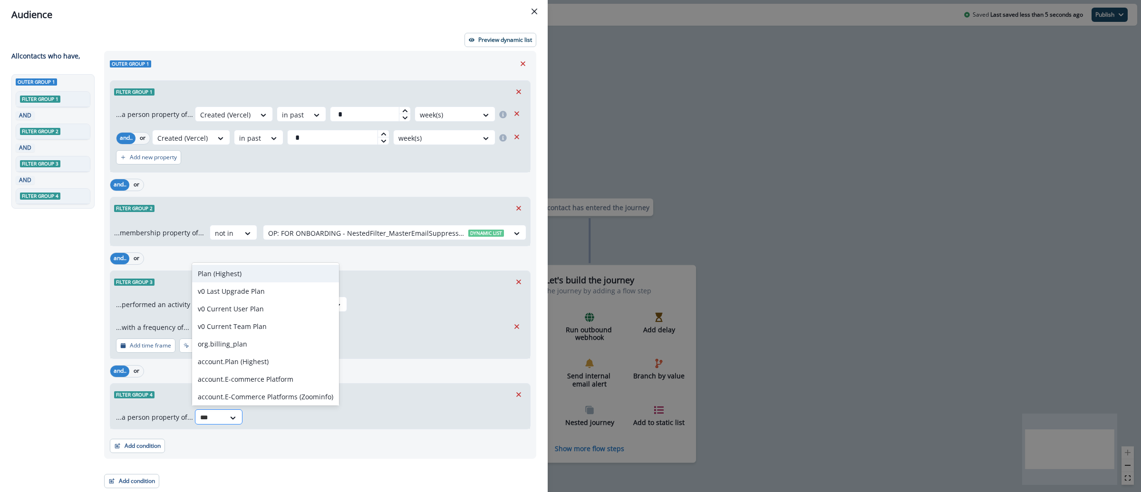
type input "****"
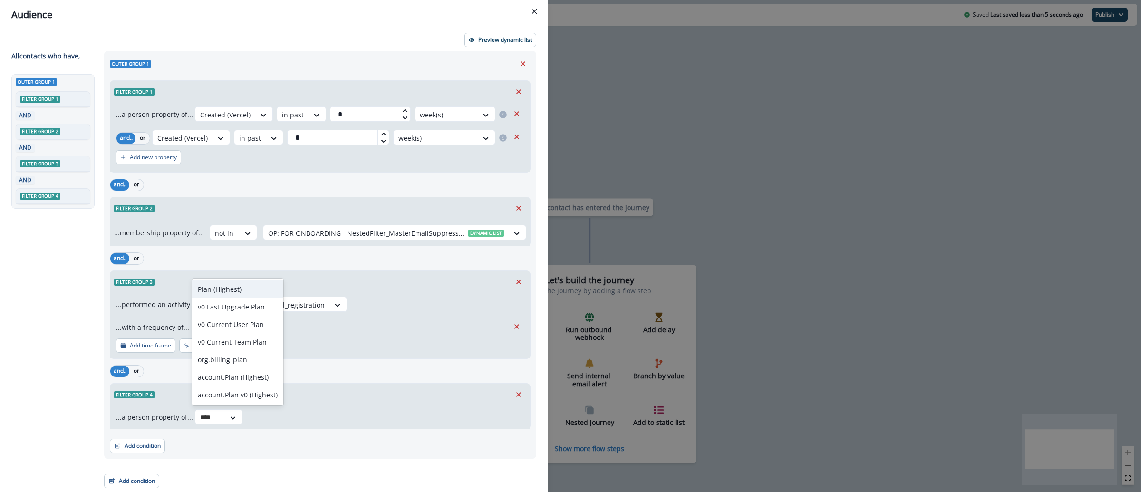
click at [213, 289] on div "Plan (Highest)" at bounding box center [237, 290] width 91 height 18
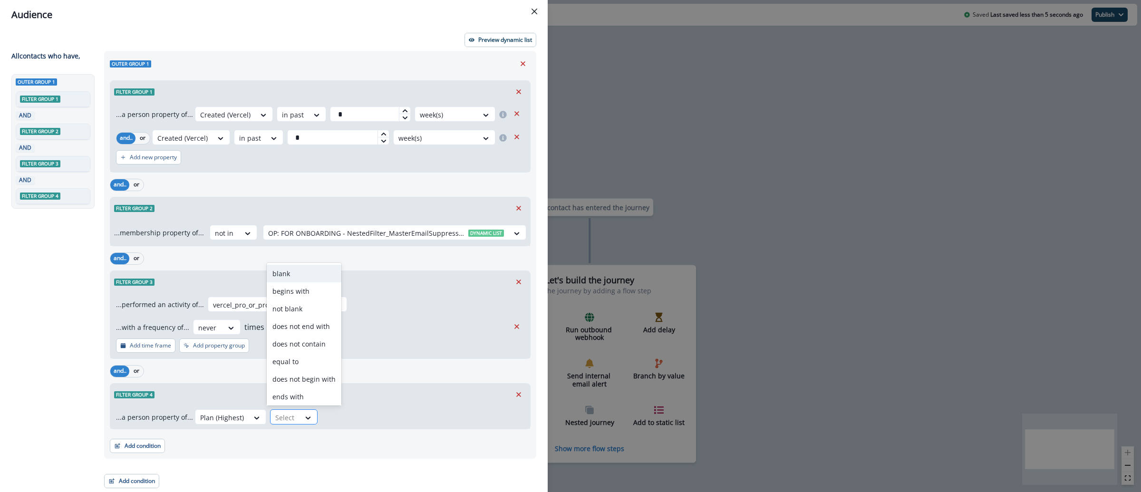
click at [283, 416] on div at bounding box center [285, 418] width 20 height 12
type input "****"
click at [304, 380] on div "does not contain" at bounding box center [304, 377] width 75 height 18
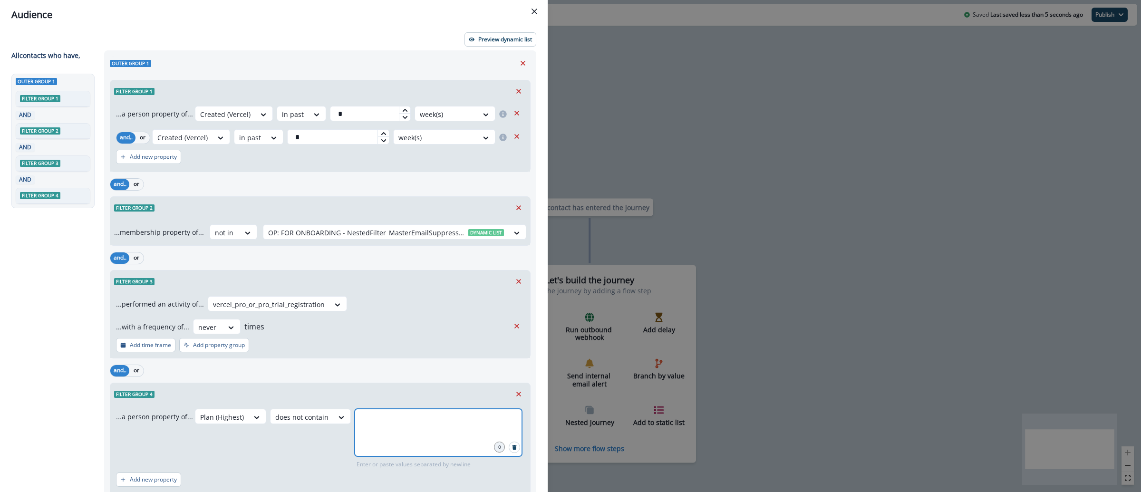
click at [370, 416] on input "text" at bounding box center [438, 420] width 165 height 19
type input "***"
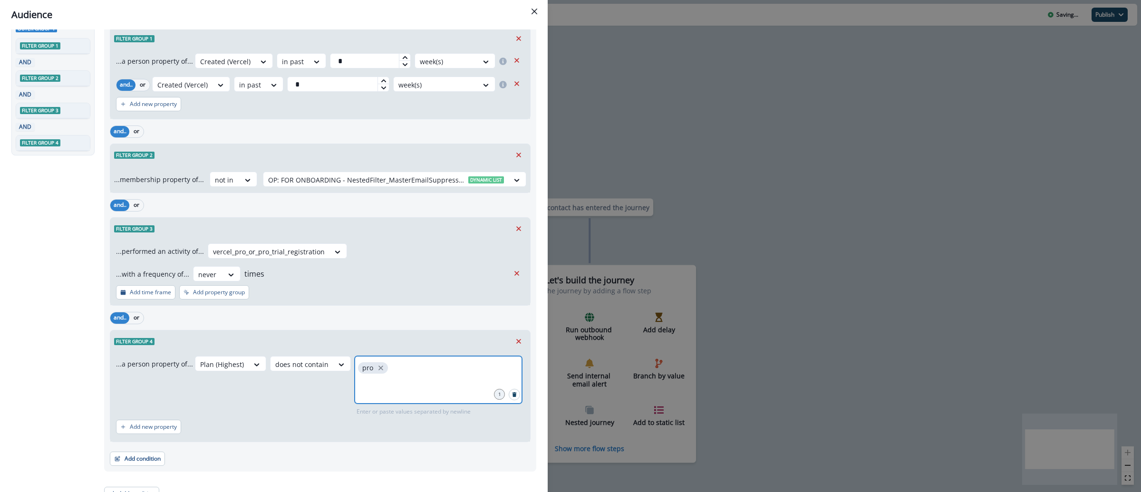
scroll to position [67, 0]
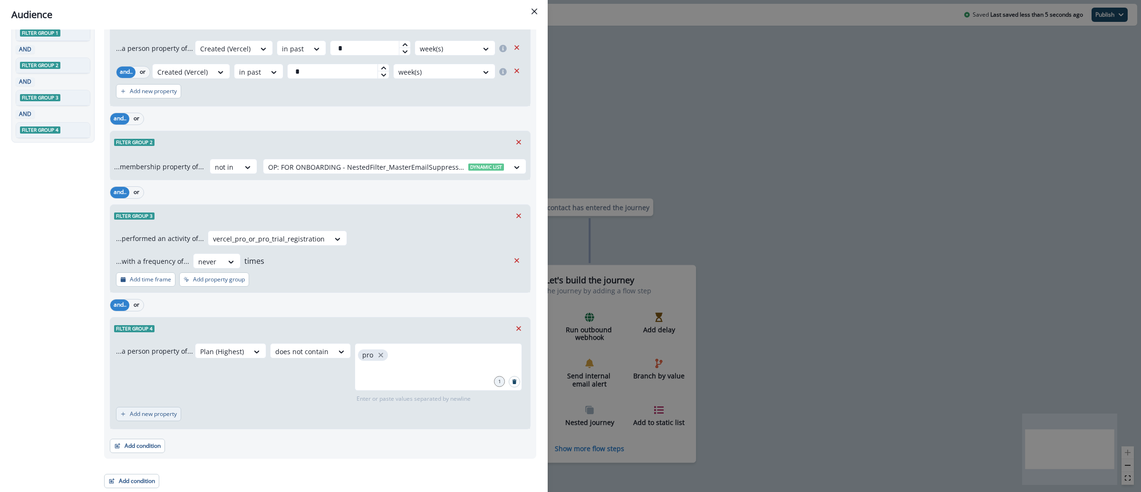
click at [151, 414] on p "Add new property" at bounding box center [153, 414] width 47 height 7
click at [145, 422] on button "or" at bounding box center [143, 418] width 14 height 11
click at [161, 422] on div at bounding box center [167, 419] width 20 height 12
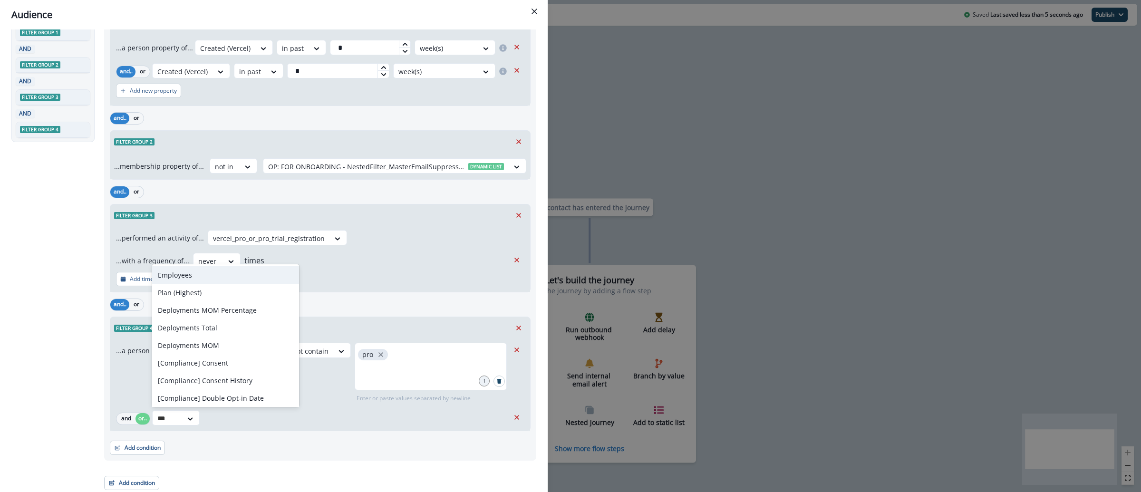
type input "****"
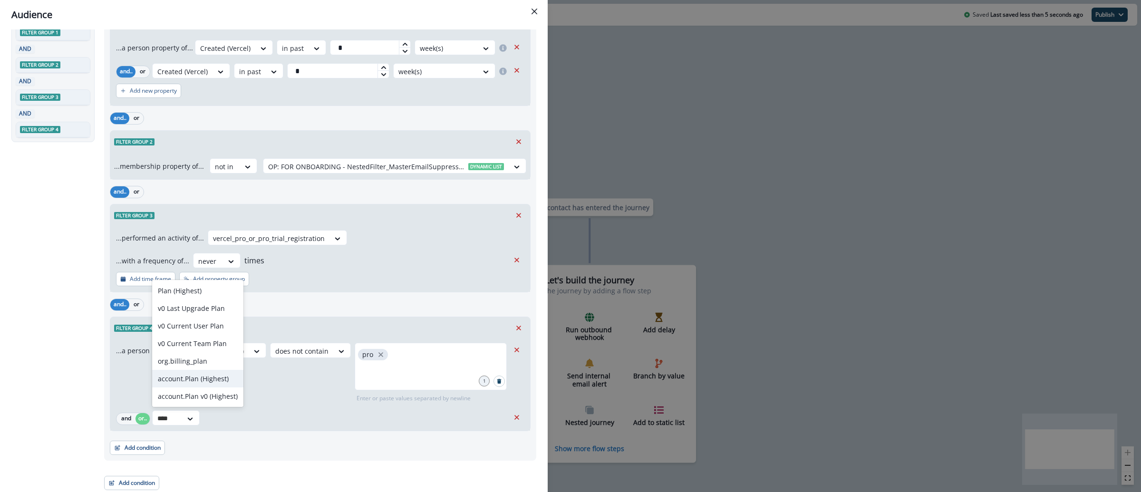
click at [223, 372] on div "account.Plan (Highest)" at bounding box center [197, 379] width 91 height 18
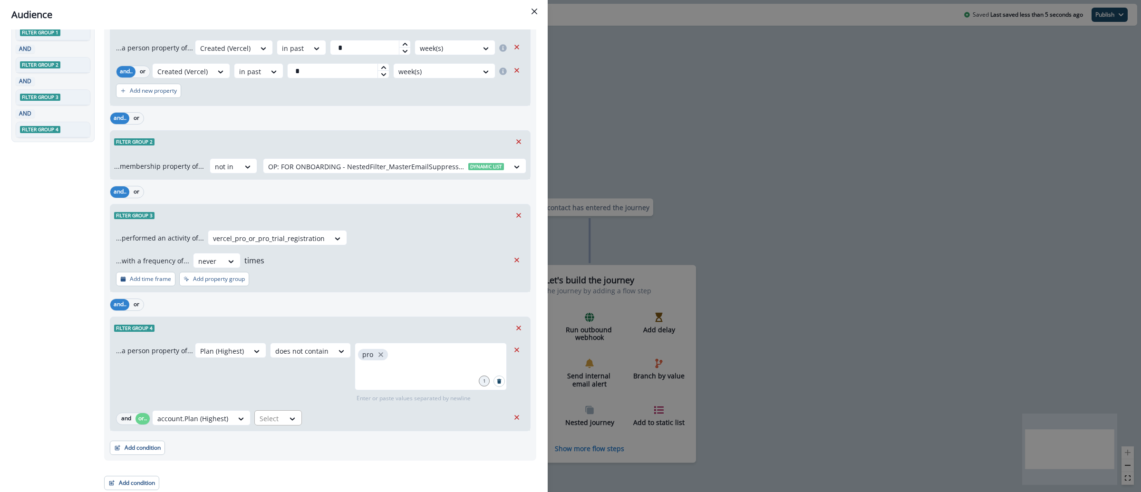
click at [276, 422] on div at bounding box center [270, 419] width 20 height 12
type input "*"
click at [299, 356] on div "does not contain" at bounding box center [290, 361] width 75 height 18
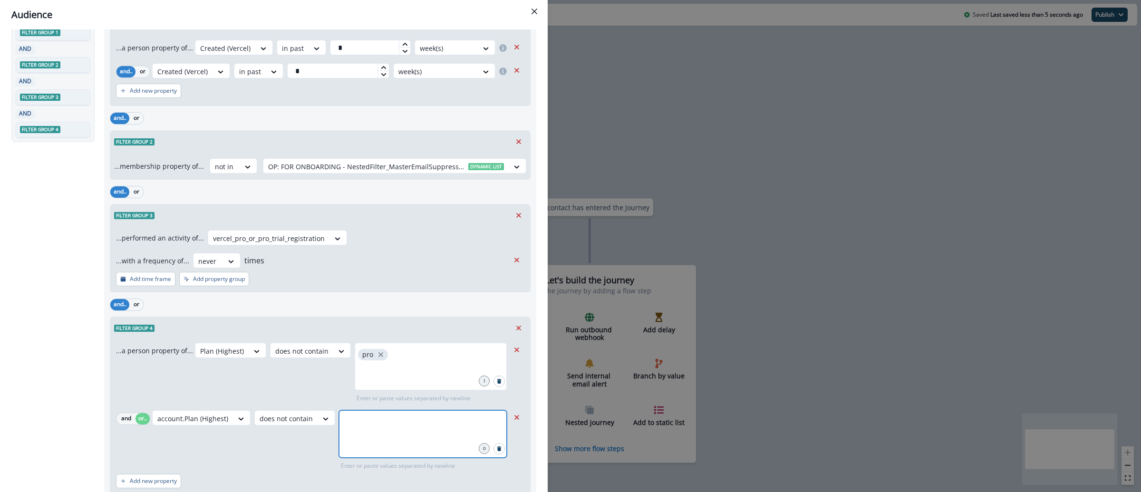
click at [388, 419] on input "text" at bounding box center [422, 422] width 165 height 19
type input "**********"
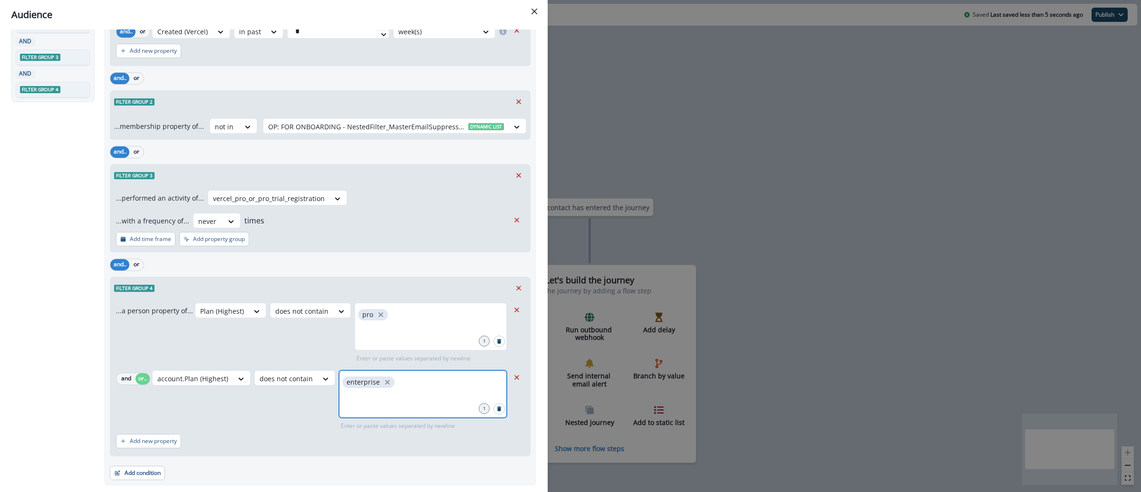
scroll to position [0, 0]
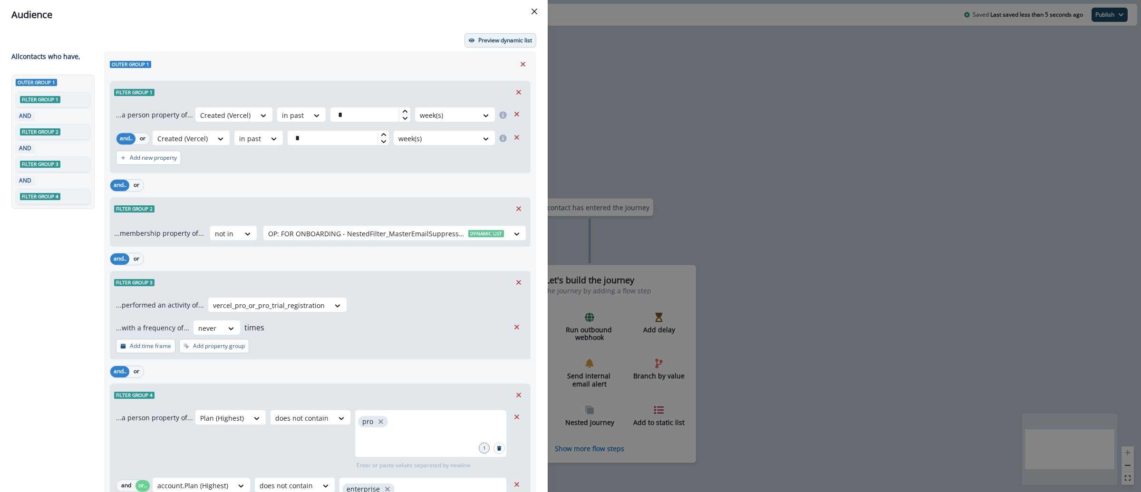
click at [502, 38] on p "Preview dynamic list" at bounding box center [505, 40] width 54 height 7
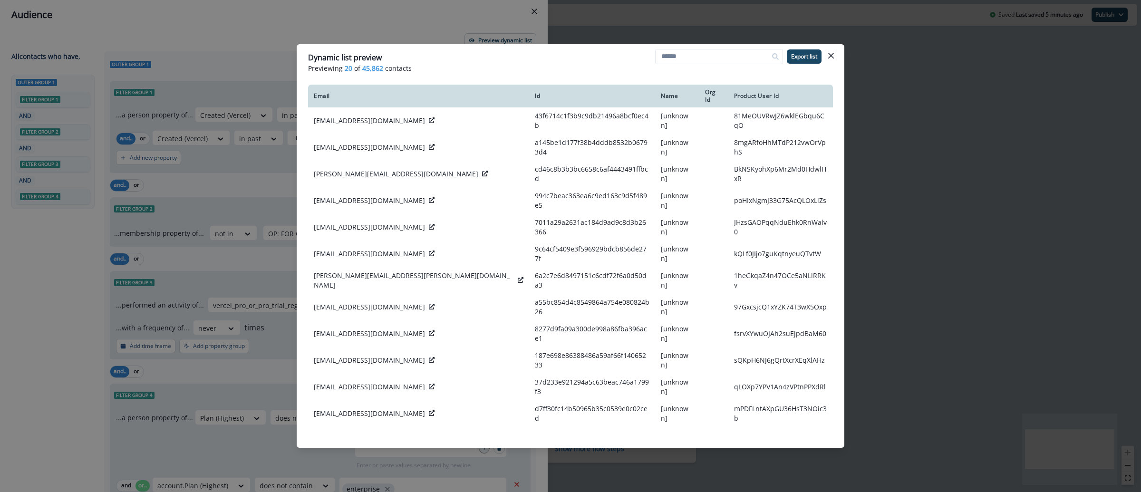
click at [955, 177] on div "Dynamic list preview Previewing 20 of 45,862 contacts Export list Email Id Name…" at bounding box center [570, 246] width 1141 height 492
